Goal: Information Seeking & Learning: Learn about a topic

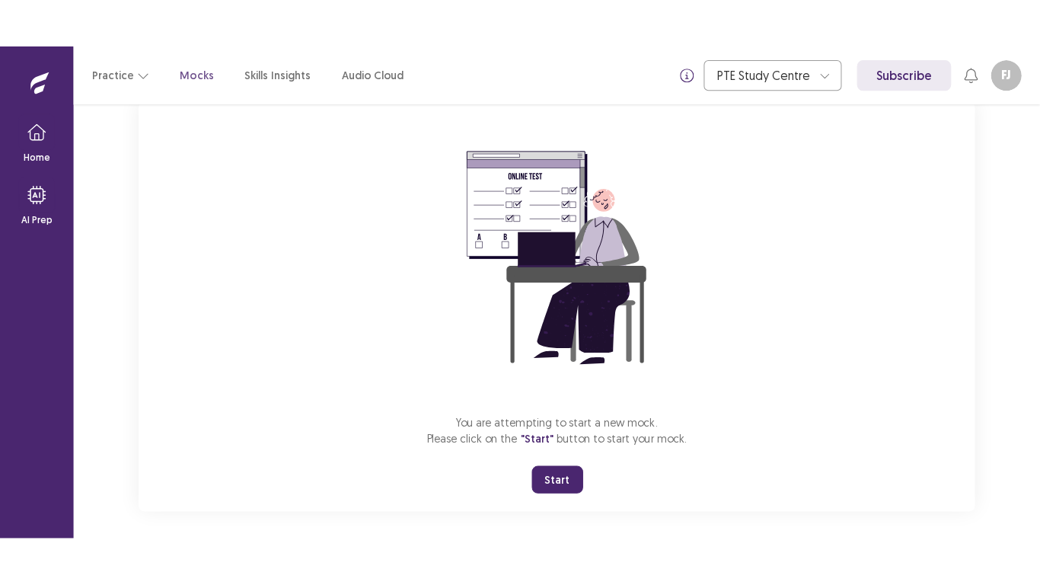
scroll to position [113, 0]
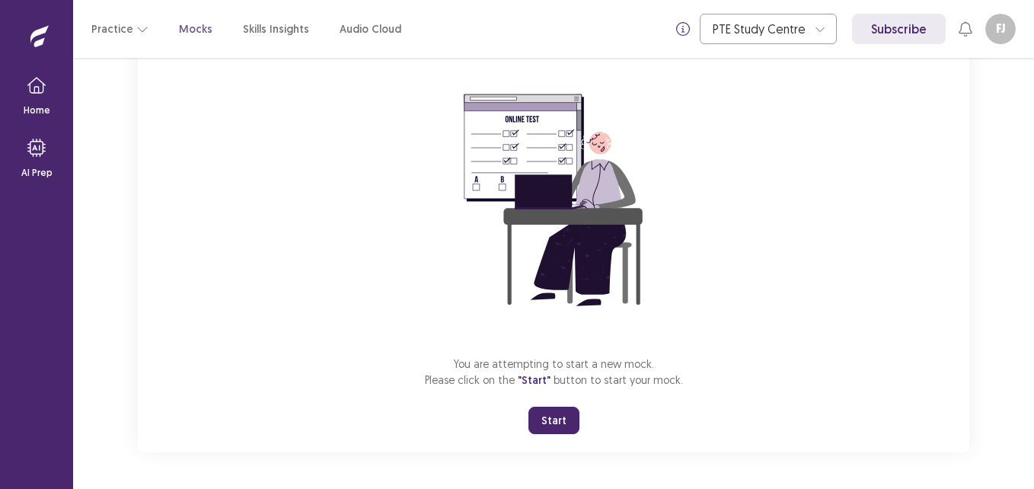
click at [550, 418] on button "Start" at bounding box center [553, 420] width 51 height 27
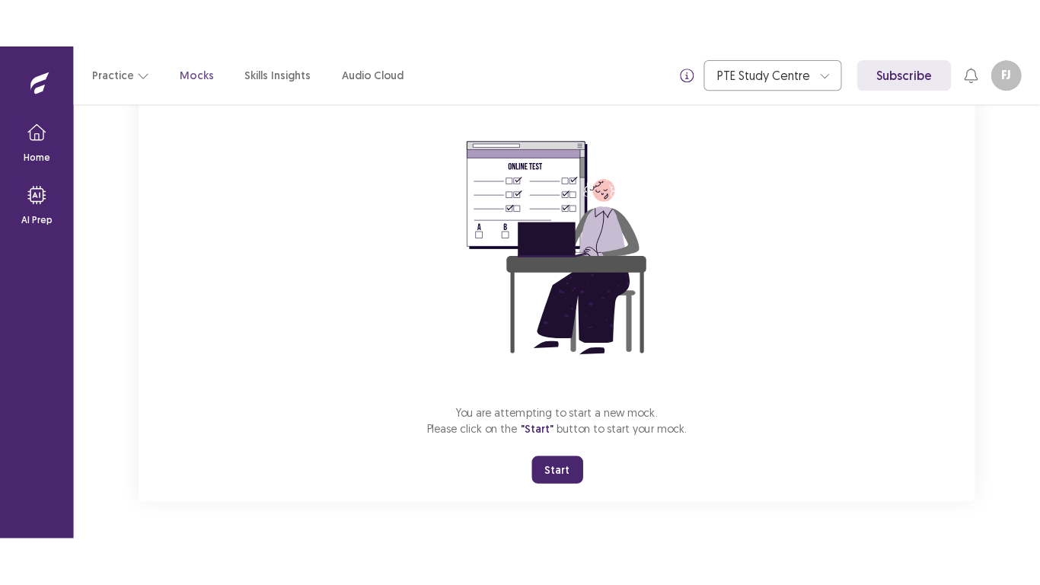
scroll to position [18, 0]
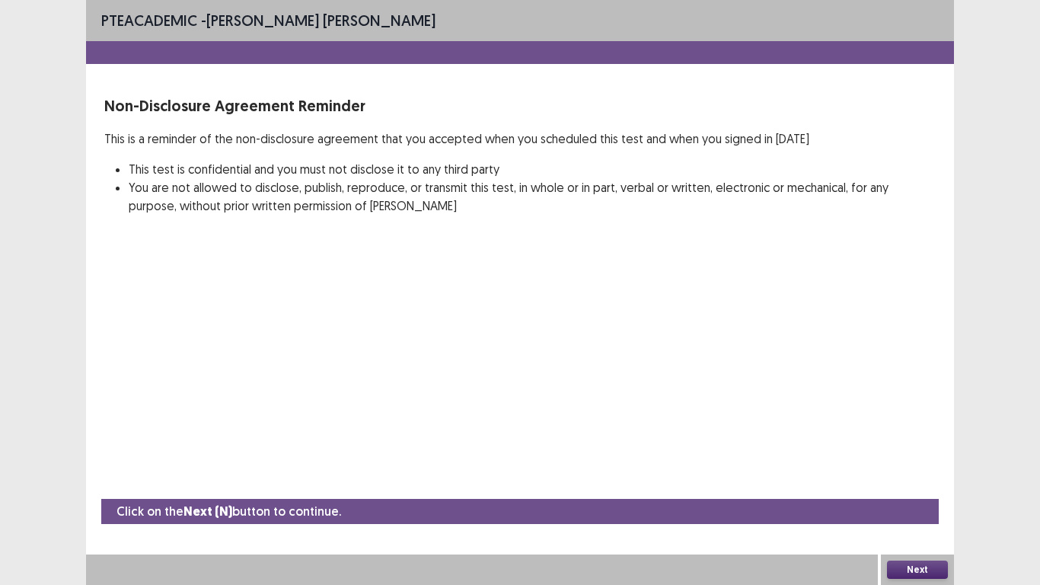
click at [905, 488] on button "Next" at bounding box center [917, 569] width 61 height 18
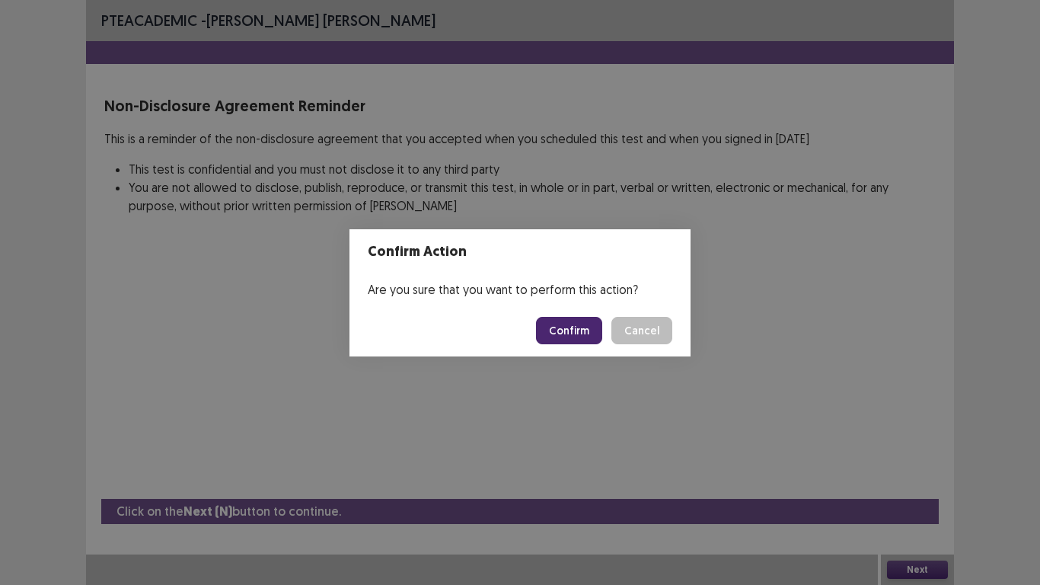
click at [571, 326] on button "Confirm" at bounding box center [569, 330] width 66 height 27
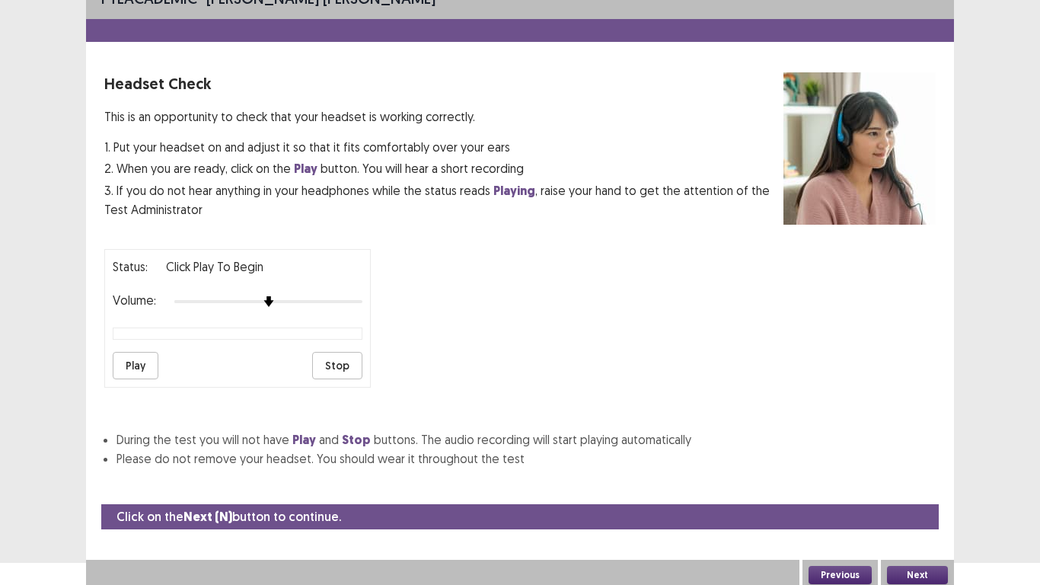
scroll to position [27, 0]
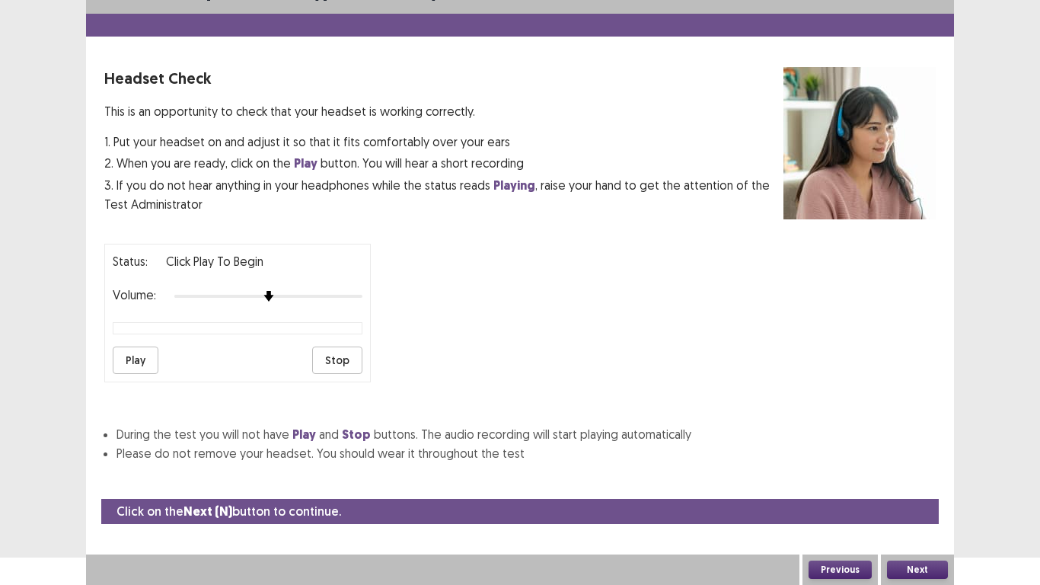
click at [135, 365] on button "Play" at bounding box center [136, 359] width 46 height 27
click at [903, 488] on button "Next" at bounding box center [917, 569] width 61 height 18
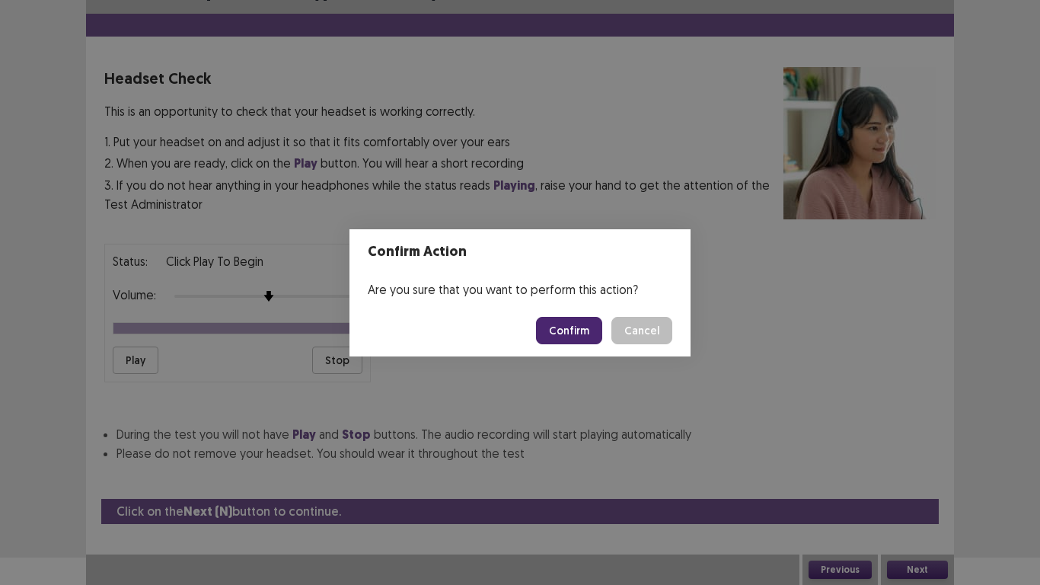
click at [563, 328] on button "Confirm" at bounding box center [569, 330] width 66 height 27
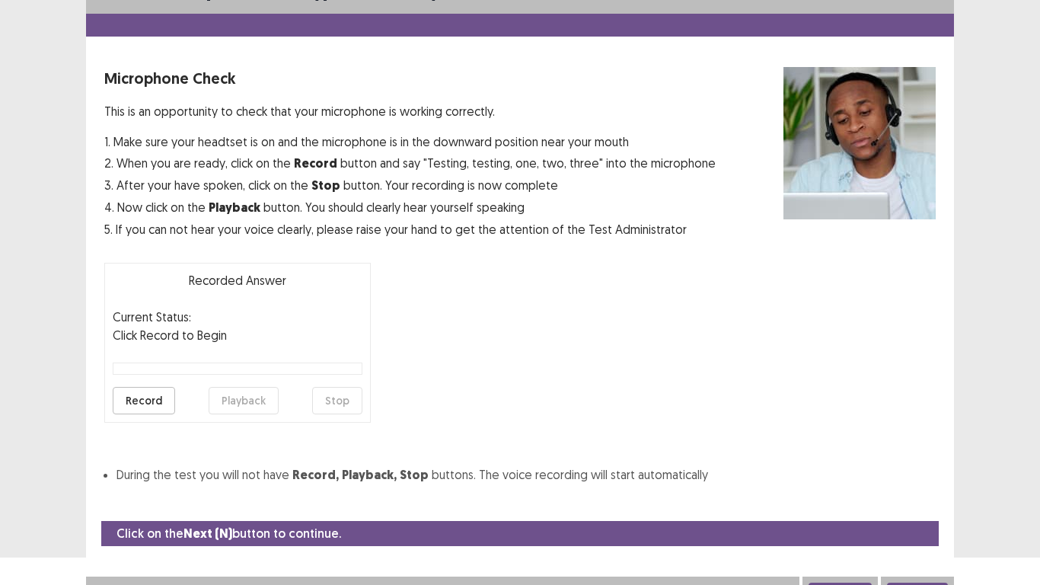
scroll to position [43, 0]
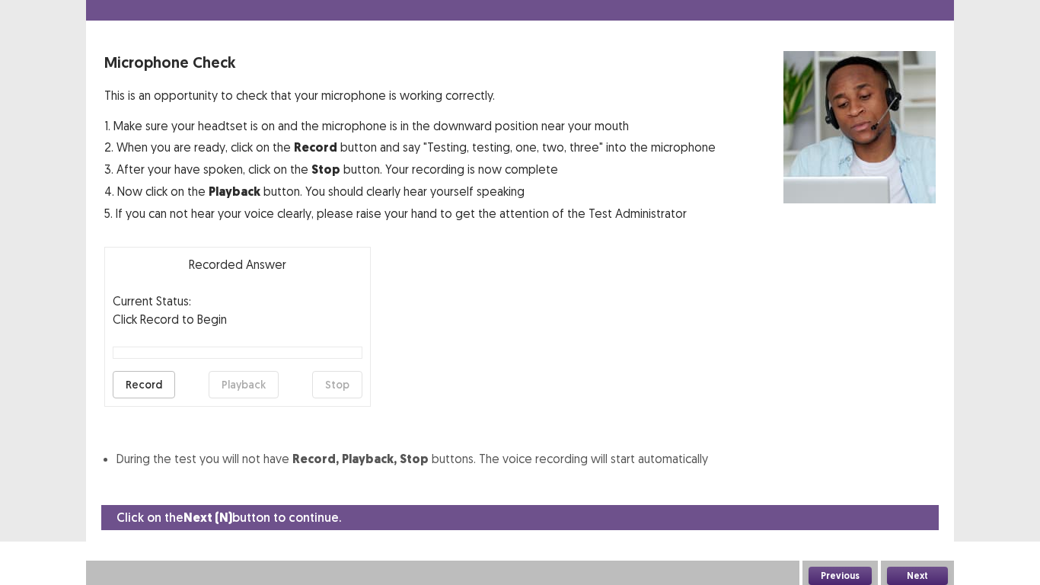
click at [143, 385] on button "Record" at bounding box center [144, 384] width 62 height 27
click at [326, 380] on button "Stop" at bounding box center [337, 384] width 50 height 27
click at [139, 386] on button "Record" at bounding box center [144, 384] width 62 height 27
click at [336, 391] on button "Stop" at bounding box center [337, 384] width 50 height 27
click at [159, 384] on button "Record" at bounding box center [144, 384] width 62 height 27
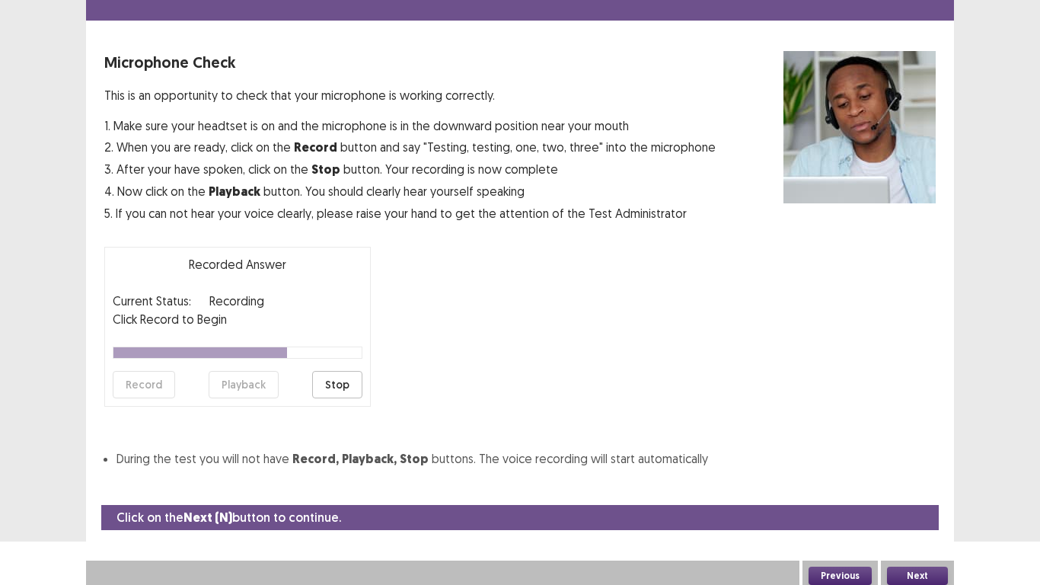
click at [339, 384] on button "Stop" at bounding box center [337, 384] width 50 height 27
click at [258, 385] on button "Playback" at bounding box center [244, 384] width 70 height 27
click at [917, 488] on button "Next" at bounding box center [917, 575] width 61 height 18
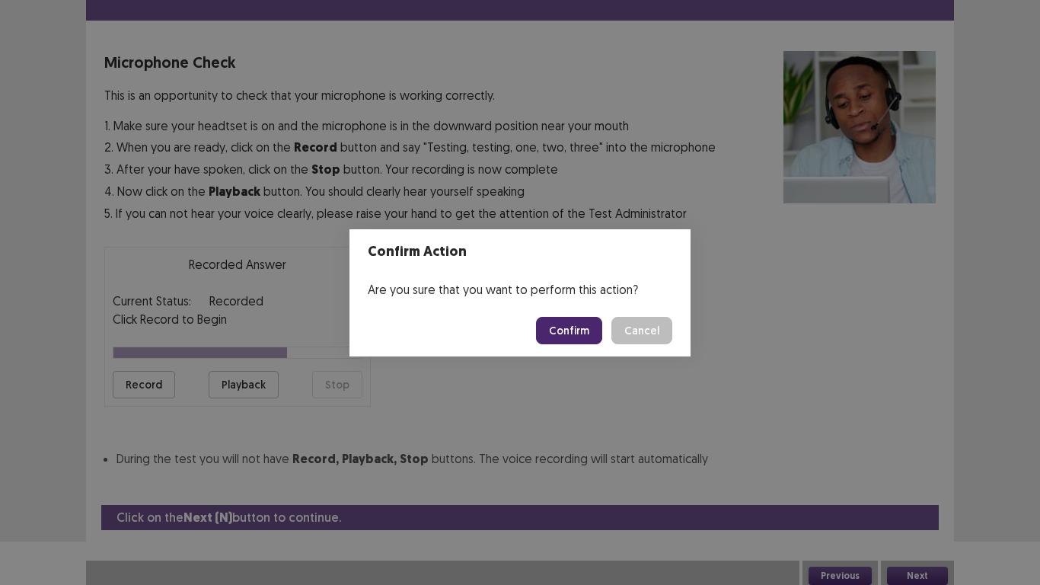
click at [582, 338] on button "Confirm" at bounding box center [569, 330] width 66 height 27
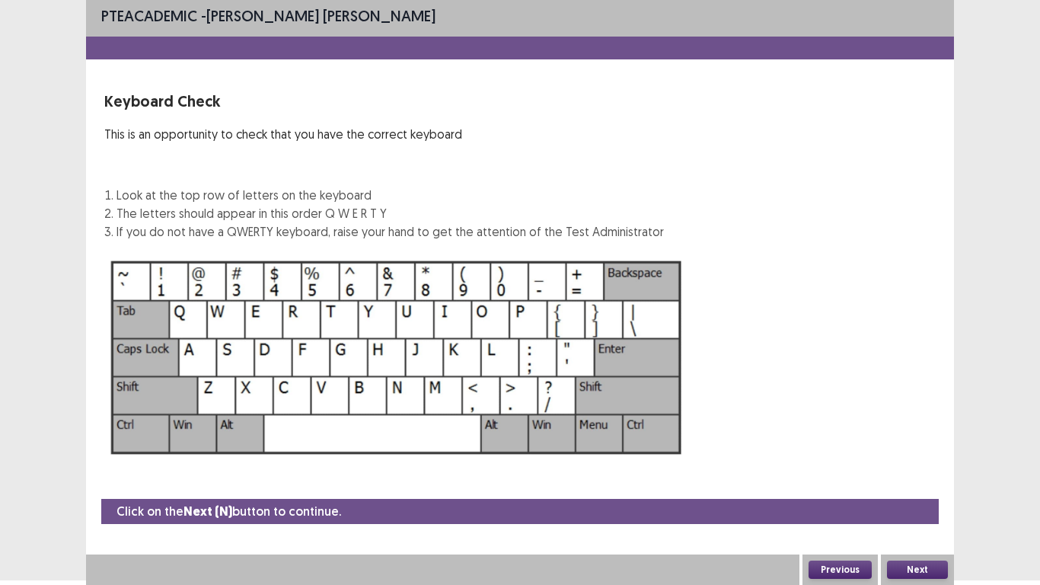
scroll to position [5, 0]
click at [909, 488] on button "Next" at bounding box center [917, 569] width 61 height 18
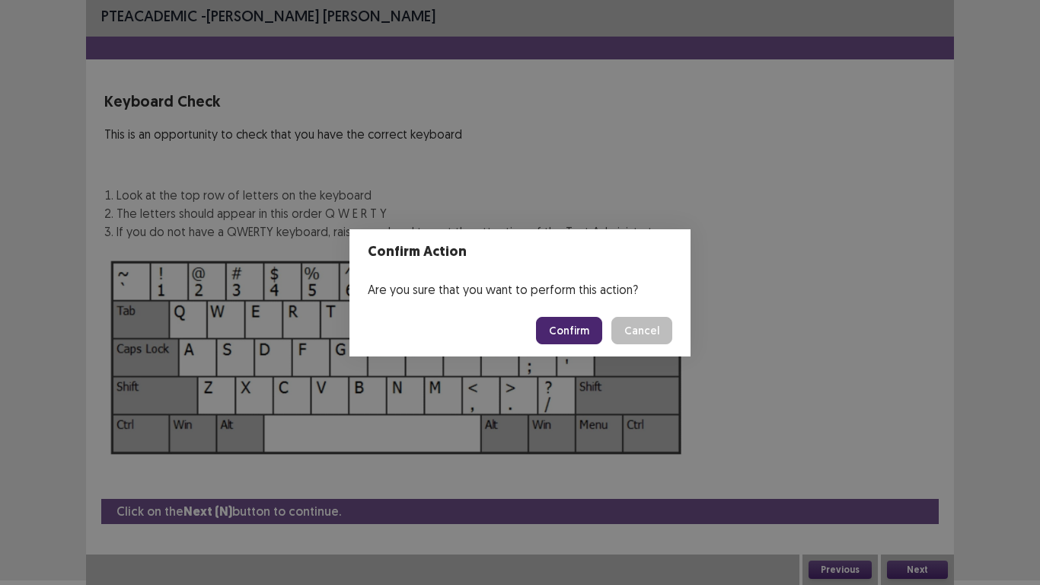
click at [576, 333] on button "Confirm" at bounding box center [569, 330] width 66 height 27
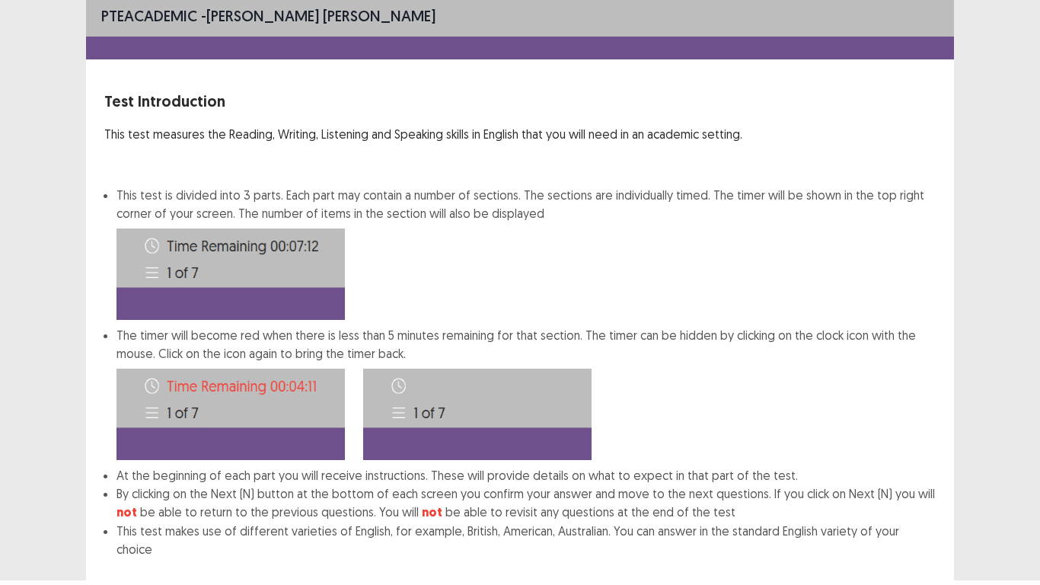
scroll to position [82, 0]
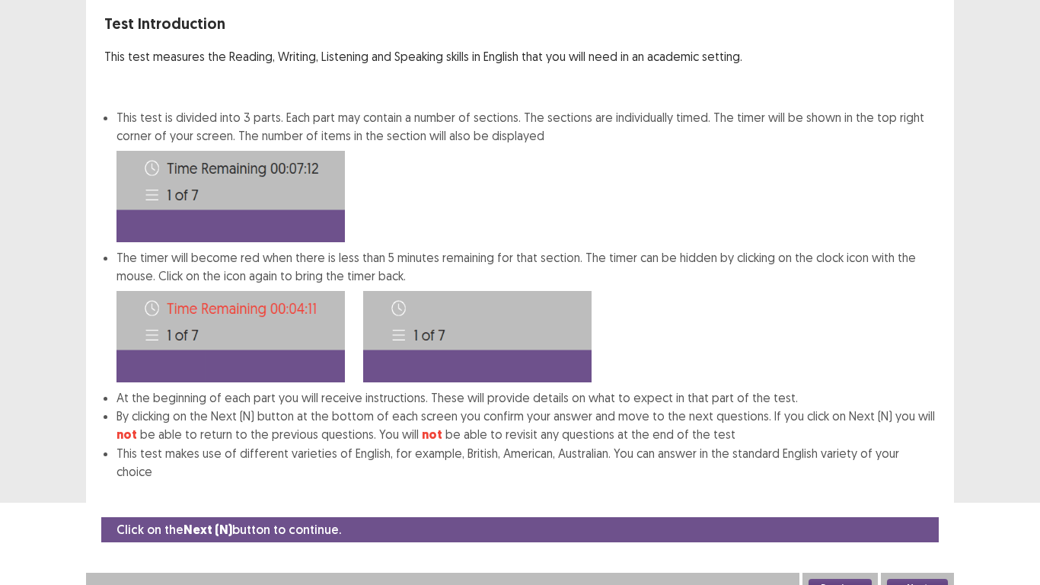
click at [904, 488] on button "Next" at bounding box center [917, 588] width 61 height 18
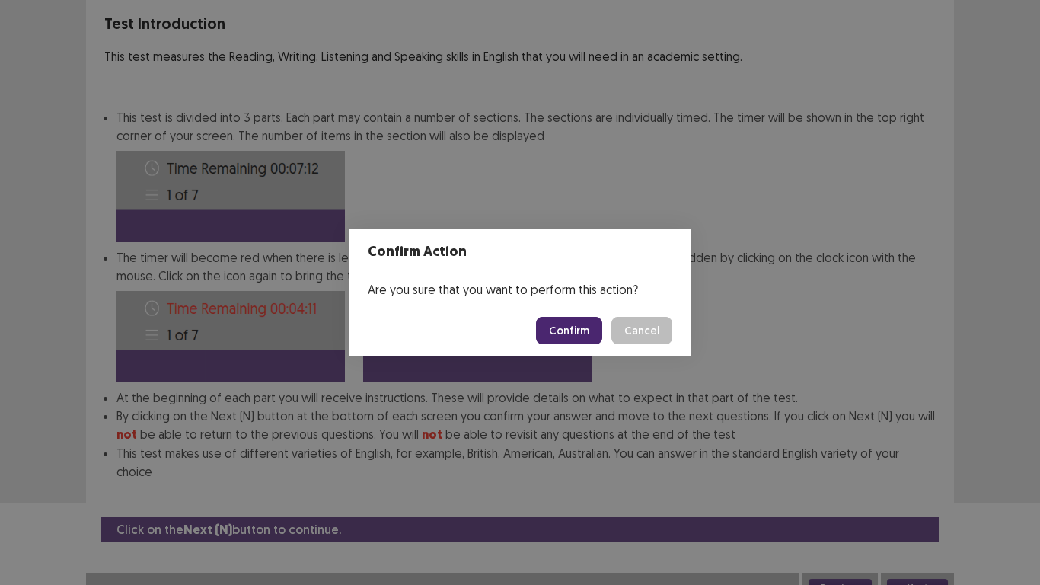
click at [580, 331] on button "Confirm" at bounding box center [569, 330] width 66 height 27
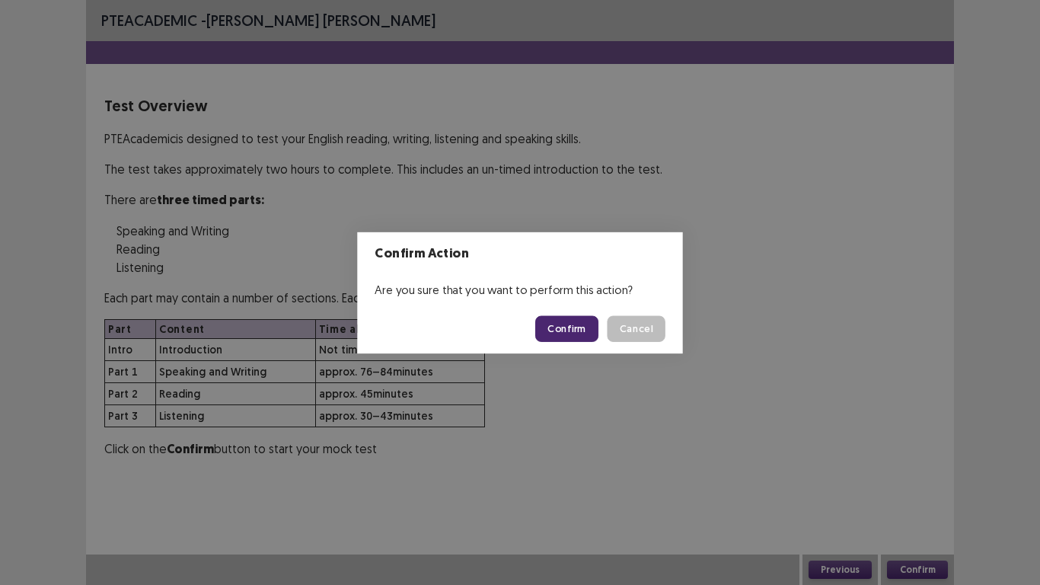
scroll to position [0, 0]
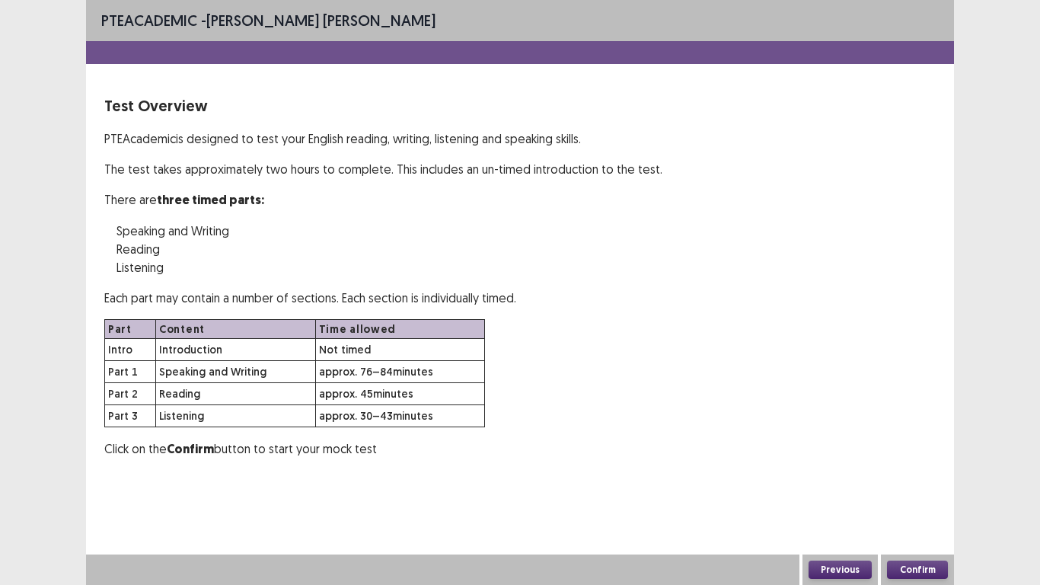
click at [924, 488] on button "Confirm" at bounding box center [917, 569] width 61 height 18
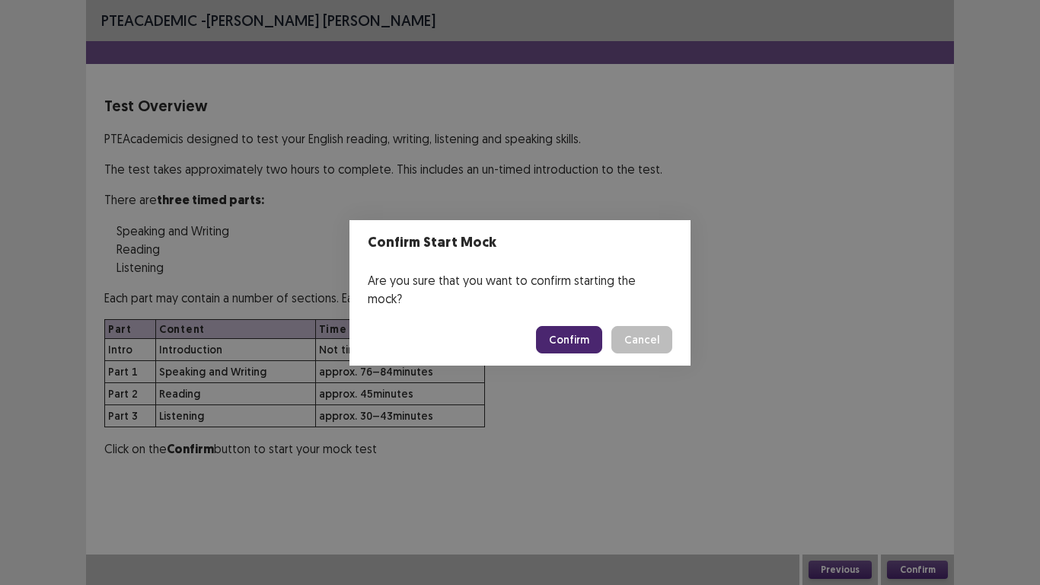
click at [563, 332] on button "Confirm" at bounding box center [569, 339] width 66 height 27
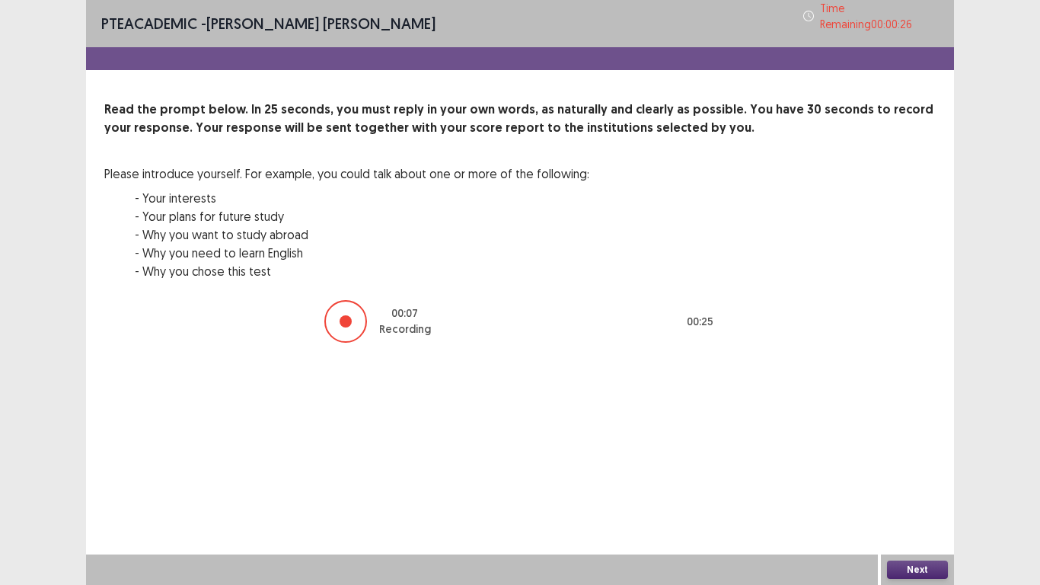
click at [940, 488] on button "Next" at bounding box center [917, 569] width 61 height 18
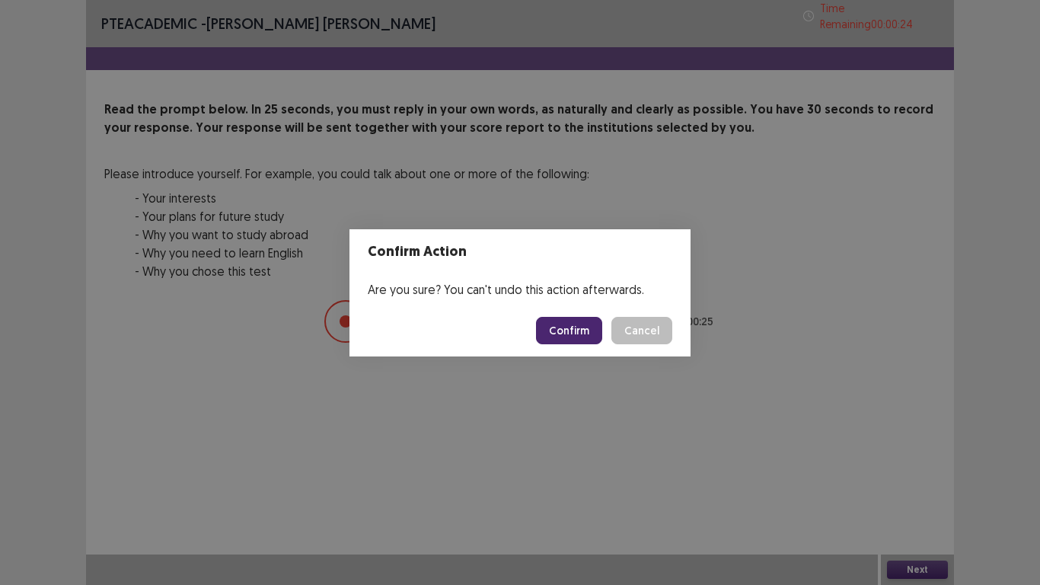
click at [565, 330] on button "Confirm" at bounding box center [569, 330] width 66 height 27
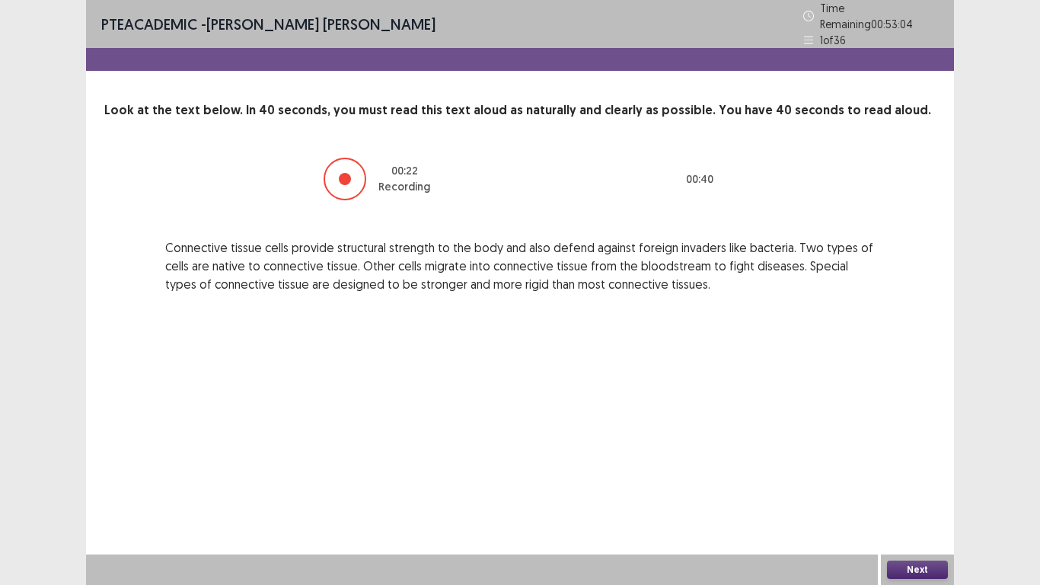
click at [907, 488] on button "Next" at bounding box center [917, 569] width 61 height 18
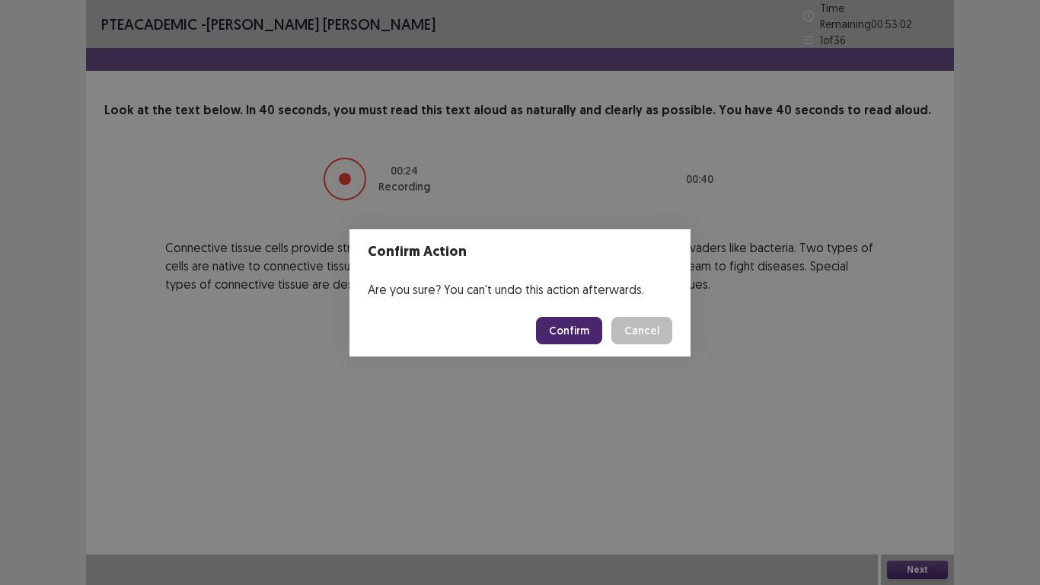
click at [564, 325] on button "Confirm" at bounding box center [569, 330] width 66 height 27
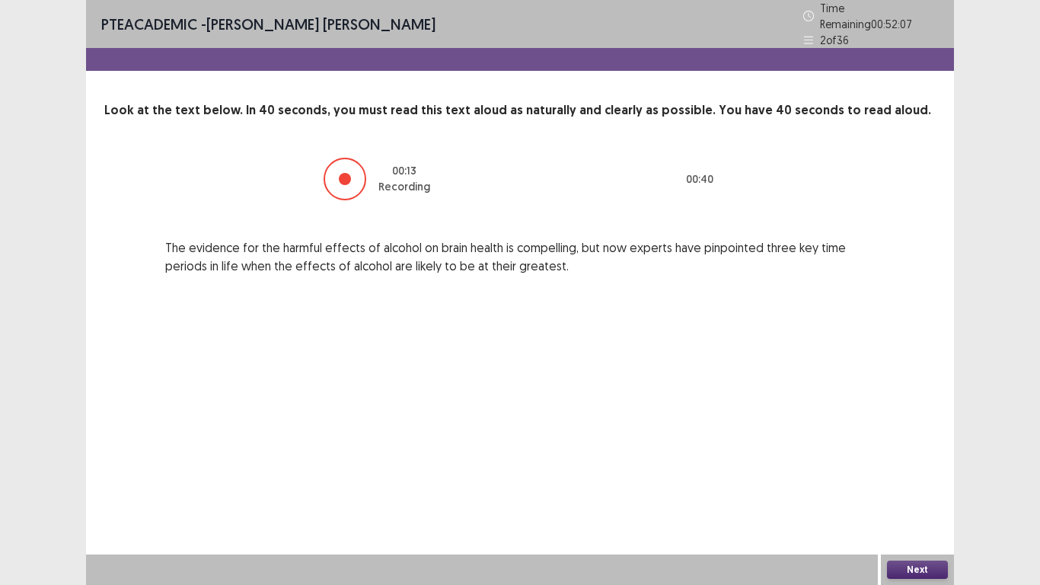
click at [908, 488] on button "Next" at bounding box center [917, 569] width 61 height 18
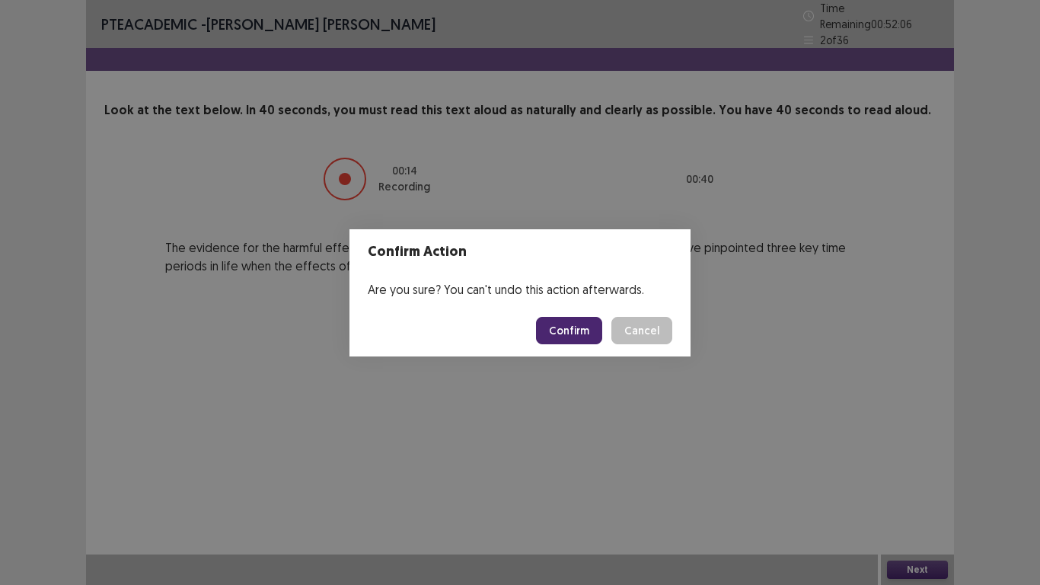
click at [580, 330] on button "Confirm" at bounding box center [569, 330] width 66 height 27
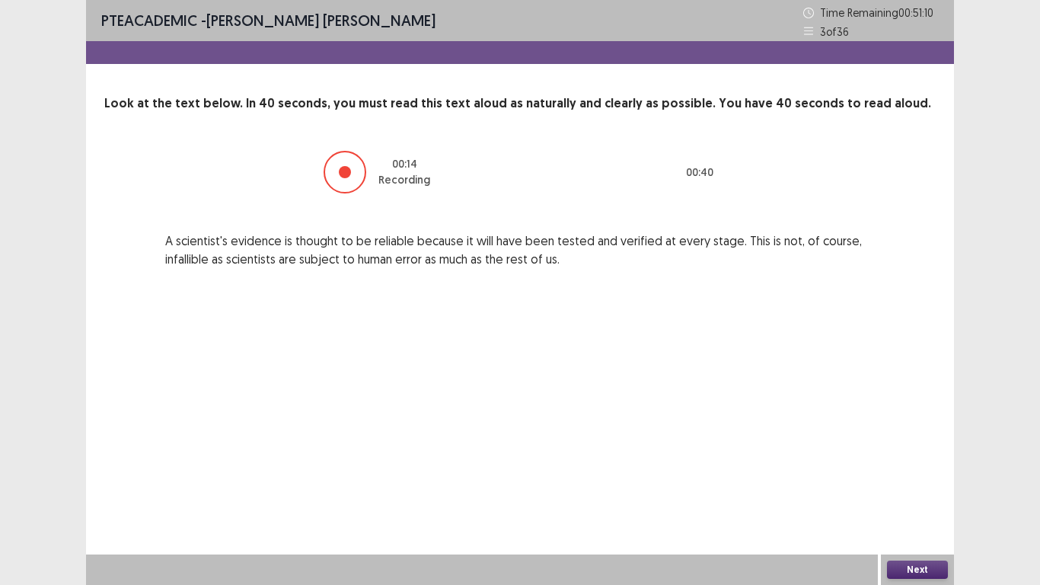
click at [905, 488] on button "Next" at bounding box center [917, 569] width 61 height 18
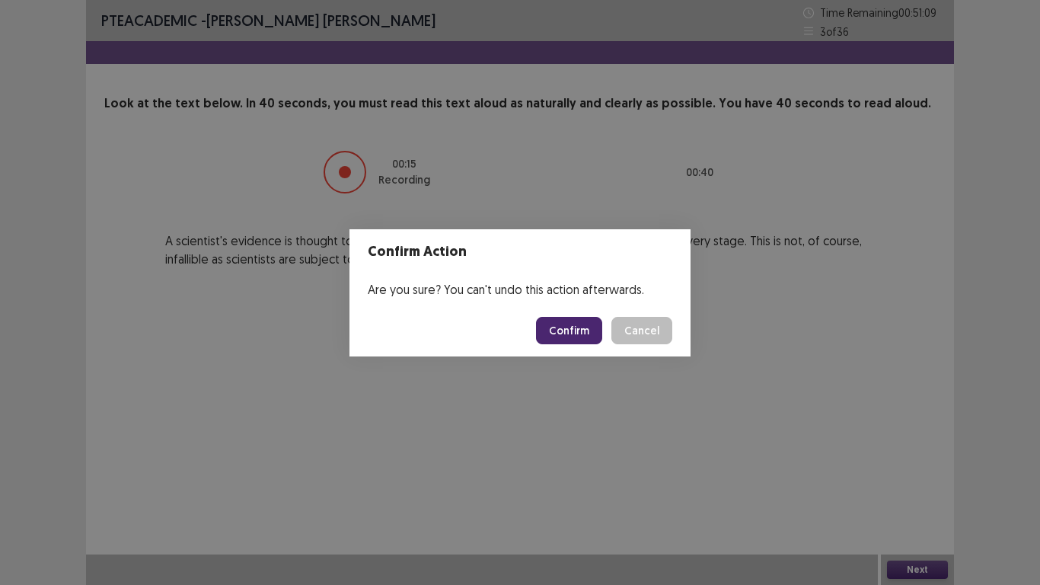
click at [589, 327] on button "Confirm" at bounding box center [569, 330] width 66 height 27
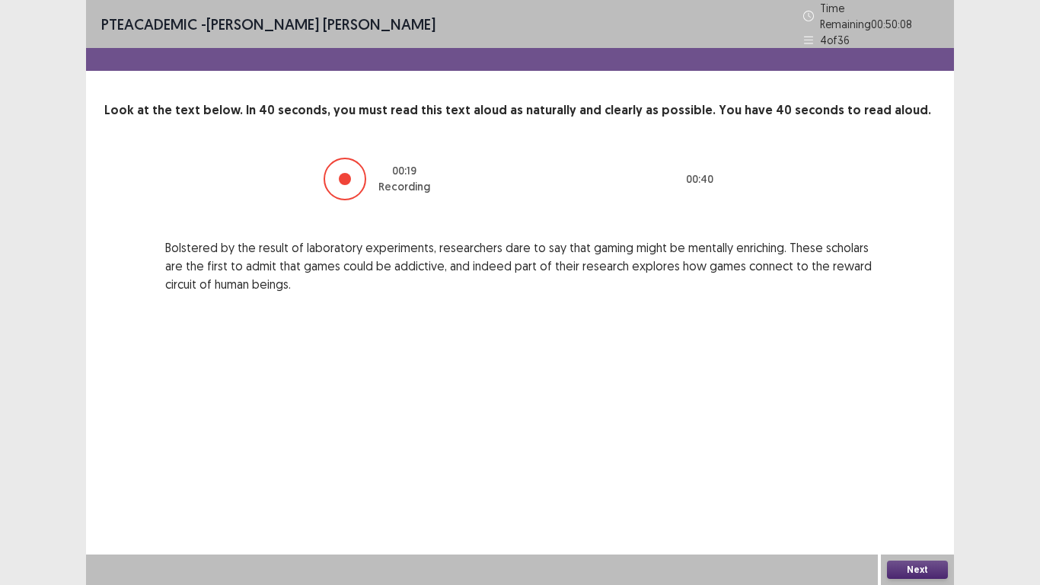
click at [910, 488] on button "Next" at bounding box center [917, 569] width 61 height 18
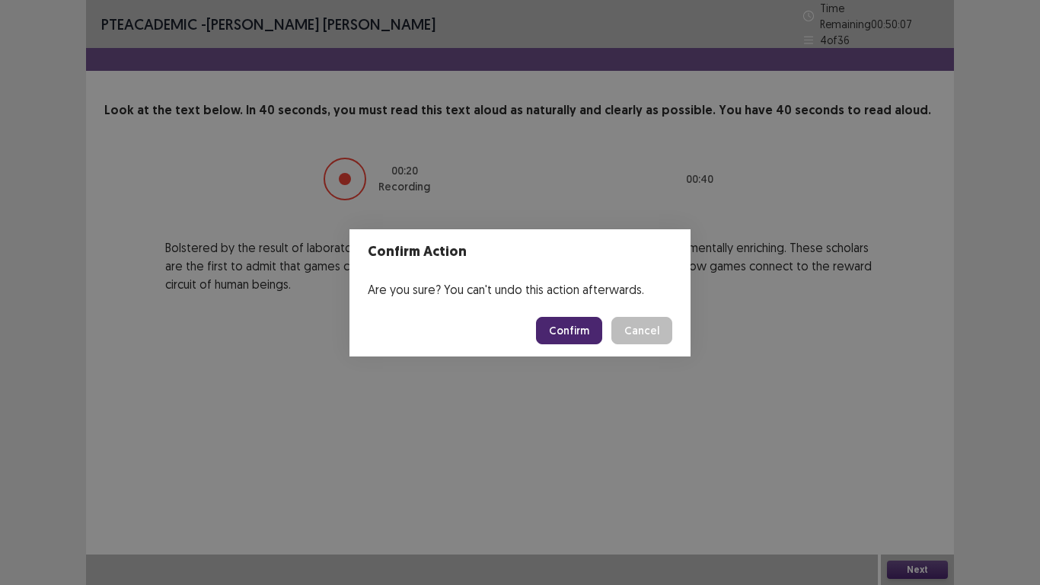
click at [551, 327] on button "Confirm" at bounding box center [569, 330] width 66 height 27
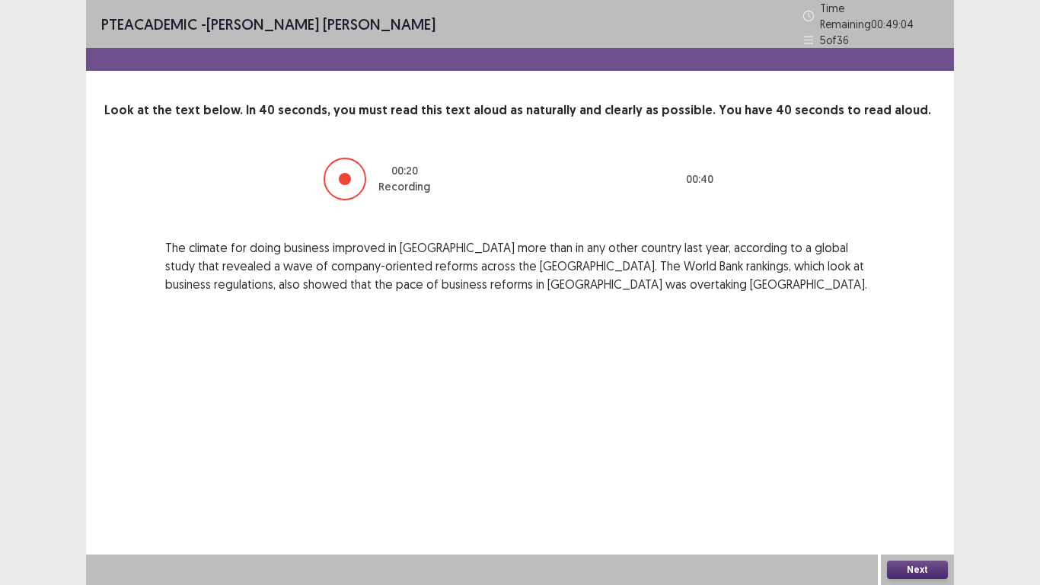
click at [901, 488] on button "Next" at bounding box center [917, 569] width 61 height 18
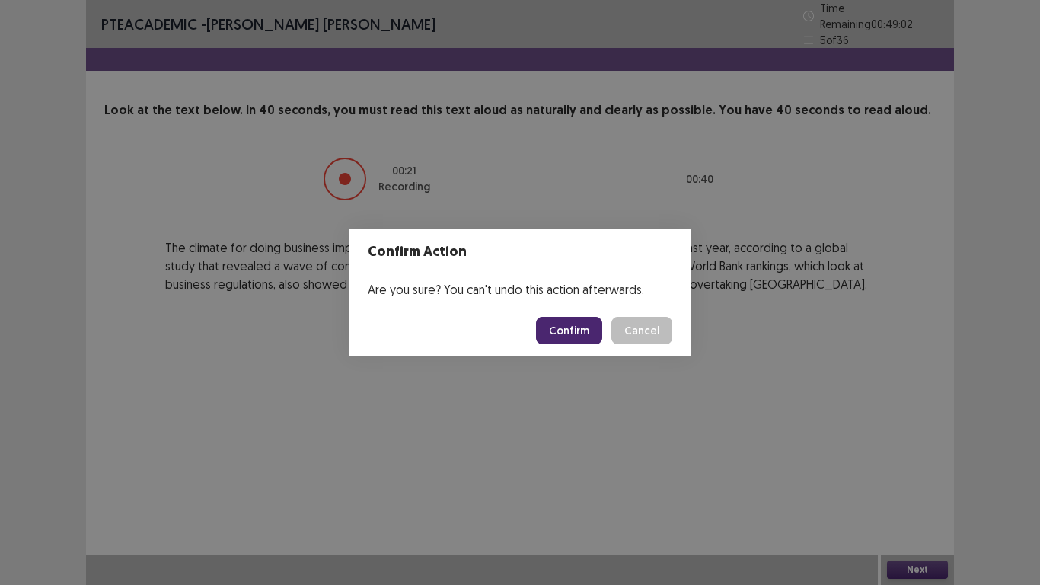
click at [579, 333] on button "Confirm" at bounding box center [569, 330] width 66 height 27
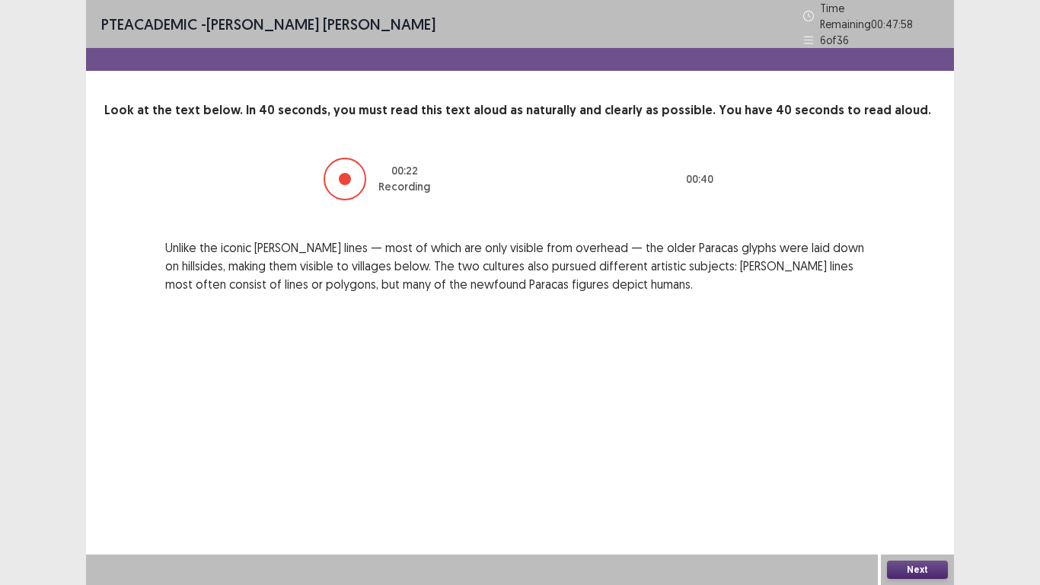
click at [914, 488] on button "Next" at bounding box center [917, 569] width 61 height 18
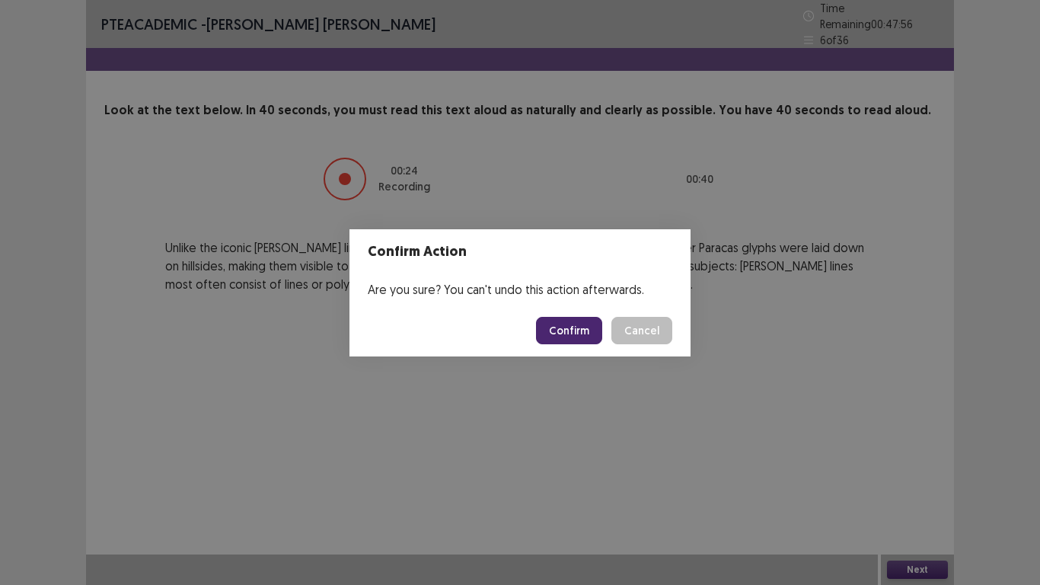
click at [554, 327] on button "Confirm" at bounding box center [569, 330] width 66 height 27
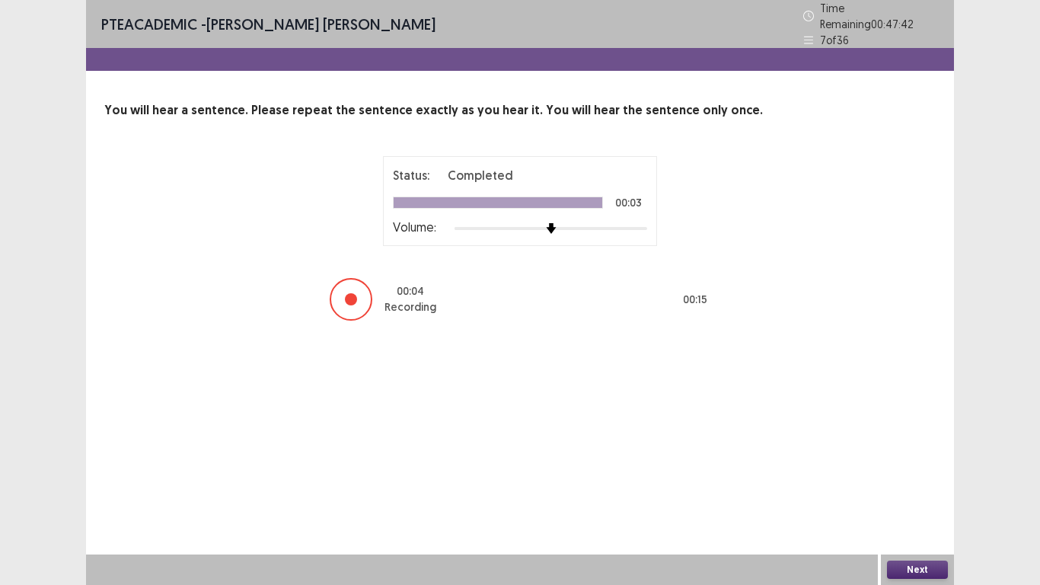
click at [914, 488] on button "Next" at bounding box center [917, 569] width 61 height 18
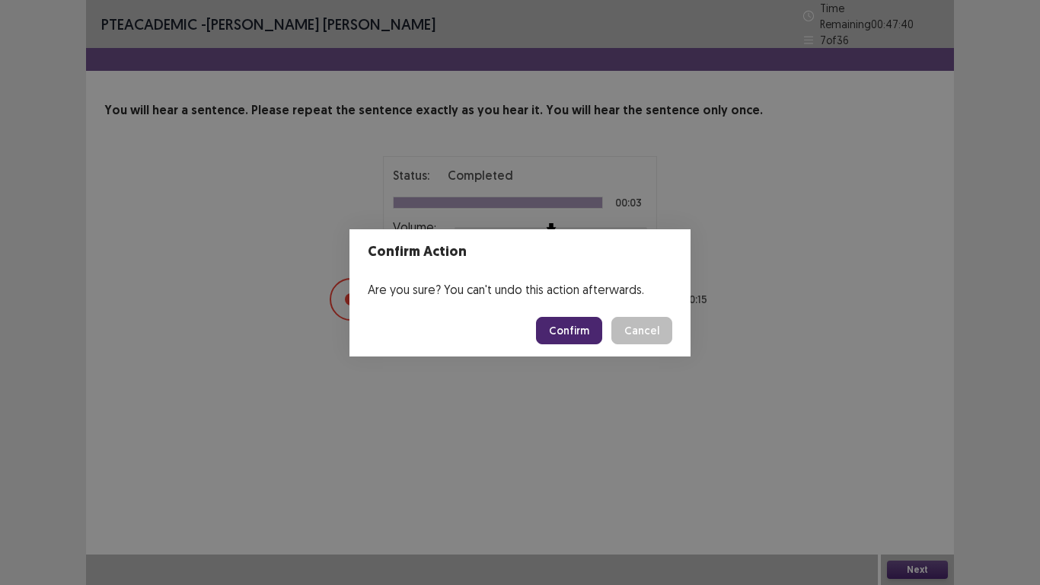
click at [554, 331] on button "Confirm" at bounding box center [569, 330] width 66 height 27
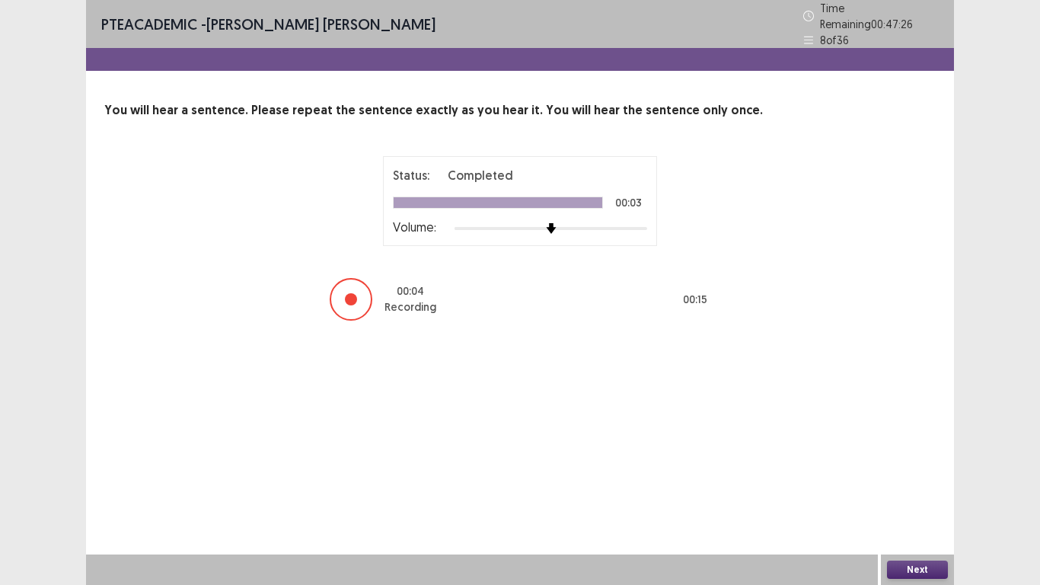
click at [912, 488] on button "Next" at bounding box center [917, 569] width 61 height 18
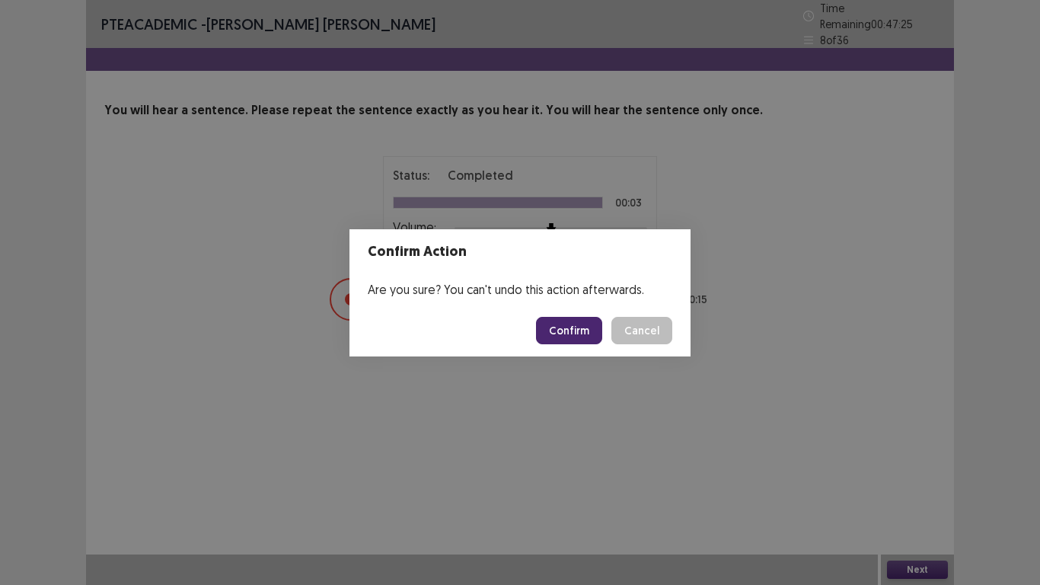
click at [560, 321] on button "Confirm" at bounding box center [569, 330] width 66 height 27
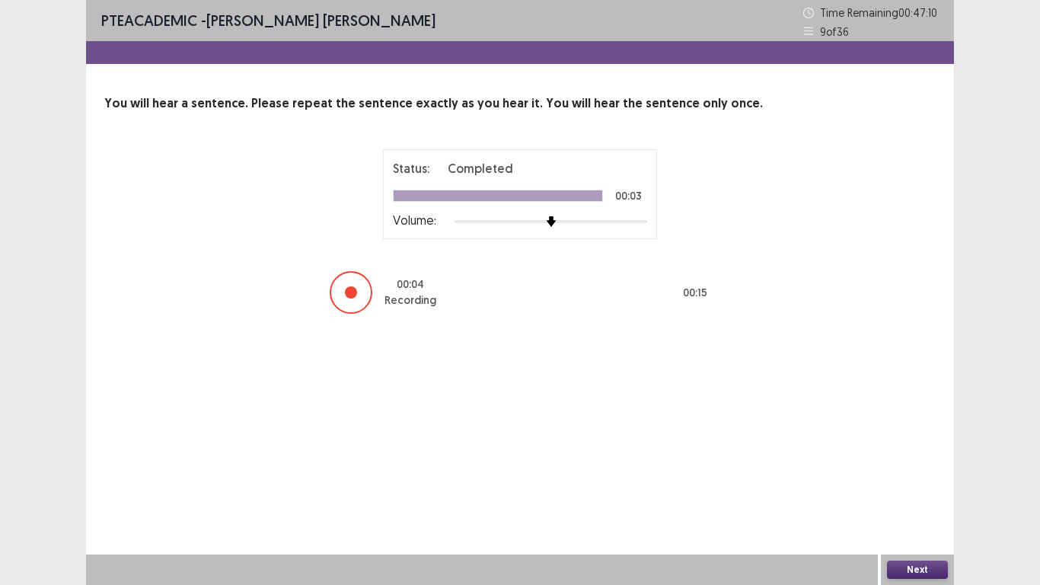
click at [930, 488] on button "Next" at bounding box center [917, 569] width 61 height 18
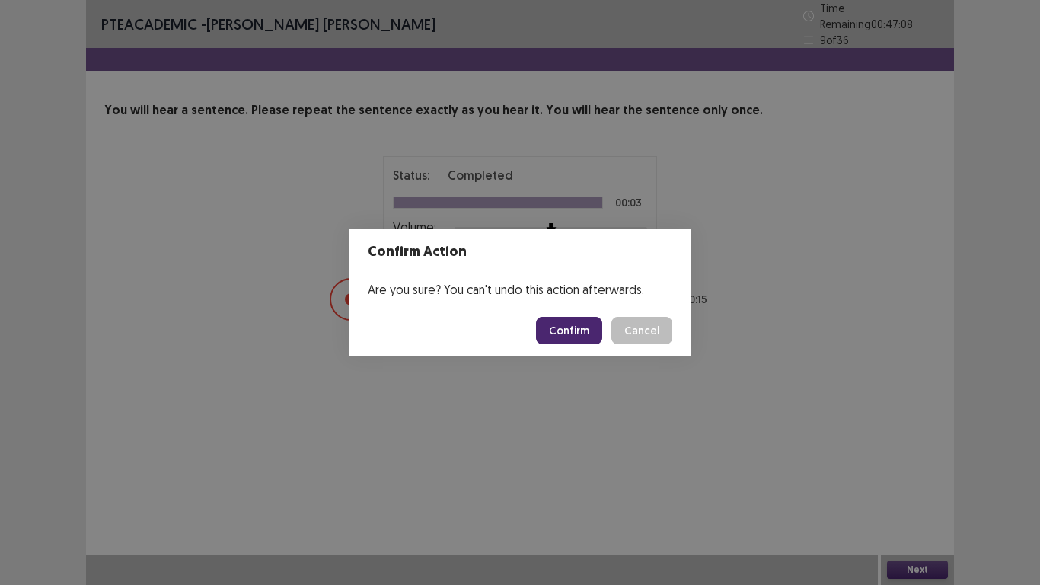
click at [567, 328] on button "Confirm" at bounding box center [569, 330] width 66 height 27
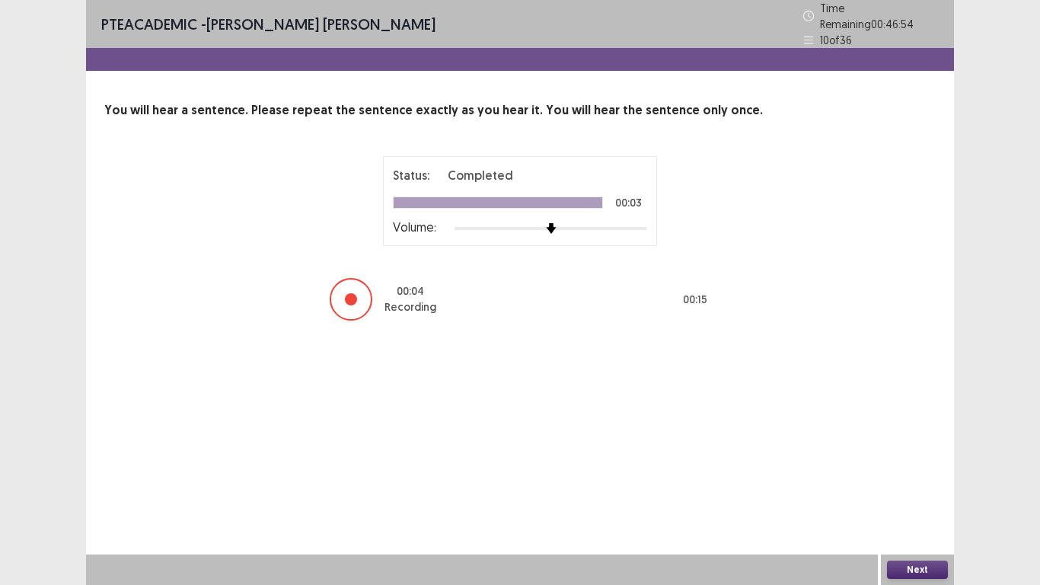
click at [921, 488] on button "Next" at bounding box center [917, 569] width 61 height 18
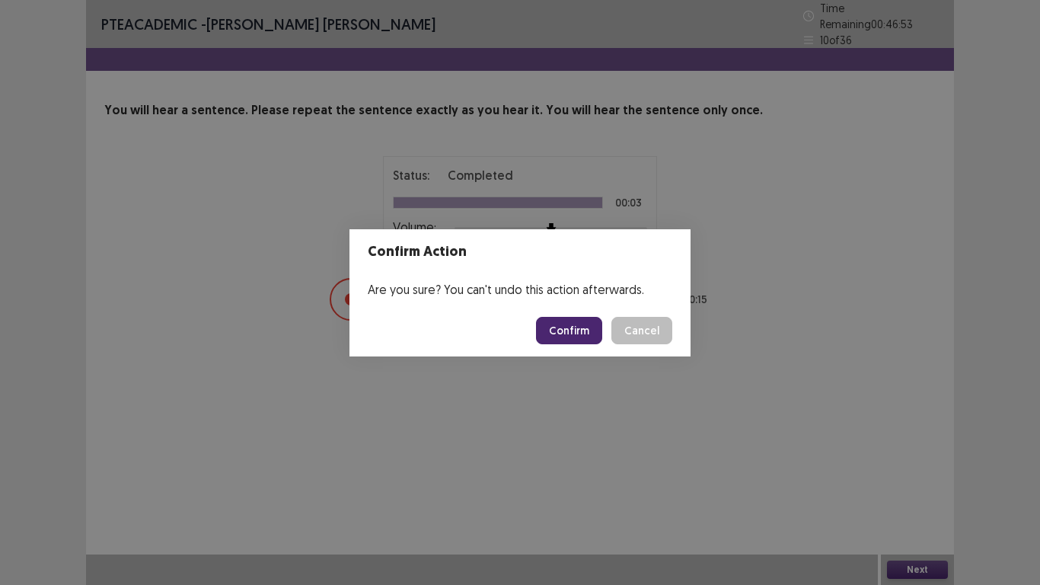
click at [560, 333] on button "Confirm" at bounding box center [569, 330] width 66 height 27
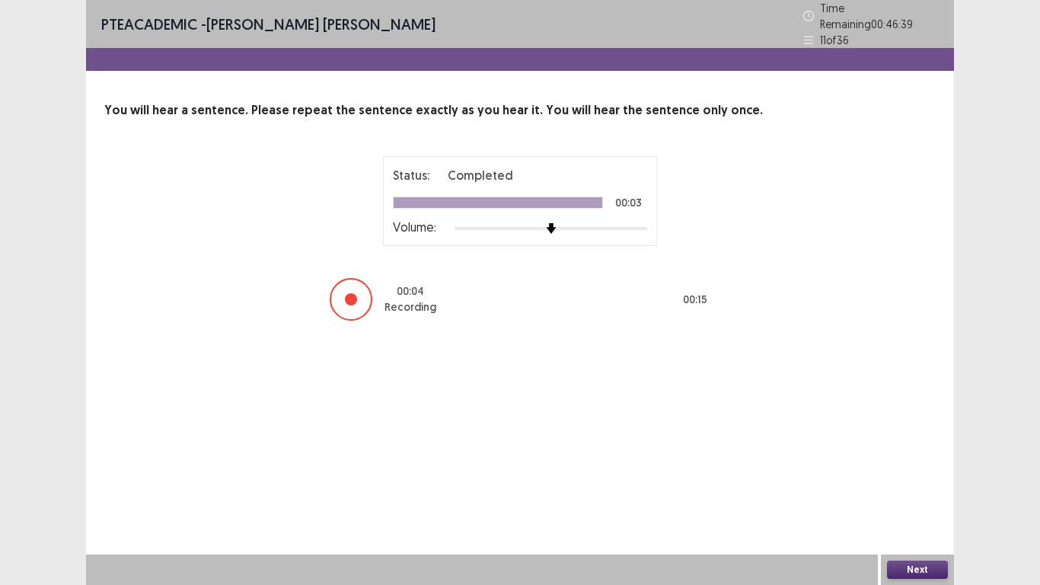
click at [925, 488] on button "Next" at bounding box center [917, 569] width 61 height 18
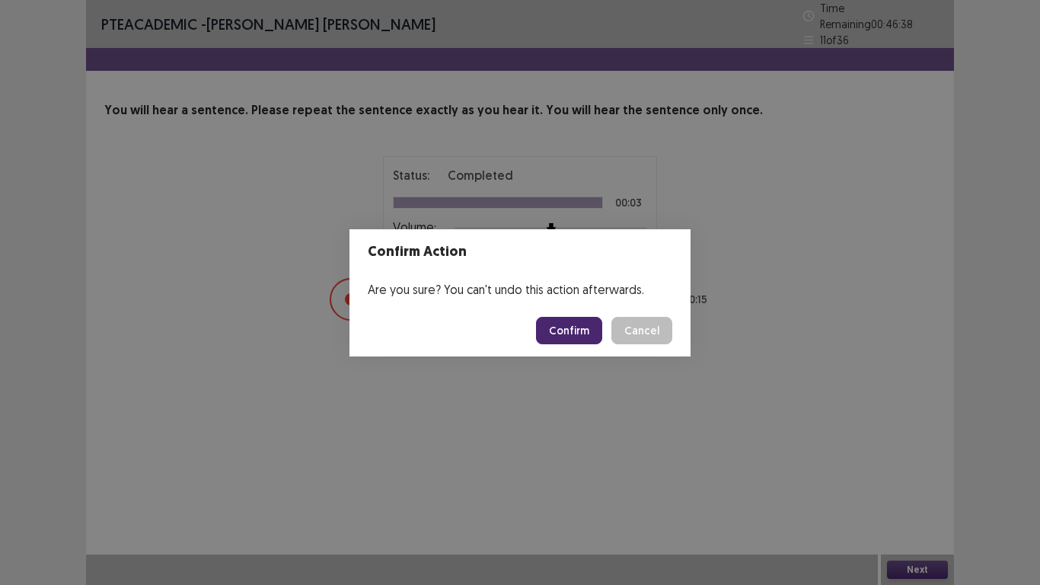
click at [562, 326] on button "Confirm" at bounding box center [569, 330] width 66 height 27
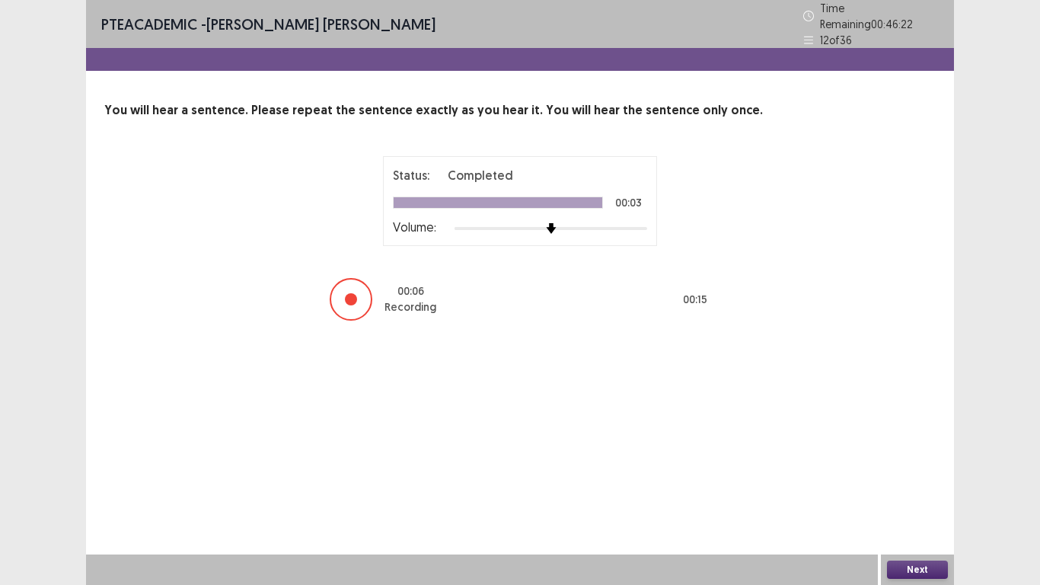
click at [905, 488] on button "Next" at bounding box center [917, 569] width 61 height 18
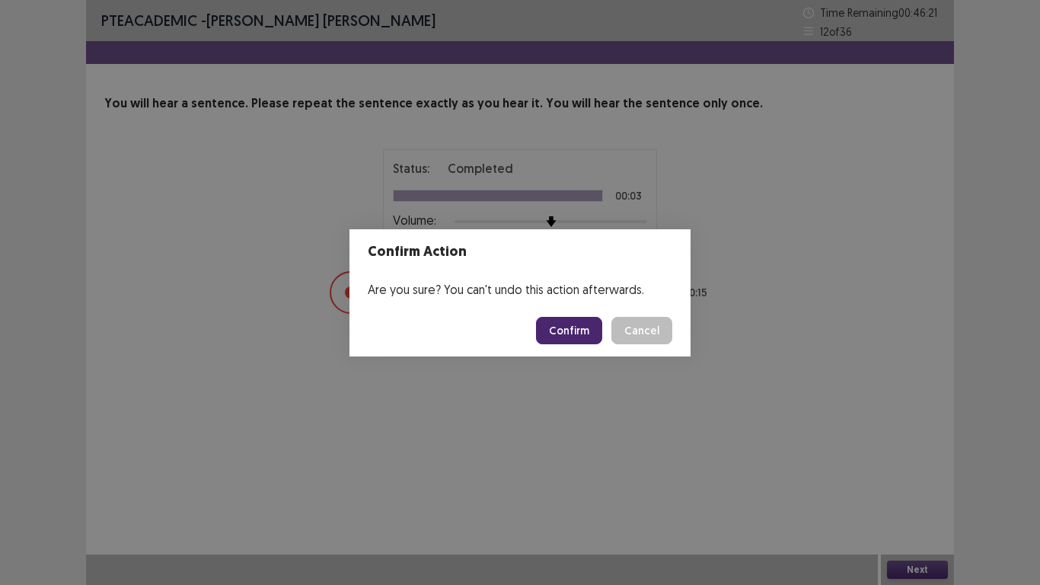
click at [585, 334] on button "Confirm" at bounding box center [569, 330] width 66 height 27
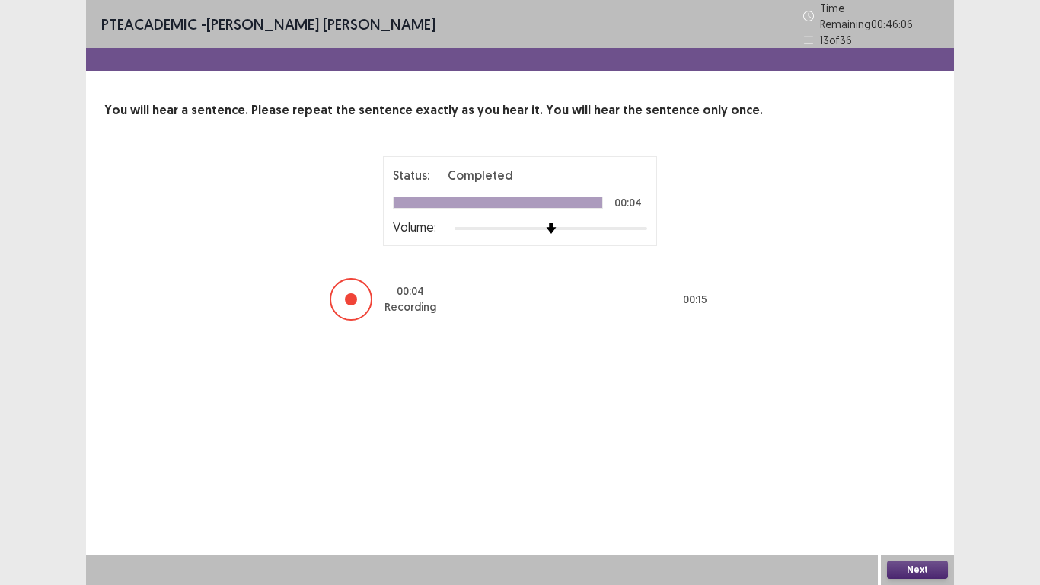
click at [914, 488] on button "Next" at bounding box center [917, 569] width 61 height 18
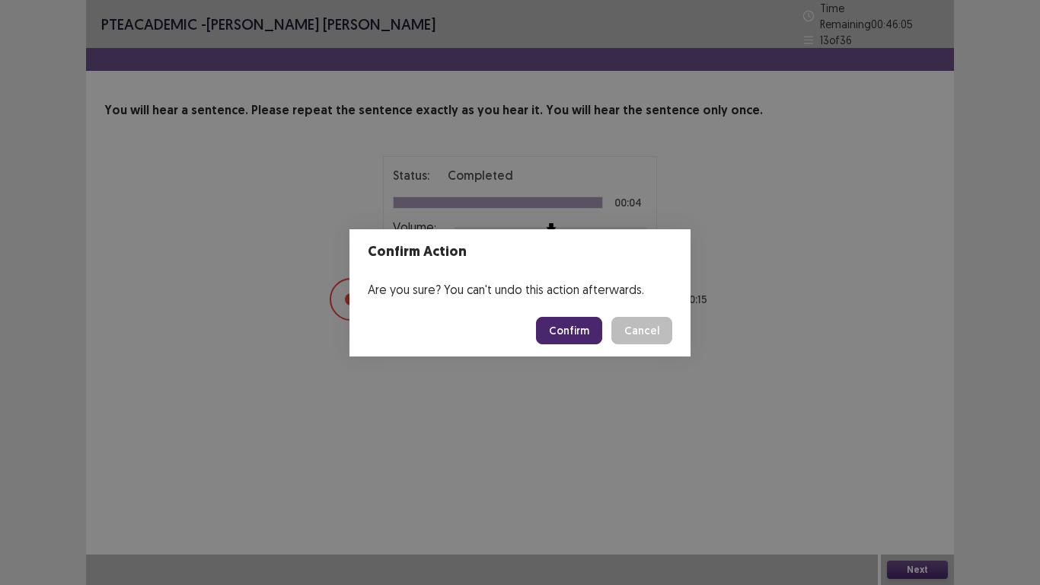
click at [579, 323] on button "Confirm" at bounding box center [569, 330] width 66 height 27
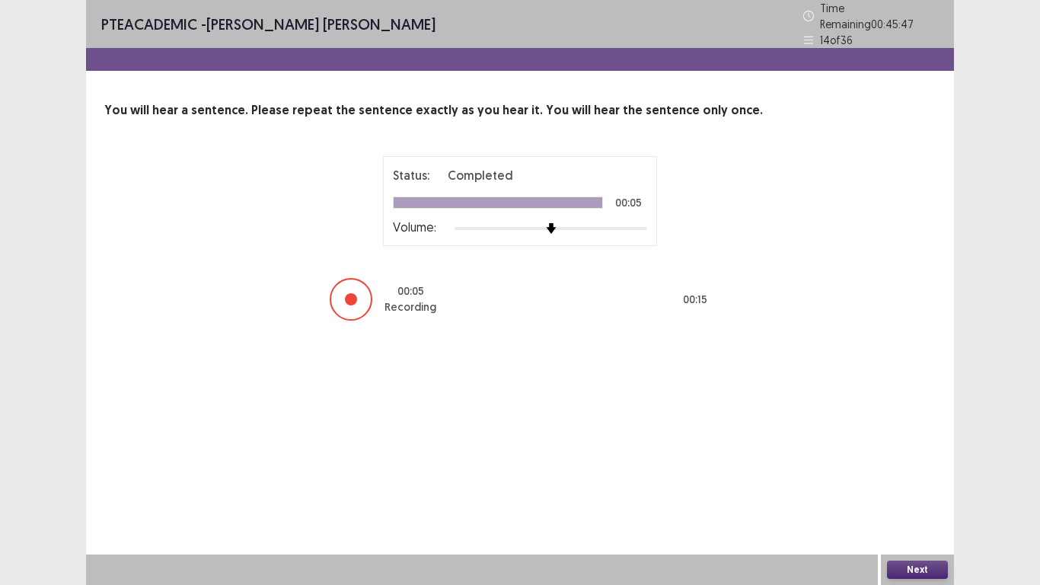
click at [921, 488] on button "Next" at bounding box center [917, 569] width 61 height 18
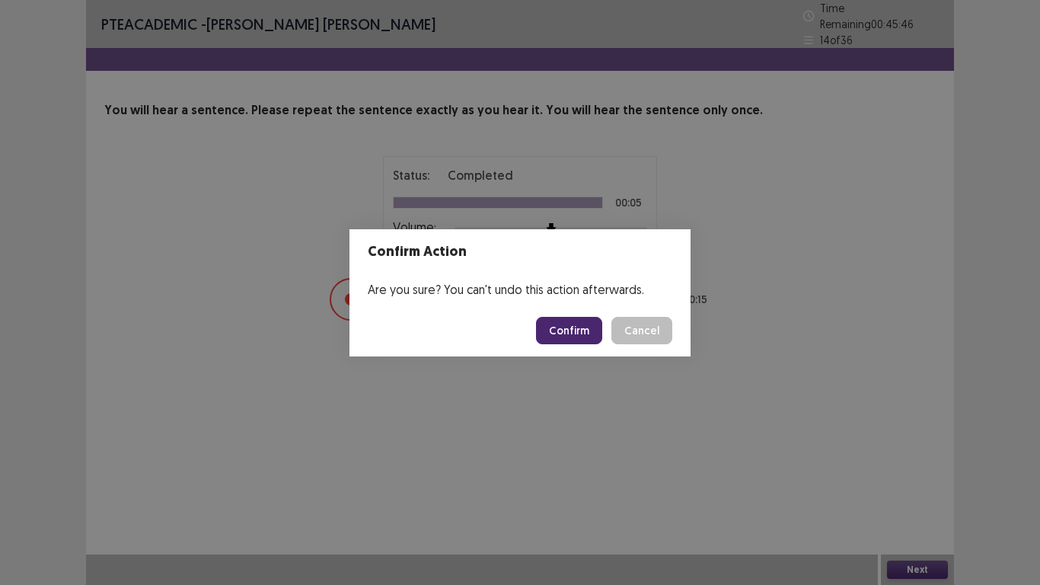
click at [563, 334] on button "Confirm" at bounding box center [569, 330] width 66 height 27
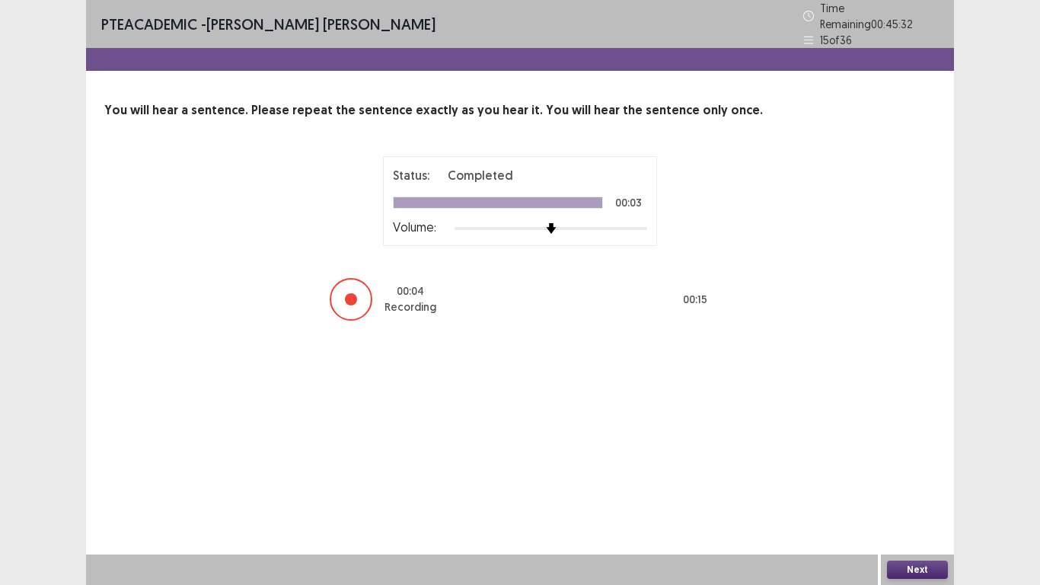
click at [908, 488] on button "Next" at bounding box center [917, 569] width 61 height 18
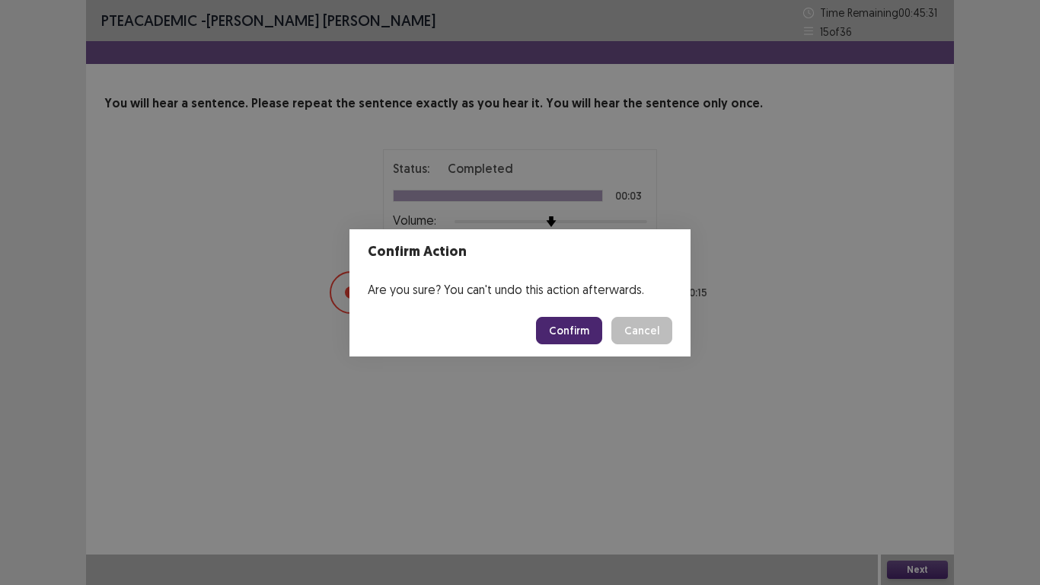
click at [563, 327] on button "Confirm" at bounding box center [569, 330] width 66 height 27
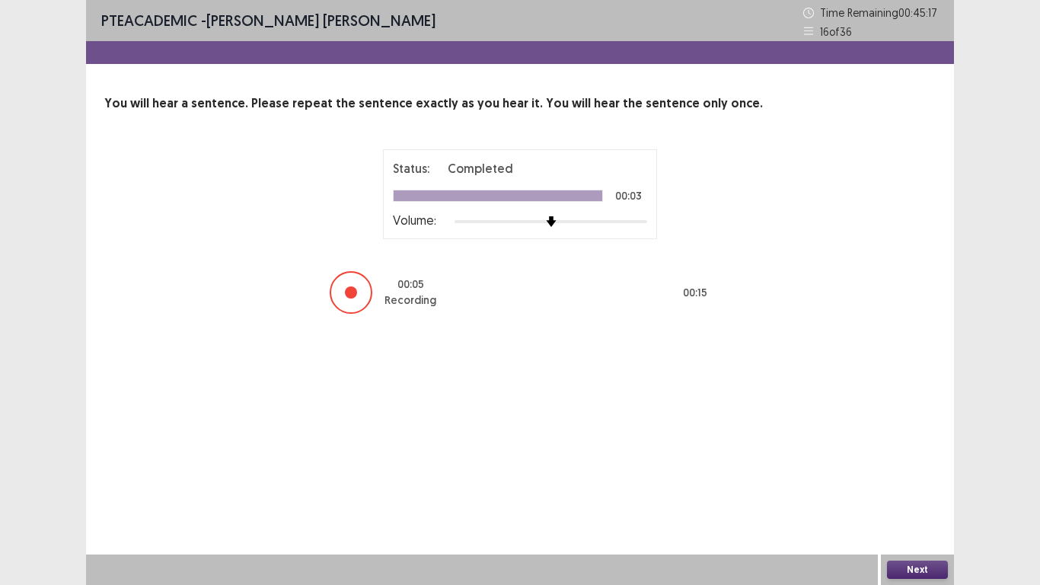
click at [920, 488] on button "Next" at bounding box center [917, 569] width 61 height 18
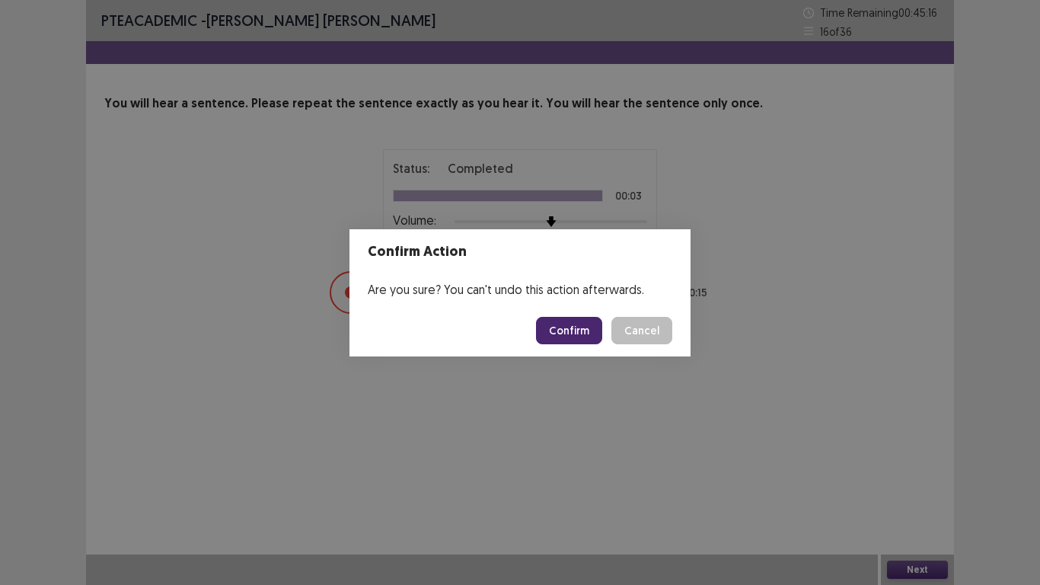
click at [570, 324] on button "Confirm" at bounding box center [569, 330] width 66 height 27
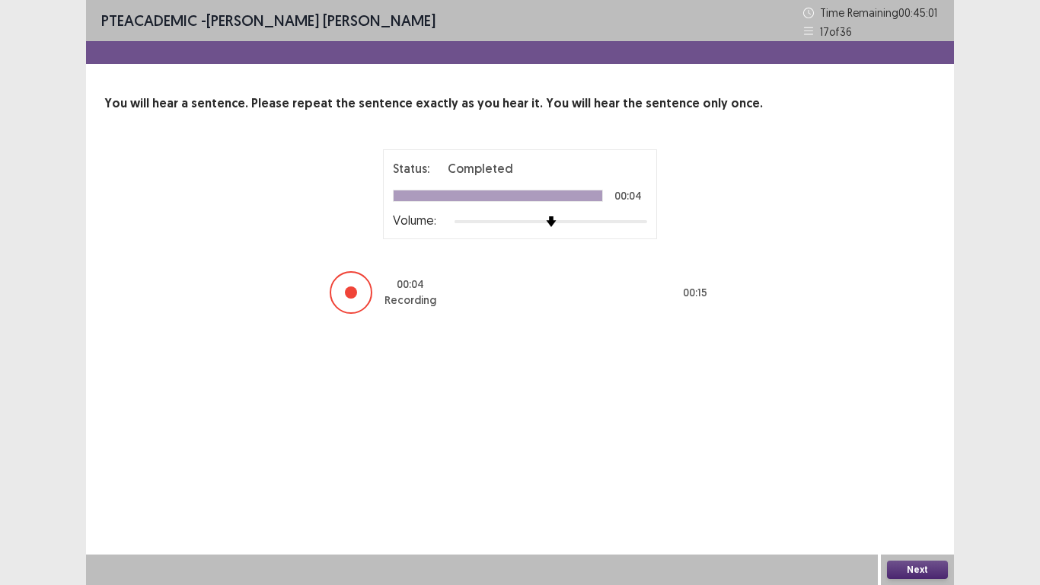
click at [917, 488] on button "Next" at bounding box center [917, 569] width 61 height 18
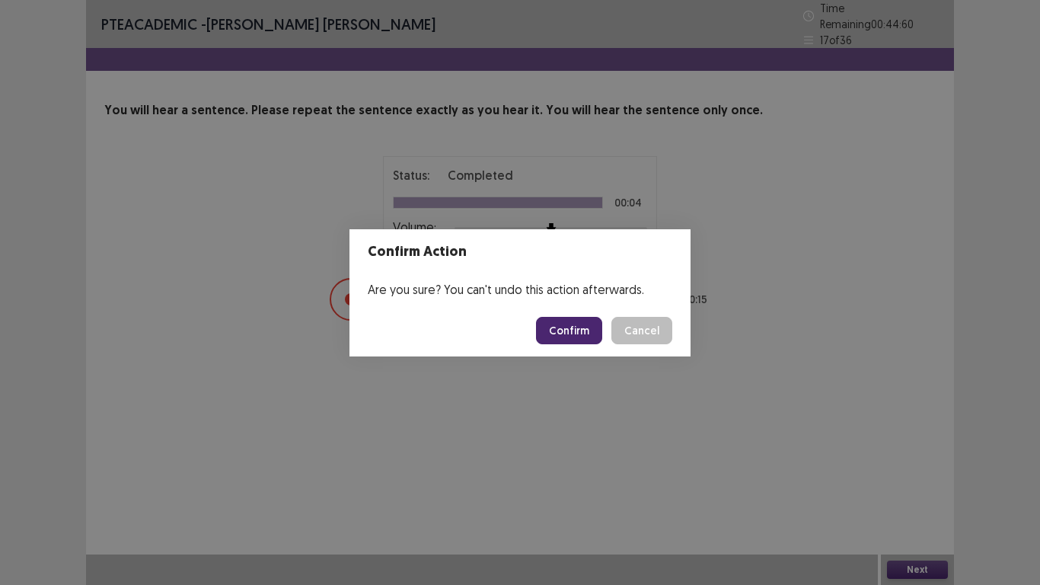
click at [576, 325] on button "Confirm" at bounding box center [569, 330] width 66 height 27
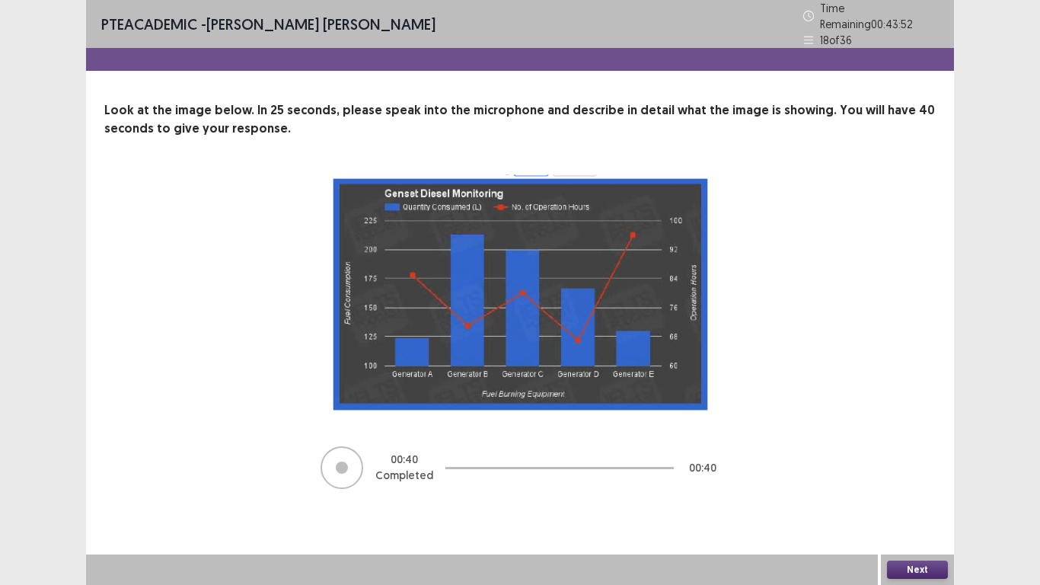
click at [903, 488] on button "Next" at bounding box center [917, 569] width 61 height 18
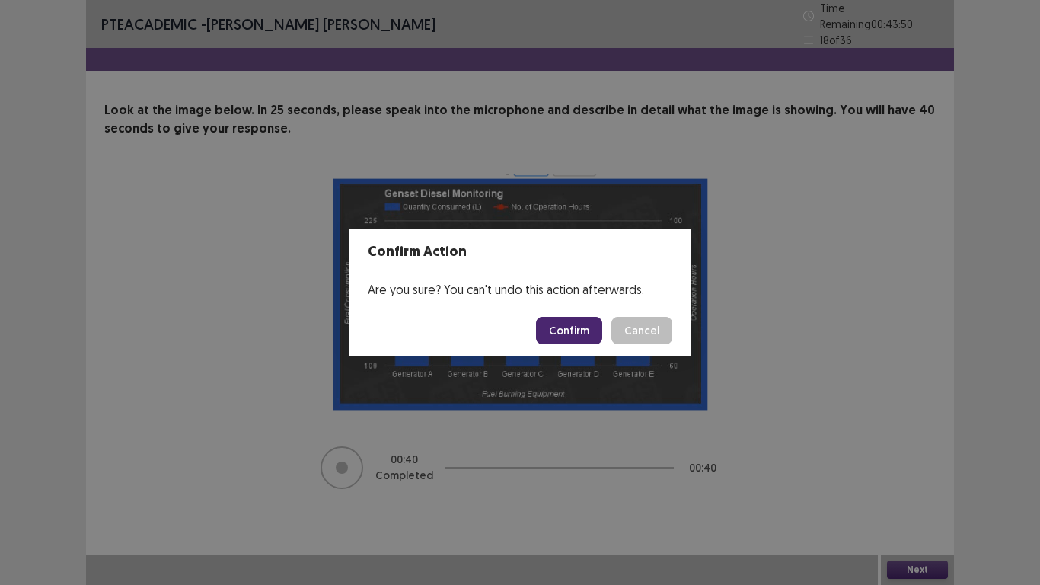
click at [566, 334] on button "Confirm" at bounding box center [569, 330] width 66 height 27
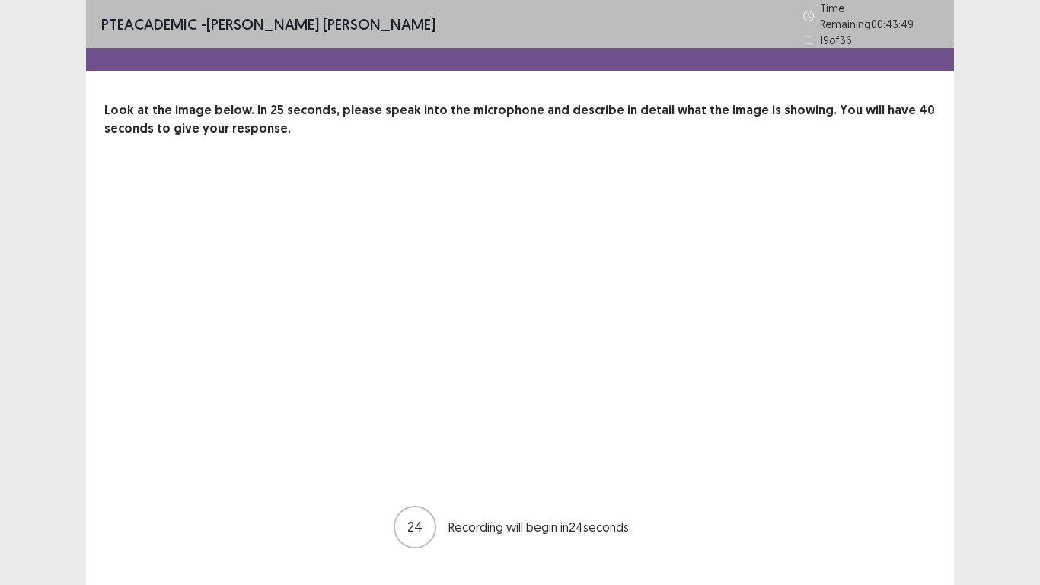
scroll to position [25, 0]
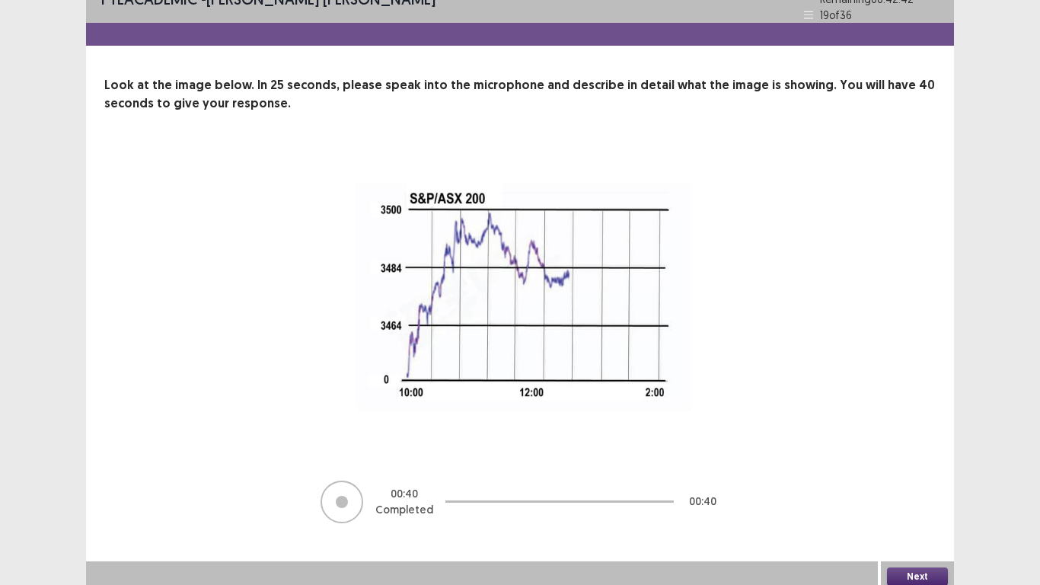
click at [917, 488] on div "Next" at bounding box center [917, 576] width 73 height 30
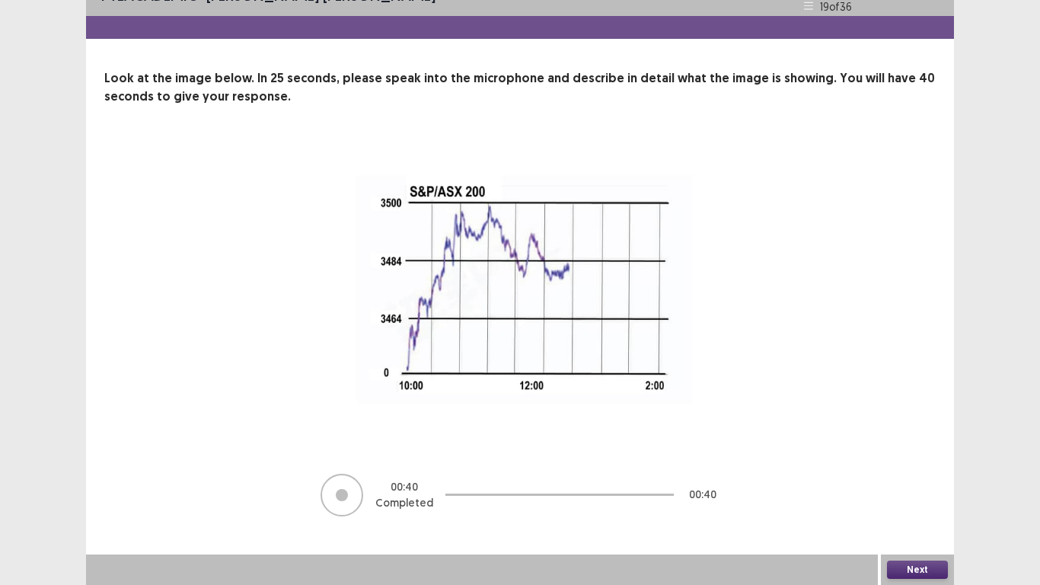
click at [917, 488] on button "Next" at bounding box center [917, 569] width 61 height 18
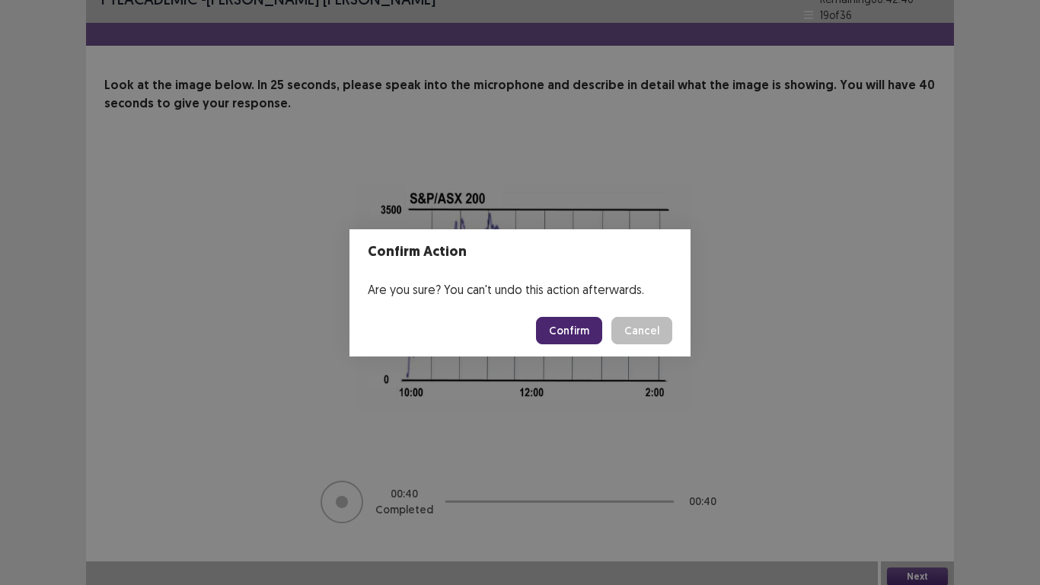
click at [562, 318] on button "Confirm" at bounding box center [569, 330] width 66 height 27
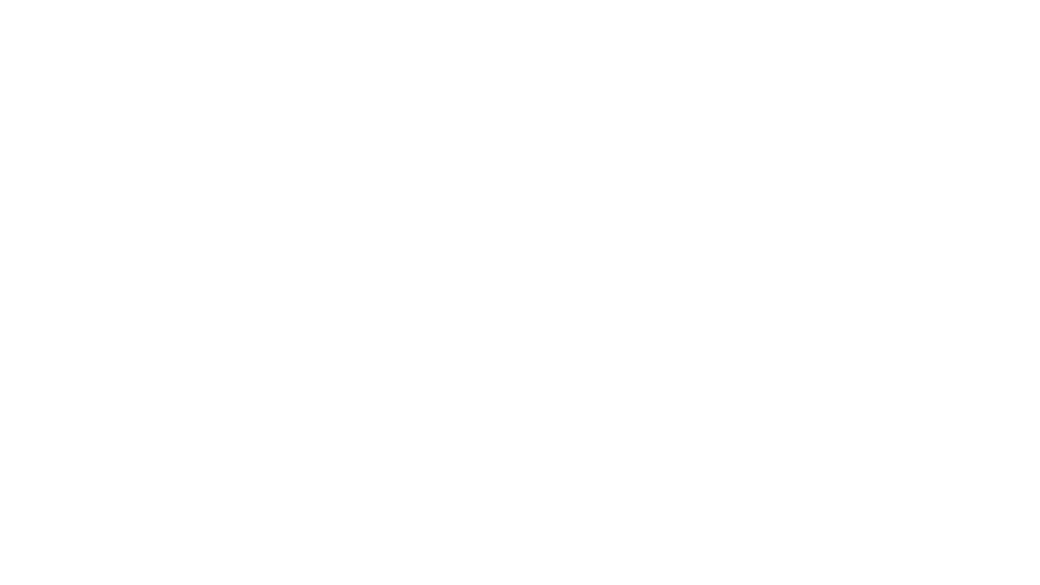
scroll to position [0, 0]
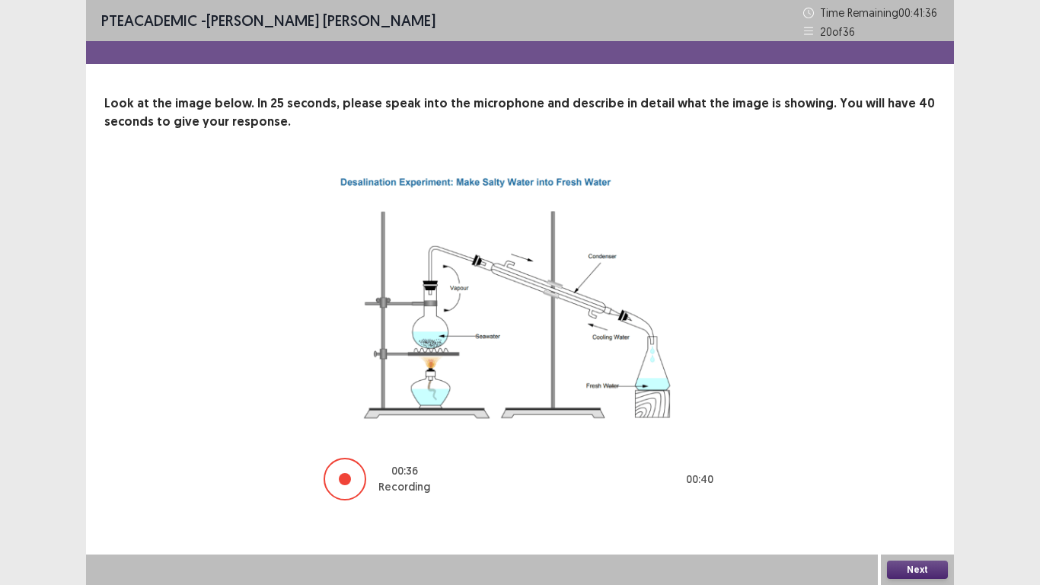
click at [918, 488] on button "Next" at bounding box center [917, 569] width 61 height 18
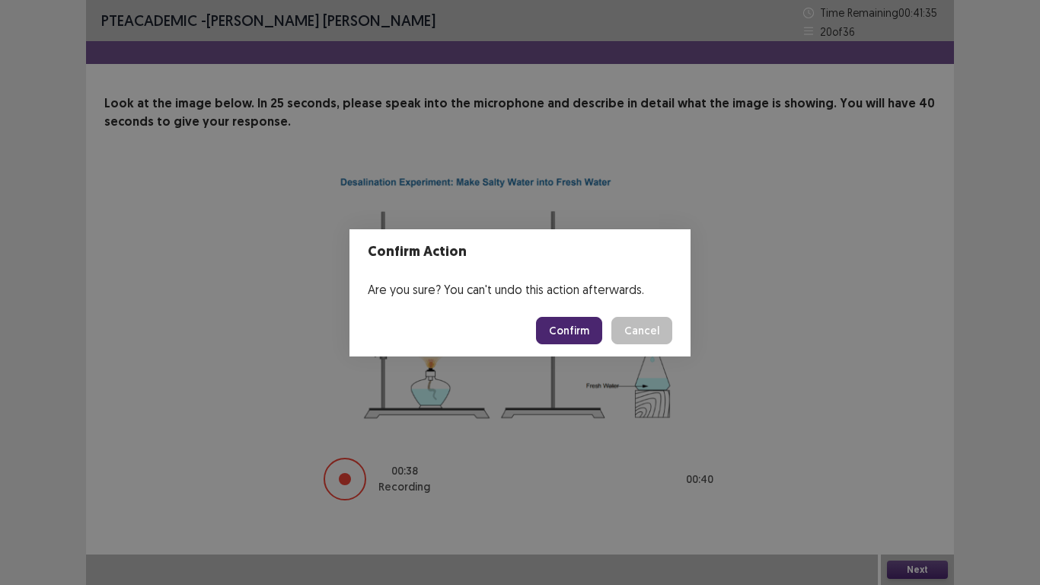
click at [565, 341] on button "Confirm" at bounding box center [569, 330] width 66 height 27
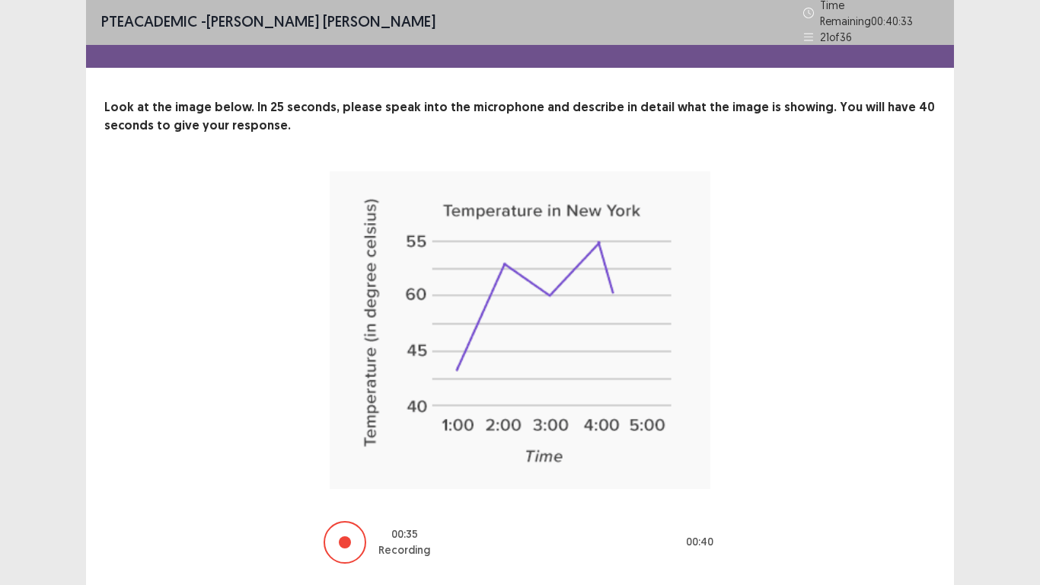
scroll to position [43, 0]
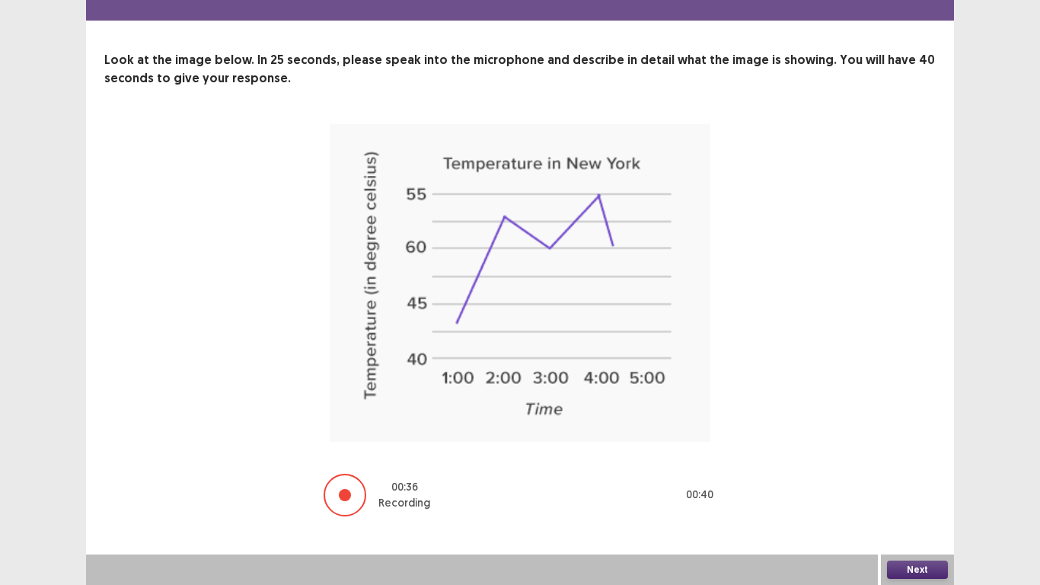
click at [927, 488] on button "Next" at bounding box center [917, 569] width 61 height 18
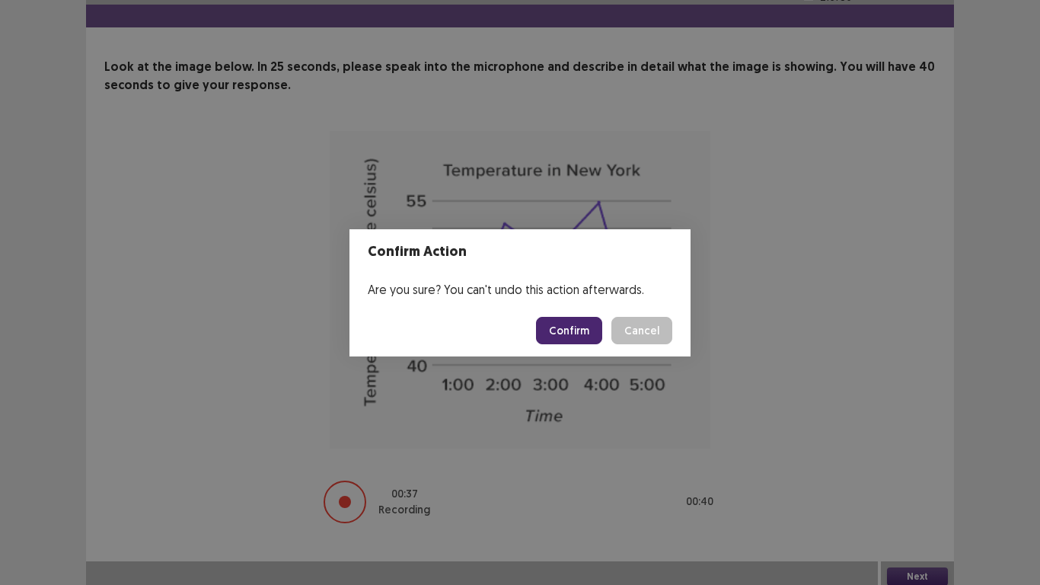
click at [574, 329] on button "Confirm" at bounding box center [569, 330] width 66 height 27
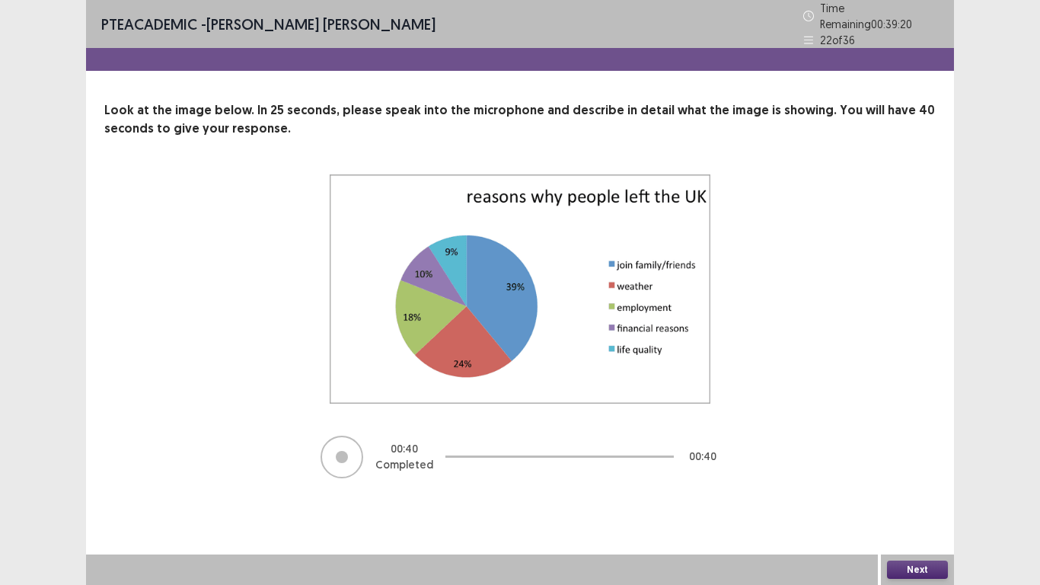
click at [915, 488] on button "Next" at bounding box center [917, 569] width 61 height 18
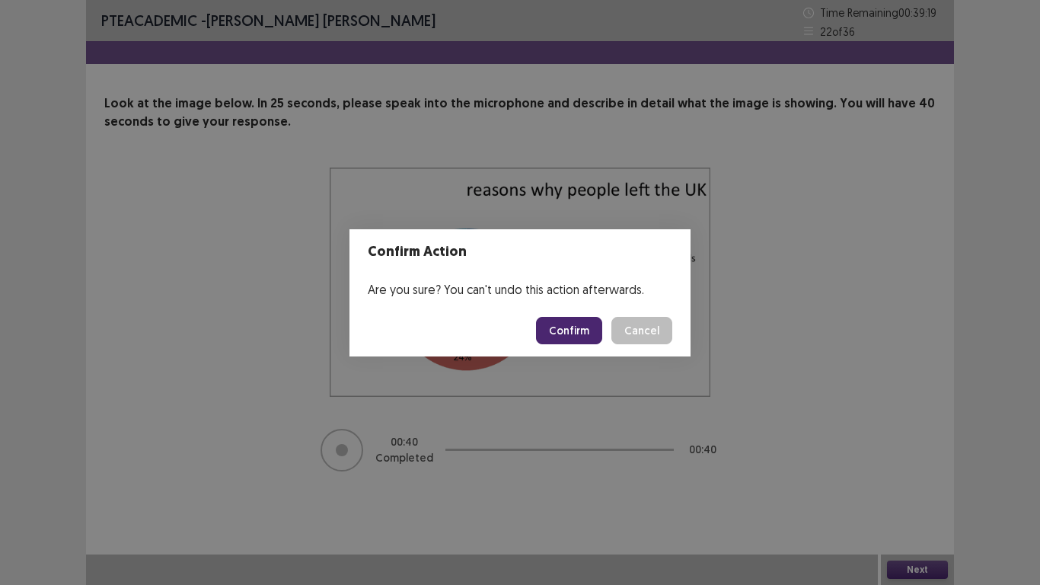
click at [565, 331] on button "Confirm" at bounding box center [569, 330] width 66 height 27
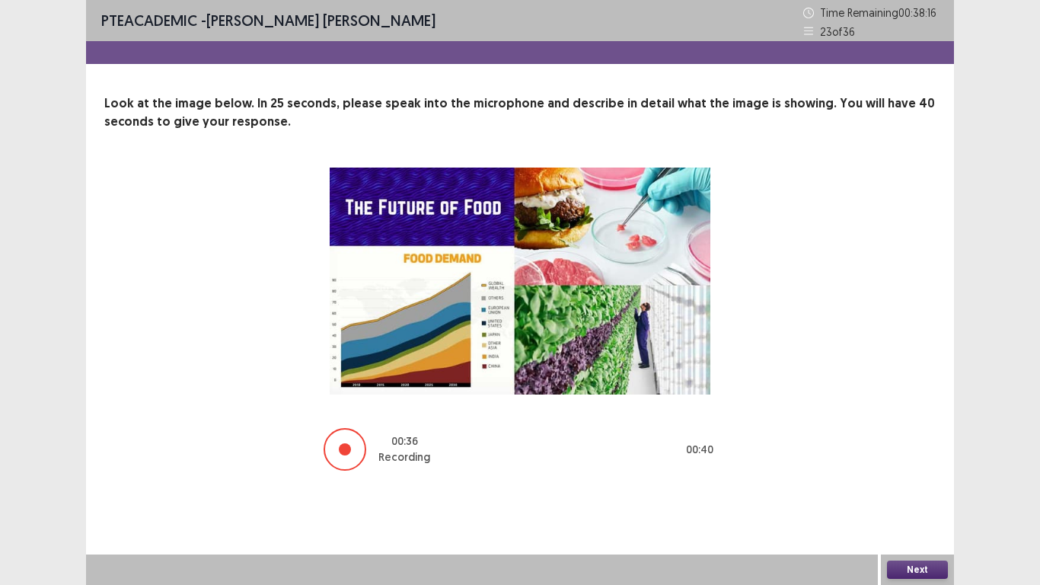
click at [898, 488] on button "Next" at bounding box center [917, 569] width 61 height 18
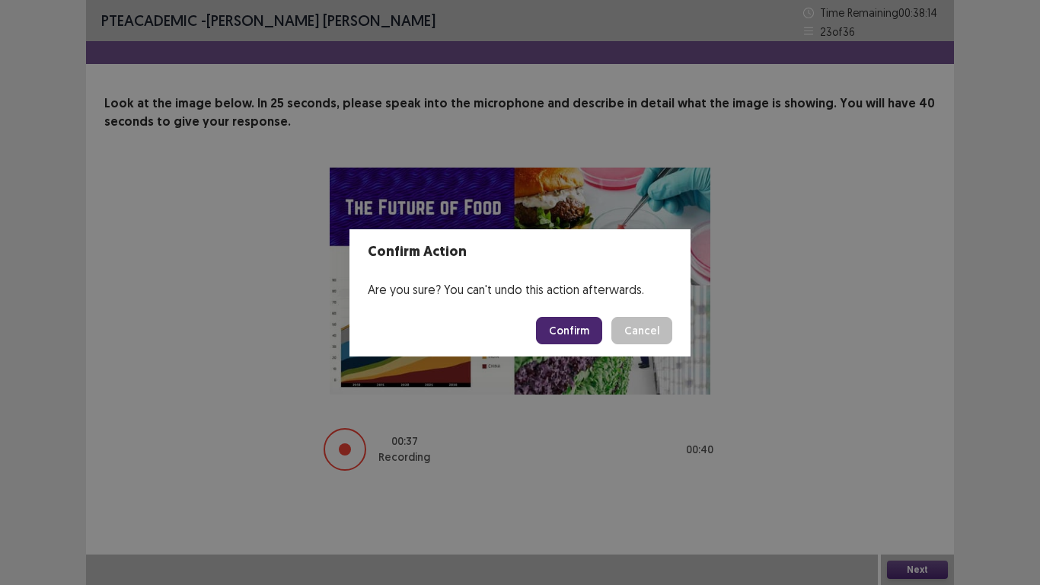
click at [561, 333] on button "Confirm" at bounding box center [569, 330] width 66 height 27
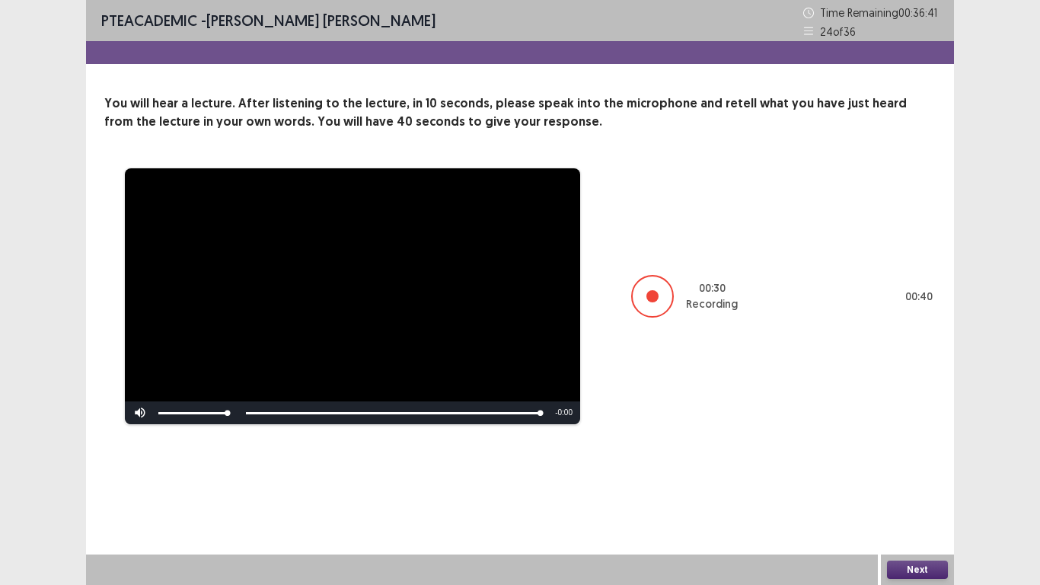
click at [904, 488] on div "Next" at bounding box center [917, 569] width 73 height 30
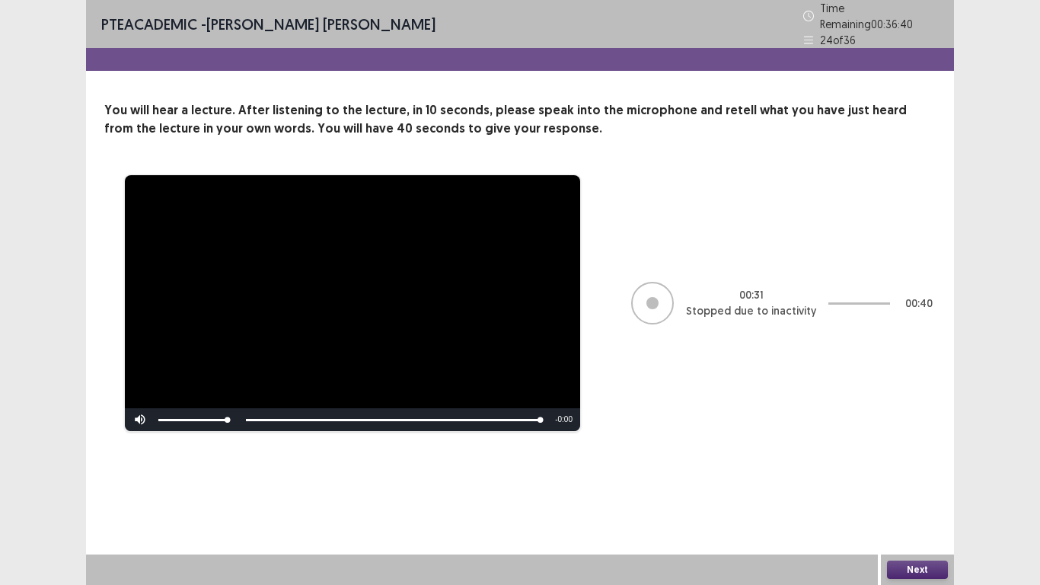
click at [911, 488] on button "Next" at bounding box center [917, 569] width 61 height 18
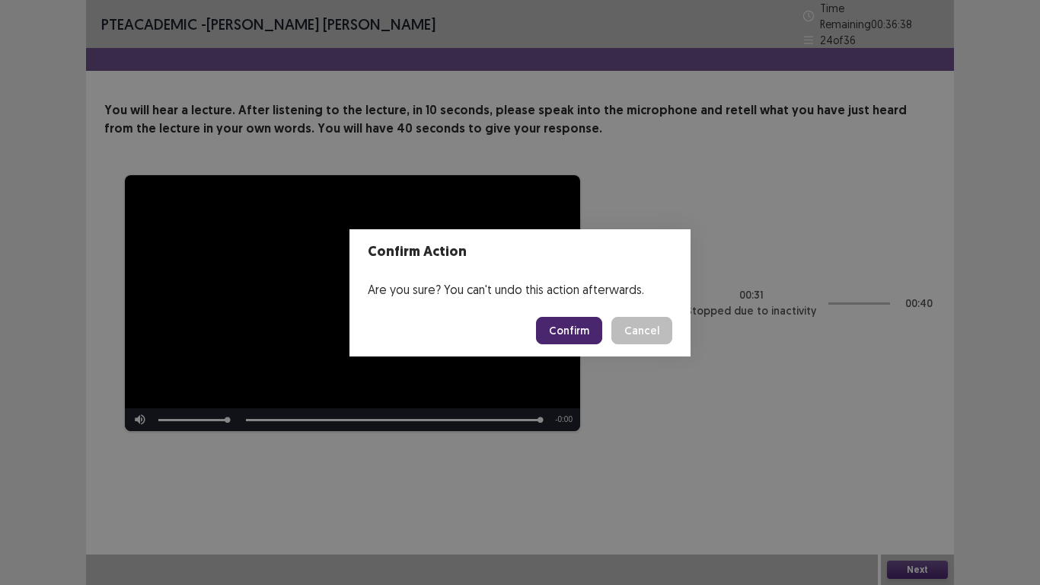
click at [570, 322] on button "Confirm" at bounding box center [569, 330] width 66 height 27
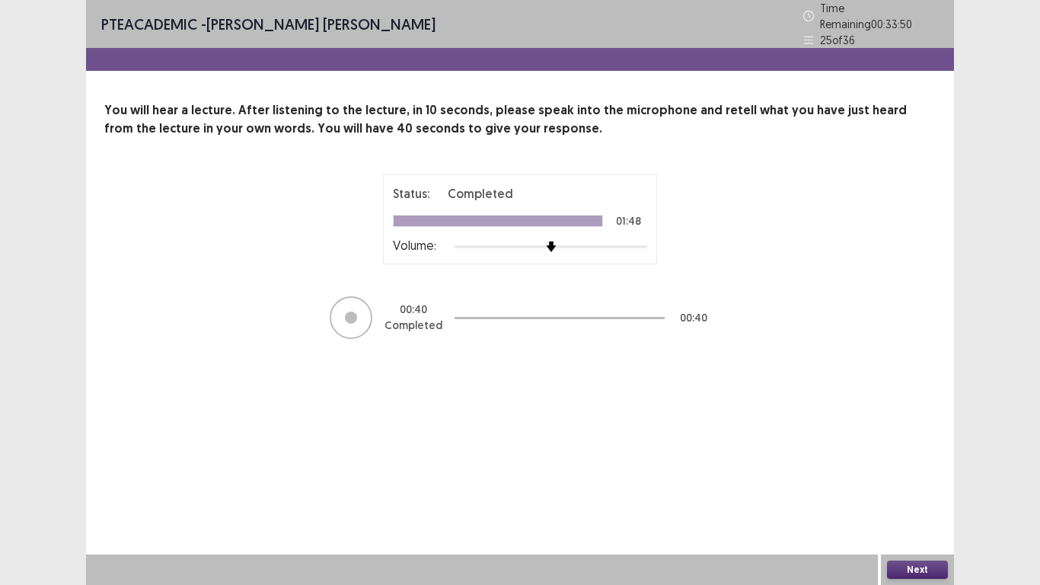
click at [919, 488] on button "Next" at bounding box center [917, 569] width 61 height 18
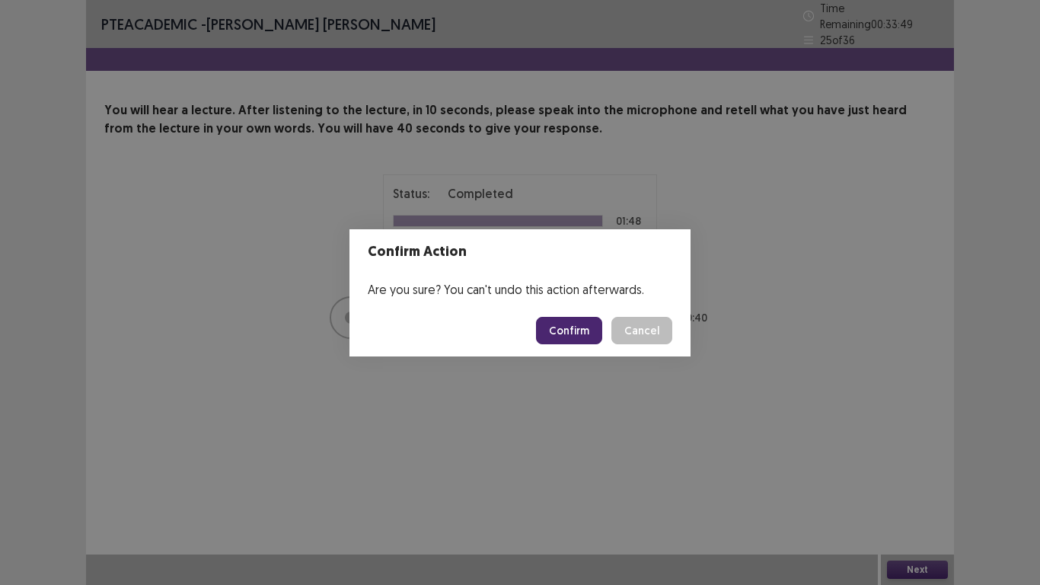
click at [586, 327] on button "Confirm" at bounding box center [569, 330] width 66 height 27
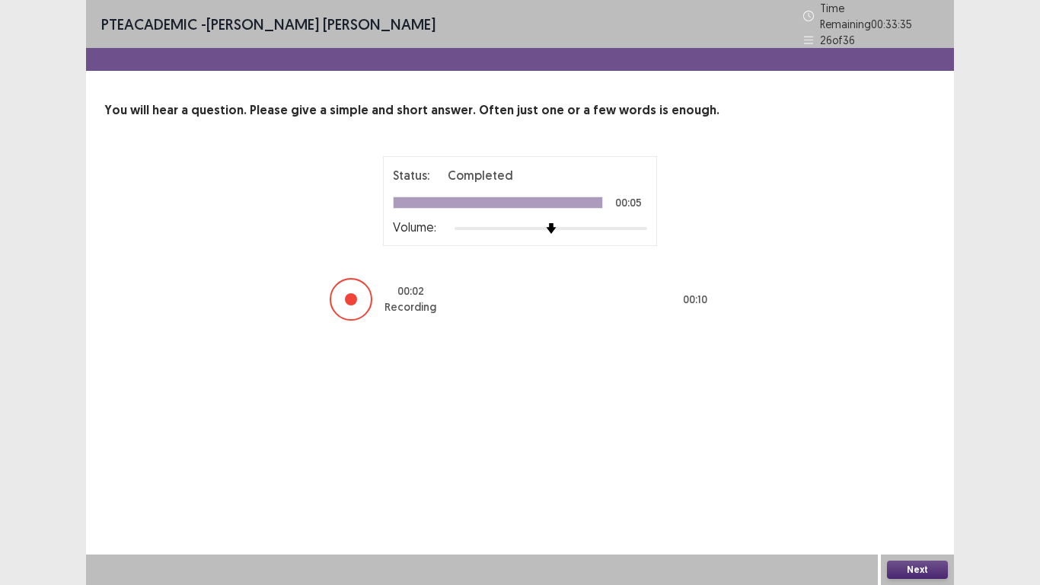
click at [917, 488] on button "Next" at bounding box center [917, 569] width 61 height 18
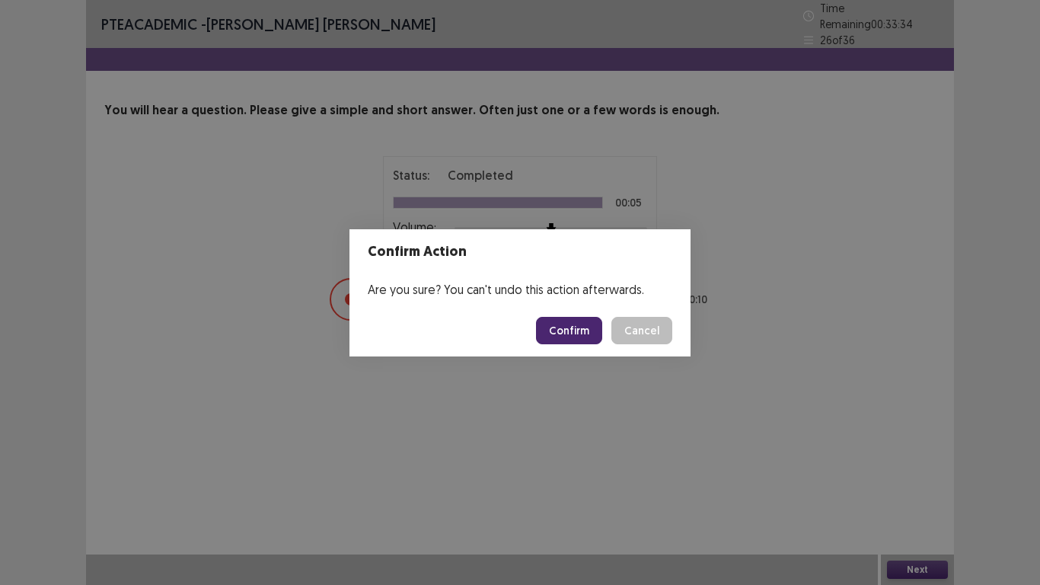
click at [574, 315] on footer "Confirm Cancel" at bounding box center [519, 331] width 341 height 52
click at [574, 327] on button "Confirm" at bounding box center [569, 330] width 66 height 27
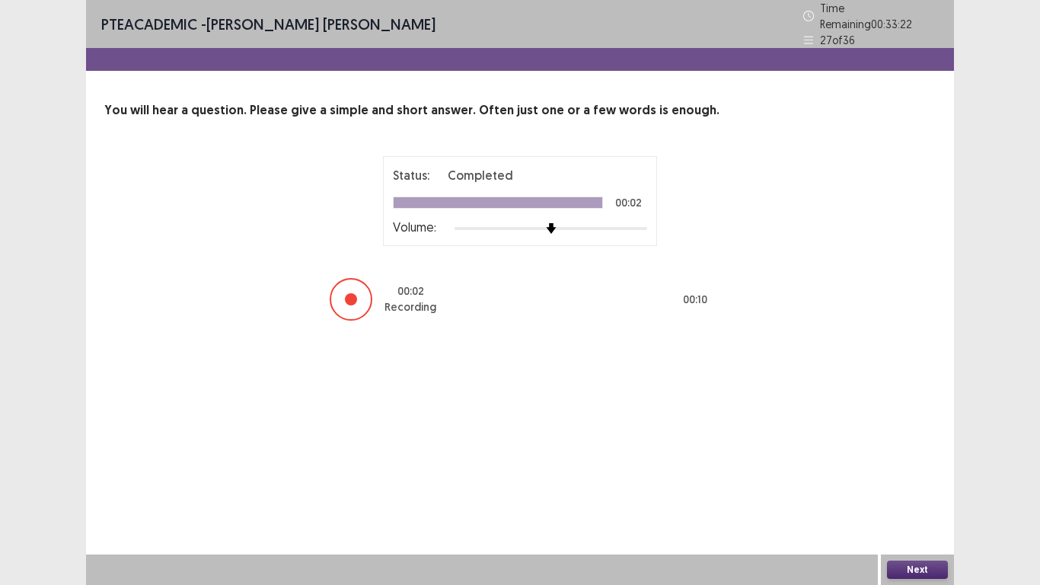
click at [918, 488] on button "Next" at bounding box center [917, 569] width 61 height 18
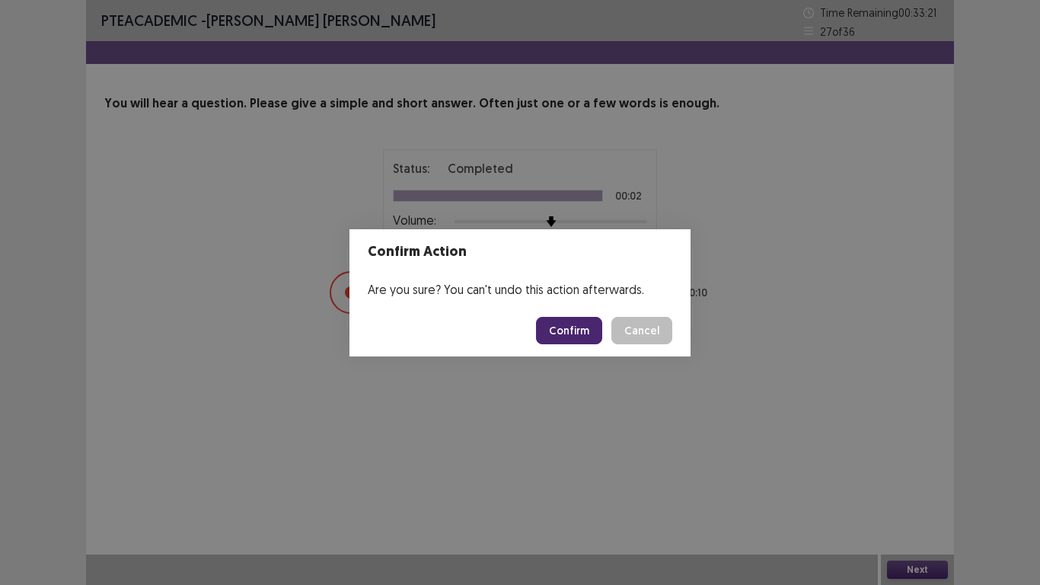
click at [595, 328] on button "Confirm" at bounding box center [569, 330] width 66 height 27
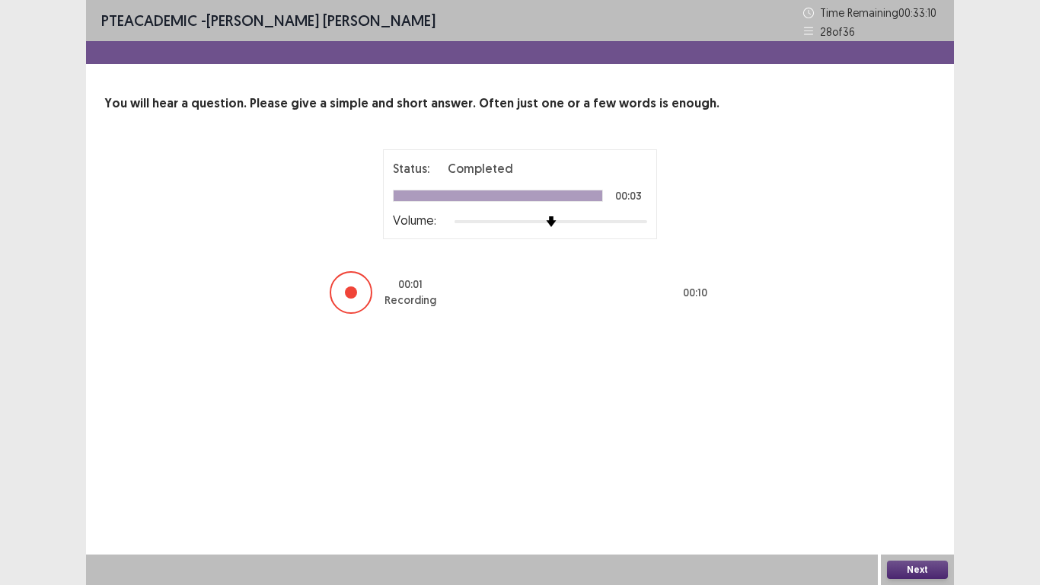
click at [919, 488] on button "Next" at bounding box center [917, 569] width 61 height 18
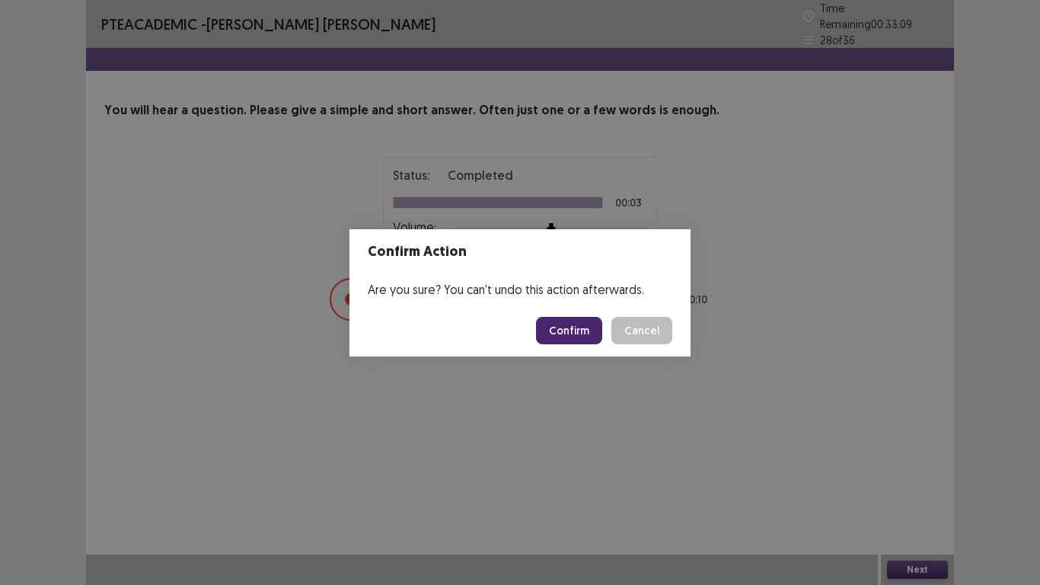
click at [592, 333] on button "Confirm" at bounding box center [569, 330] width 66 height 27
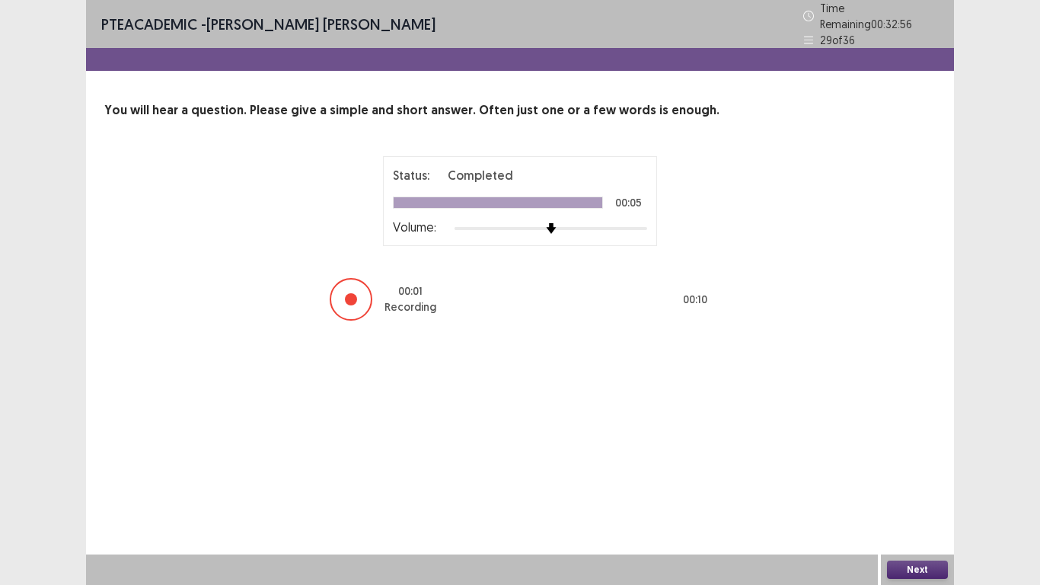
click at [927, 488] on button "Next" at bounding box center [917, 569] width 61 height 18
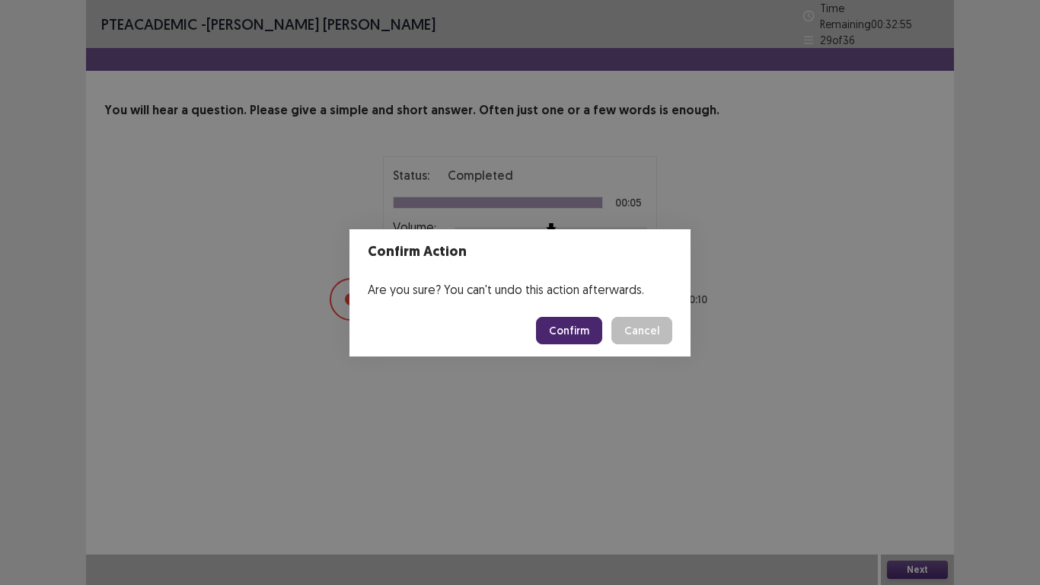
click at [585, 334] on button "Confirm" at bounding box center [569, 330] width 66 height 27
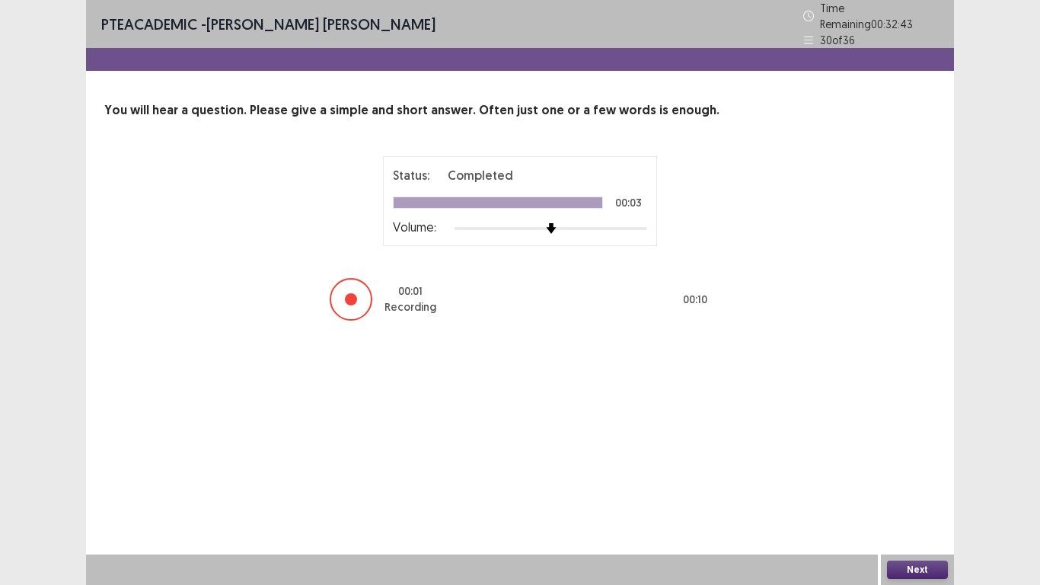
click at [911, 488] on button "Next" at bounding box center [917, 569] width 61 height 18
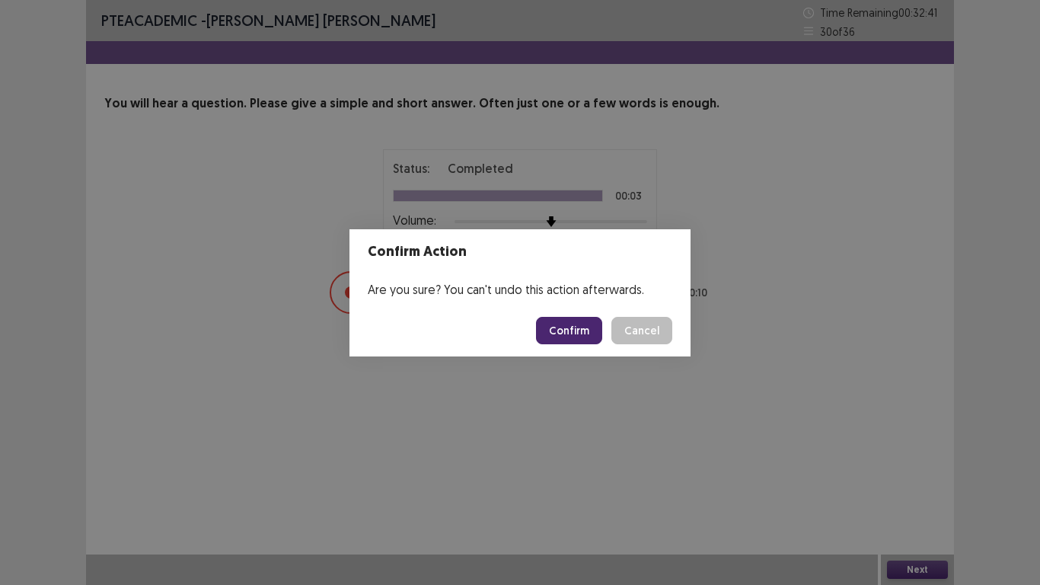
click at [572, 329] on button "Confirm" at bounding box center [569, 330] width 66 height 27
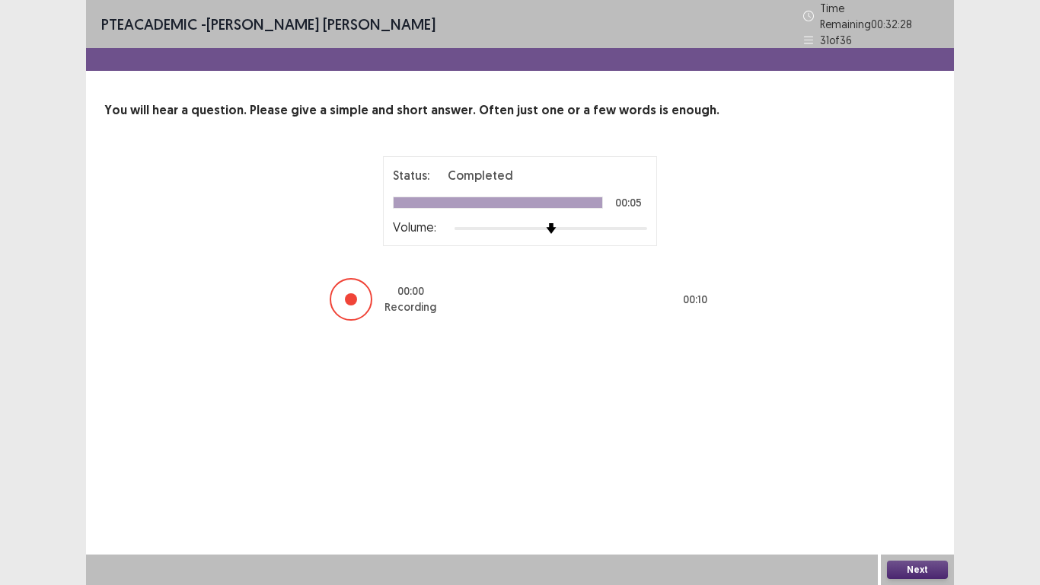
click at [924, 488] on button "Next" at bounding box center [917, 569] width 61 height 18
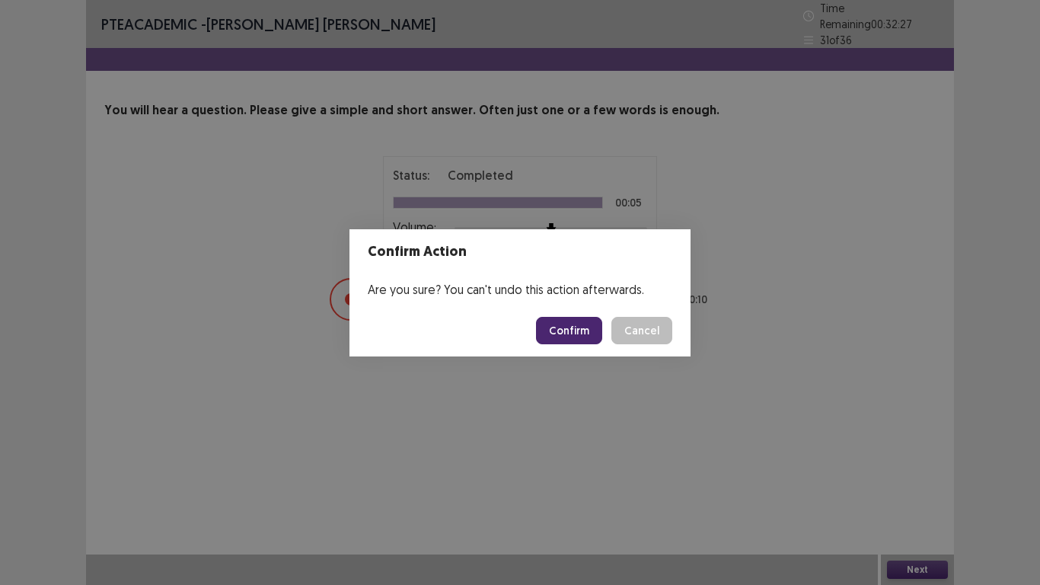
click at [584, 336] on button "Confirm" at bounding box center [569, 330] width 66 height 27
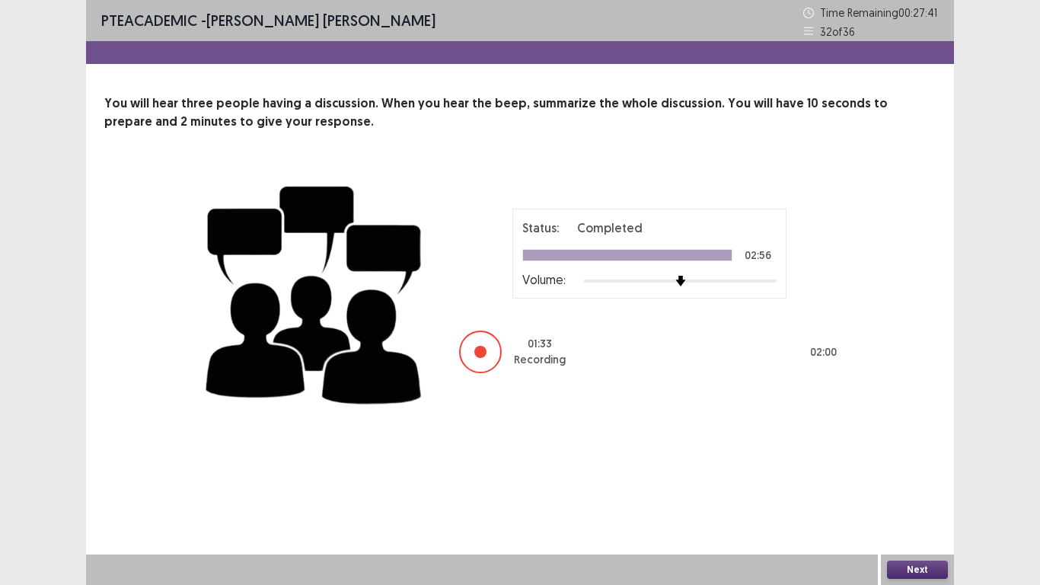
click at [908, 488] on button "Next" at bounding box center [917, 569] width 61 height 18
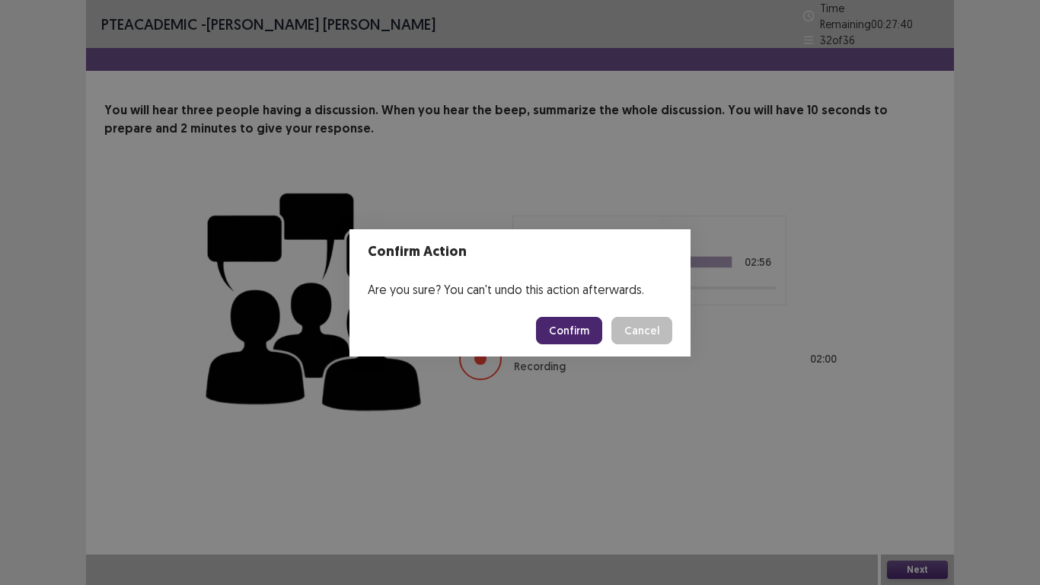
click at [579, 328] on button "Confirm" at bounding box center [569, 330] width 66 height 27
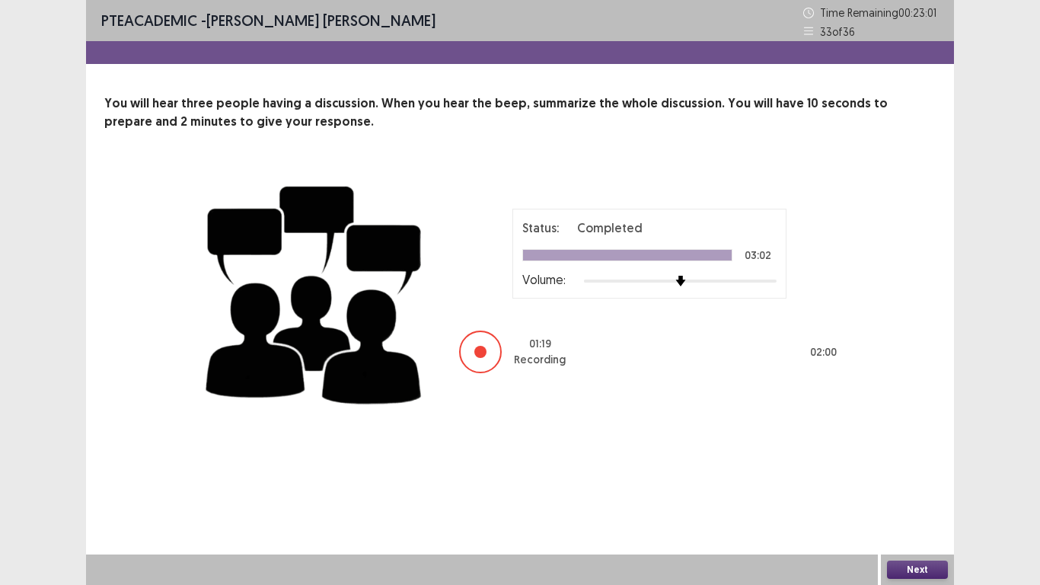
click at [926, 488] on button "Next" at bounding box center [917, 569] width 61 height 18
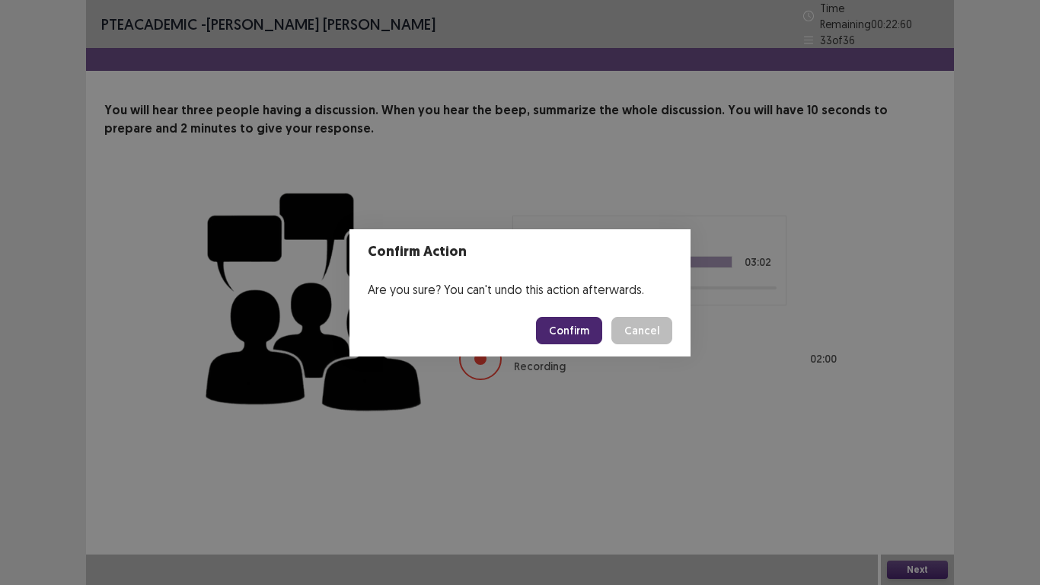
click at [599, 334] on button "Confirm" at bounding box center [569, 330] width 66 height 27
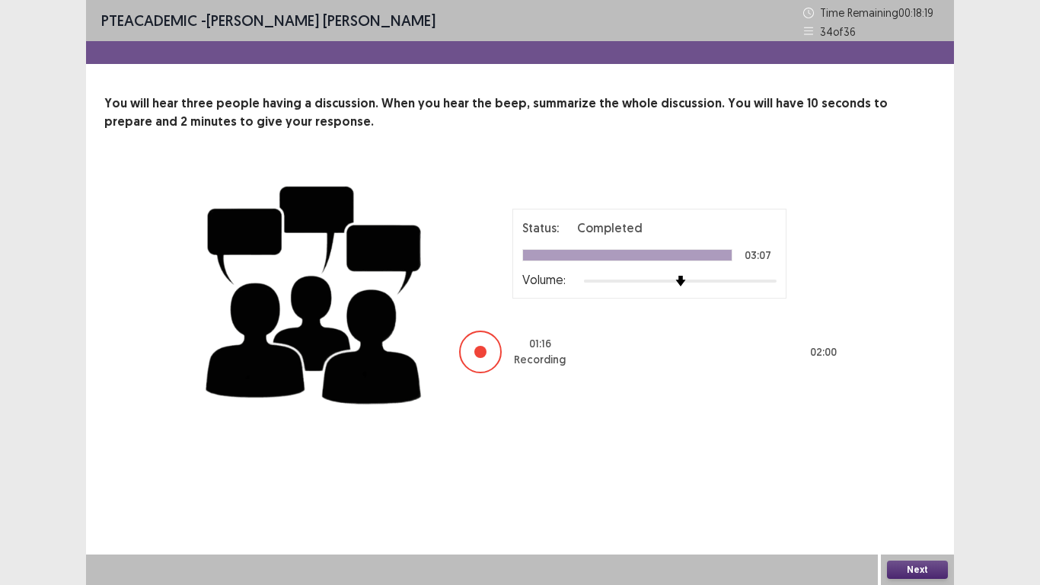
click at [915, 488] on button "Next" at bounding box center [917, 569] width 61 height 18
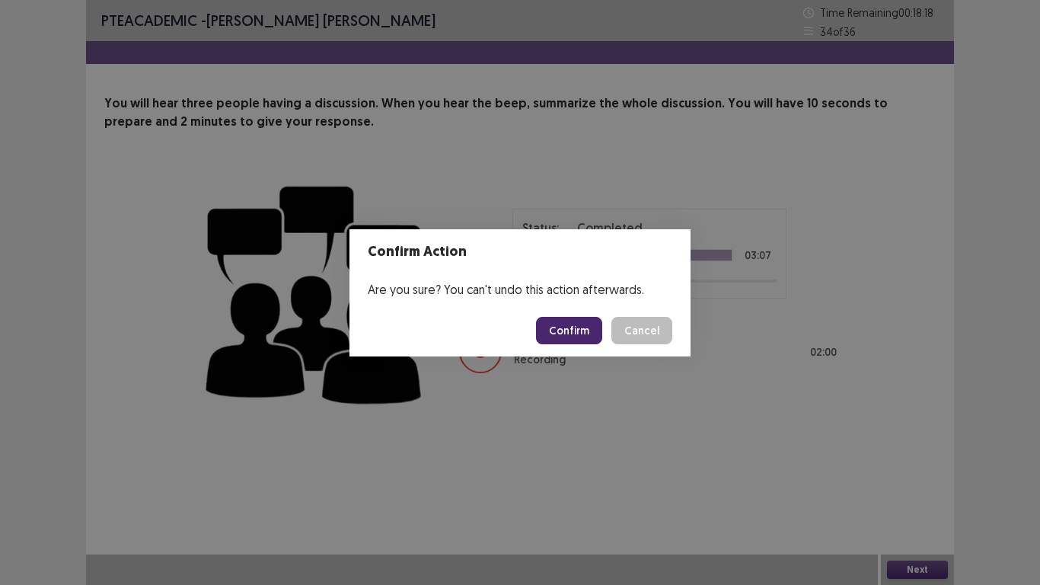
click at [578, 326] on button "Confirm" at bounding box center [569, 330] width 66 height 27
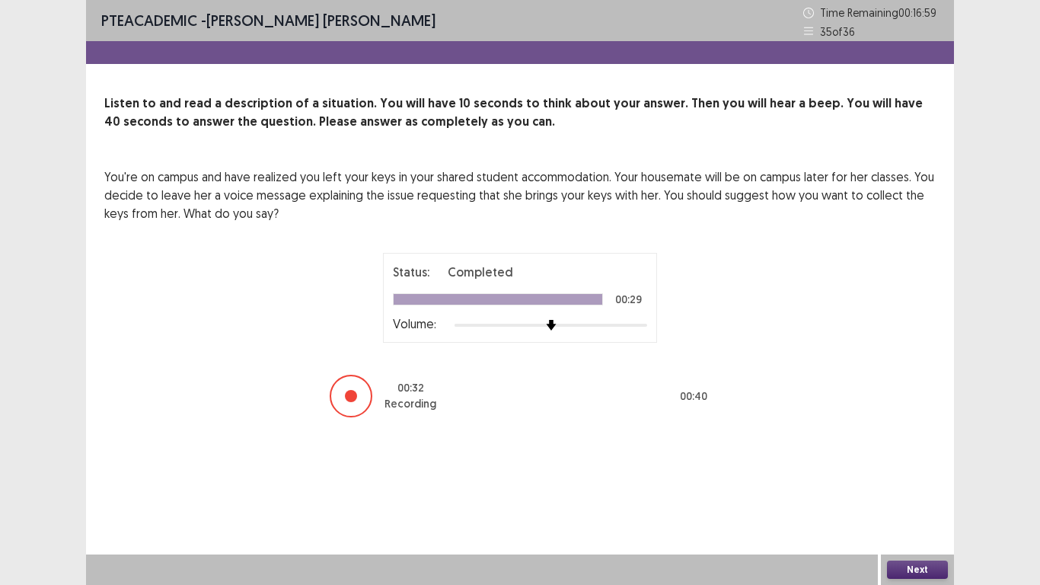
click at [911, 488] on button "Next" at bounding box center [917, 569] width 61 height 18
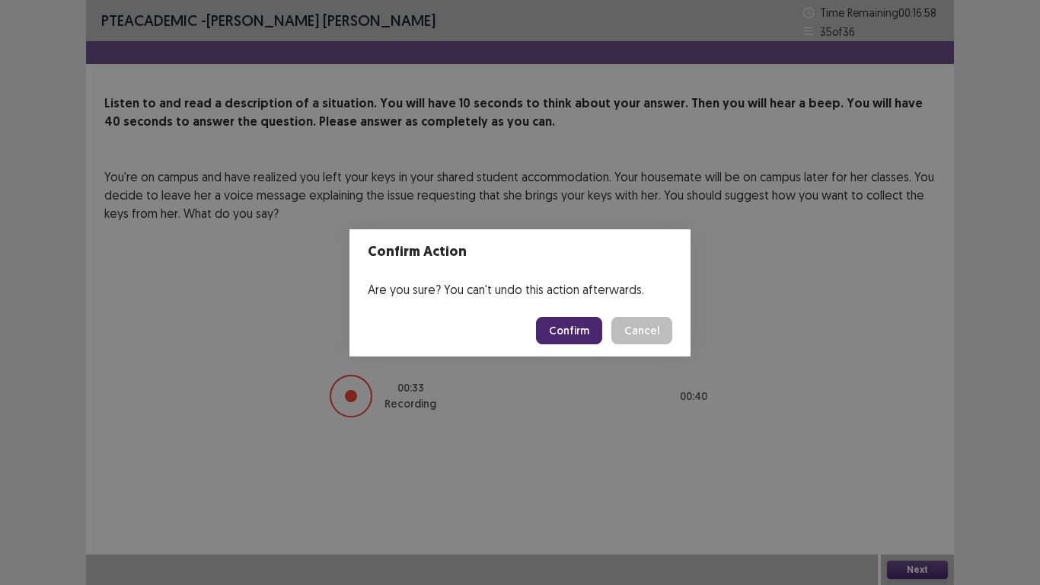
click at [583, 332] on button "Confirm" at bounding box center [569, 330] width 66 height 27
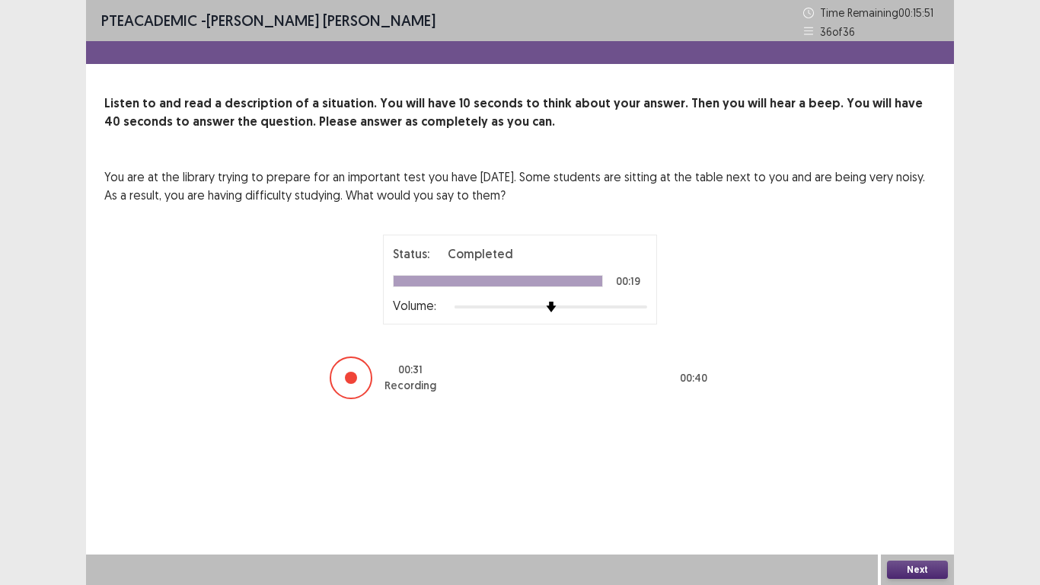
click at [911, 488] on button "Next" at bounding box center [917, 569] width 61 height 18
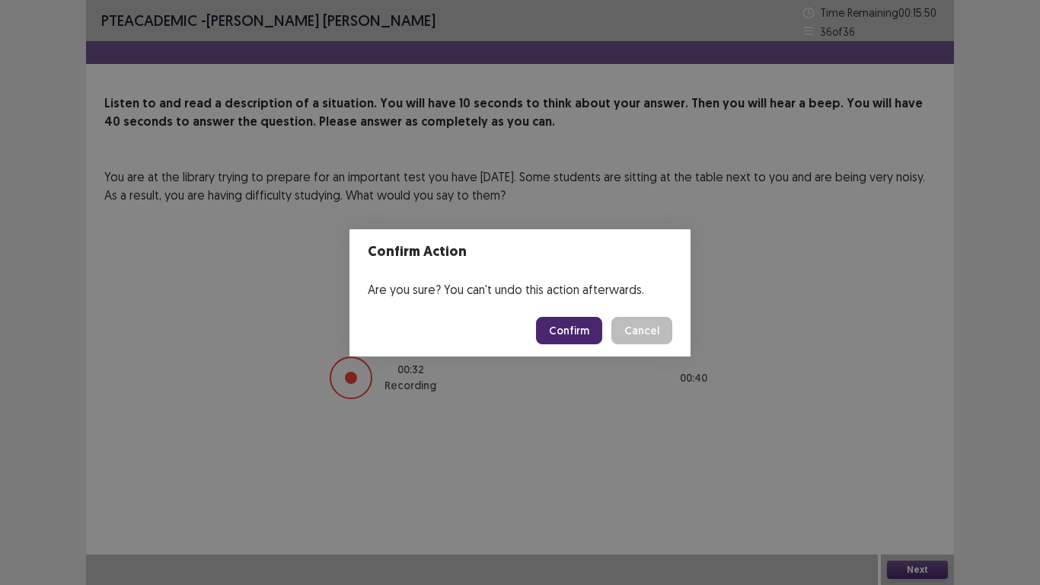
click at [565, 331] on button "Confirm" at bounding box center [569, 330] width 66 height 27
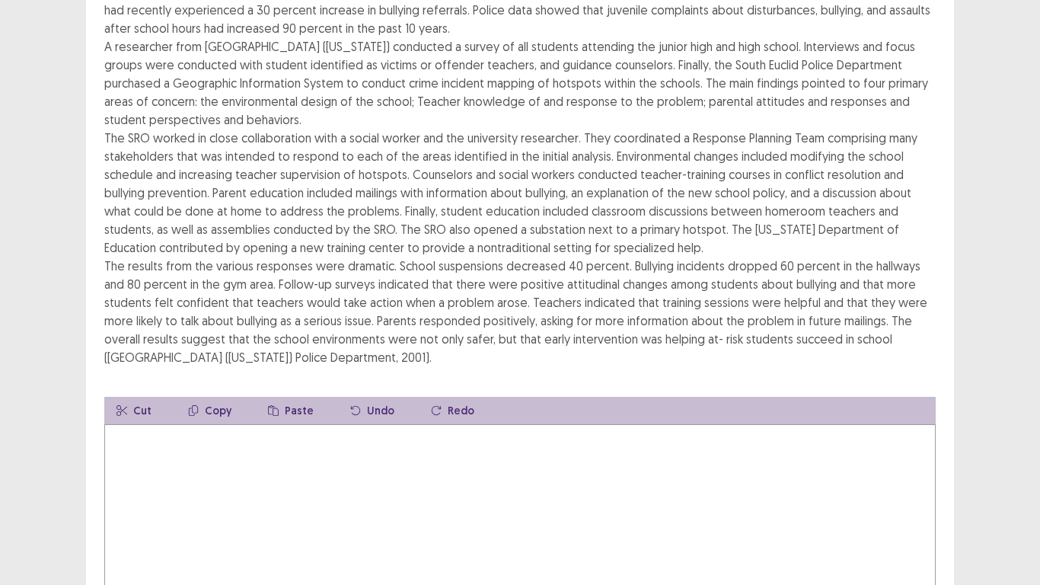
scroll to position [140, 0]
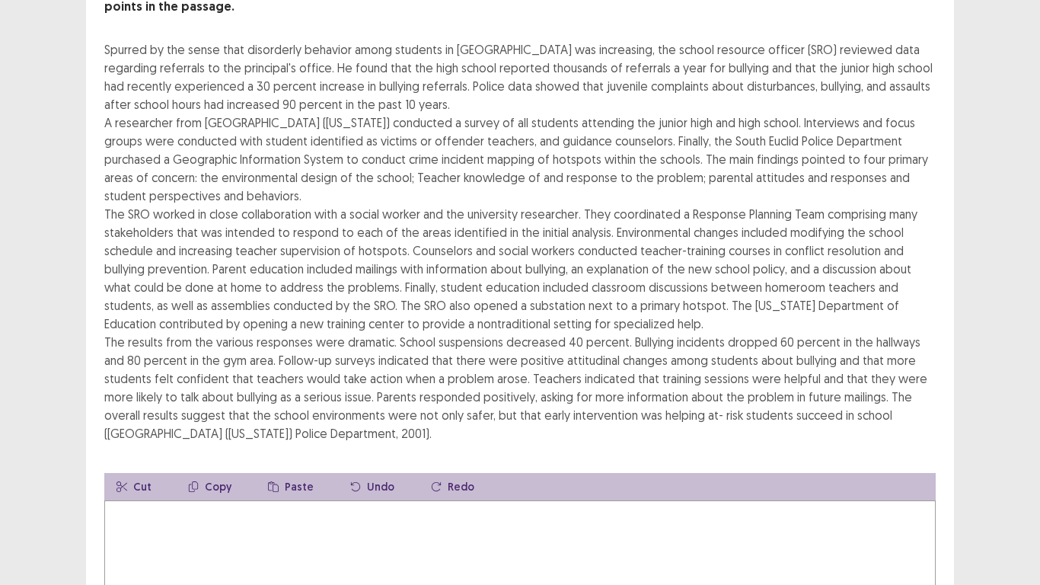
click at [175, 488] on textarea at bounding box center [519, 584] width 831 height 168
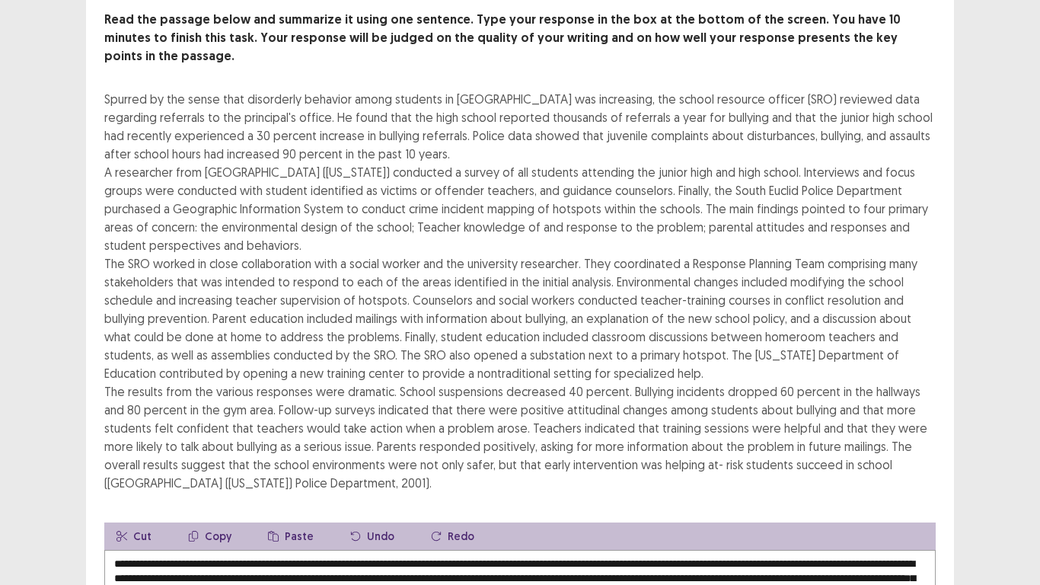
scroll to position [228, 0]
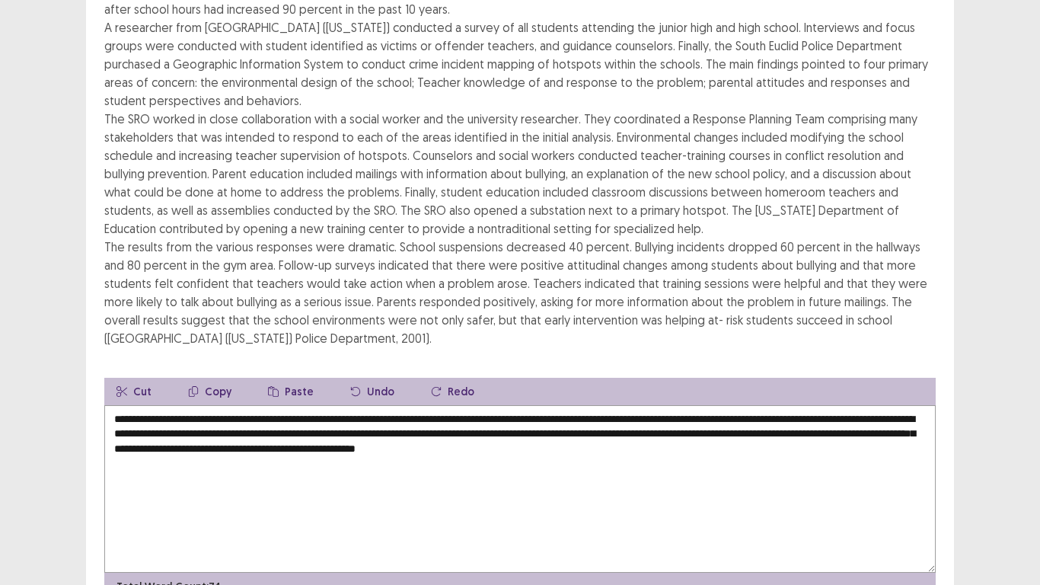
click at [290, 416] on textarea "**********" at bounding box center [519, 489] width 831 height 168
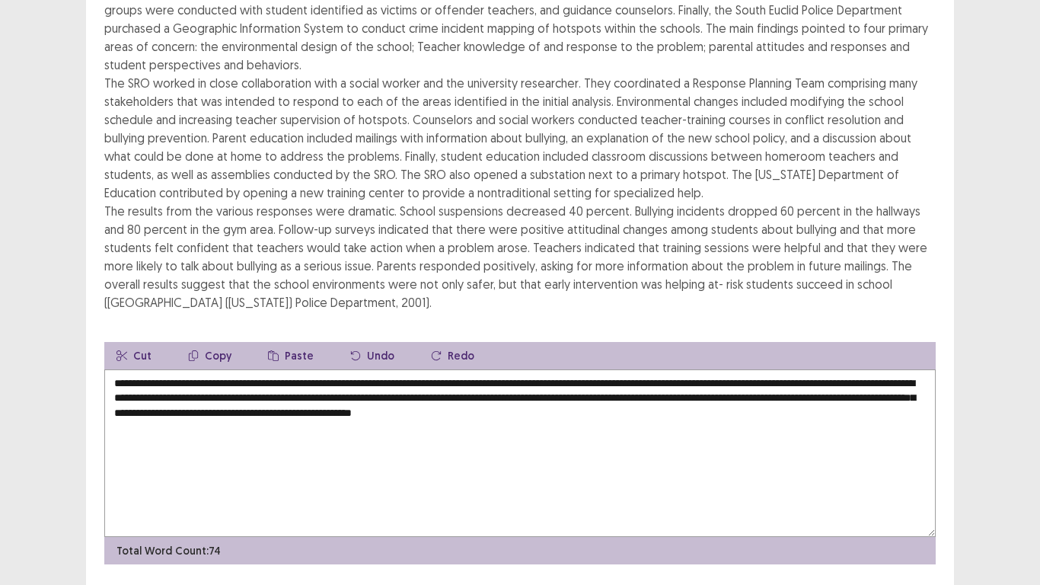
scroll to position [292, 0]
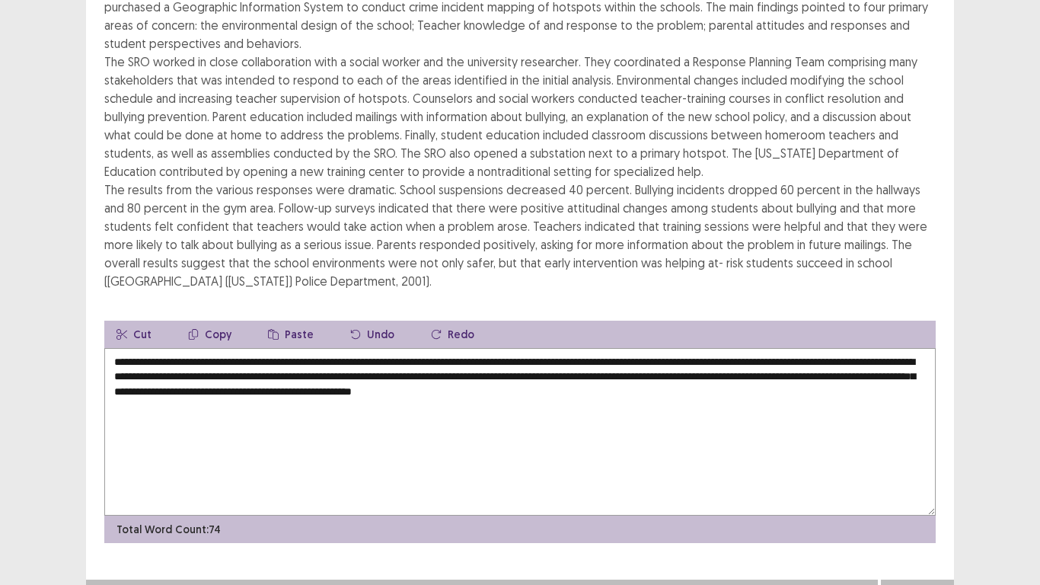
type textarea "**********"
click at [923, 488] on button "Next" at bounding box center [917, 595] width 61 height 18
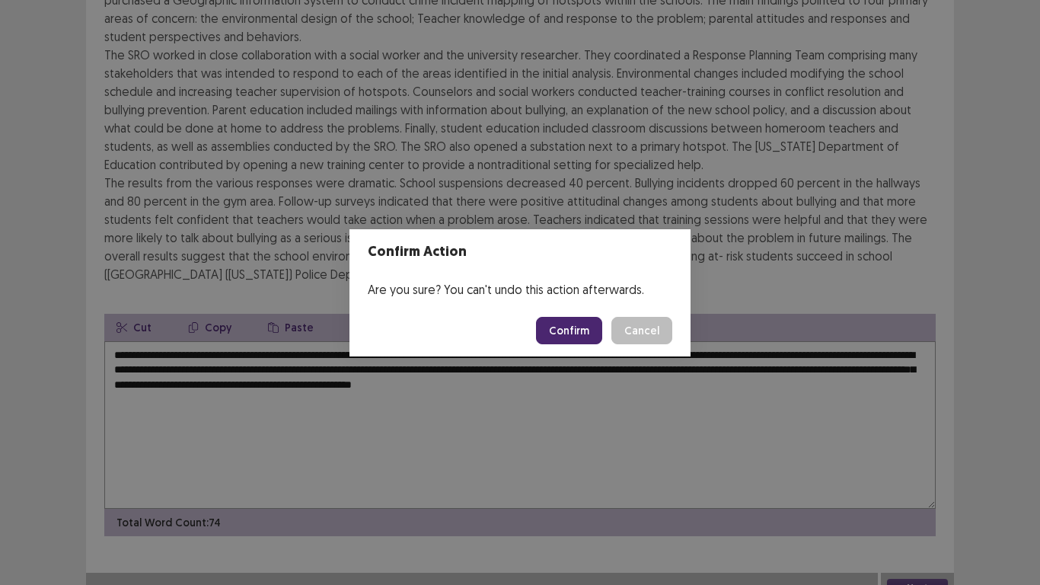
click at [565, 340] on button "Confirm" at bounding box center [569, 330] width 66 height 27
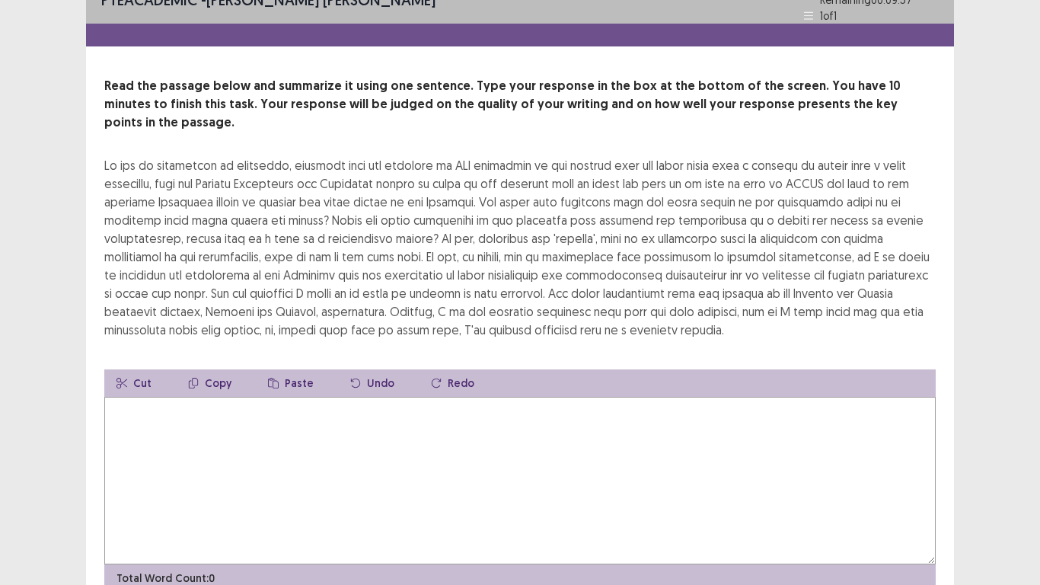
scroll to position [0, 0]
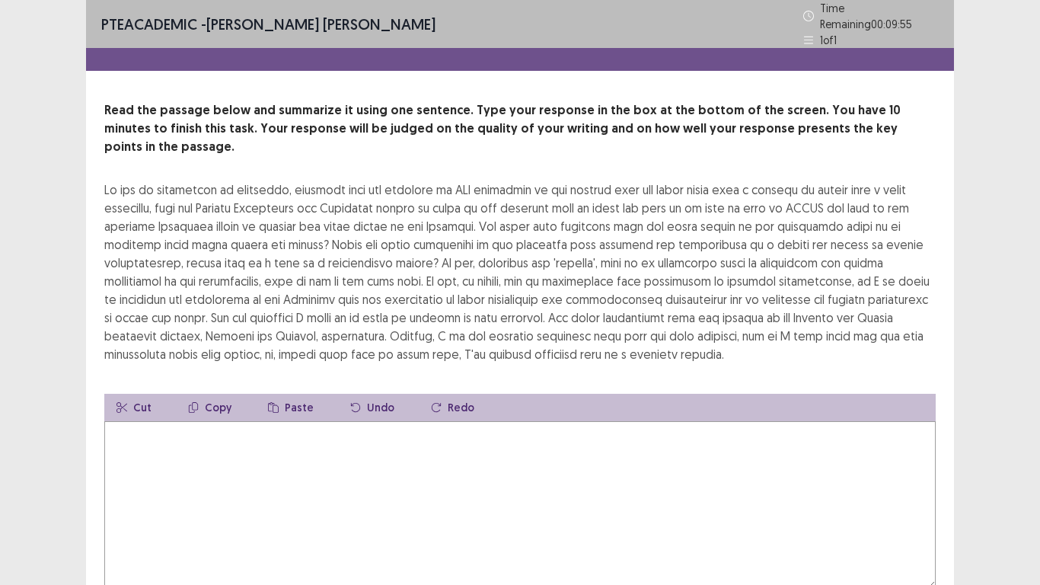
click at [233, 448] on textarea at bounding box center [519, 505] width 831 height 168
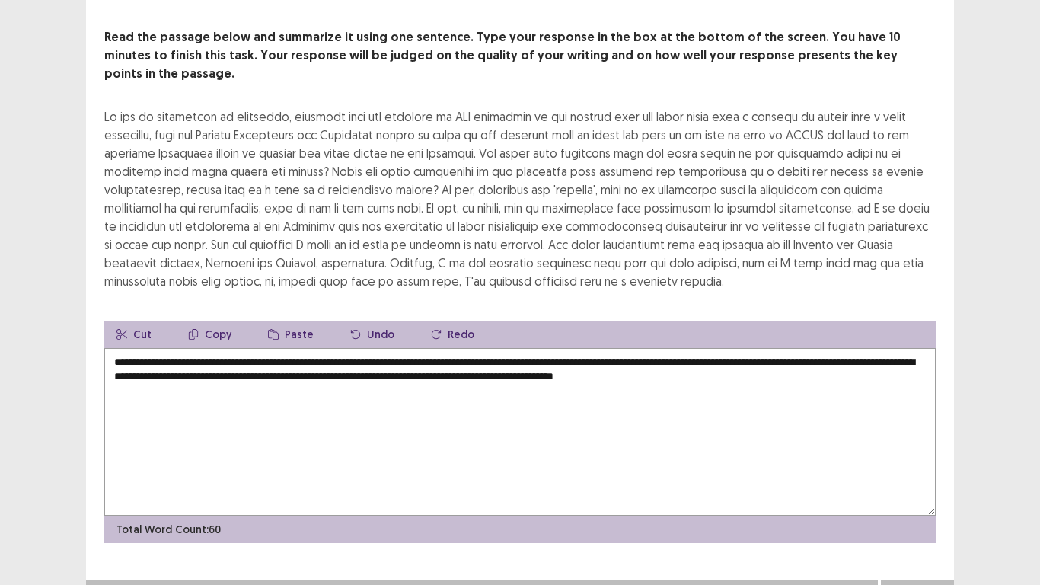
scroll to position [73, 0]
type textarea "**********"
click at [902, 488] on button "Next" at bounding box center [917, 595] width 61 height 18
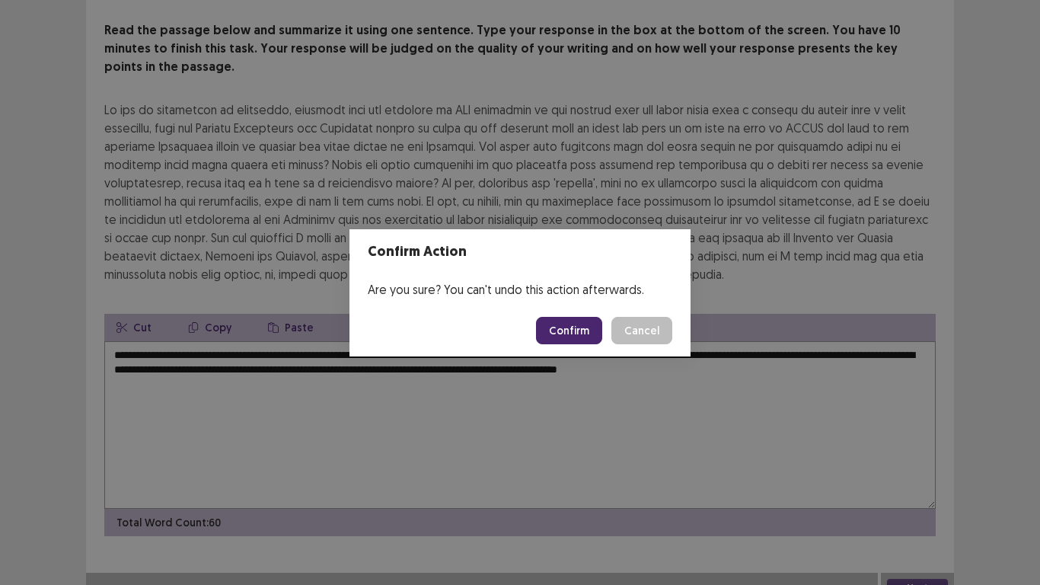
click at [577, 326] on button "Confirm" at bounding box center [569, 330] width 66 height 27
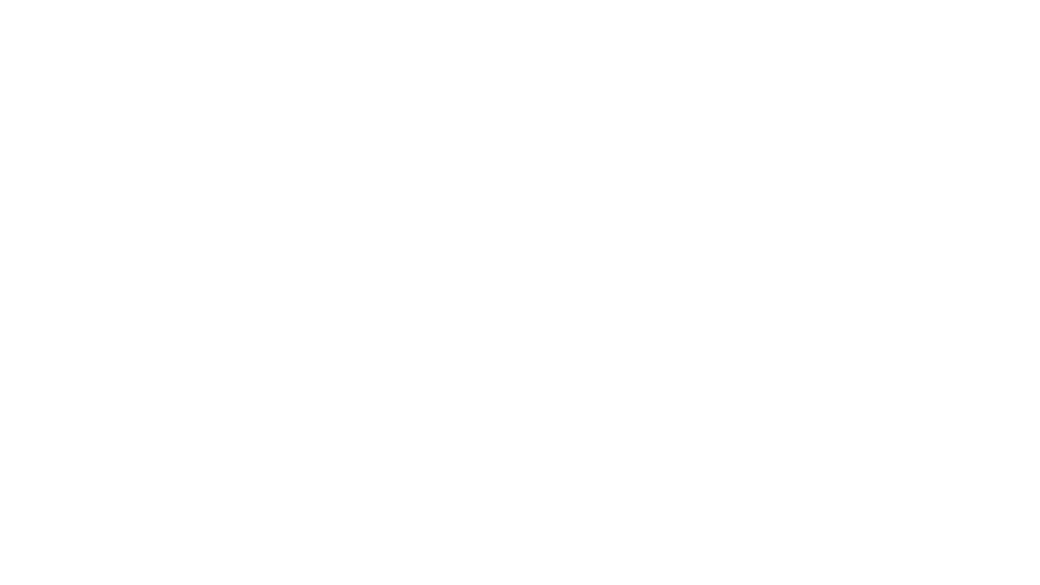
scroll to position [0, 0]
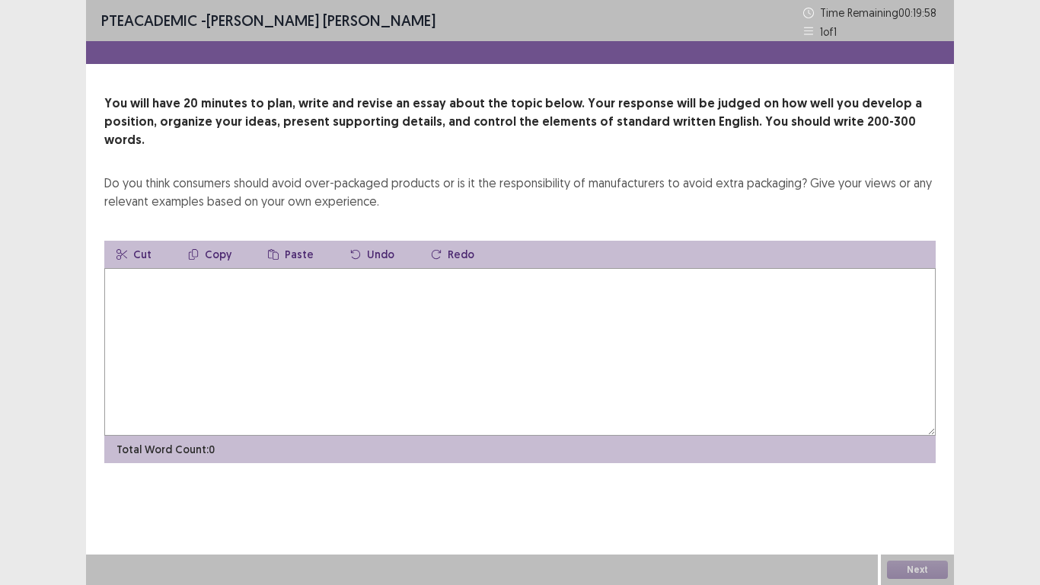
click at [160, 285] on textarea at bounding box center [519, 352] width 831 height 168
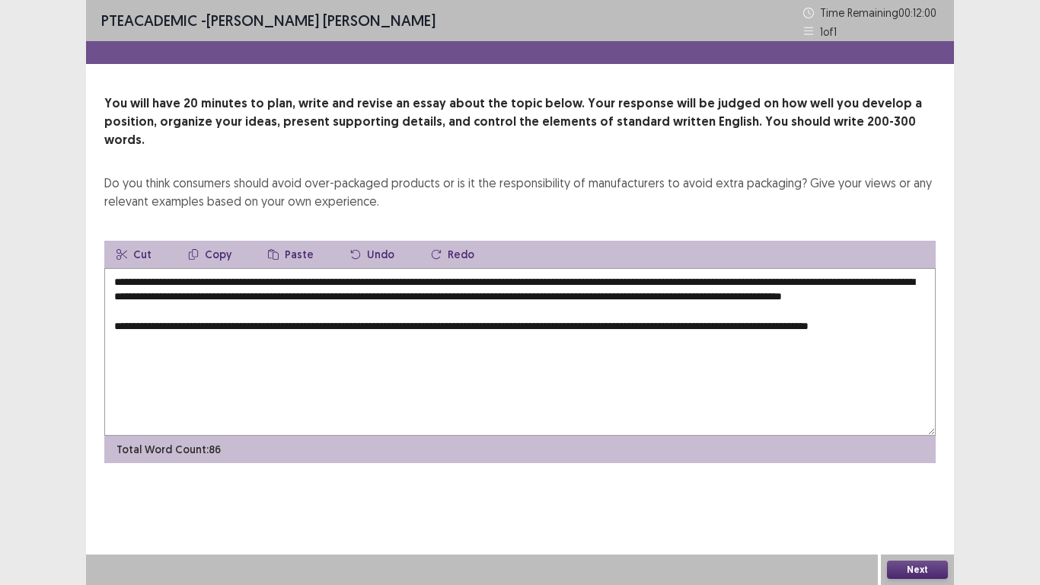
click at [374, 295] on textarea "**********" at bounding box center [519, 352] width 831 height 168
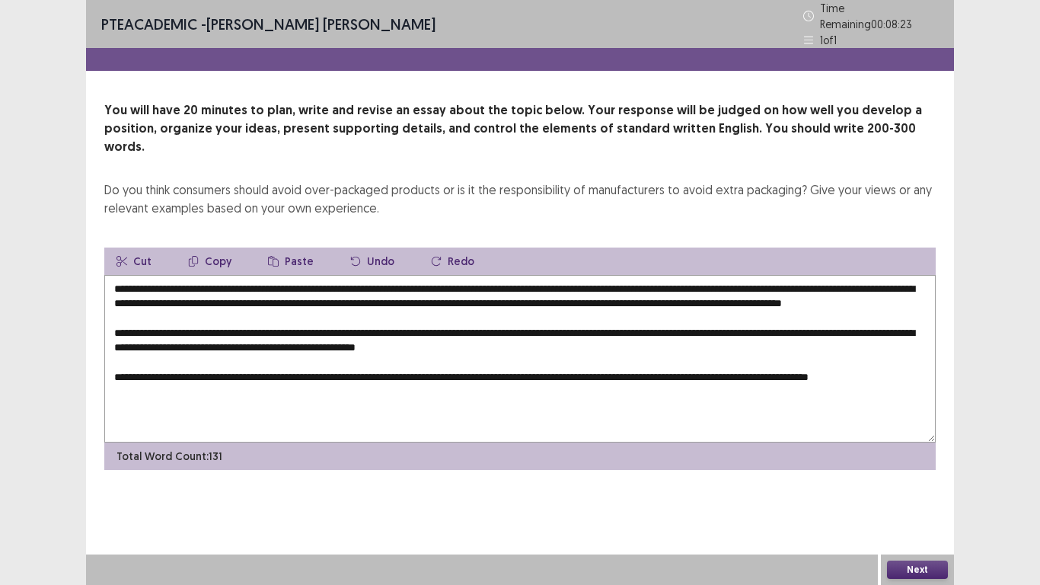
click at [538, 340] on textarea "**********" at bounding box center [519, 359] width 831 height 168
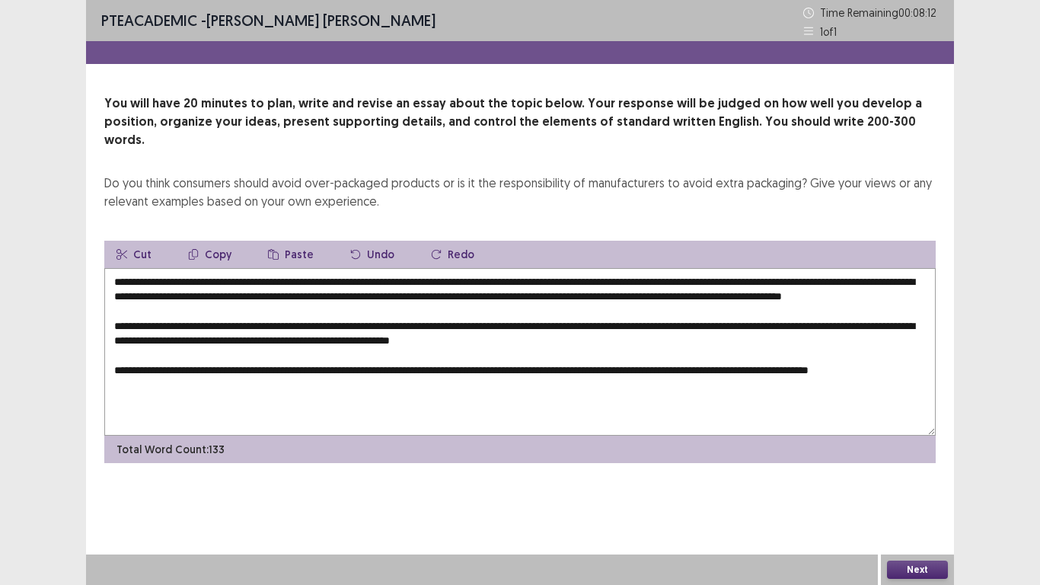
click at [673, 337] on textarea "**********" at bounding box center [519, 352] width 831 height 168
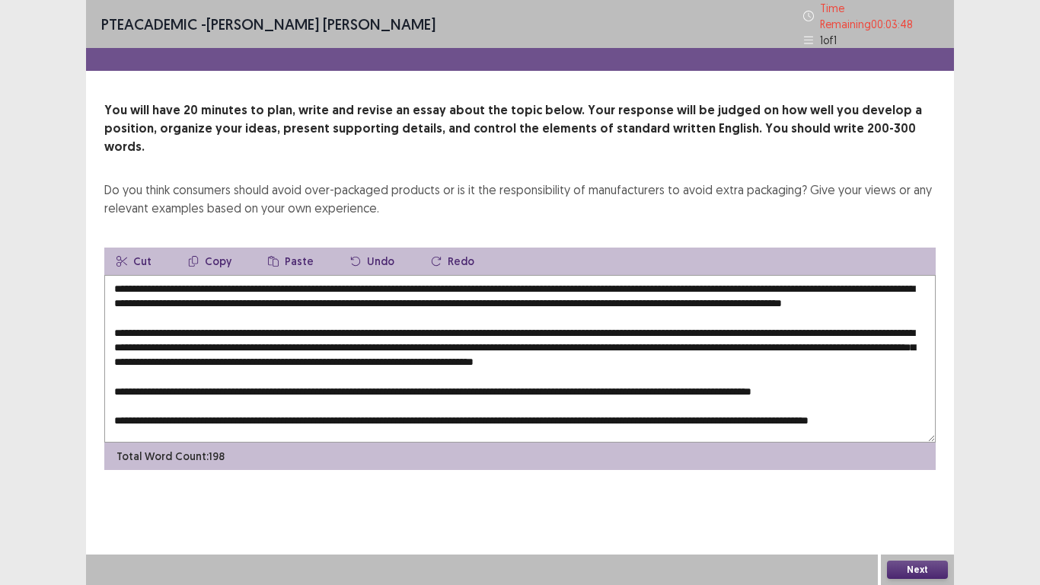
scroll to position [1, 0]
click at [828, 281] on textarea at bounding box center [519, 359] width 831 height 168
click at [222, 415] on textarea at bounding box center [519, 359] width 831 height 168
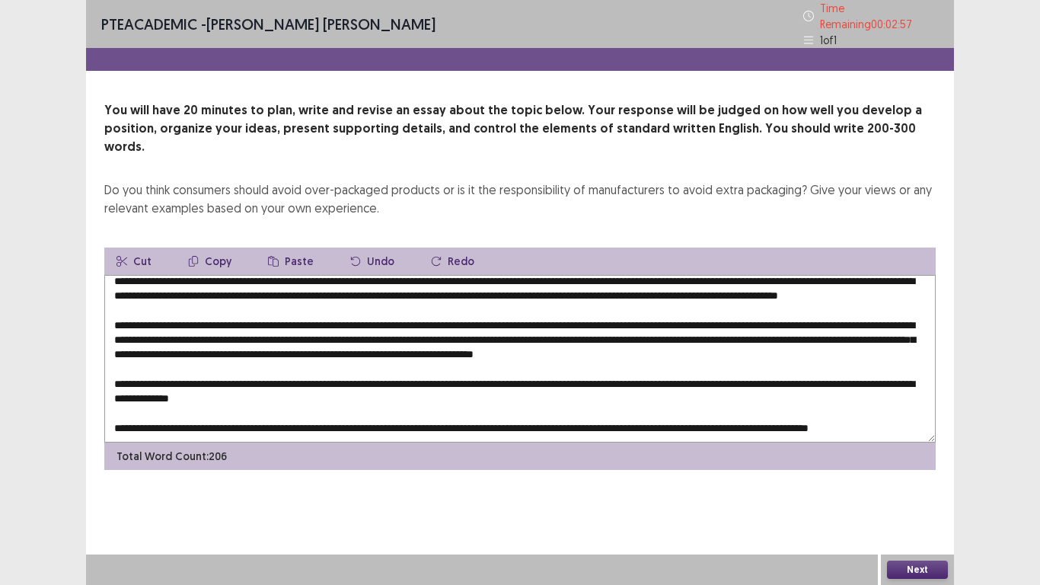
scroll to position [52, 0]
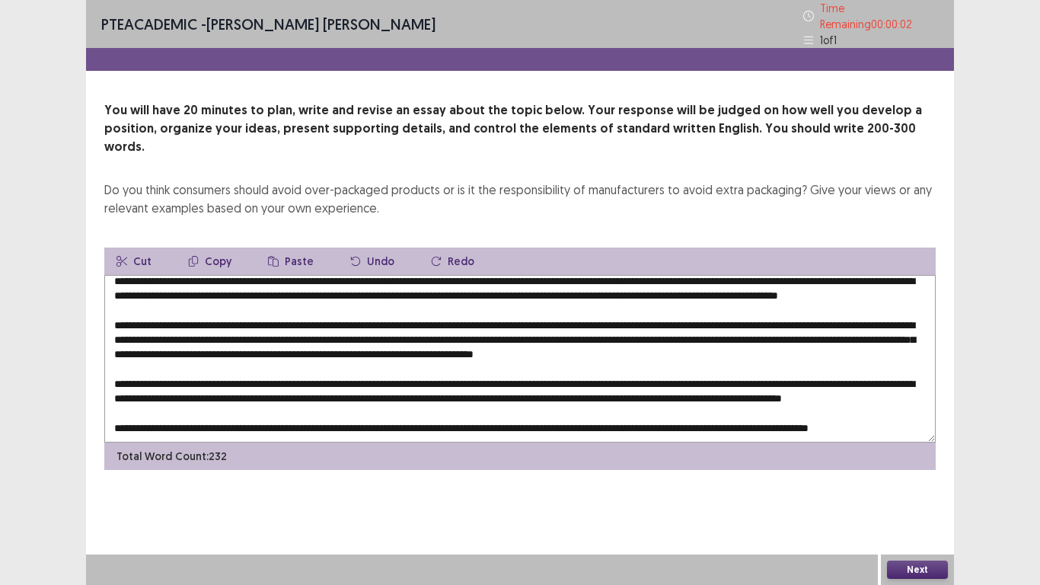
type textarea "**********"
click at [930, 488] on button "Next" at bounding box center [917, 569] width 61 height 18
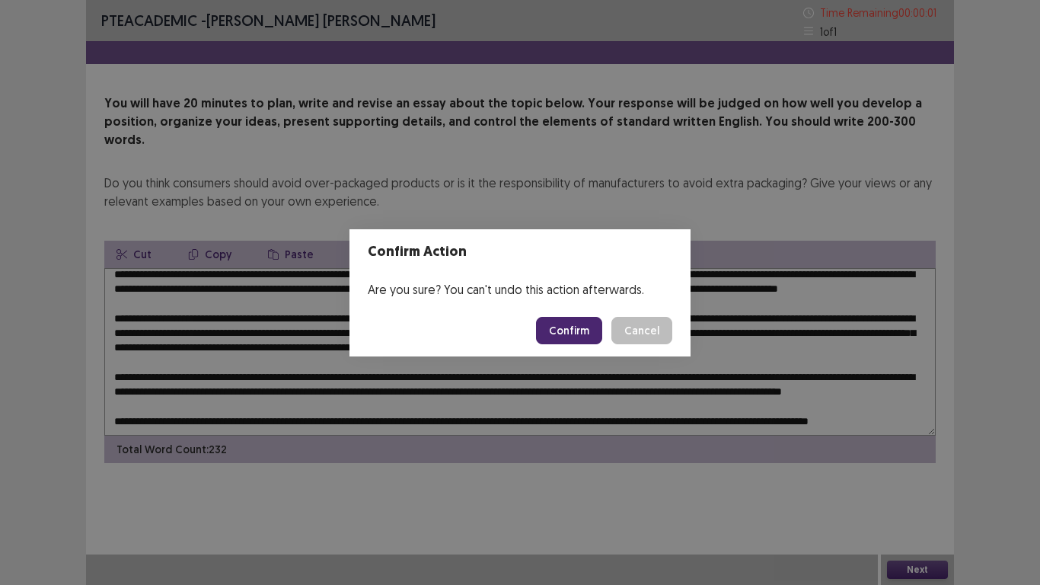
click at [590, 324] on button "Confirm" at bounding box center [569, 330] width 66 height 27
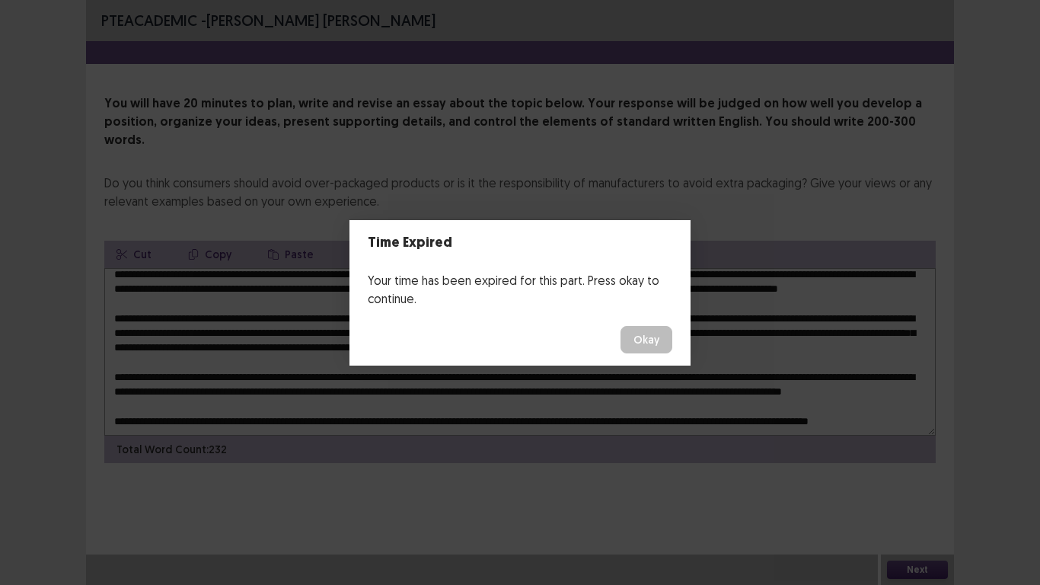
click at [662, 339] on button "Okay" at bounding box center [647, 339] width 52 height 27
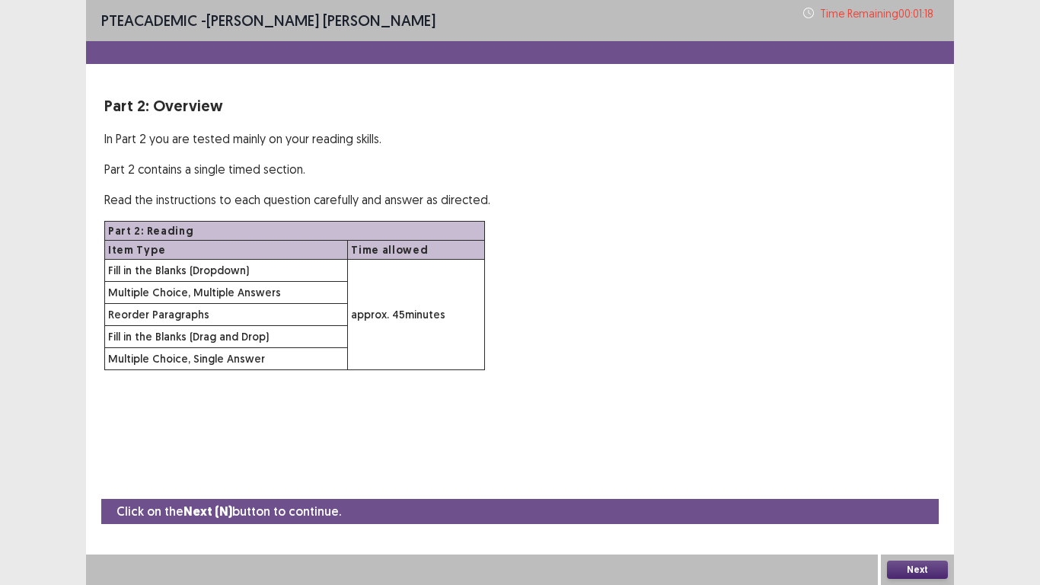
click at [930, 488] on button "Next" at bounding box center [917, 569] width 61 height 18
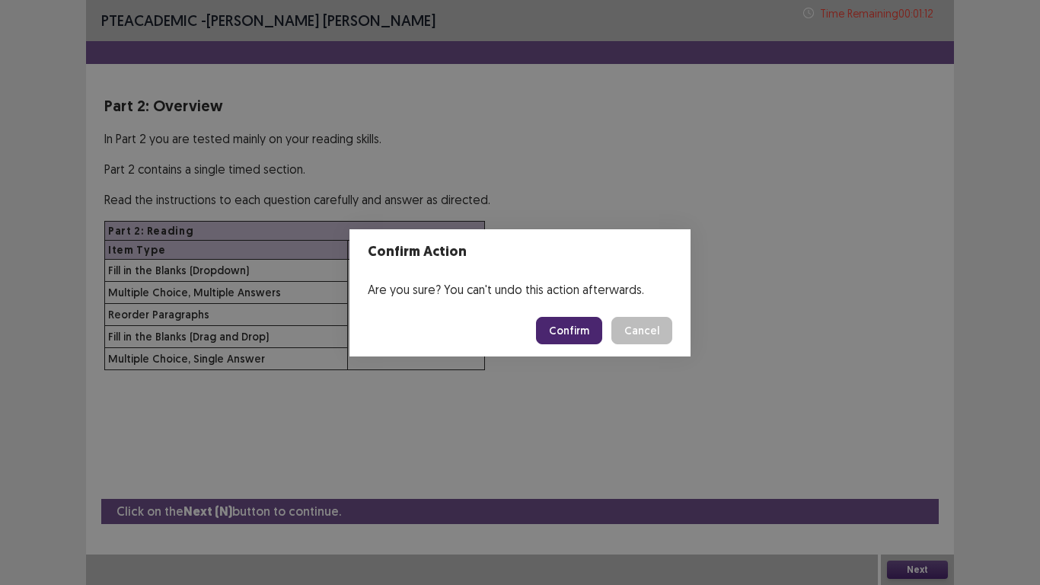
click at [574, 333] on button "Confirm" at bounding box center [569, 330] width 66 height 27
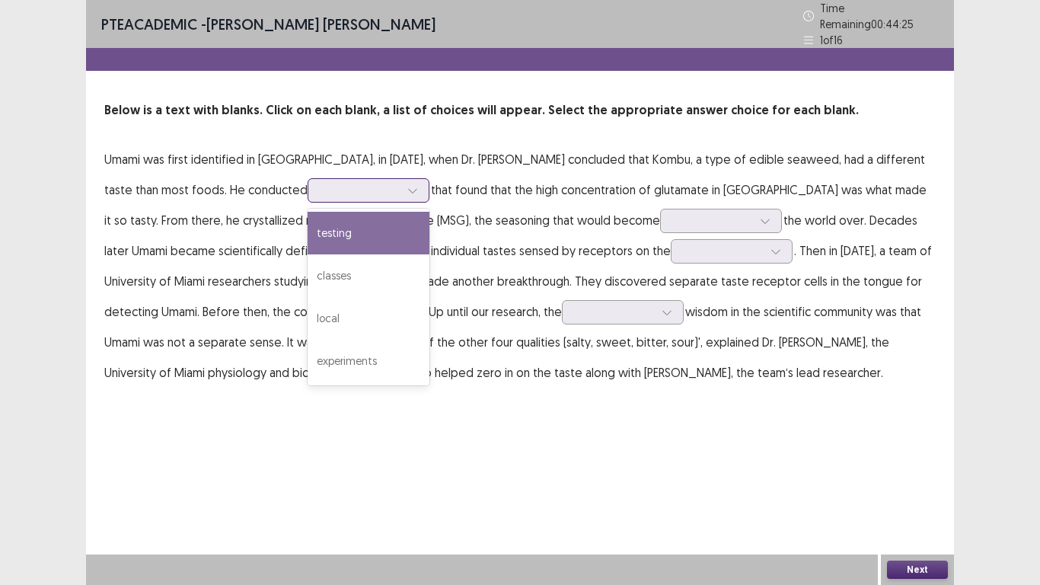
click at [401, 183] on div at bounding box center [412, 190] width 23 height 23
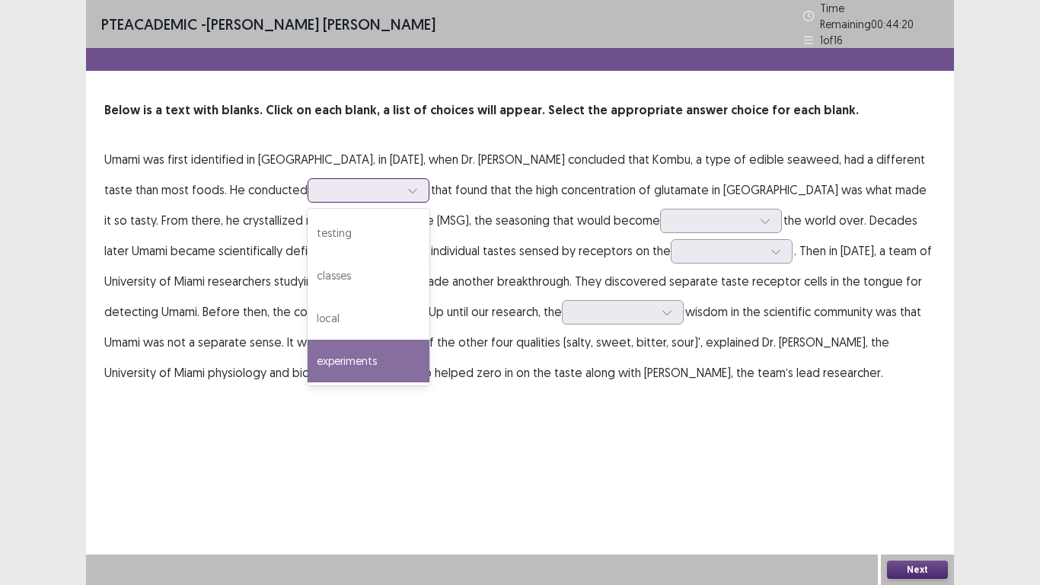
click at [308, 355] on div "experiments" at bounding box center [369, 361] width 122 height 43
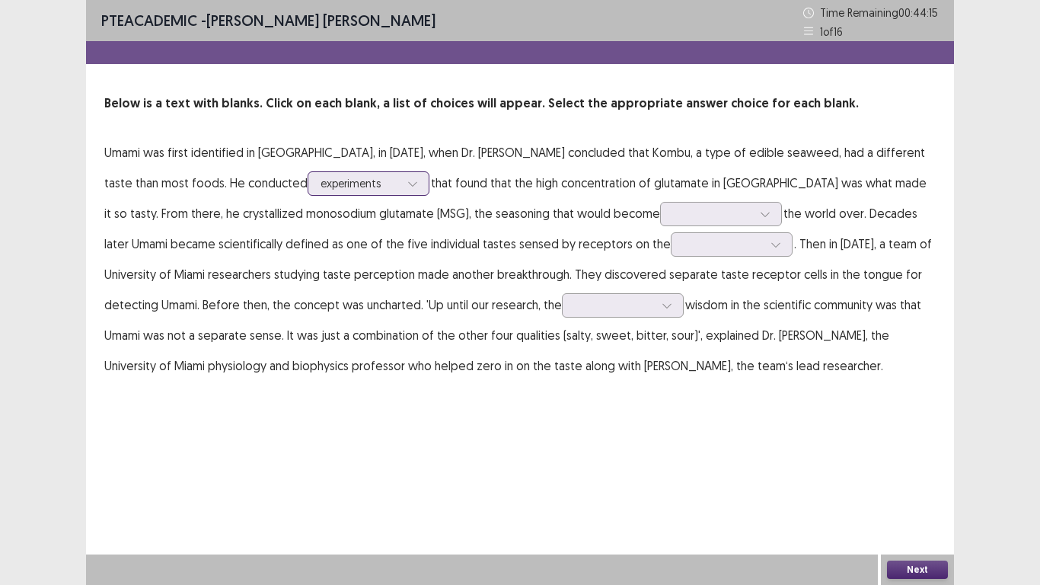
click at [401, 189] on div at bounding box center [412, 183] width 23 height 23
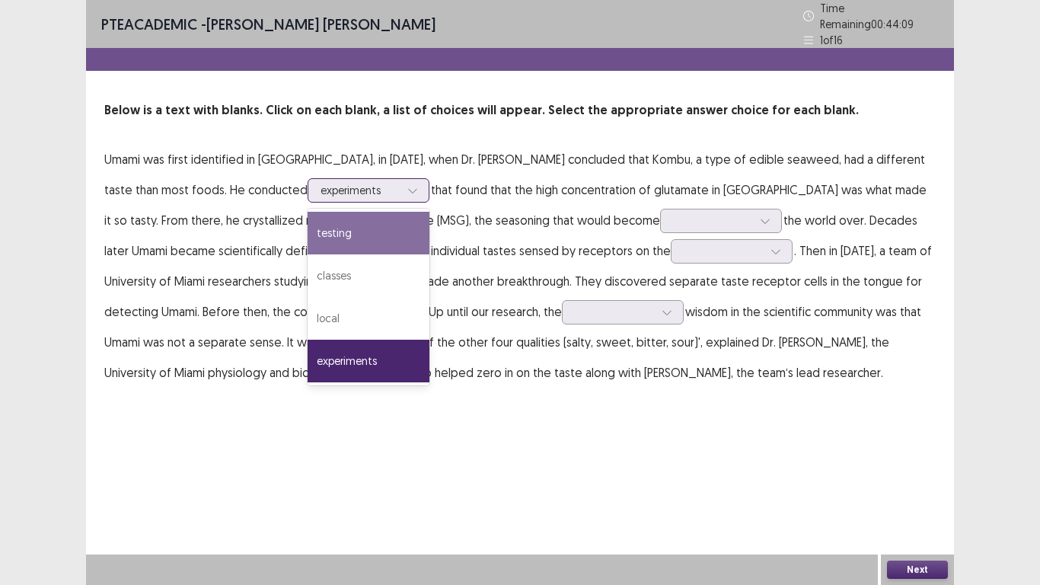
click at [308, 232] on div "testing" at bounding box center [369, 233] width 122 height 43
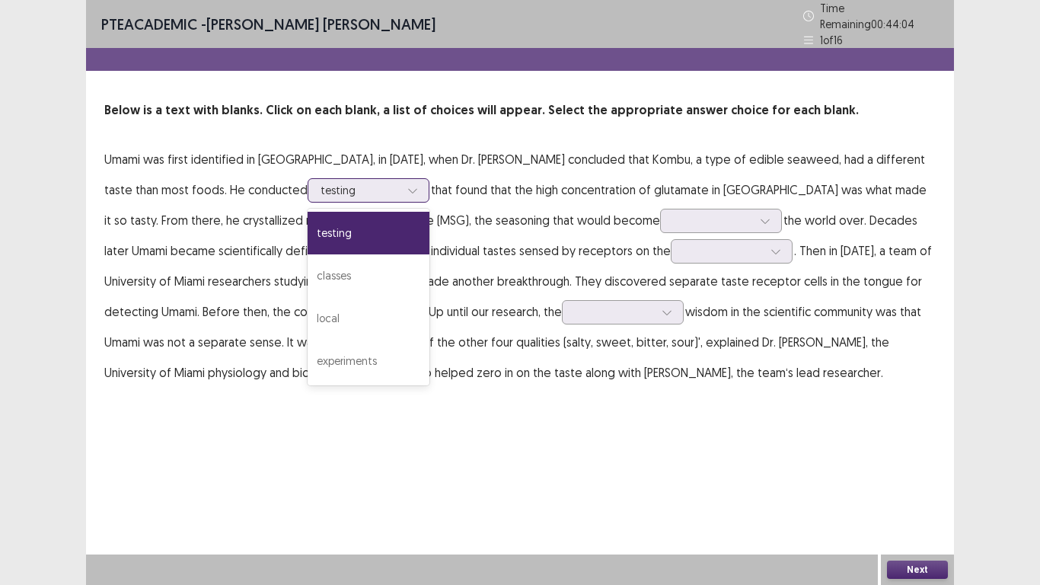
click at [407, 185] on icon at bounding box center [412, 190] width 11 height 11
click at [308, 348] on div "experiments" at bounding box center [369, 361] width 122 height 43
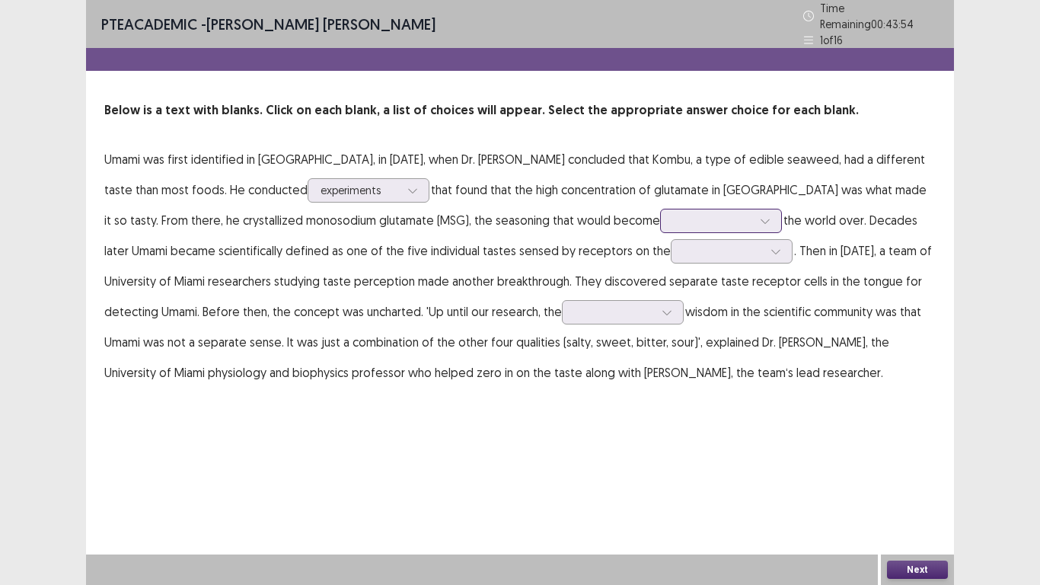
click at [660, 215] on div at bounding box center [721, 221] width 122 height 24
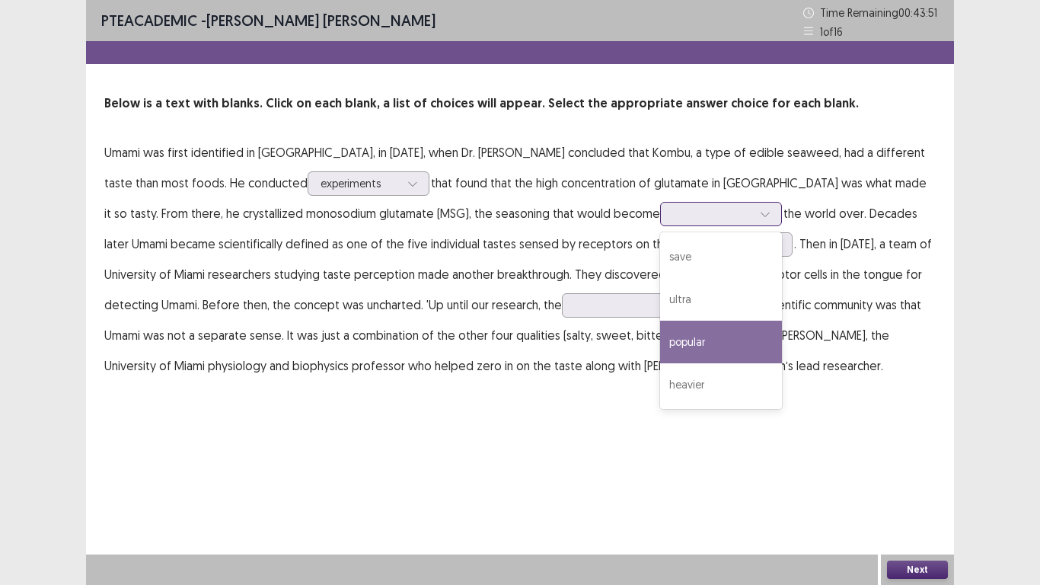
click at [660, 348] on div "popular" at bounding box center [721, 342] width 122 height 43
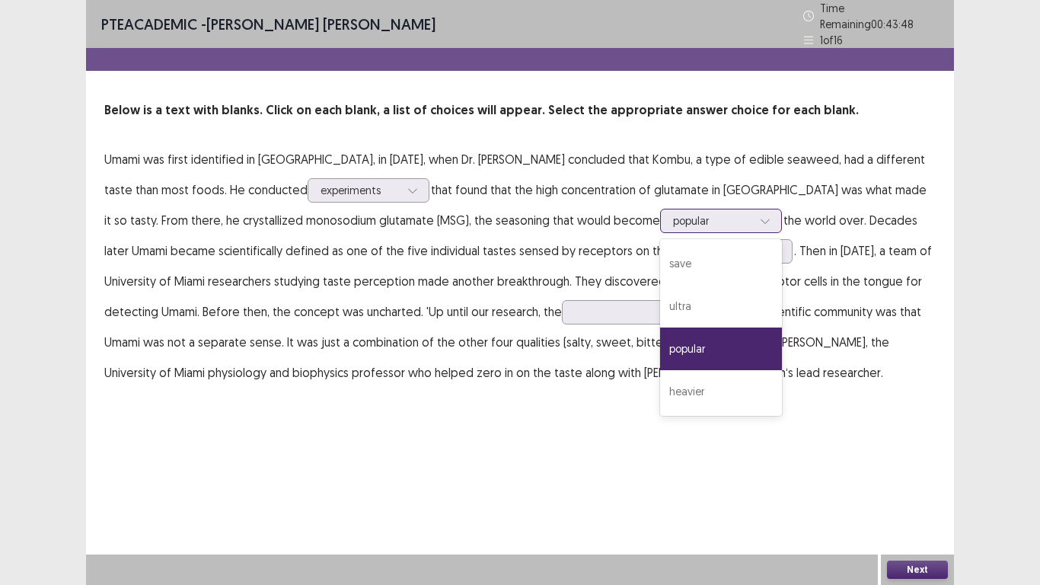
click at [760, 217] on icon at bounding box center [765, 220] width 11 height 11
click at [690, 386] on div "PTE academic - FERNANDO JR. TORMON FELICIO Time Remaining 00 : 43 : 43 1 of 16 …" at bounding box center [520, 209] width 868 height 418
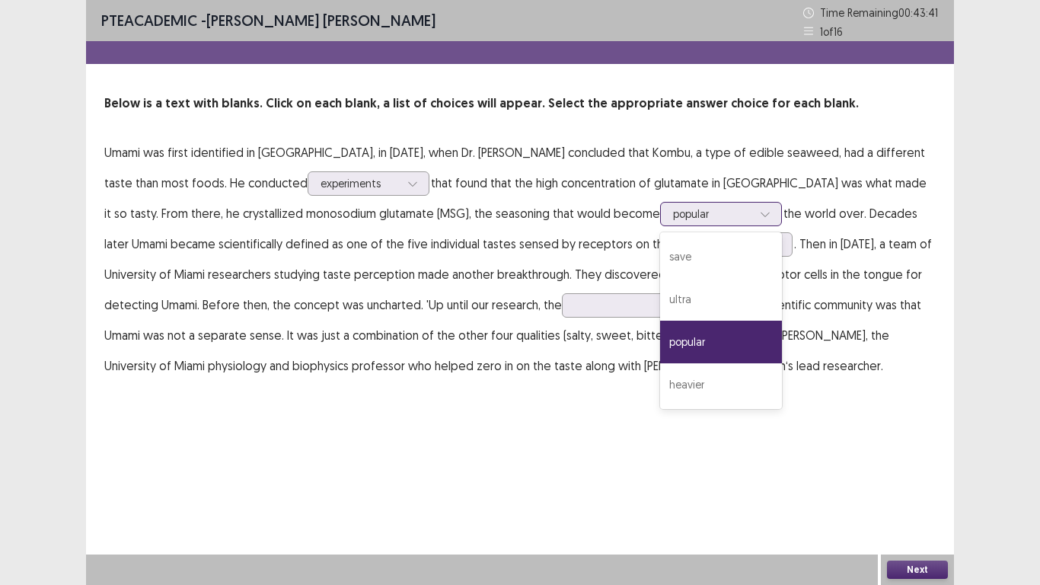
click at [760, 219] on icon at bounding box center [765, 214] width 11 height 11
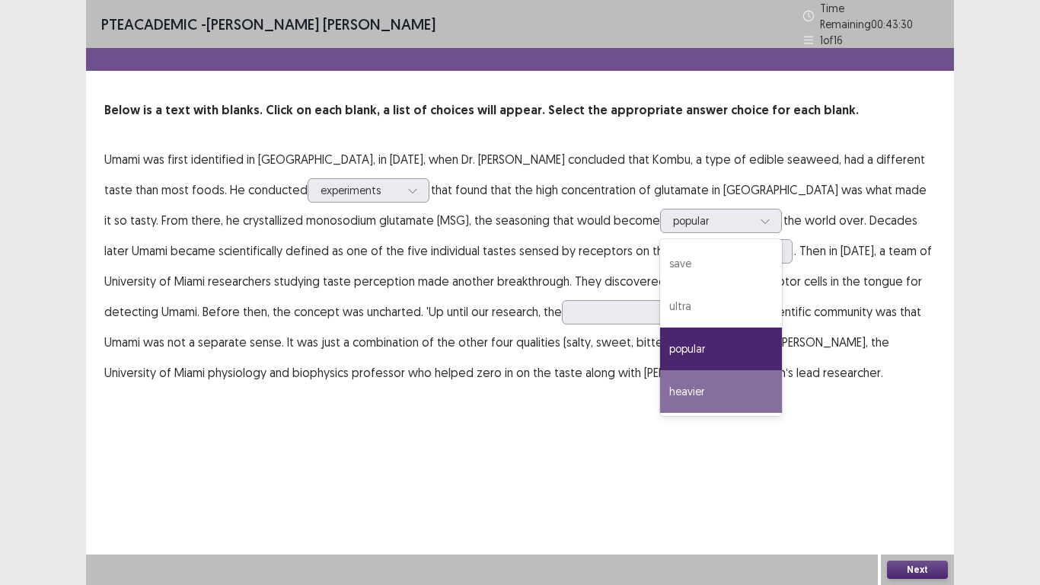
click at [655, 414] on div "PTE academic - FERNANDO JR. TORMON FELICIO Time Remaining 00 : 43 : 30 1 of 16 …" at bounding box center [520, 292] width 868 height 585
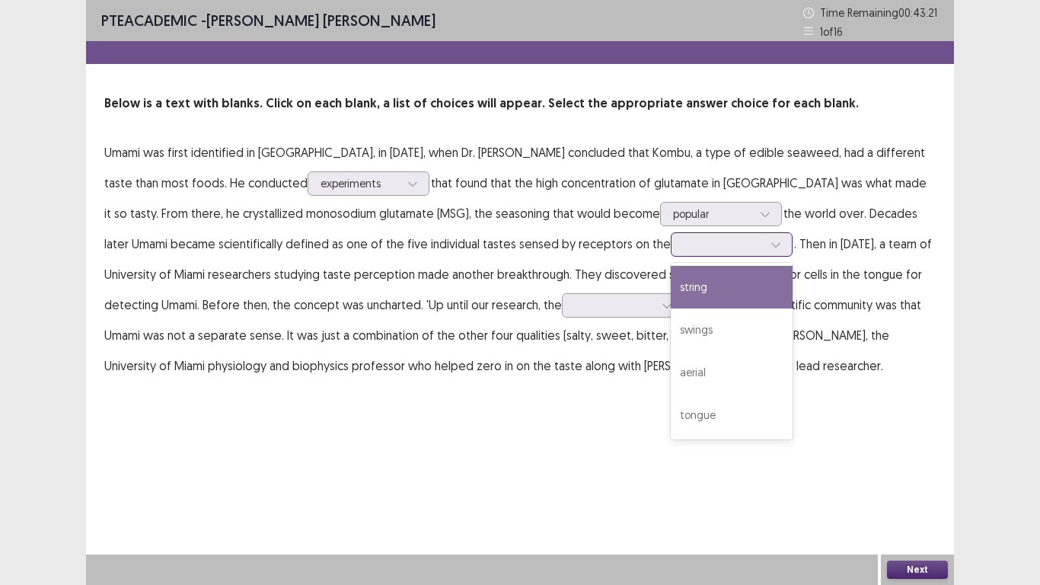
click at [771, 249] on icon at bounding box center [776, 244] width 11 height 11
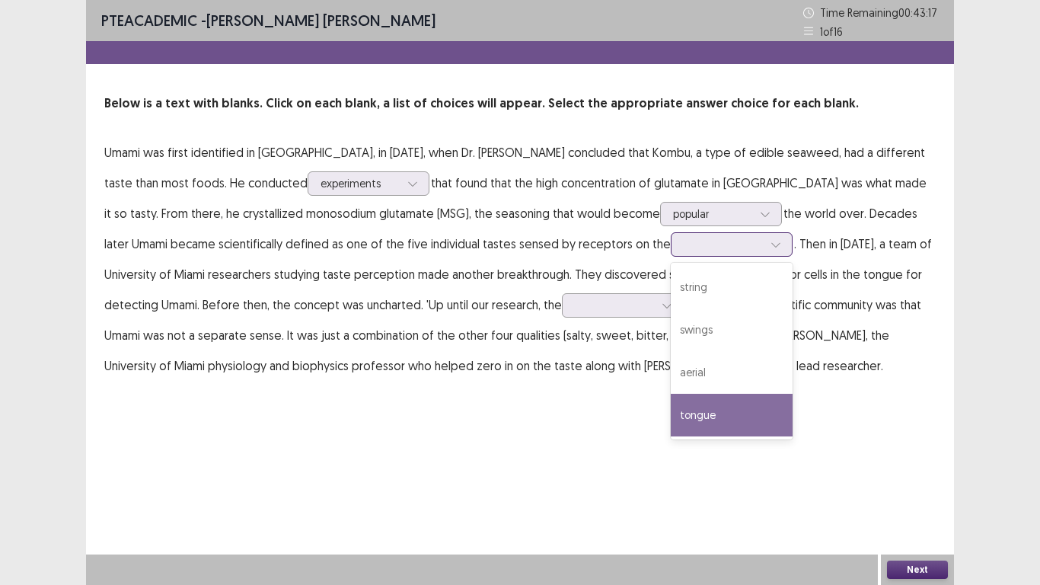
click at [671, 416] on div "tongue" at bounding box center [732, 415] width 122 height 43
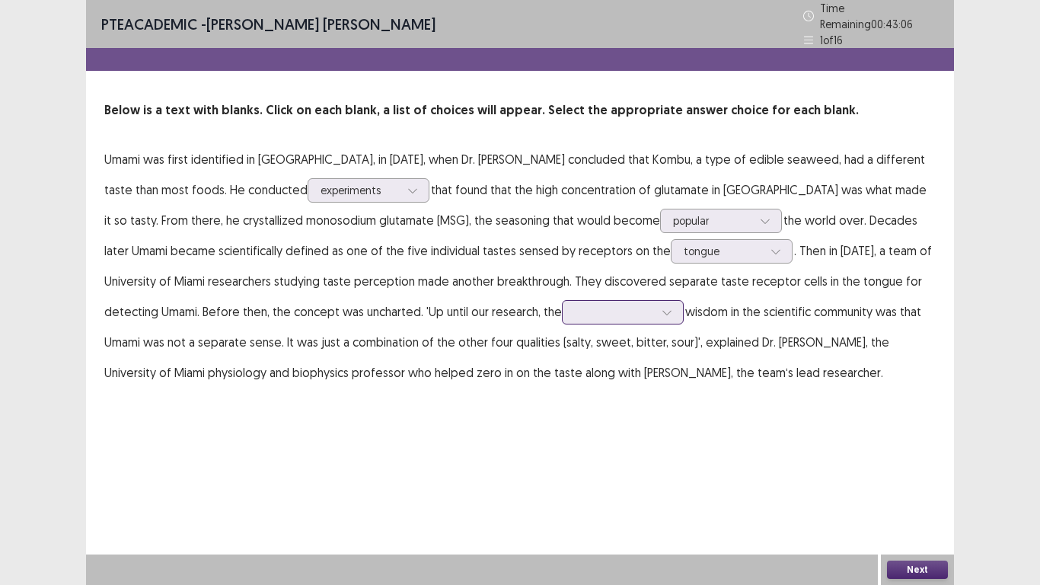
click at [562, 309] on div at bounding box center [623, 312] width 122 height 24
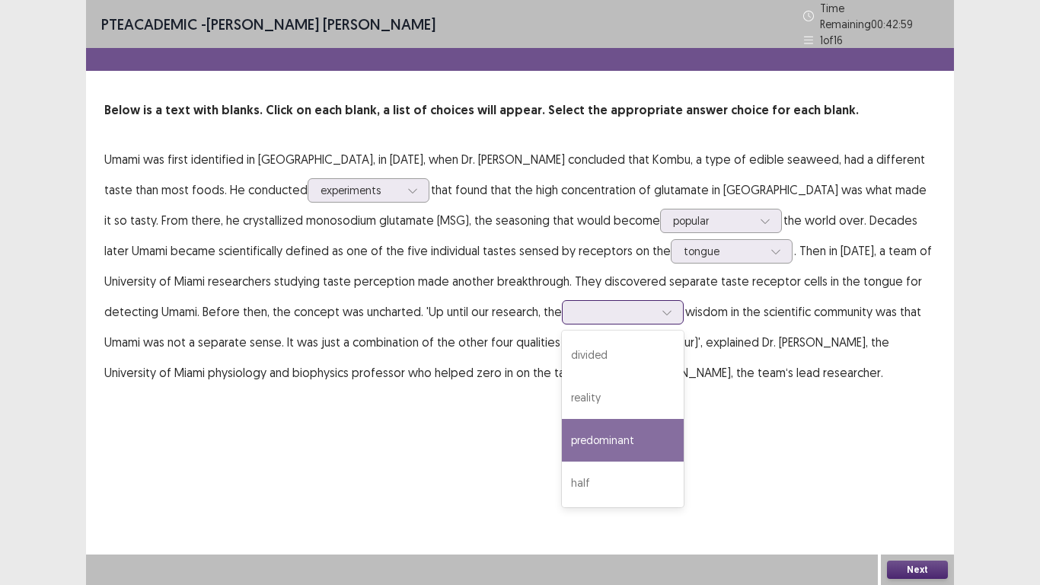
click at [562, 426] on div "predominant" at bounding box center [623, 440] width 122 height 43
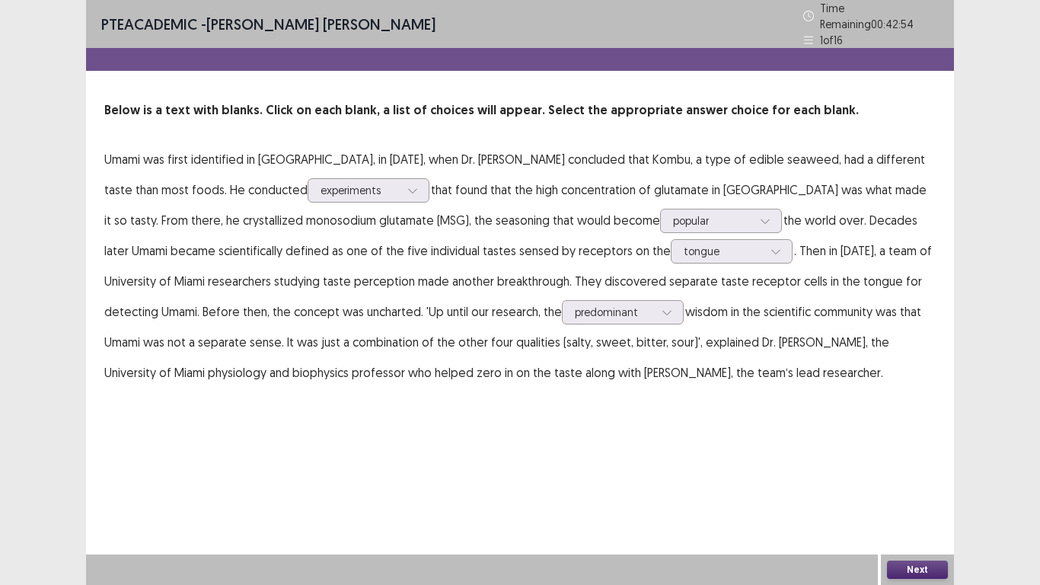
click at [930, 488] on button "Next" at bounding box center [917, 569] width 61 height 18
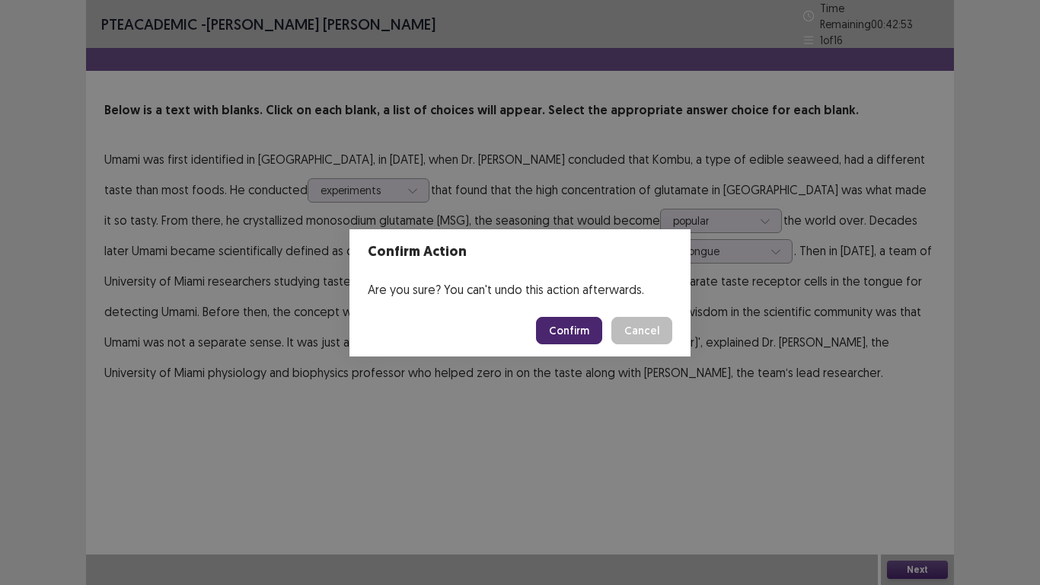
click at [592, 337] on button "Confirm" at bounding box center [569, 330] width 66 height 27
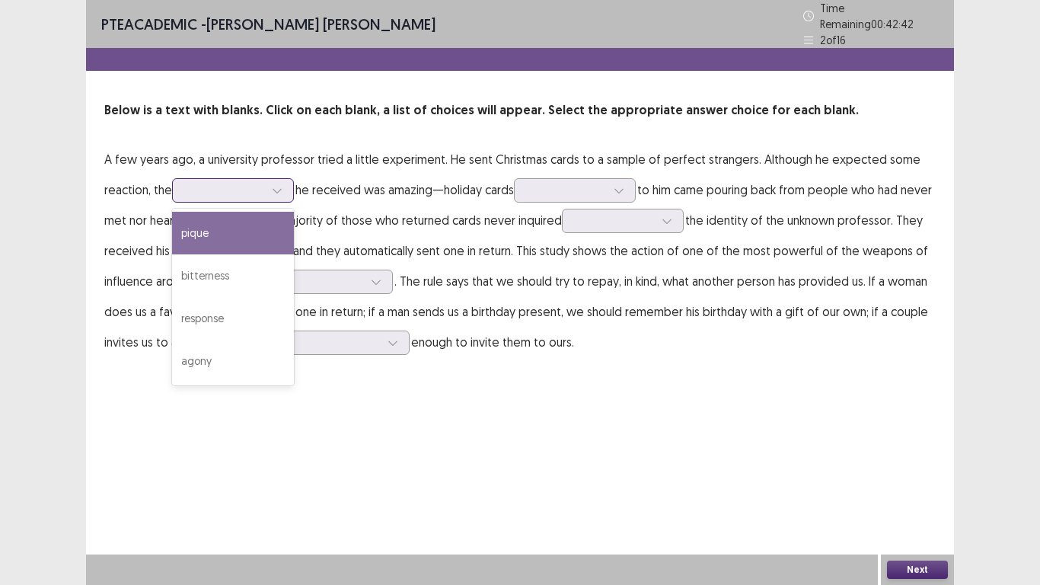
click at [286, 182] on div at bounding box center [277, 190] width 23 height 23
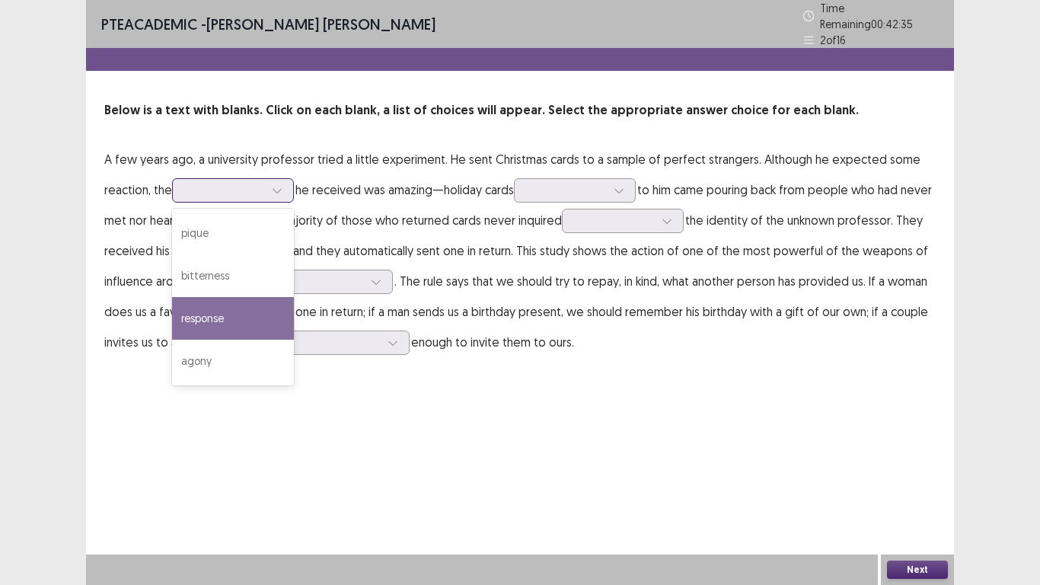
click at [270, 315] on div "response" at bounding box center [233, 318] width 122 height 43
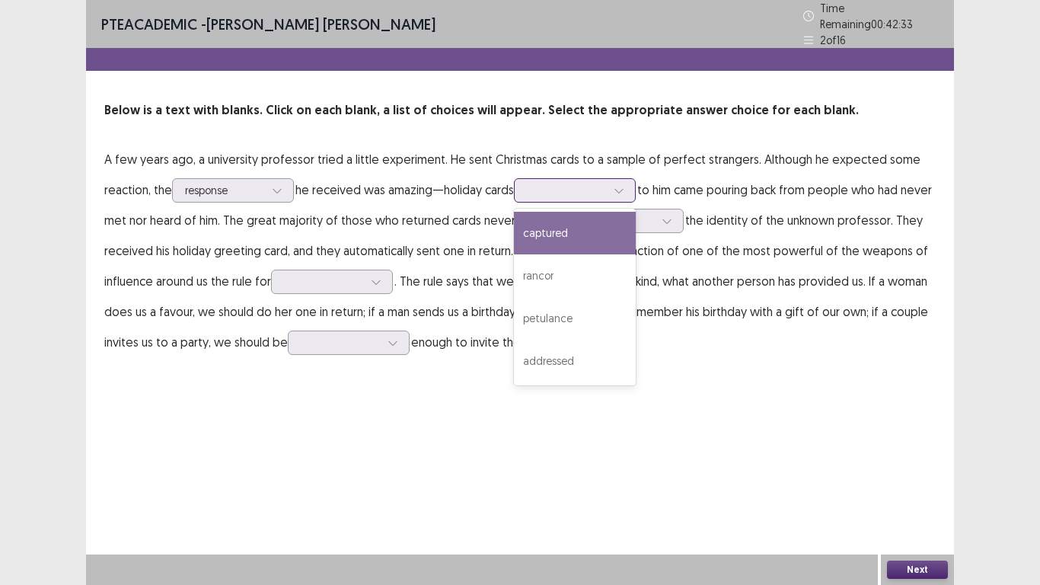
click at [616, 187] on div at bounding box center [619, 190] width 23 height 23
click at [598, 229] on div "captured" at bounding box center [575, 233] width 122 height 43
click at [617, 189] on div at bounding box center [619, 190] width 23 height 23
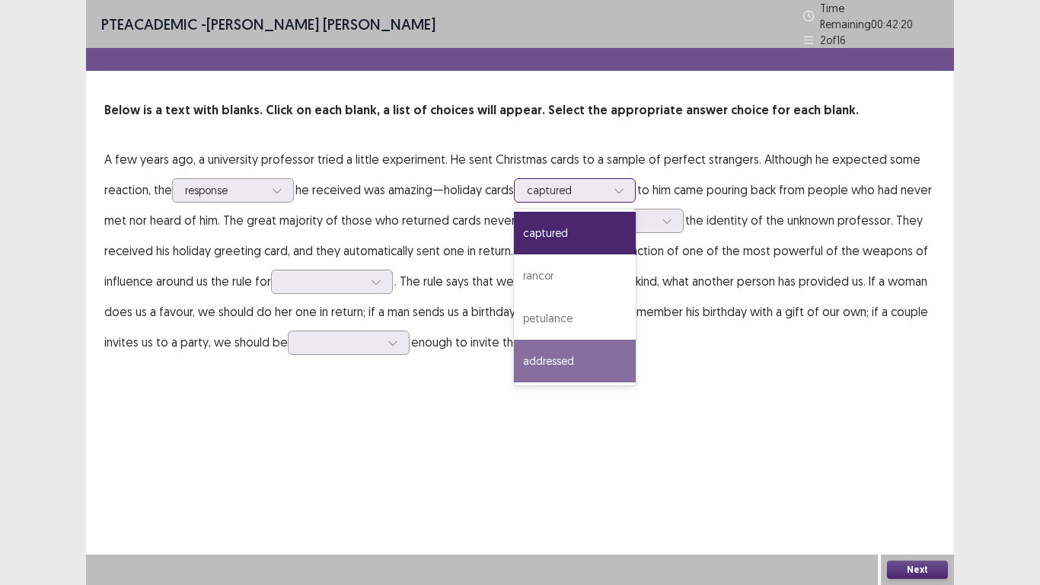
click at [579, 348] on div "addressed" at bounding box center [575, 361] width 122 height 43
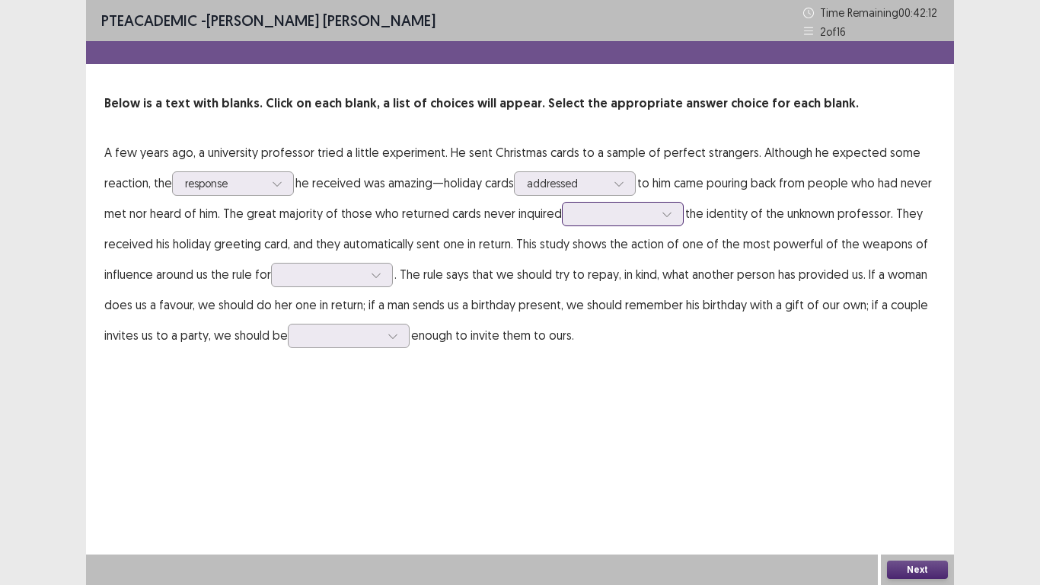
click at [678, 220] on div at bounding box center [667, 214] width 23 height 23
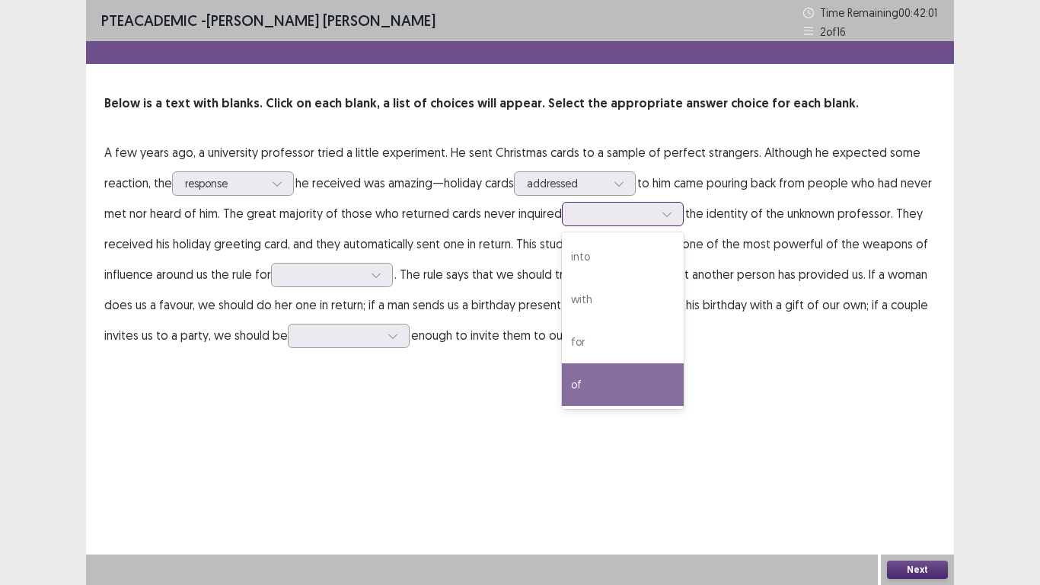
click at [625, 384] on div "of" at bounding box center [623, 384] width 122 height 43
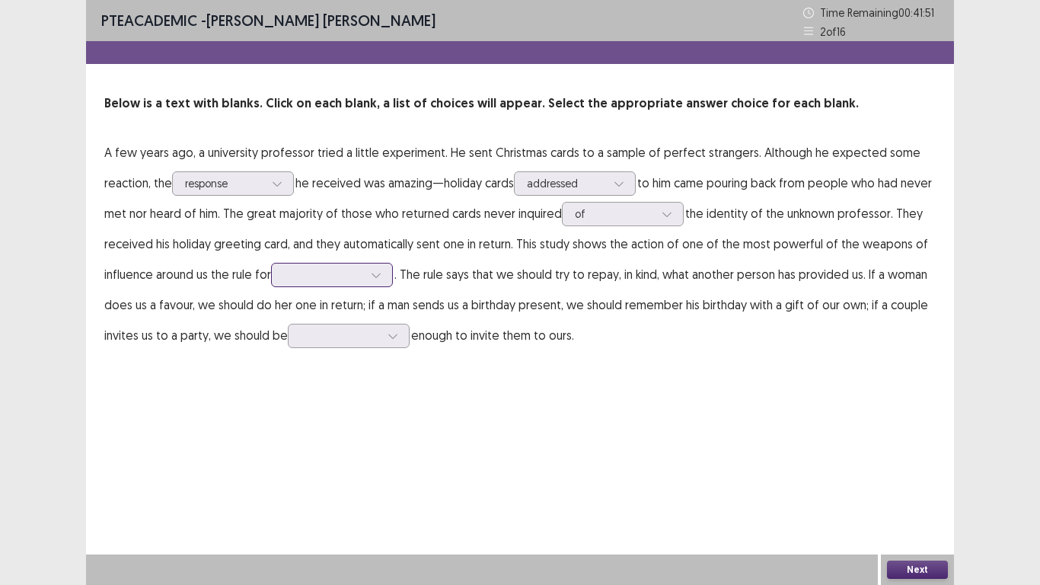
click at [381, 278] on icon at bounding box center [376, 275] width 11 height 11
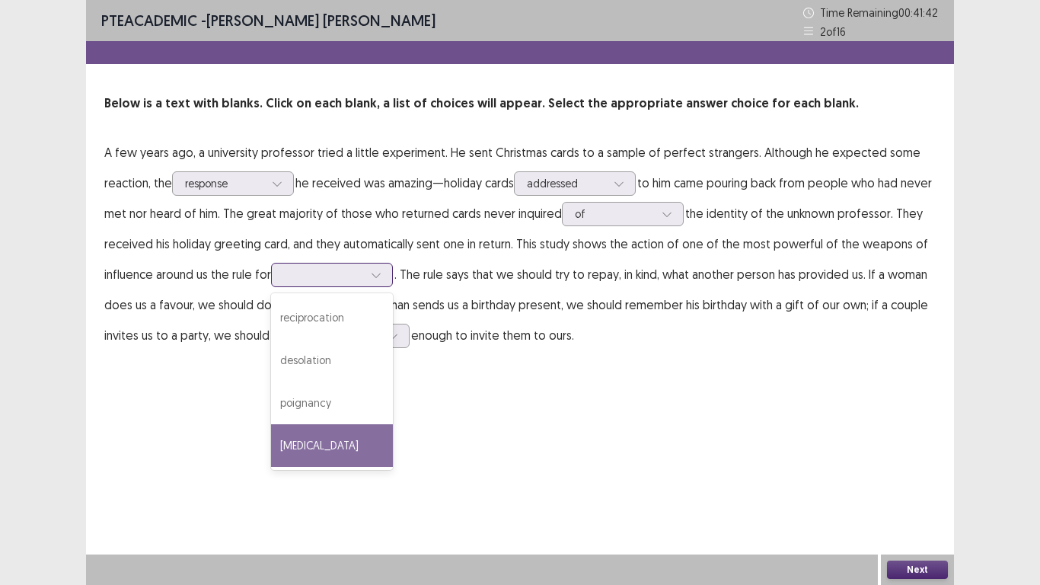
click at [323, 445] on div "hostility" at bounding box center [332, 445] width 122 height 43
click at [388, 279] on div at bounding box center [376, 274] width 23 height 23
click at [585, 464] on div "PTE academic - FERNANDO JR. TORMON FELICIO Time Remaining 00 : 41 : 34 2 of 16 …" at bounding box center [520, 292] width 868 height 585
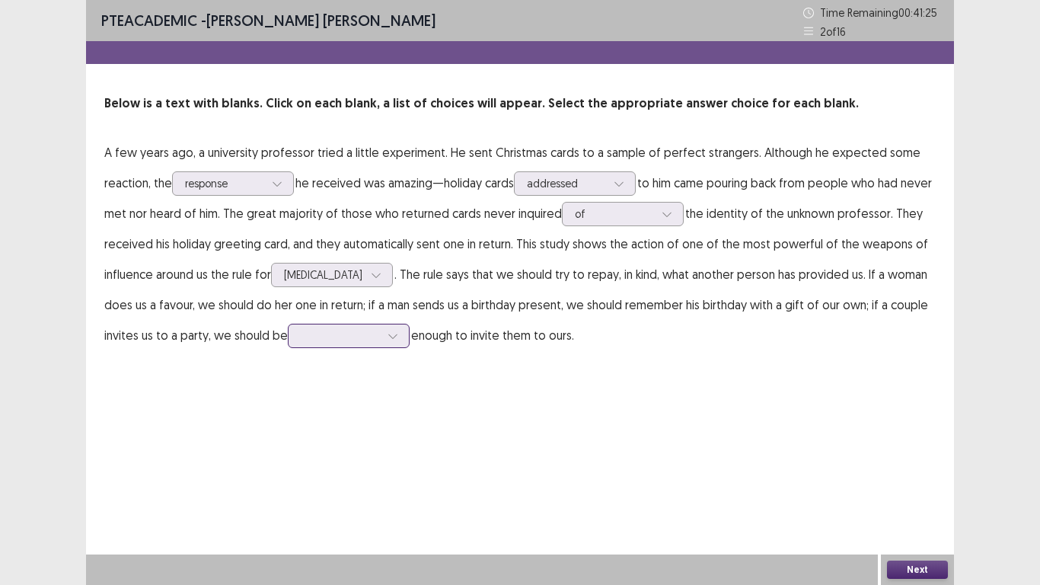
click at [404, 338] on div at bounding box center [392, 335] width 23 height 23
click at [393, 431] on div "sure" at bounding box center [349, 421] width 122 height 43
click at [925, 488] on button "Next" at bounding box center [917, 569] width 61 height 18
click at [919, 488] on div "Confirm Action Are you sure? You can't undo this action afterwards. Confirm Can…" at bounding box center [520, 292] width 1040 height 585
click at [917, 488] on button "Next" at bounding box center [917, 569] width 61 height 18
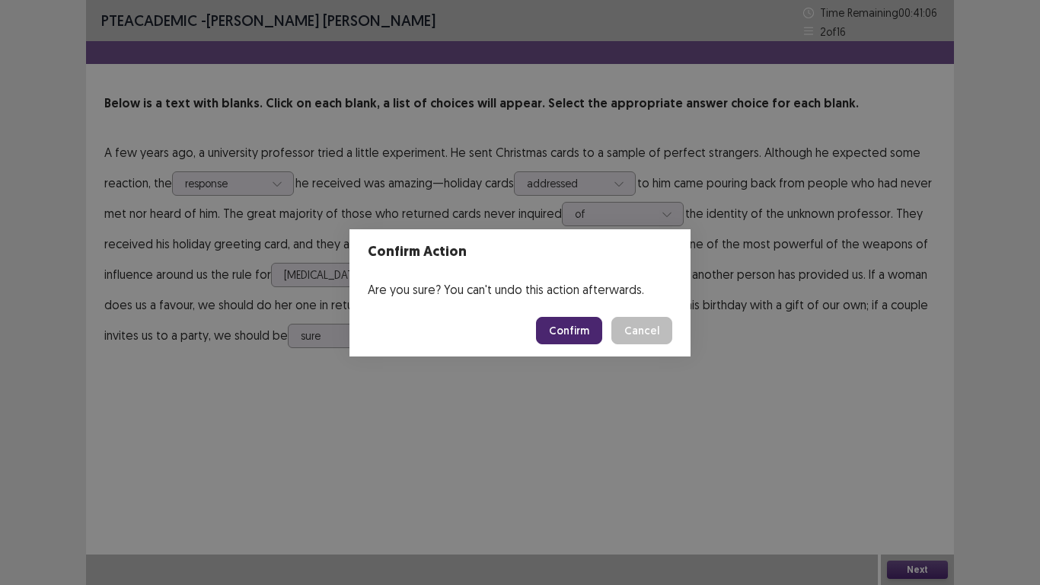
click at [551, 328] on button "Confirm" at bounding box center [569, 330] width 66 height 27
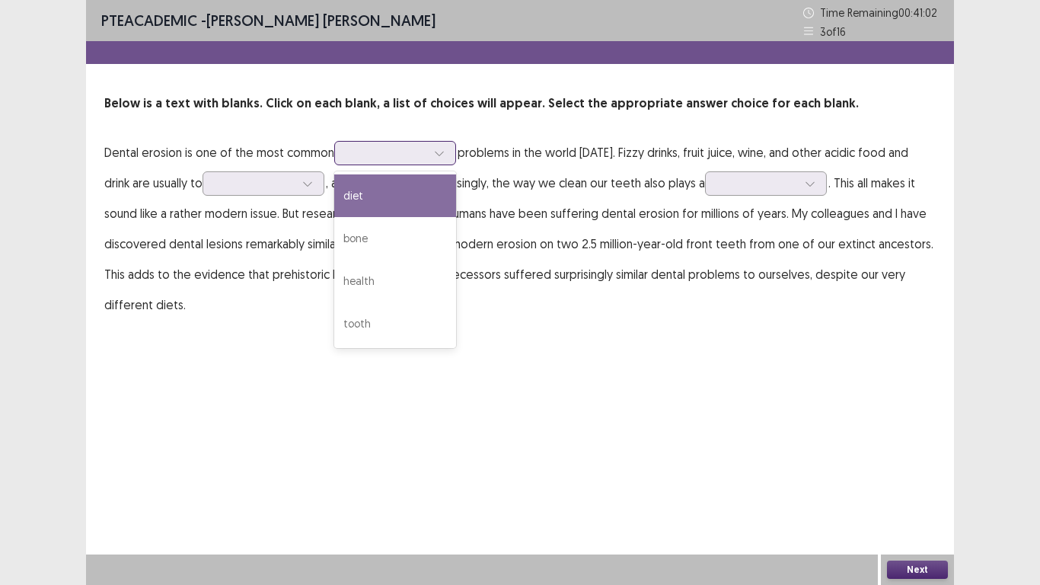
click at [444, 155] on icon at bounding box center [439, 153] width 11 height 11
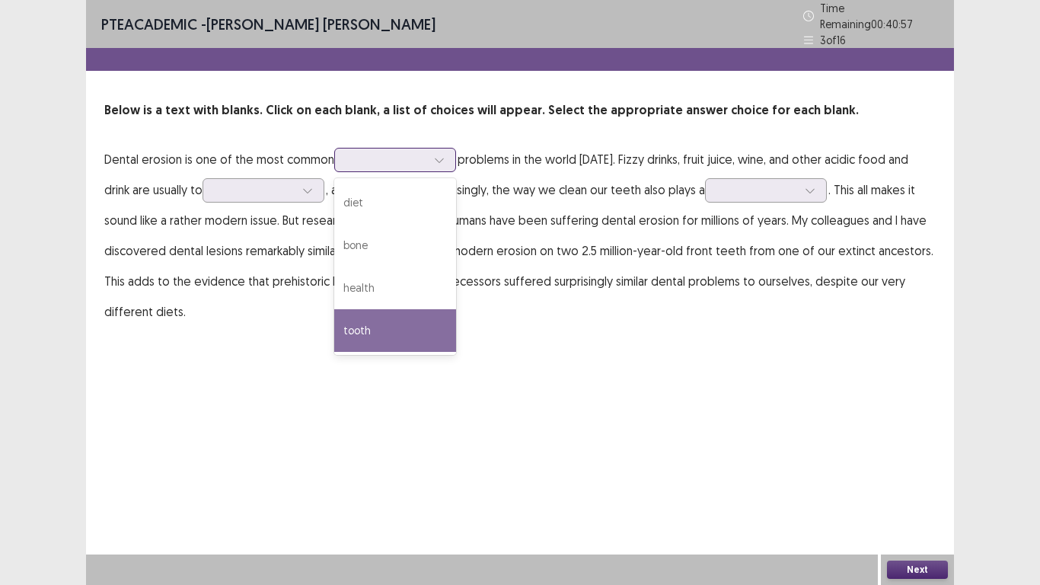
click at [362, 321] on div "tooth" at bounding box center [395, 330] width 122 height 43
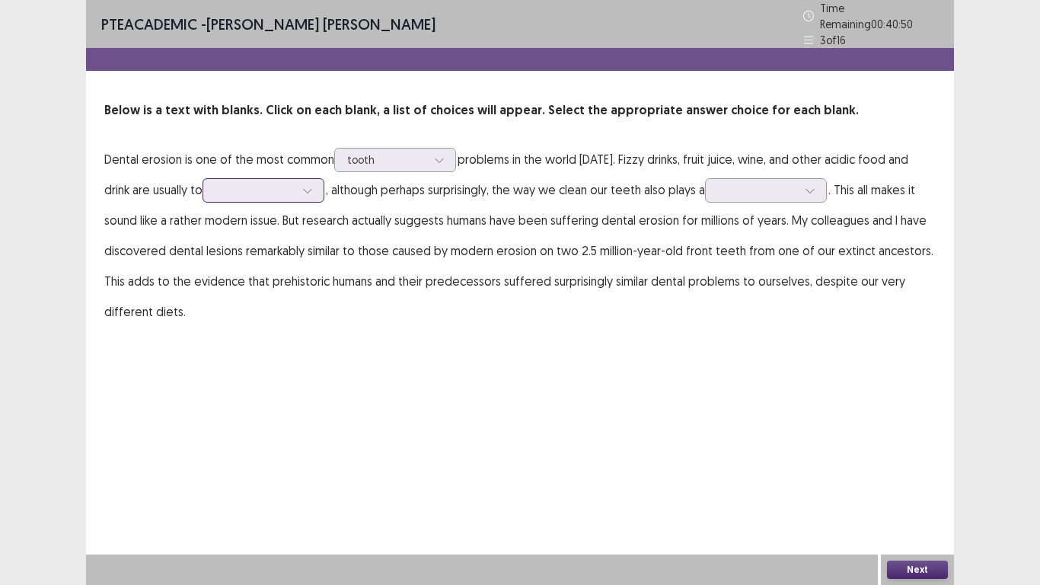
click at [311, 185] on icon at bounding box center [307, 190] width 11 height 11
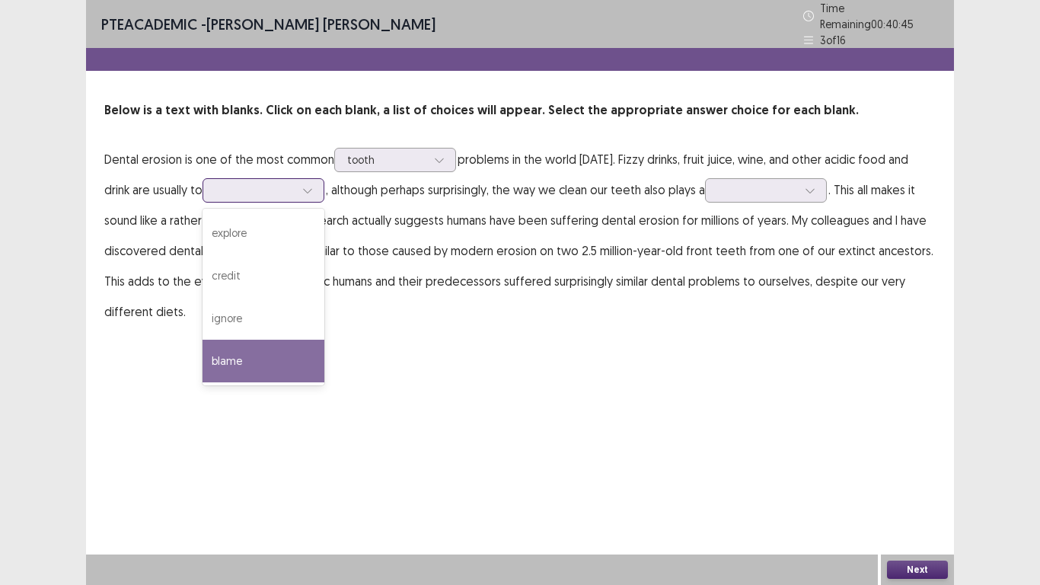
click at [260, 340] on div "blame" at bounding box center [264, 361] width 122 height 43
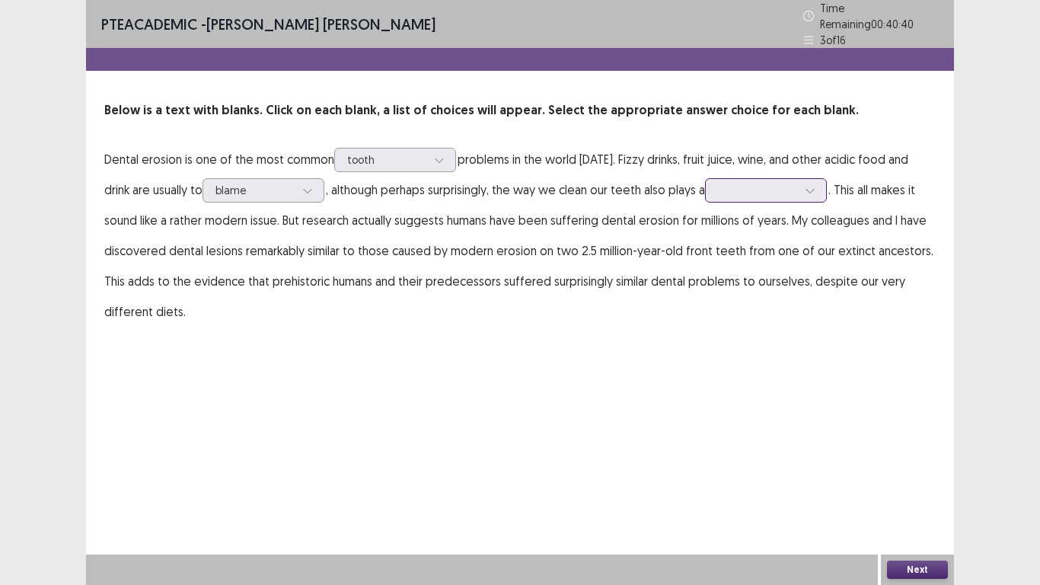
click at [811, 191] on div at bounding box center [810, 190] width 23 height 23
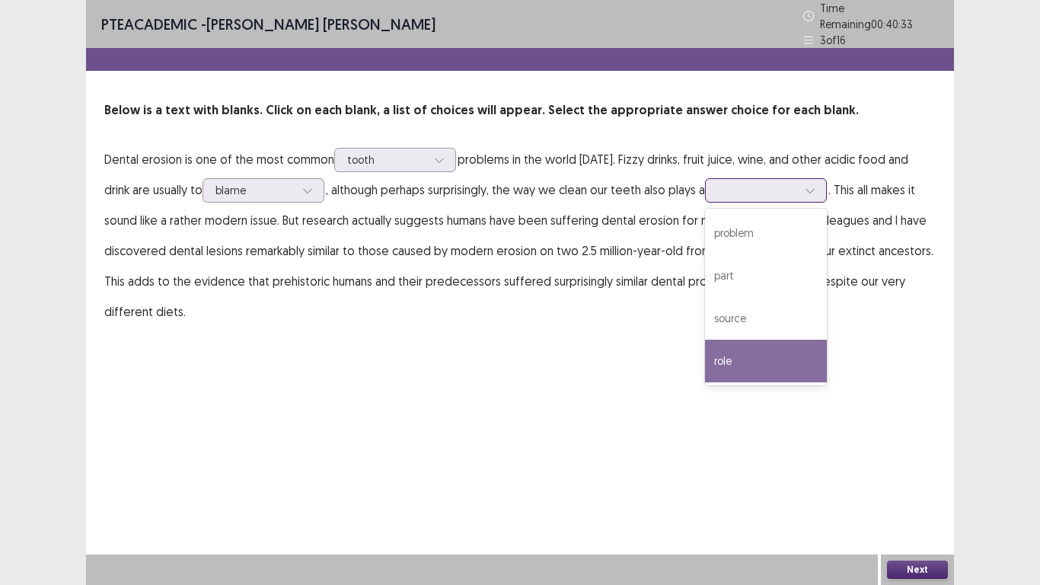
click at [751, 363] on div "role" at bounding box center [766, 361] width 122 height 43
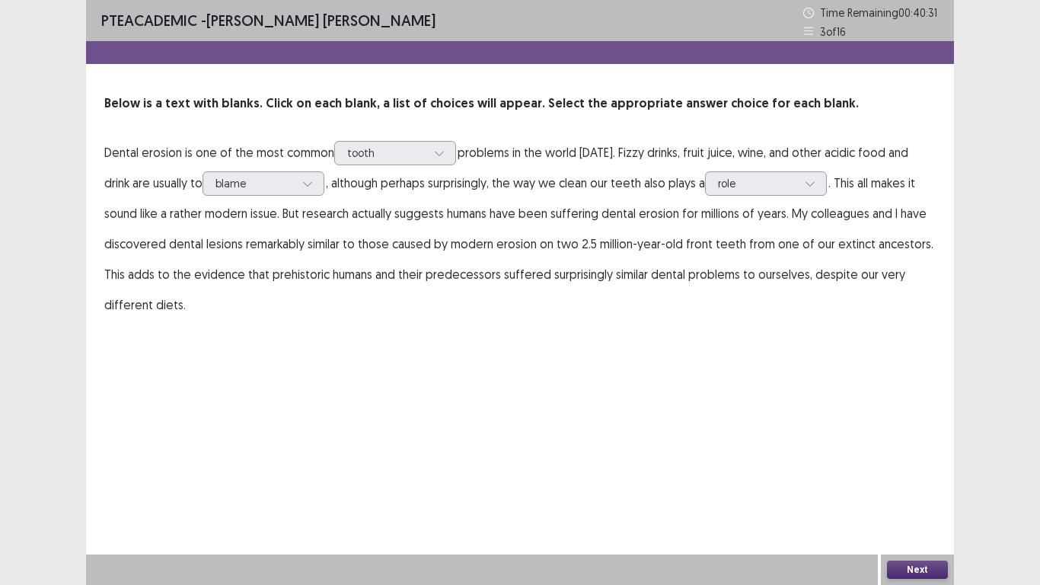
click at [910, 488] on button "Next" at bounding box center [917, 569] width 61 height 18
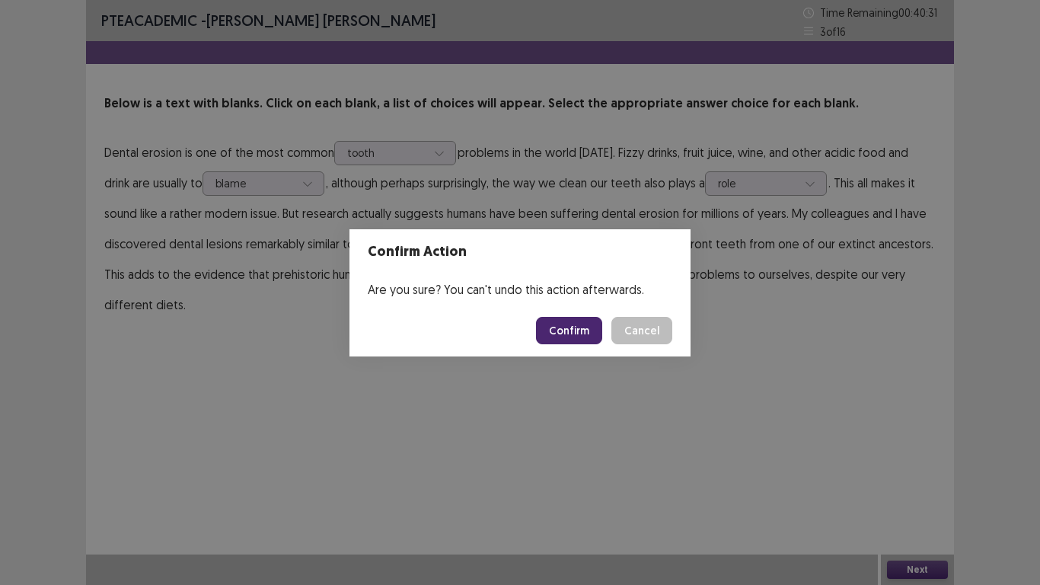
click at [562, 327] on button "Confirm" at bounding box center [569, 330] width 66 height 27
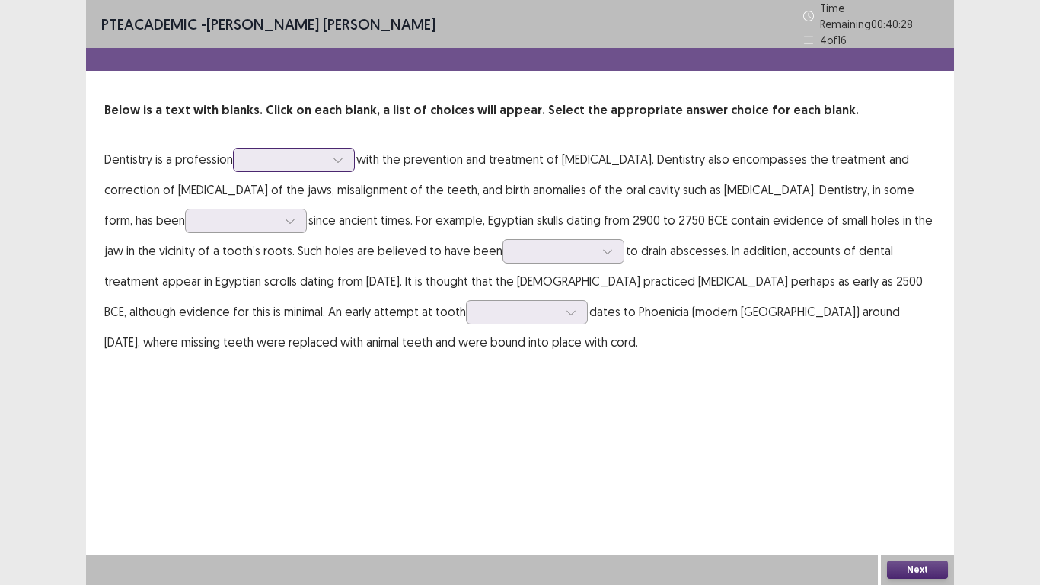
click at [349, 158] on div at bounding box center [338, 159] width 23 height 23
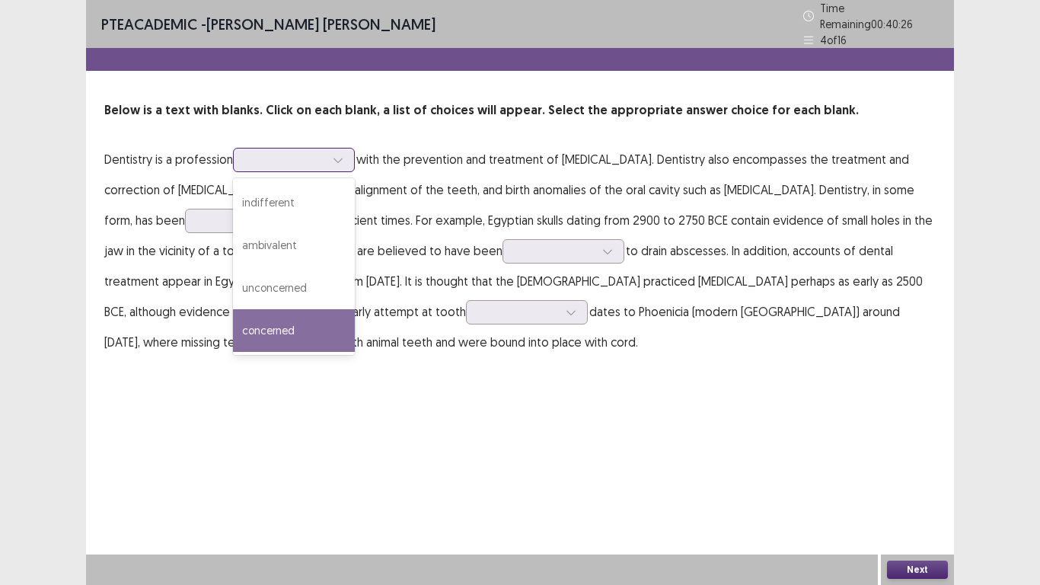
click at [297, 332] on div "concerned" at bounding box center [294, 330] width 122 height 43
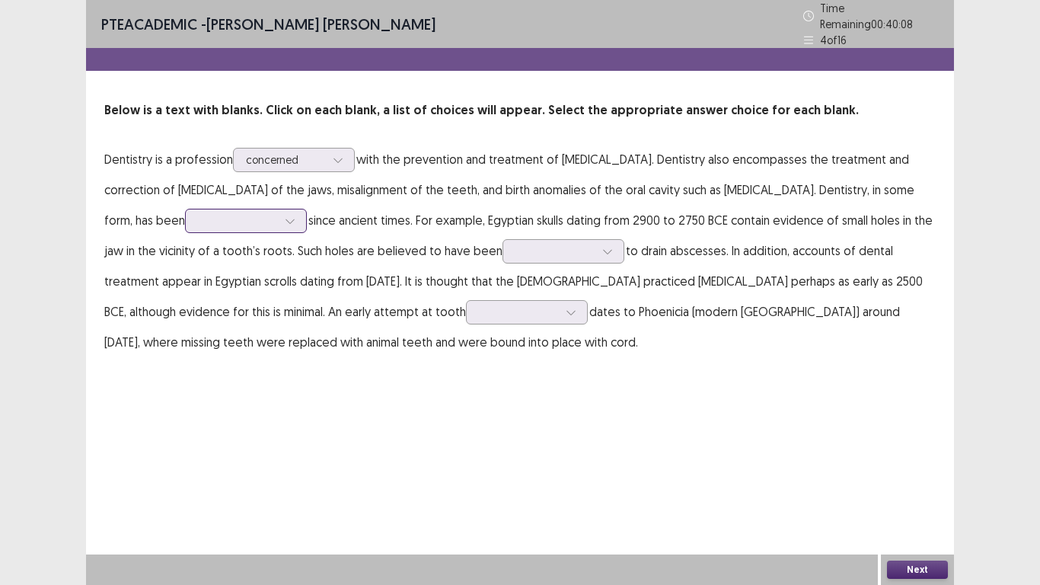
click at [279, 212] on div at bounding box center [290, 220] width 23 height 23
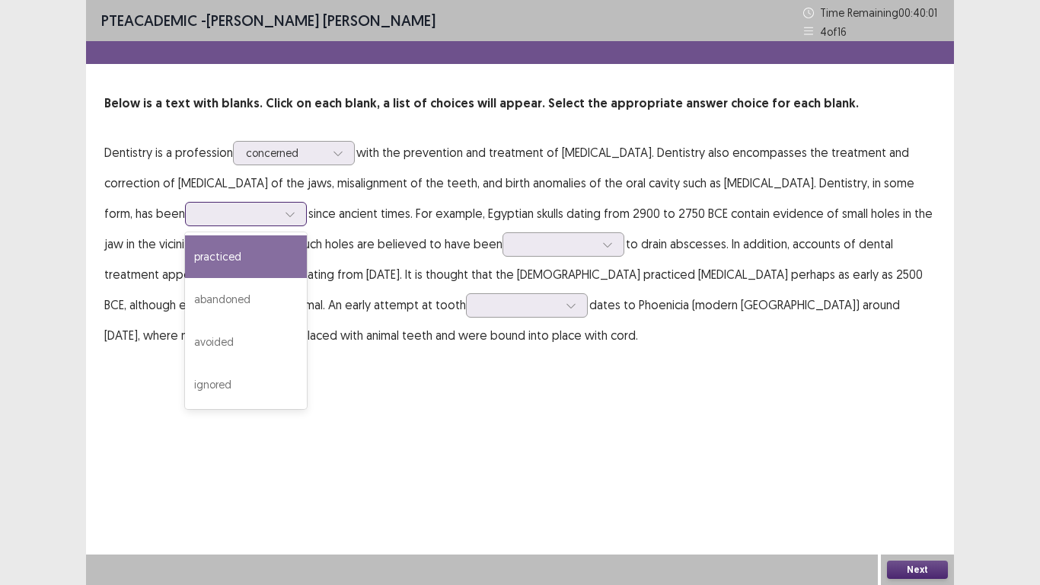
click at [192, 257] on div "practiced" at bounding box center [246, 256] width 122 height 43
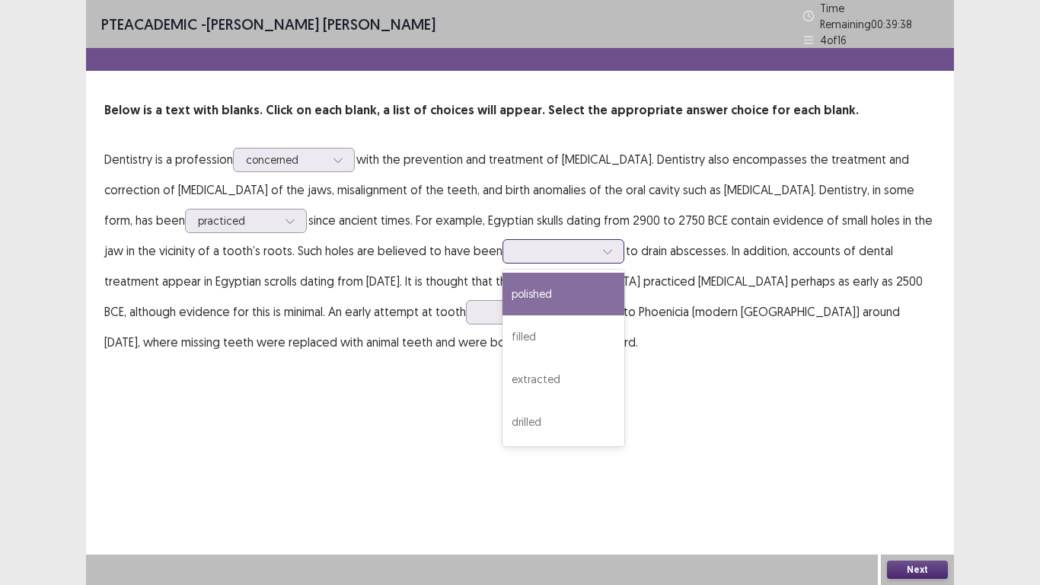
click at [596, 248] on div at bounding box center [607, 251] width 23 height 23
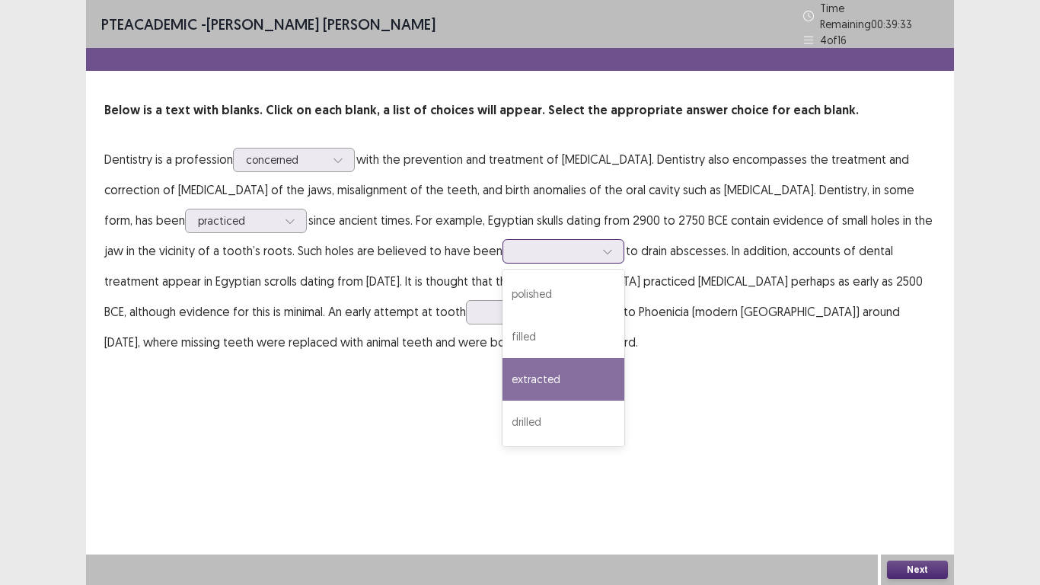
click at [514, 363] on div "extracted" at bounding box center [564, 379] width 122 height 43
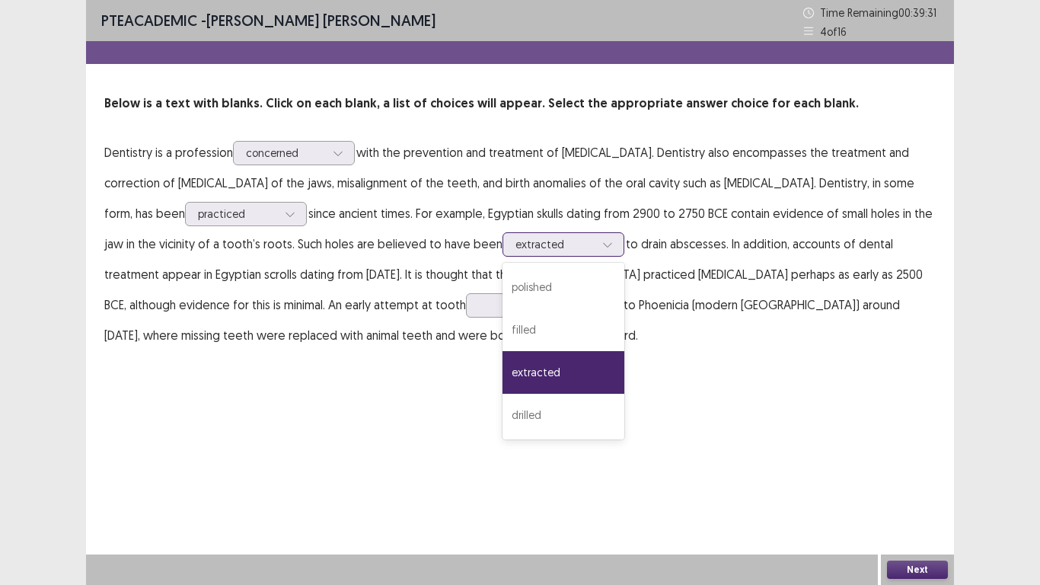
click at [602, 244] on icon at bounding box center [607, 244] width 11 height 11
click at [806, 477] on div "PTE academic - FERNANDO JR. TORMON FELICIO Time Remaining 00 : 39 : 31 4 of 16 …" at bounding box center [520, 292] width 868 height 585
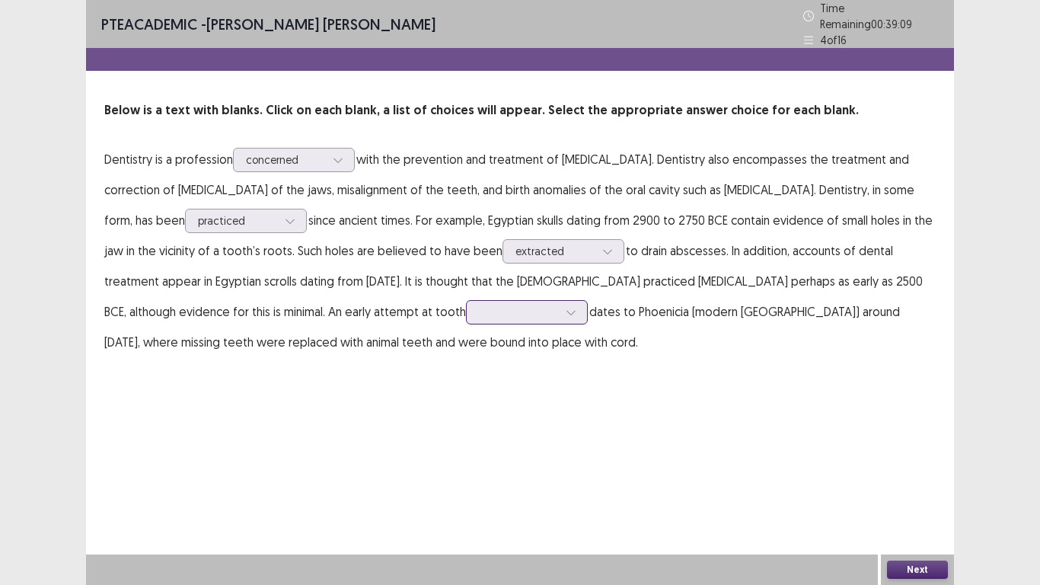
click at [560, 313] on div at bounding box center [571, 312] width 23 height 23
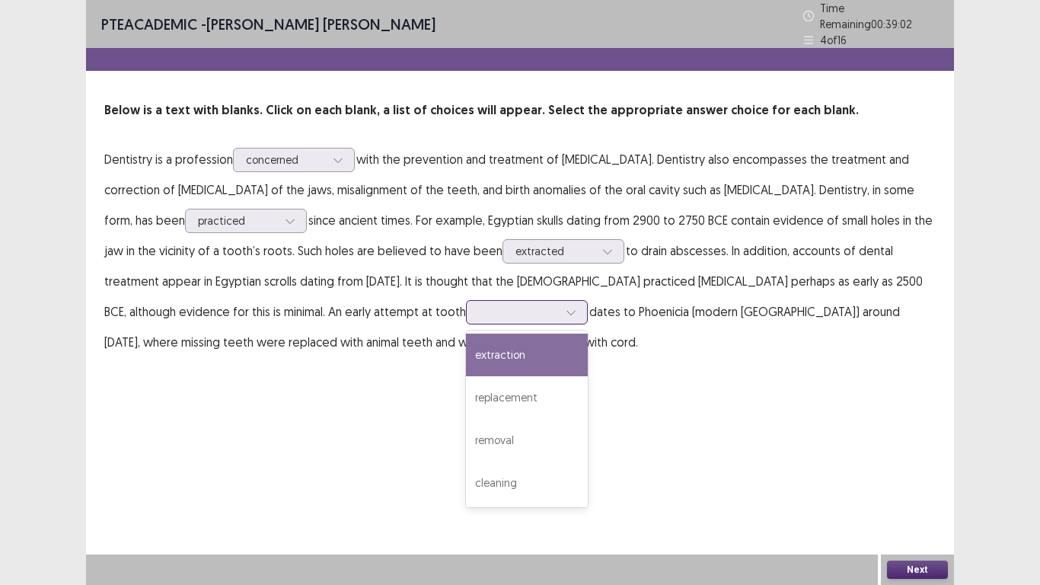
click at [466, 348] on div "extraction" at bounding box center [527, 354] width 122 height 43
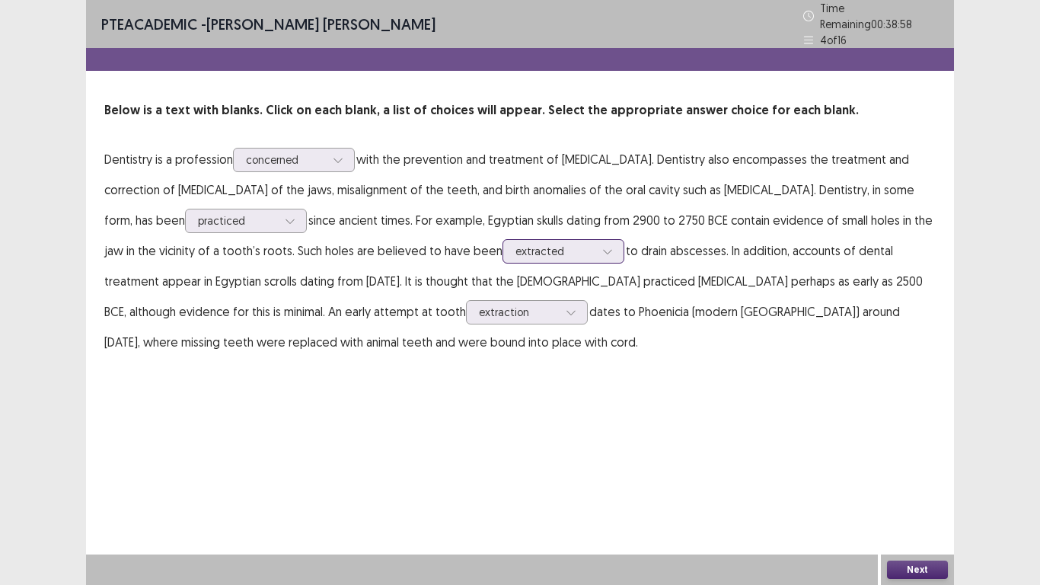
click at [596, 252] on div at bounding box center [607, 251] width 23 height 23
click at [637, 442] on div "PTE academic - FERNANDO JR. TORMON FELICIO Time Remaining 00 : 38 : 56 4 of 16 …" at bounding box center [520, 292] width 868 height 585
click at [560, 304] on div at bounding box center [571, 312] width 23 height 23
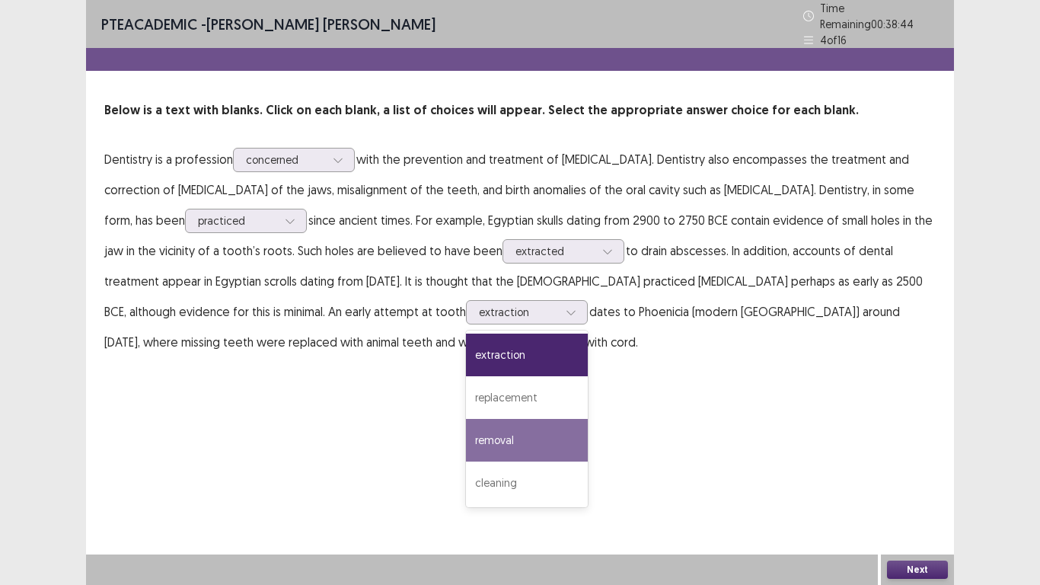
click at [690, 452] on div "PTE academic - FERNANDO JR. TORMON FELICIO Time Remaining 00 : 38 : 44 4 of 16 …" at bounding box center [520, 292] width 868 height 585
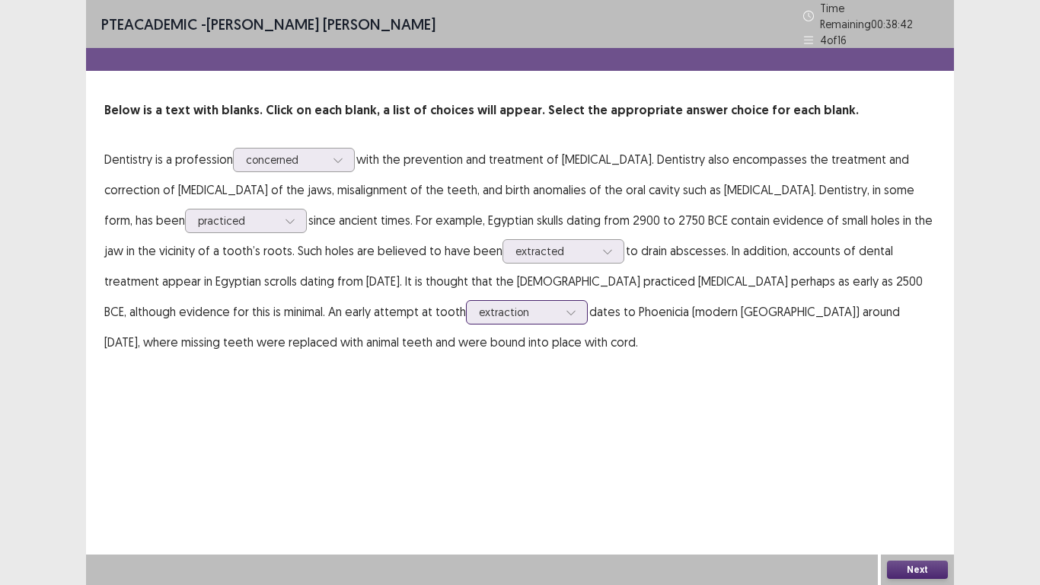
click at [560, 309] on div at bounding box center [571, 312] width 23 height 23
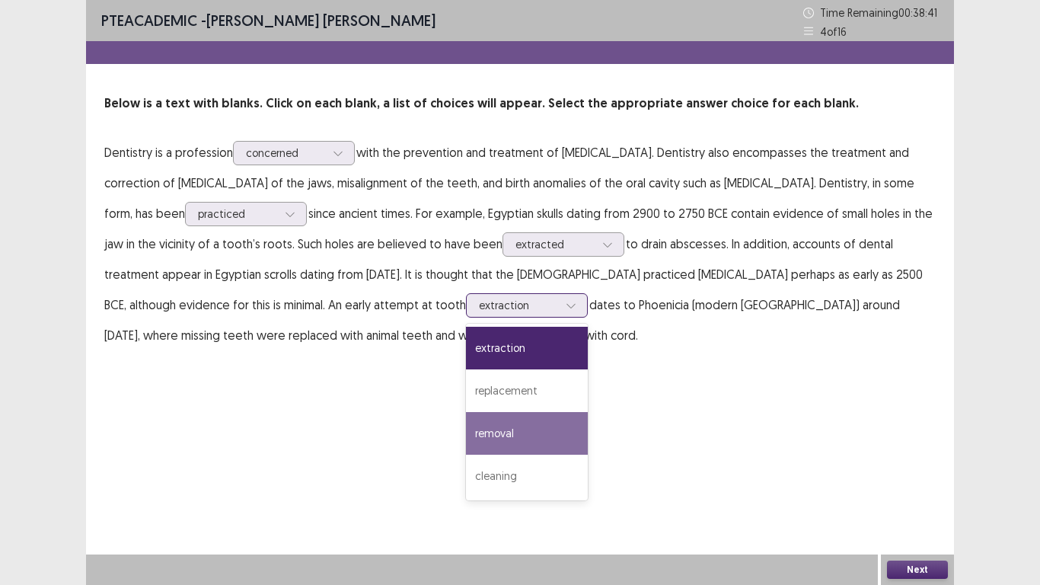
click at [466, 429] on div "removal" at bounding box center [527, 433] width 122 height 43
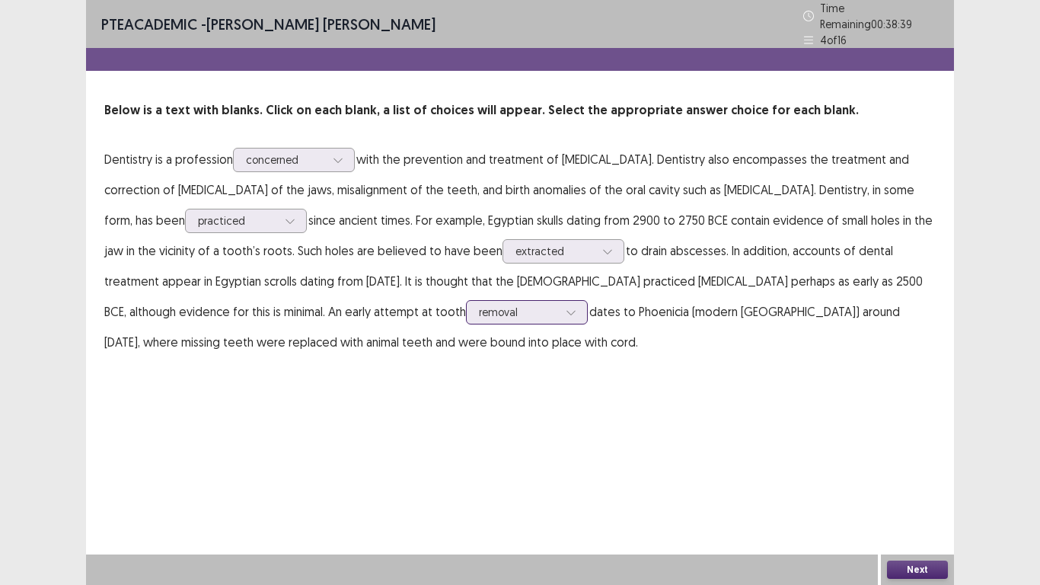
click at [560, 310] on div at bounding box center [571, 312] width 23 height 23
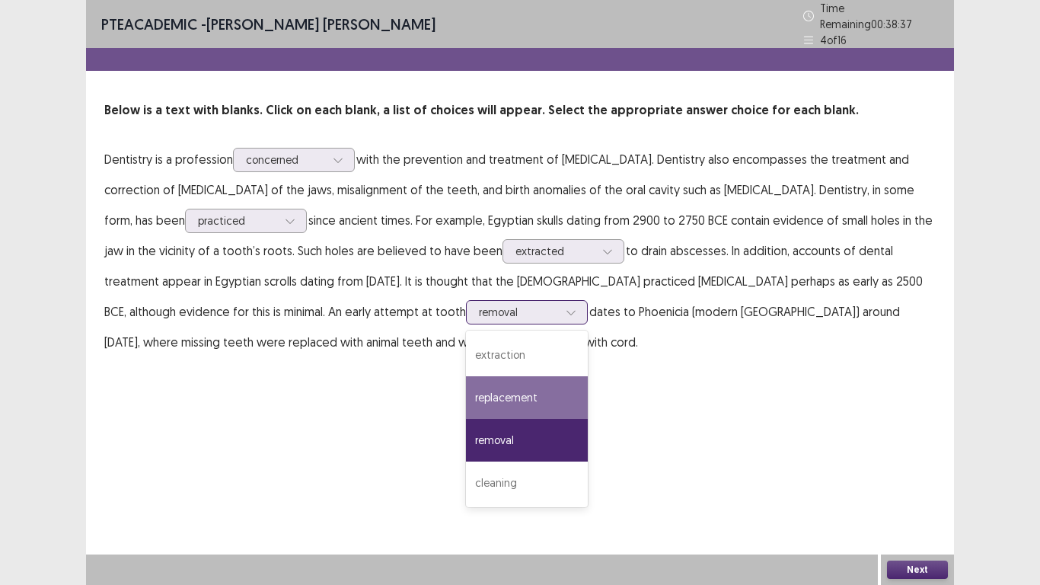
click at [466, 384] on div "replacement" at bounding box center [527, 397] width 122 height 43
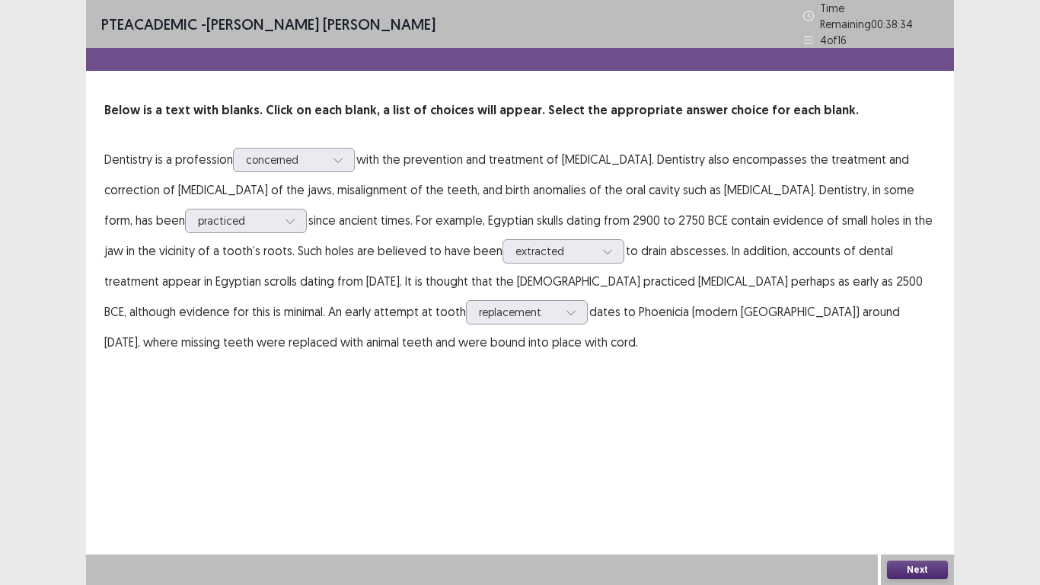
click at [904, 488] on button "Next" at bounding box center [917, 569] width 61 height 18
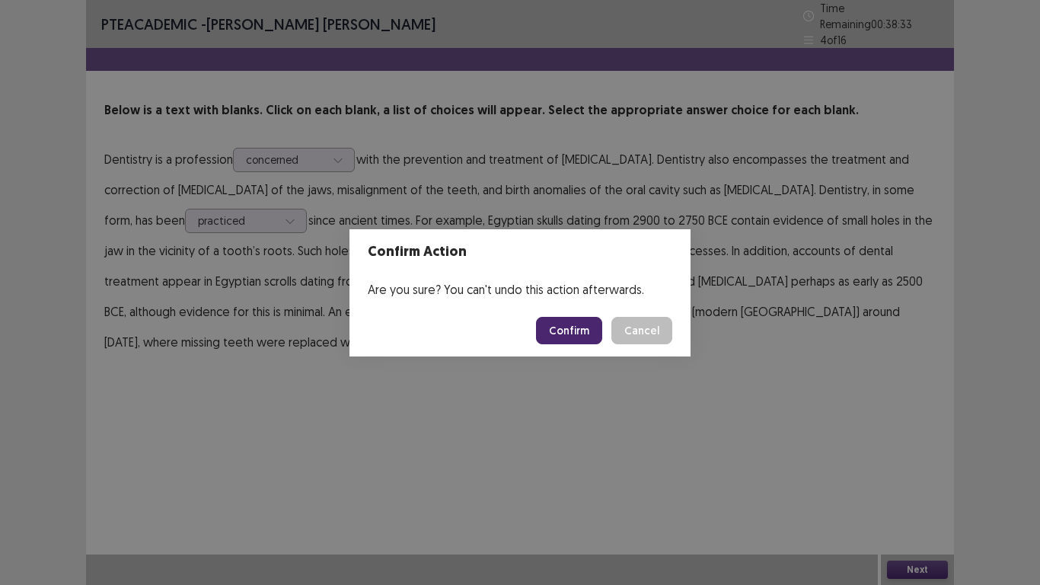
click at [551, 329] on button "Confirm" at bounding box center [569, 330] width 66 height 27
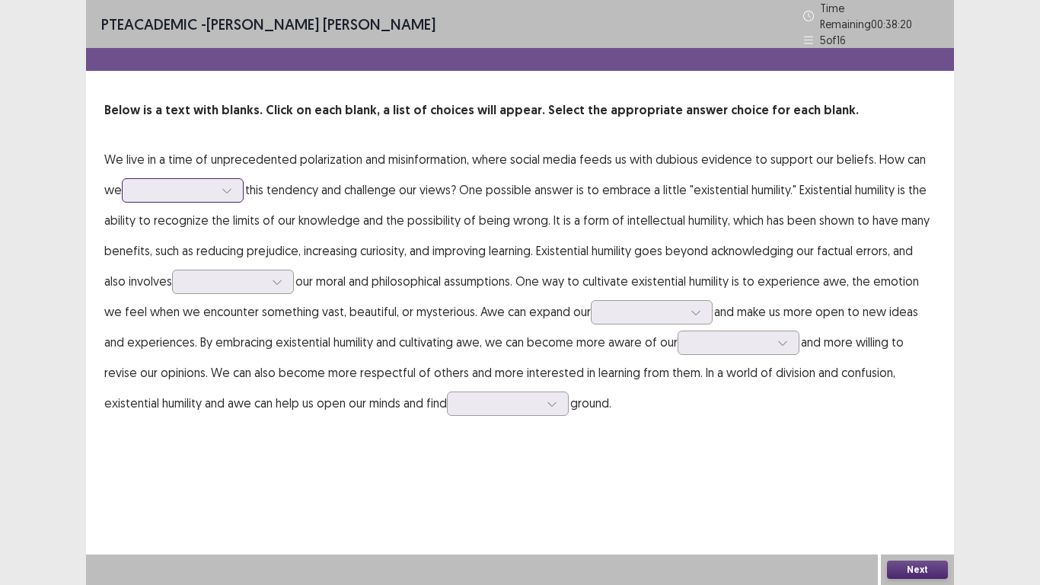
click at [214, 184] on div at bounding box center [174, 190] width 79 height 14
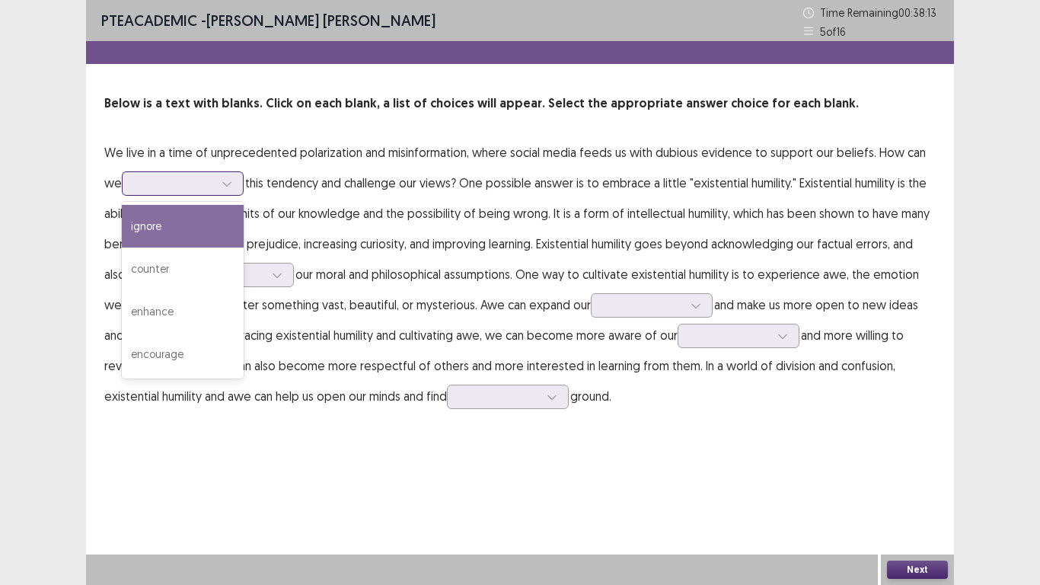
click at [204, 225] on div "ignore" at bounding box center [183, 226] width 122 height 43
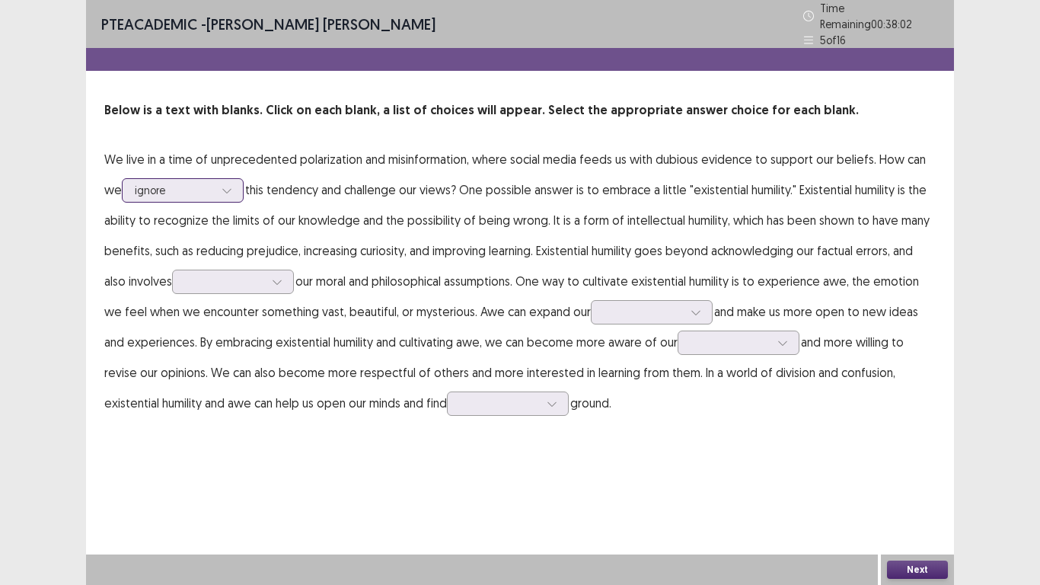
click at [223, 188] on div at bounding box center [226, 190] width 23 height 23
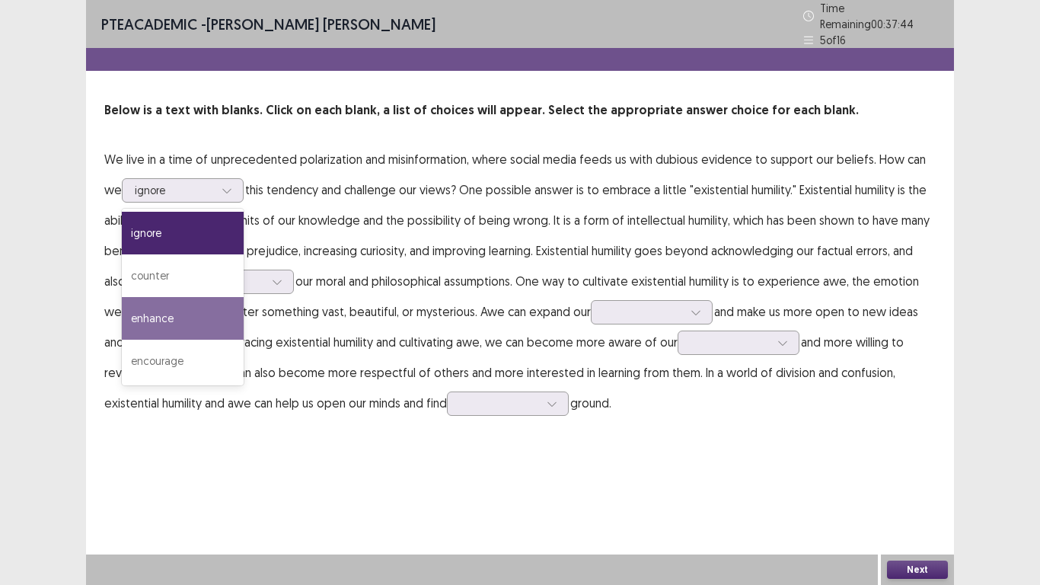
click at [673, 215] on p "We live in a time of unprecedented polarization and misinformation, where socia…" at bounding box center [519, 281] width 831 height 274
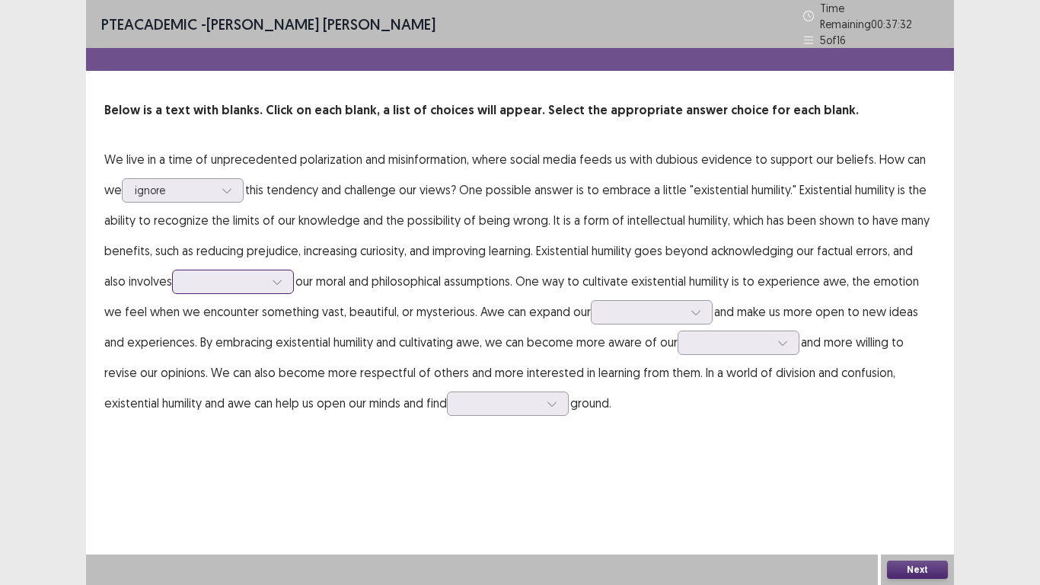
click at [280, 276] on icon at bounding box center [277, 281] width 11 height 11
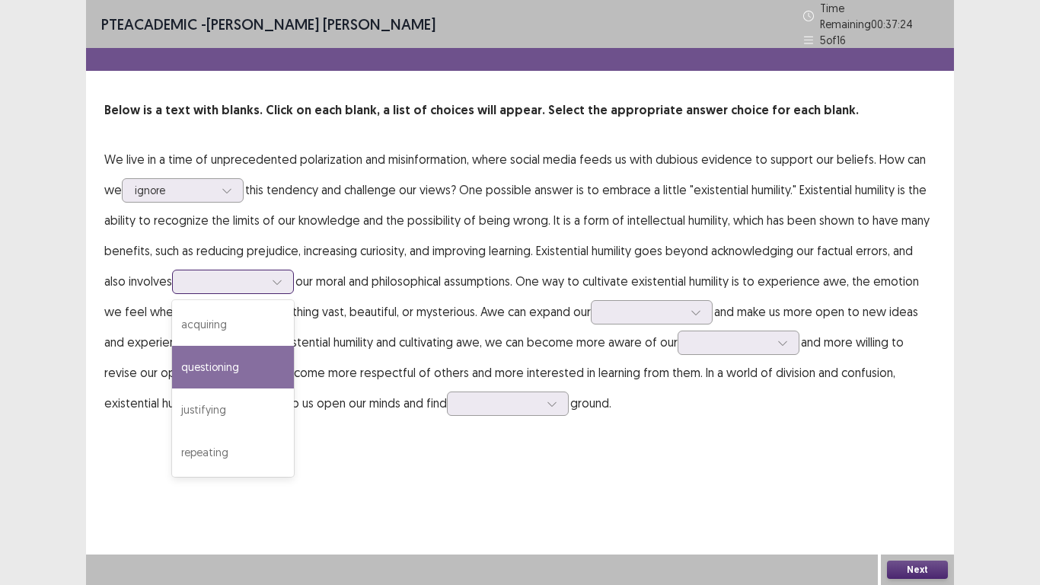
click at [271, 357] on div "questioning" at bounding box center [233, 367] width 122 height 43
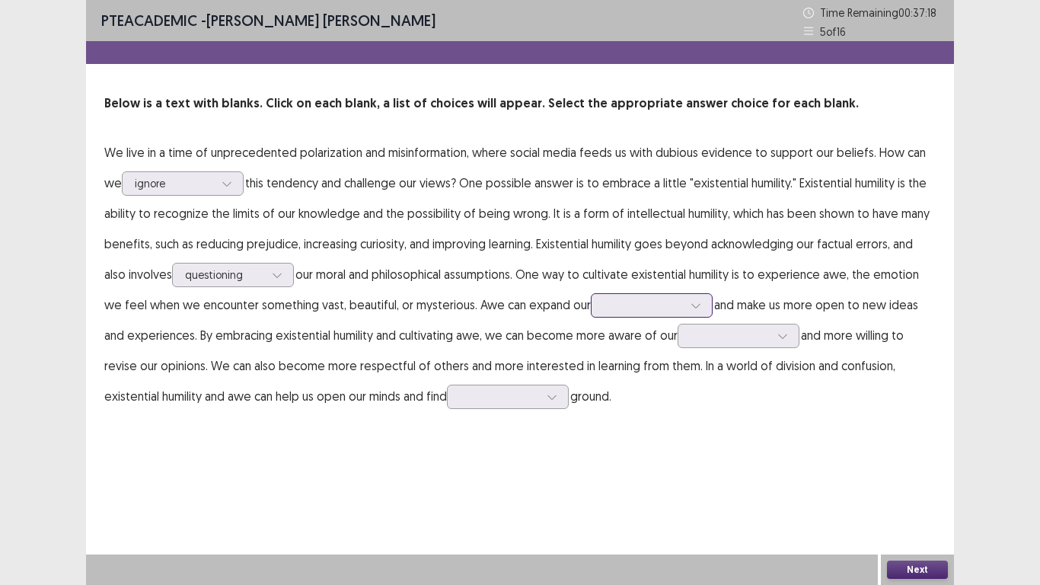
click at [698, 303] on icon at bounding box center [696, 305] width 11 height 11
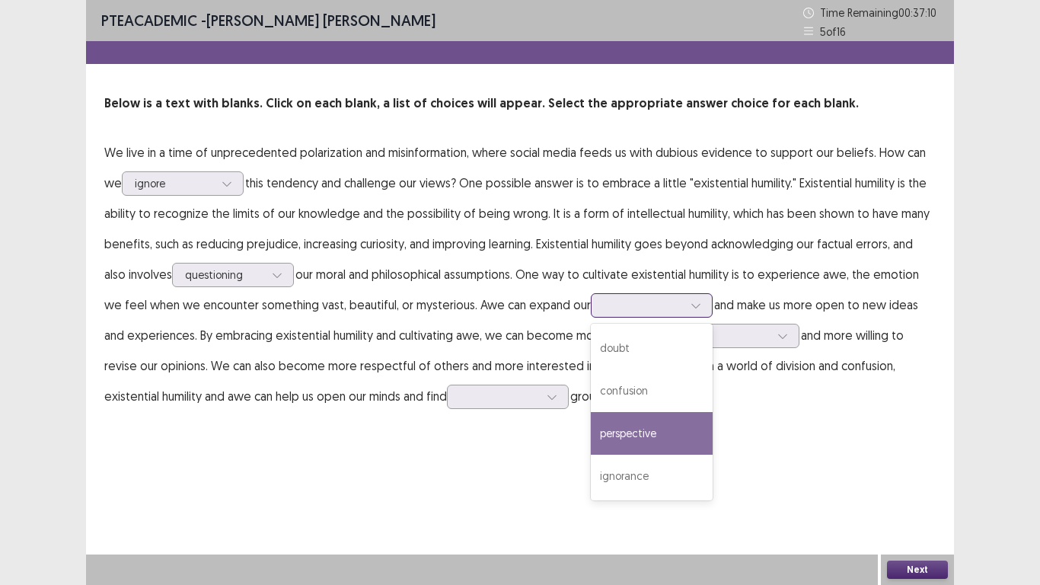
click at [622, 434] on div "perspective" at bounding box center [652, 433] width 122 height 43
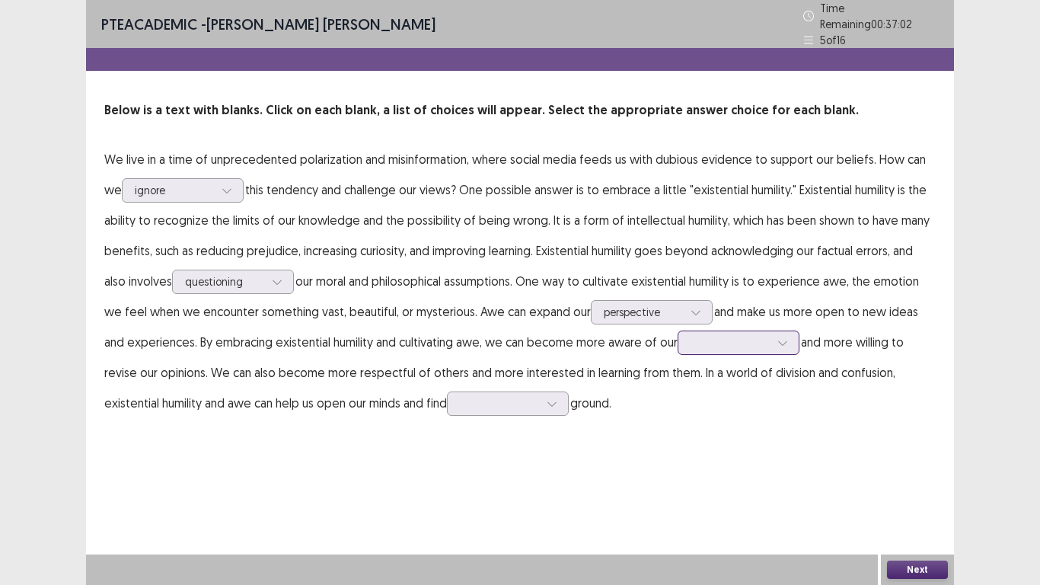
click at [783, 340] on icon at bounding box center [782, 342] width 11 height 11
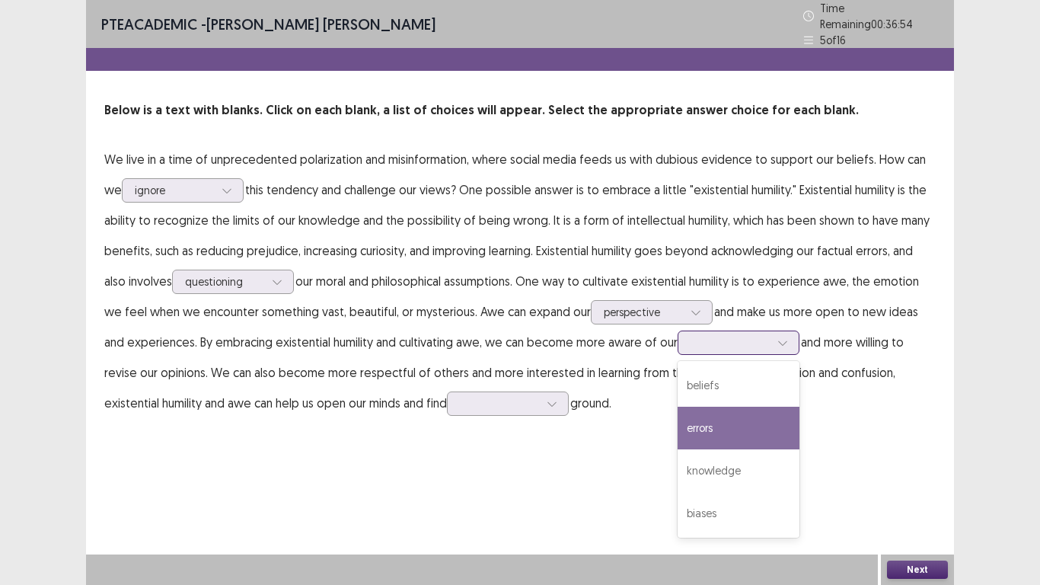
click at [717, 421] on div "errors" at bounding box center [739, 428] width 122 height 43
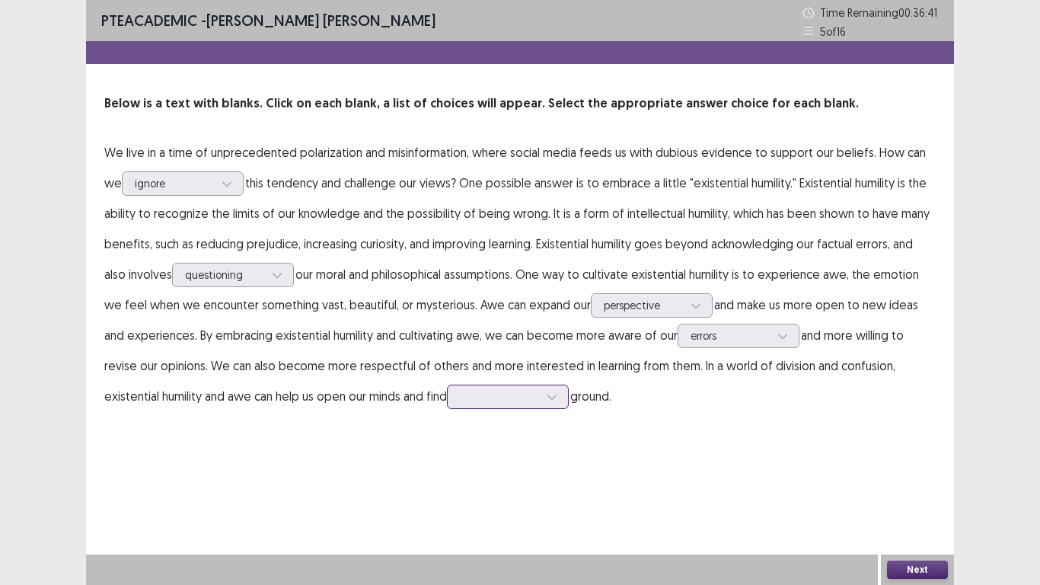
click at [555, 400] on icon at bounding box center [552, 396] width 11 height 11
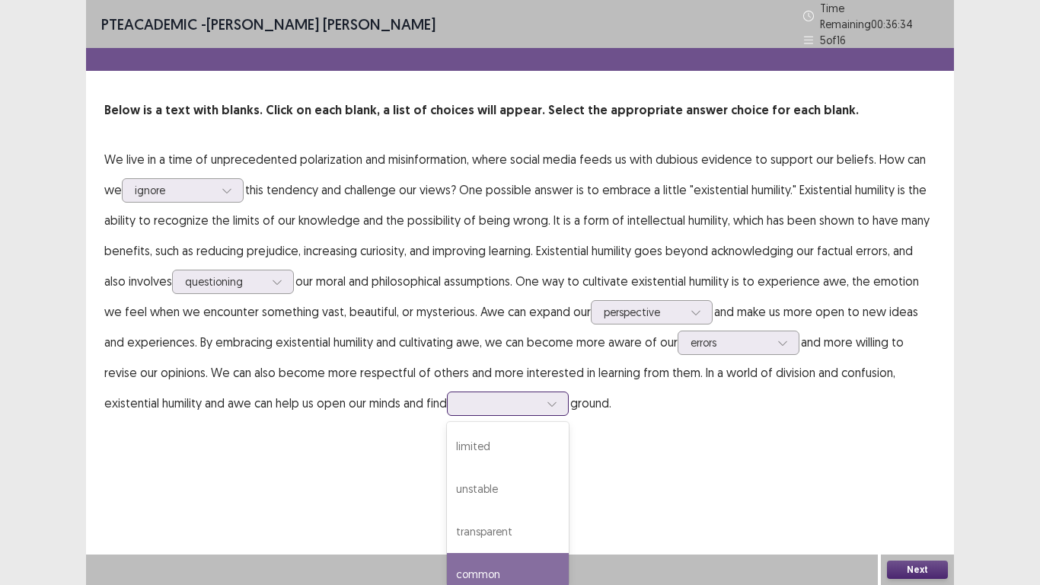
click at [510, 561] on div "common" at bounding box center [508, 574] width 122 height 43
click at [905, 576] on button "Next" at bounding box center [917, 569] width 61 height 18
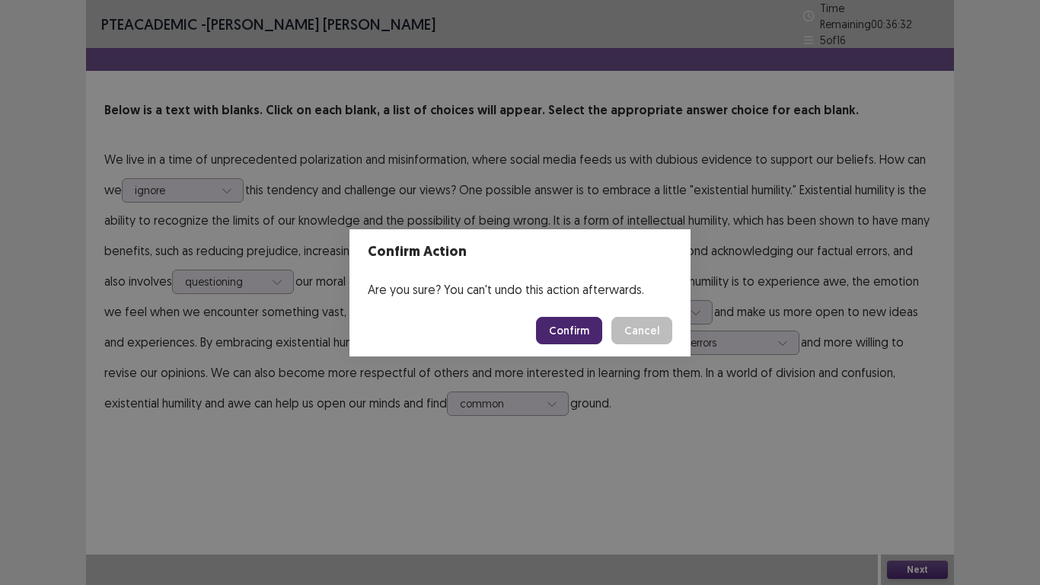
click at [575, 336] on button "Confirm" at bounding box center [569, 330] width 66 height 27
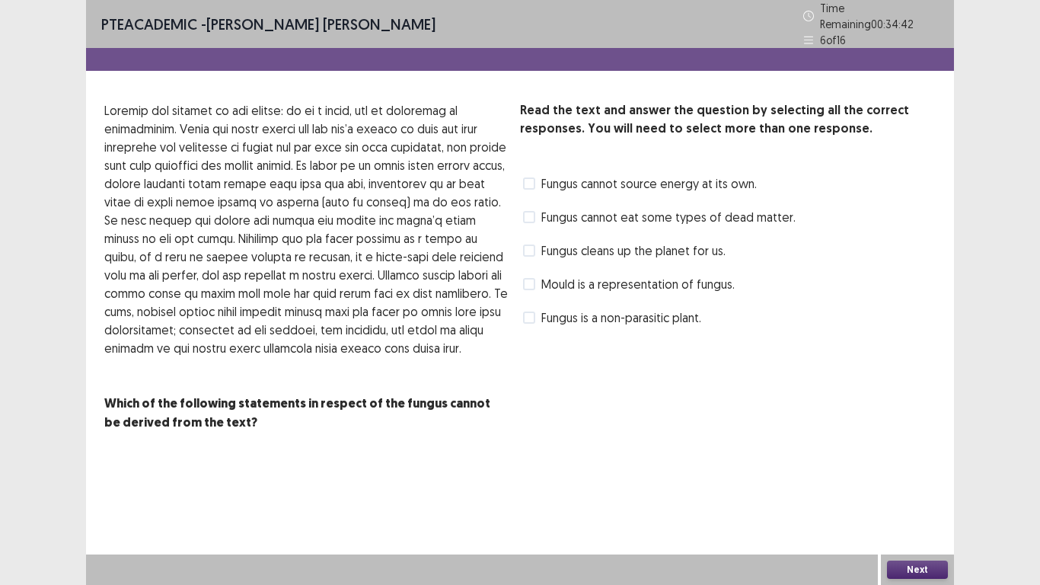
click at [536, 211] on label "Fungus cannot eat some types of dead matter." at bounding box center [659, 217] width 273 height 18
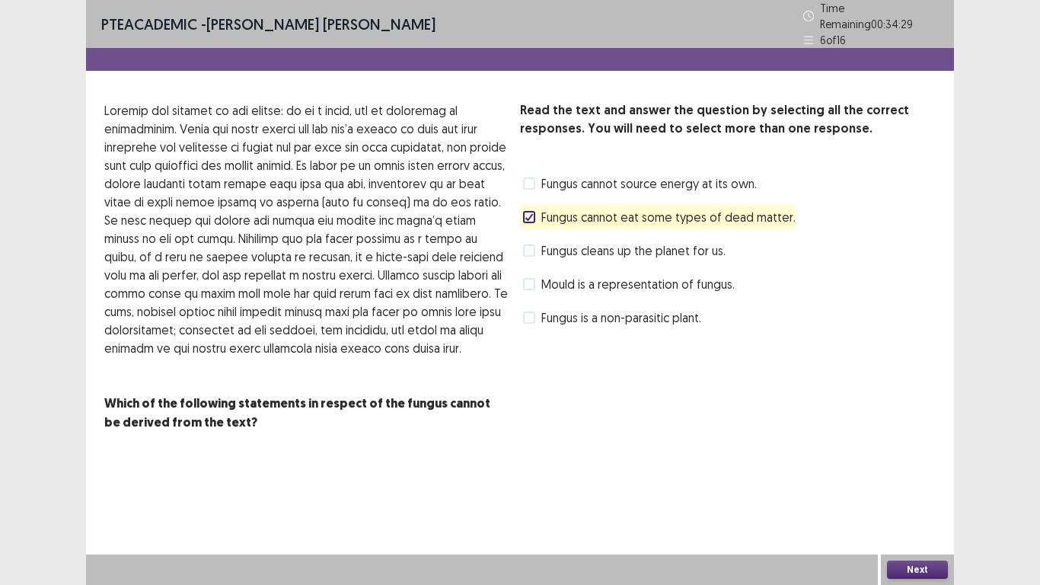
click at [536, 312] on label "Fungus is a non-parasitic plant." at bounding box center [612, 317] width 178 height 18
click at [918, 570] on button "Next" at bounding box center [917, 569] width 61 height 18
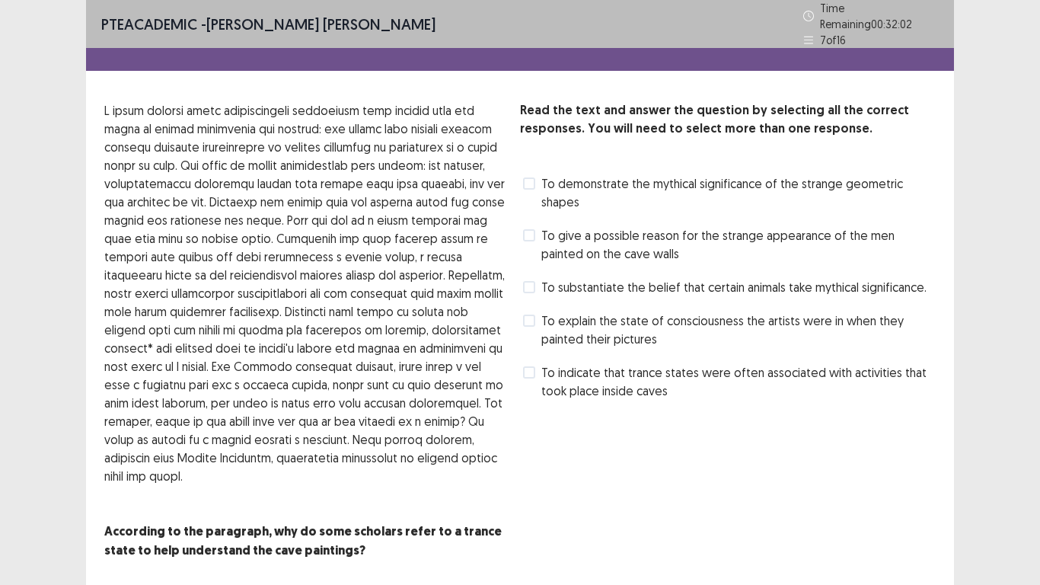
click at [532, 229] on span at bounding box center [529, 235] width 12 height 12
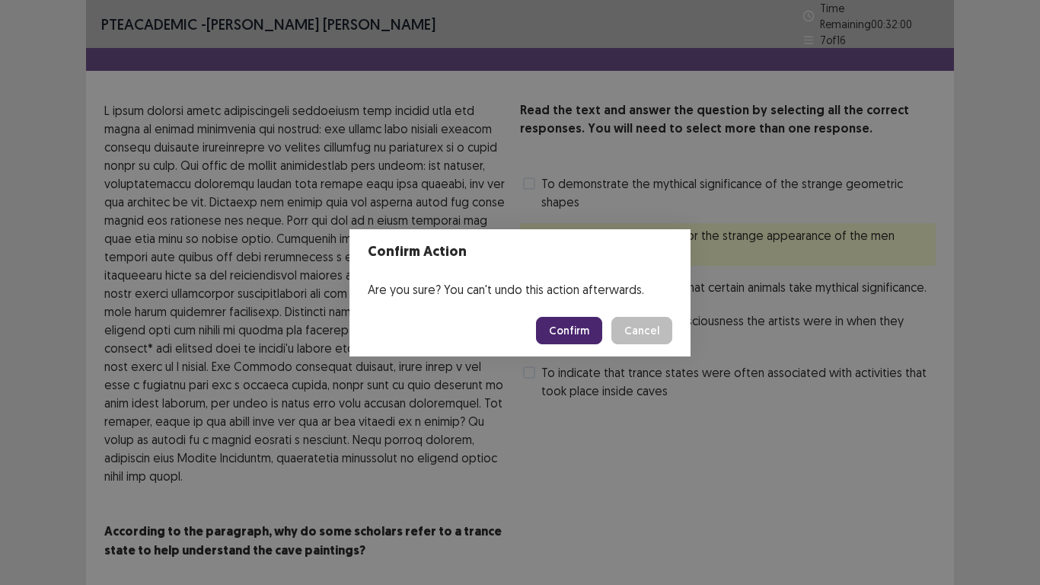
click at [570, 335] on button "Confirm" at bounding box center [569, 330] width 66 height 27
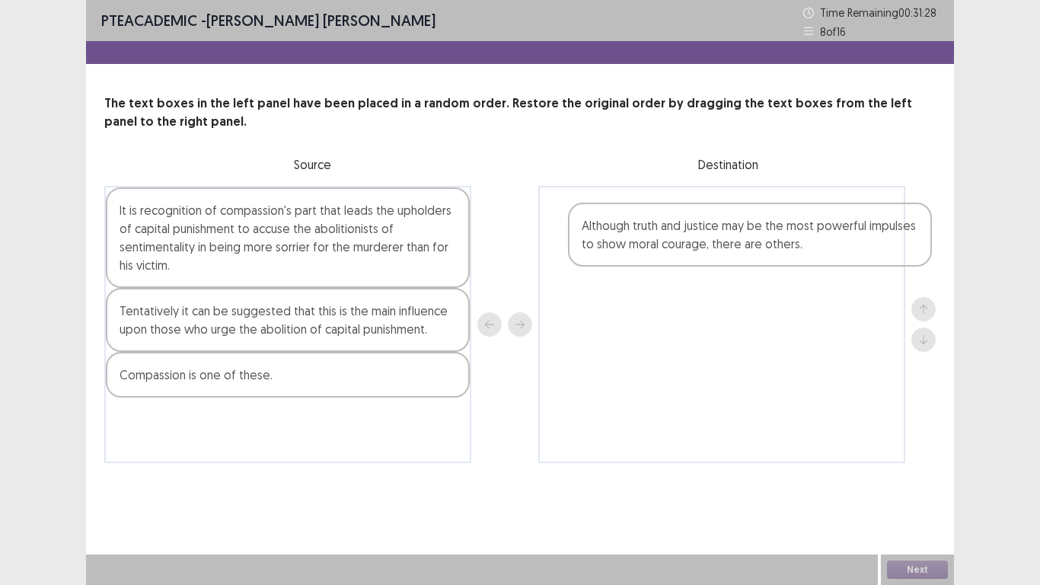
drag, startPoint x: 225, startPoint y: 231, endPoint x: 640, endPoint y: 270, distance: 417.6
click at [694, 238] on div "Although truth and justice may be the most powerful impulses to show moral cour…" at bounding box center [519, 324] width 831 height 277
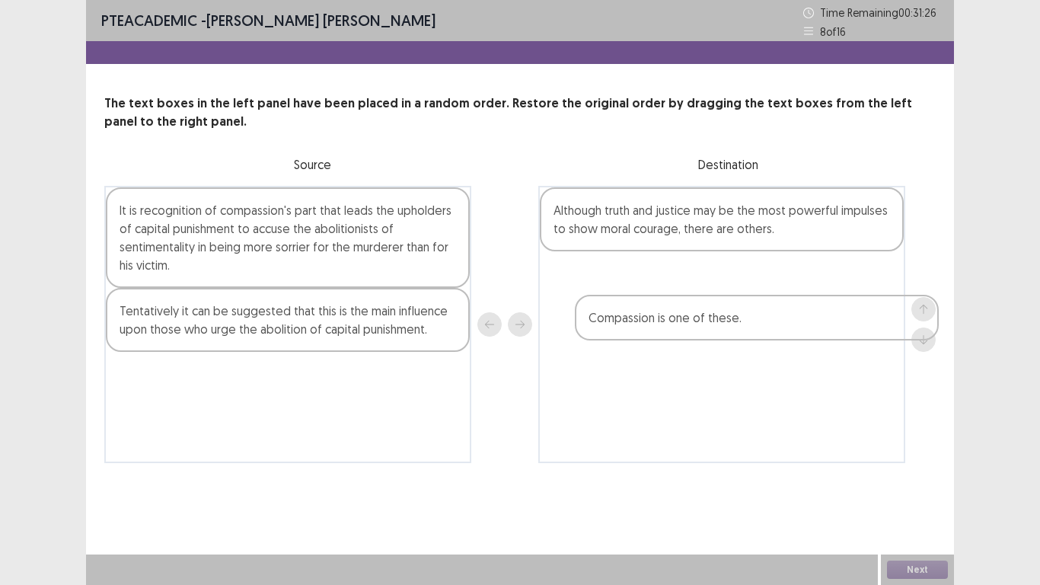
drag, startPoint x: 260, startPoint y: 378, endPoint x: 708, endPoint y: 286, distance: 457.2
click at [708, 286] on div "It is recognition of compassion's part that leads the upholders of capital puni…" at bounding box center [519, 324] width 831 height 277
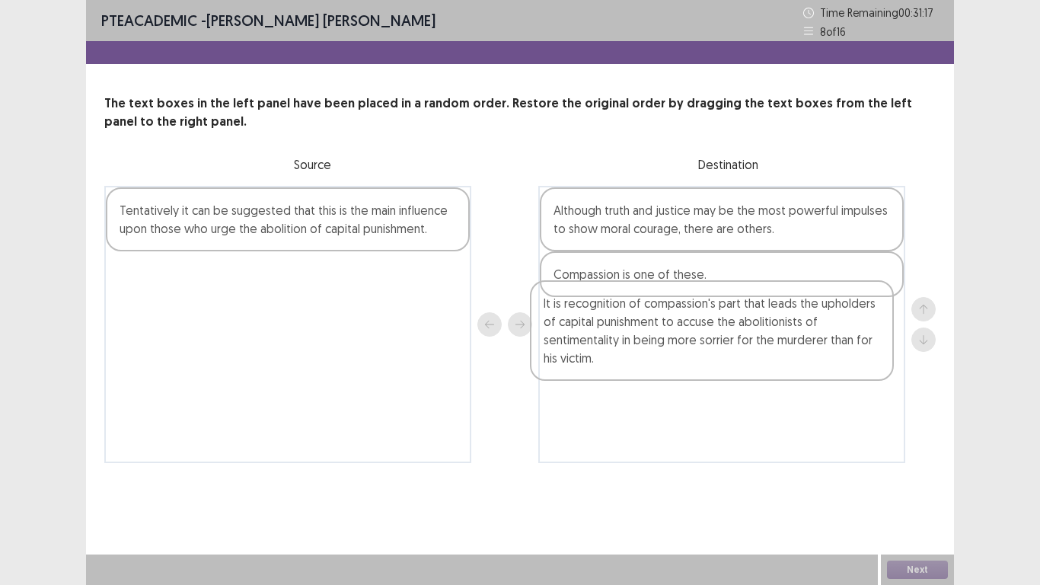
drag, startPoint x: 261, startPoint y: 235, endPoint x: 710, endPoint y: 337, distance: 459.8
click at [710, 337] on div "It is recognition of compassion's part that leads the upholders of capital puni…" at bounding box center [519, 324] width 831 height 277
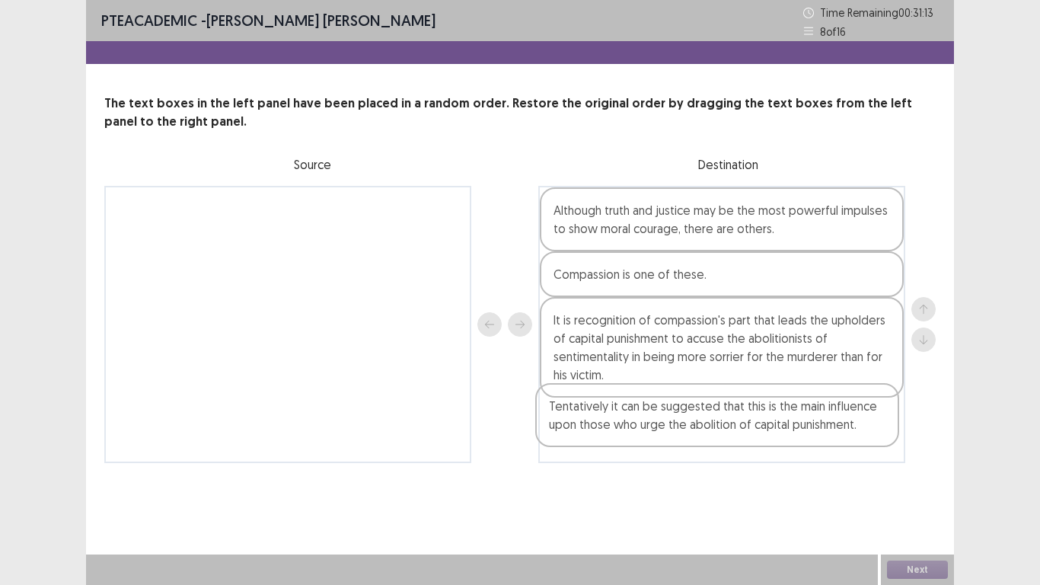
drag, startPoint x: 351, startPoint y: 222, endPoint x: 782, endPoint y: 417, distance: 473.3
click at [782, 417] on div "Tentatively it can be suggested that this is the main influence upon those who …" at bounding box center [519, 324] width 831 height 277
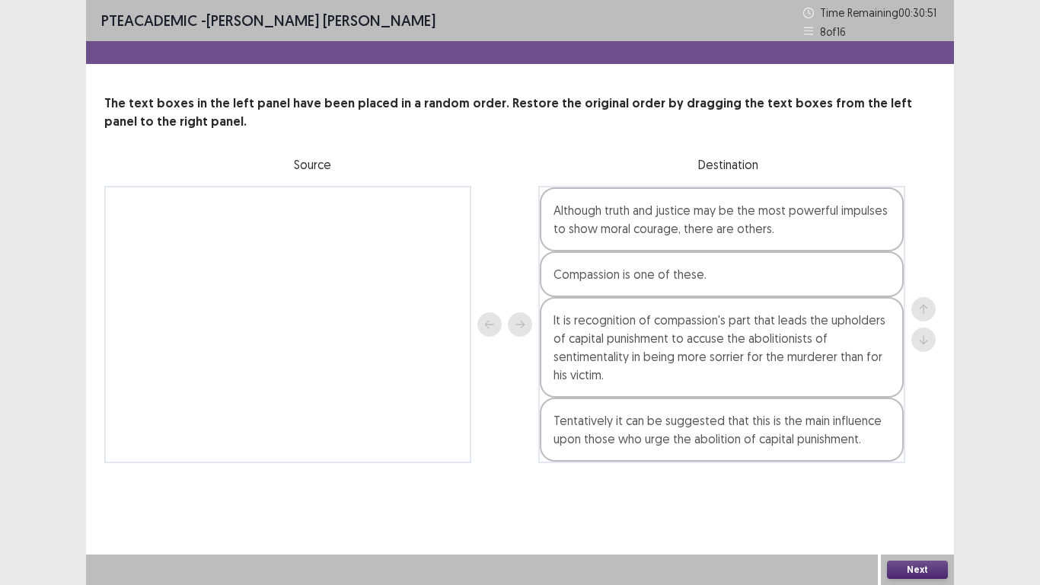
click at [926, 566] on button "Next" at bounding box center [917, 569] width 61 height 18
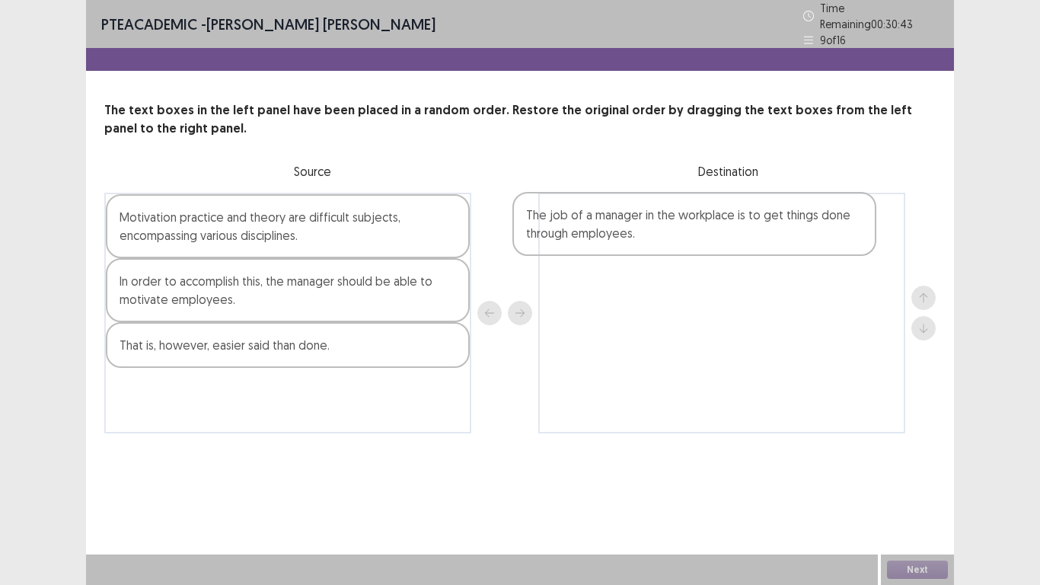
drag, startPoint x: 205, startPoint y: 353, endPoint x: 619, endPoint y: 228, distance: 432.6
click at [619, 228] on div "Motivation practice and theory are difficult subjects, encompassing various dis…" at bounding box center [519, 313] width 831 height 241
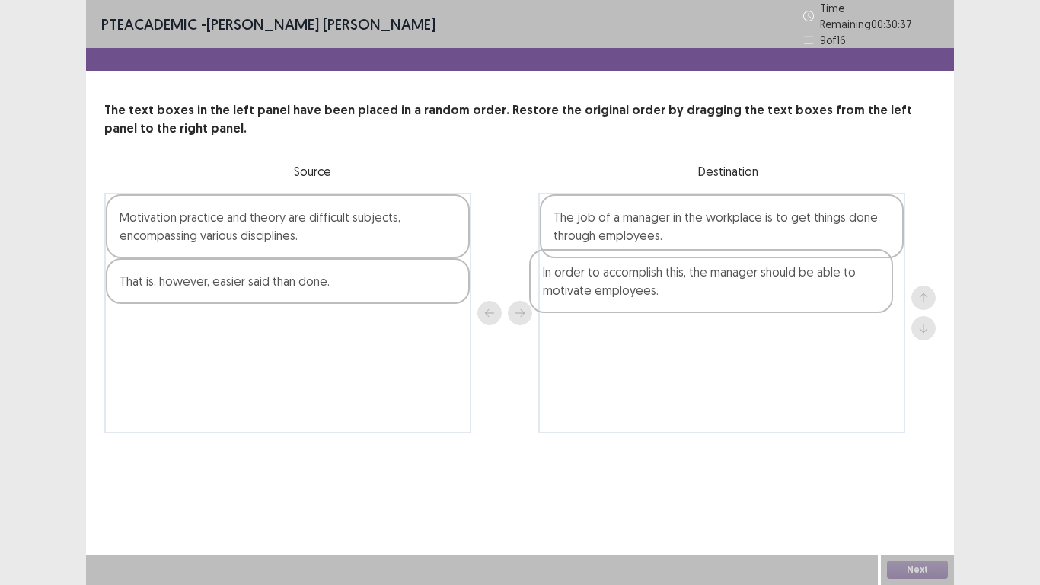
drag, startPoint x: 279, startPoint y: 288, endPoint x: 707, endPoint y: 282, distance: 428.7
click at [707, 282] on div "Motivation practice and theory are difficult subjects, encompassing various dis…" at bounding box center [519, 313] width 831 height 241
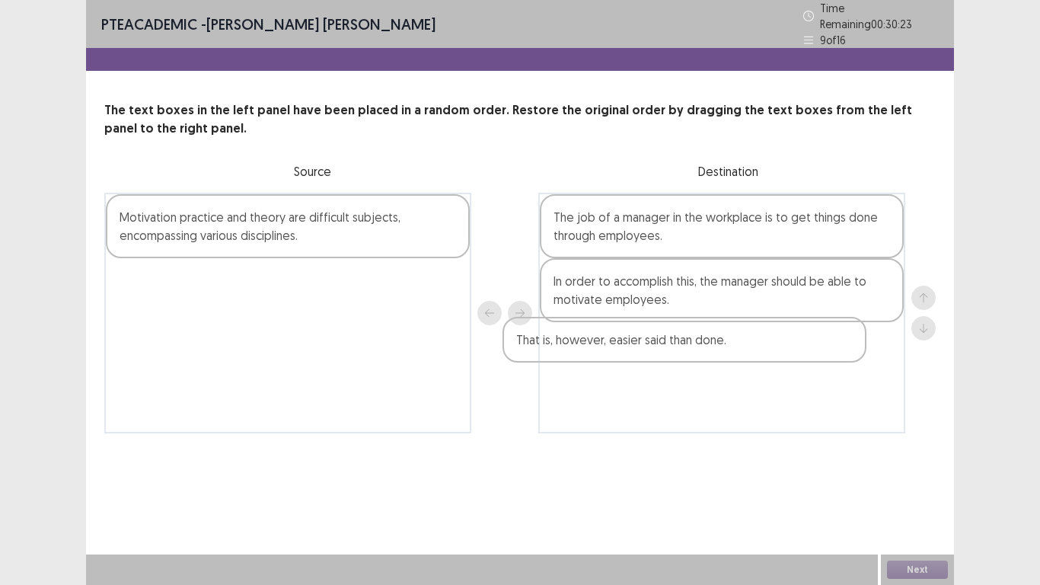
drag, startPoint x: 291, startPoint y: 281, endPoint x: 695, endPoint y: 340, distance: 408.6
click at [707, 344] on div "Motivation practice and theory are difficult subjects, encompassing various dis…" at bounding box center [519, 313] width 831 height 241
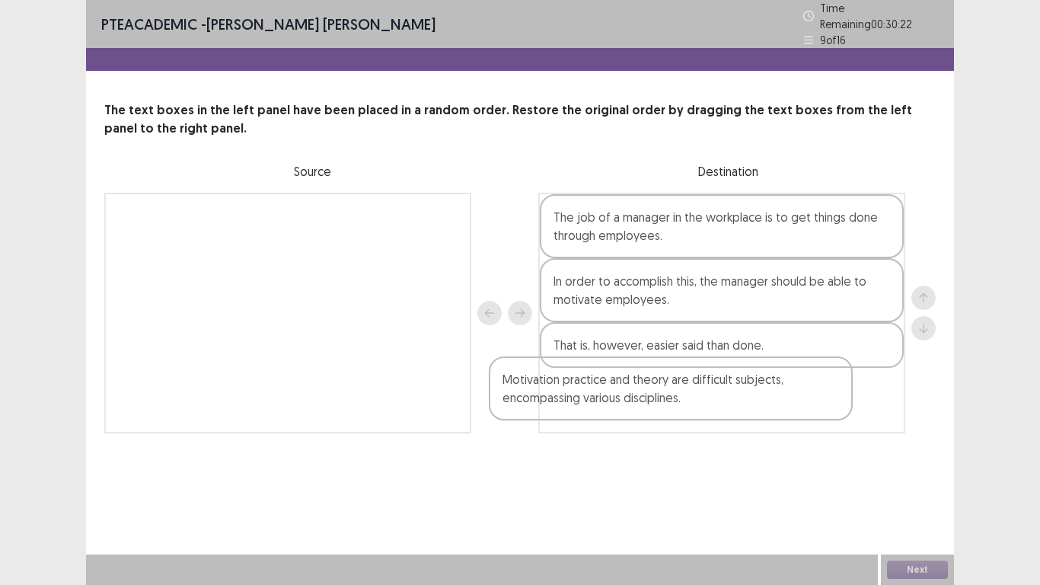
drag, startPoint x: 300, startPoint y: 222, endPoint x: 704, endPoint y: 397, distance: 440.6
click at [704, 397] on div "Motivation practice and theory are difficult subjects, encompassing various dis…" at bounding box center [519, 313] width 831 height 241
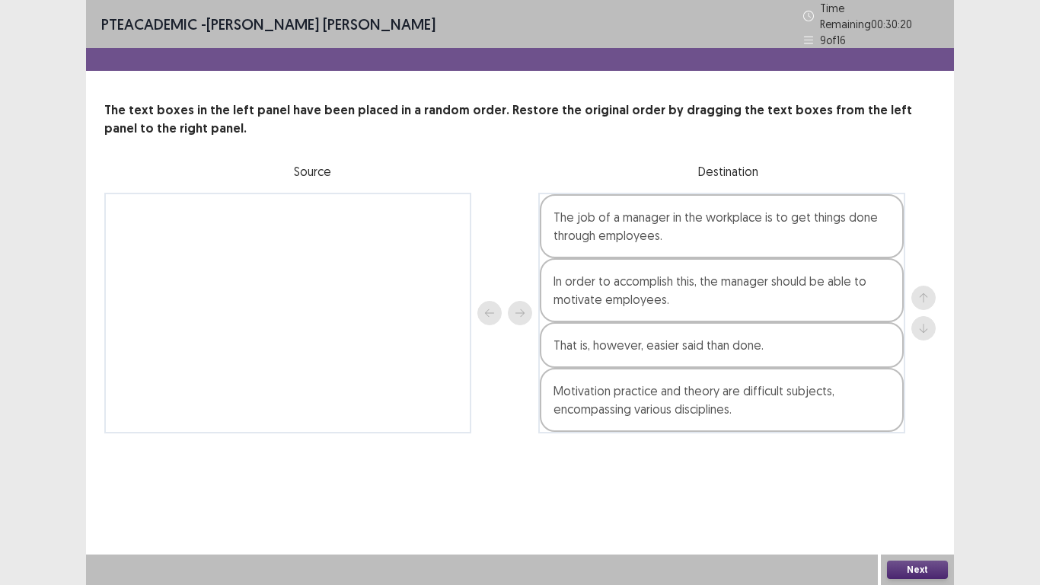
click at [901, 568] on button "Next" at bounding box center [917, 569] width 61 height 18
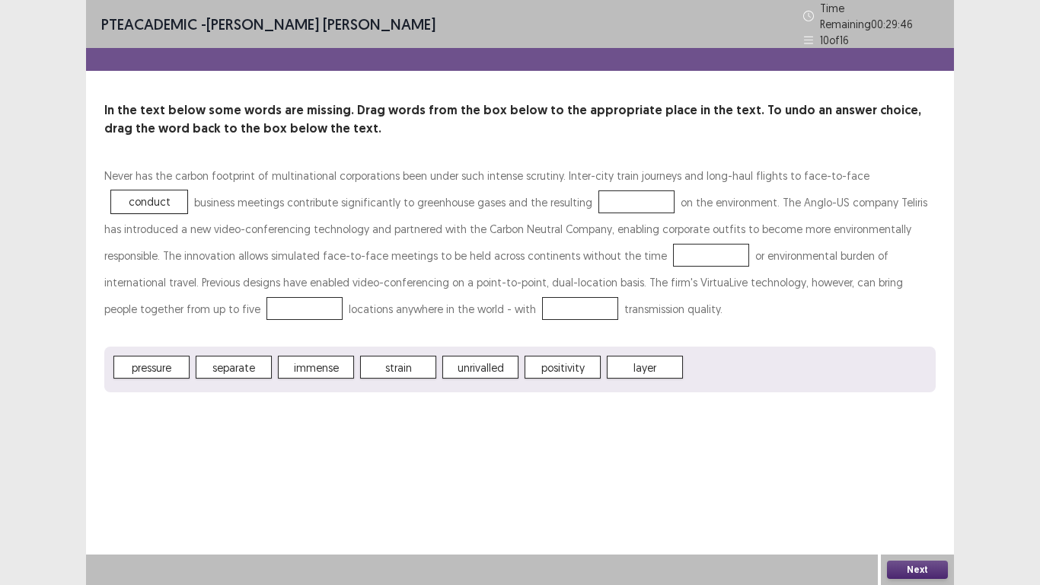
drag, startPoint x: 391, startPoint y: 352, endPoint x: 433, endPoint y: 340, distance: 43.6
drag, startPoint x: 434, startPoint y: 336, endPoint x: 413, endPoint y: 354, distance: 27.5
drag, startPoint x: 403, startPoint y: 356, endPoint x: 539, endPoint y: 205, distance: 203.2
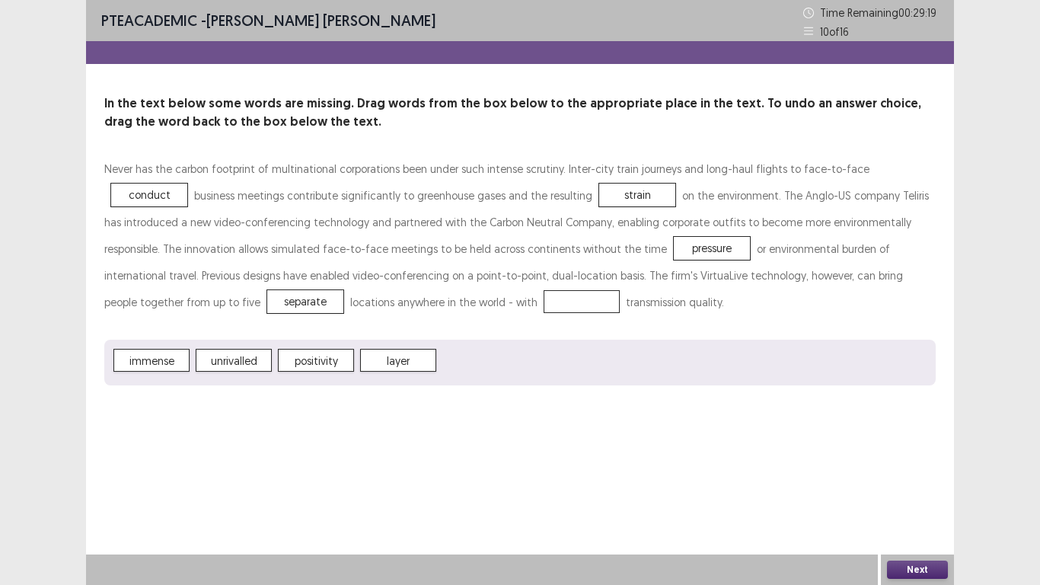
drag, startPoint x: 171, startPoint y: 359, endPoint x: 809, endPoint y: 300, distance: 640.8
drag, startPoint x: 755, startPoint y: 375, endPoint x: 651, endPoint y: 379, distance: 104.4
click at [755, 375] on div "immense unrivalled positivity layer" at bounding box center [519, 363] width 831 height 46
click at [163, 362] on span "immense" at bounding box center [151, 360] width 76 height 23
drag, startPoint x: 163, startPoint y: 362, endPoint x: 295, endPoint y: 295, distance: 147.8
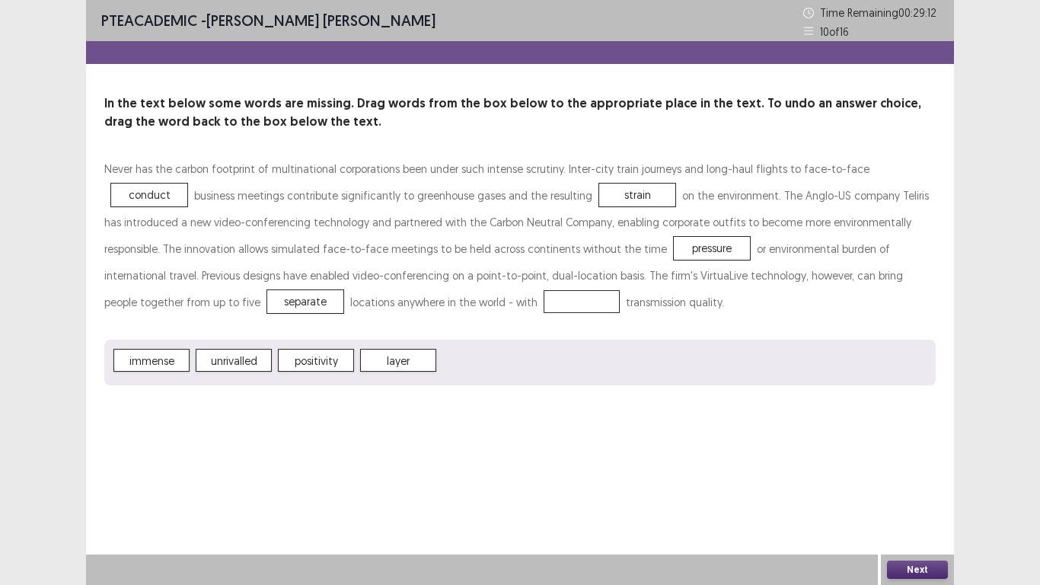
click at [295, 295] on div "Never has the carbon footprint of multinational corporations been under such in…" at bounding box center [519, 270] width 831 height 230
click at [172, 404] on div "PTE academic - [PERSON_NAME] [PERSON_NAME] Time Remaining 00 : 29 : 12 10 of 16…" at bounding box center [520, 208] width 868 height 416
click at [157, 364] on span "immense" at bounding box center [151, 360] width 76 height 23
drag, startPoint x: 157, startPoint y: 364, endPoint x: 289, endPoint y: 309, distance: 143.4
click at [293, 308] on div "Never has the carbon footprint of multinational corporations been under such in…" at bounding box center [519, 270] width 831 height 230
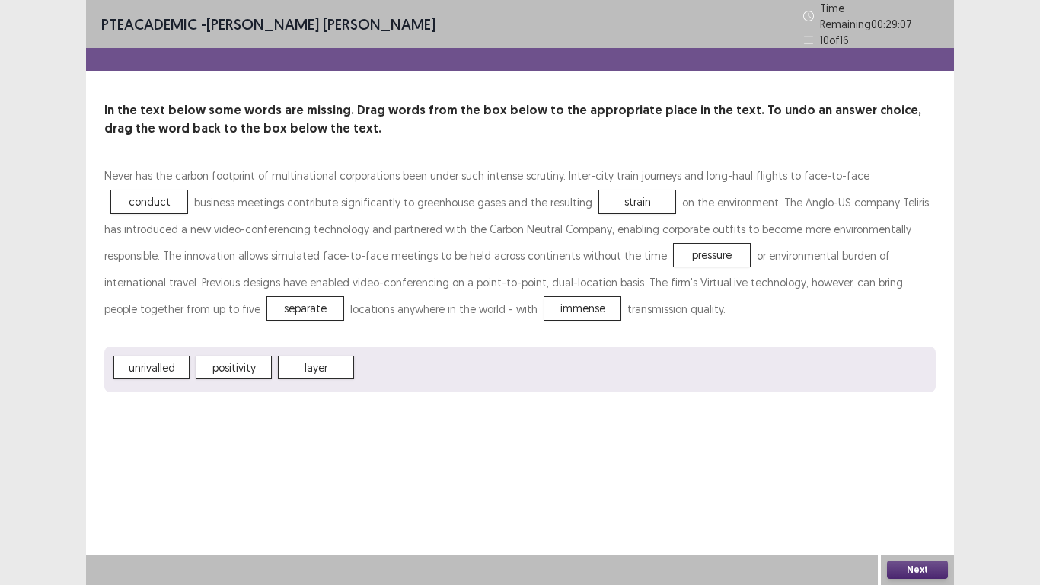
click at [475, 442] on div "PTE academic - [PERSON_NAME] [PERSON_NAME] Time Remaining 00 : 29 : 07 10 of 16…" at bounding box center [520, 292] width 868 height 585
click at [909, 569] on button "Next" at bounding box center [917, 569] width 61 height 18
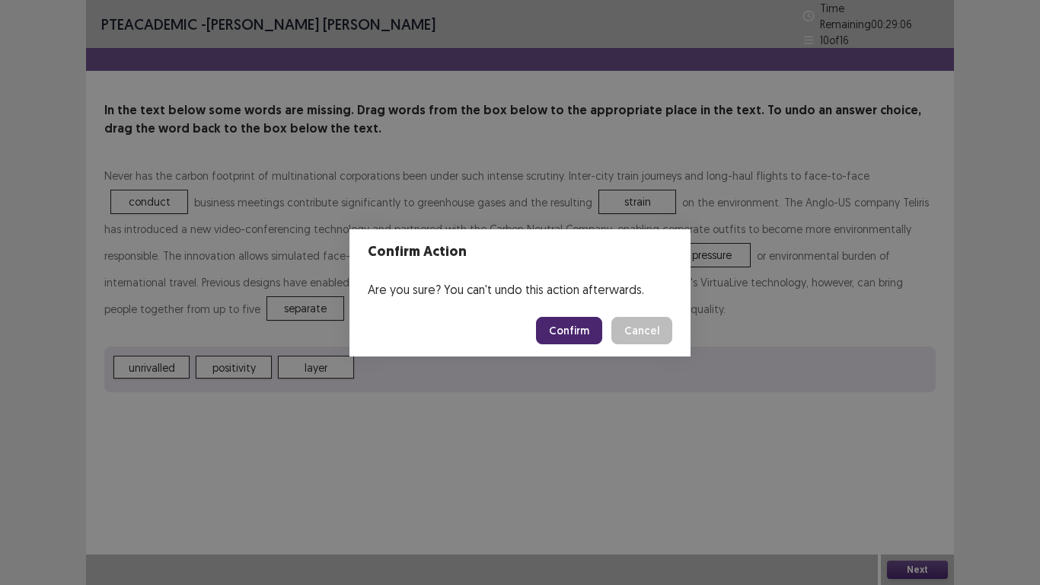
click at [578, 335] on button "Confirm" at bounding box center [569, 330] width 66 height 27
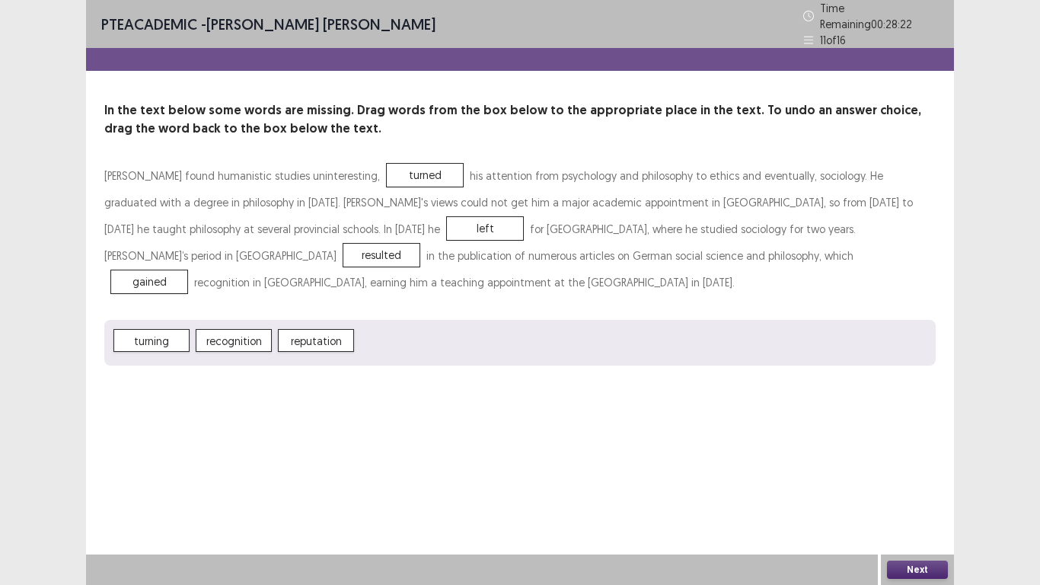
click at [929, 573] on button "Next" at bounding box center [917, 569] width 61 height 18
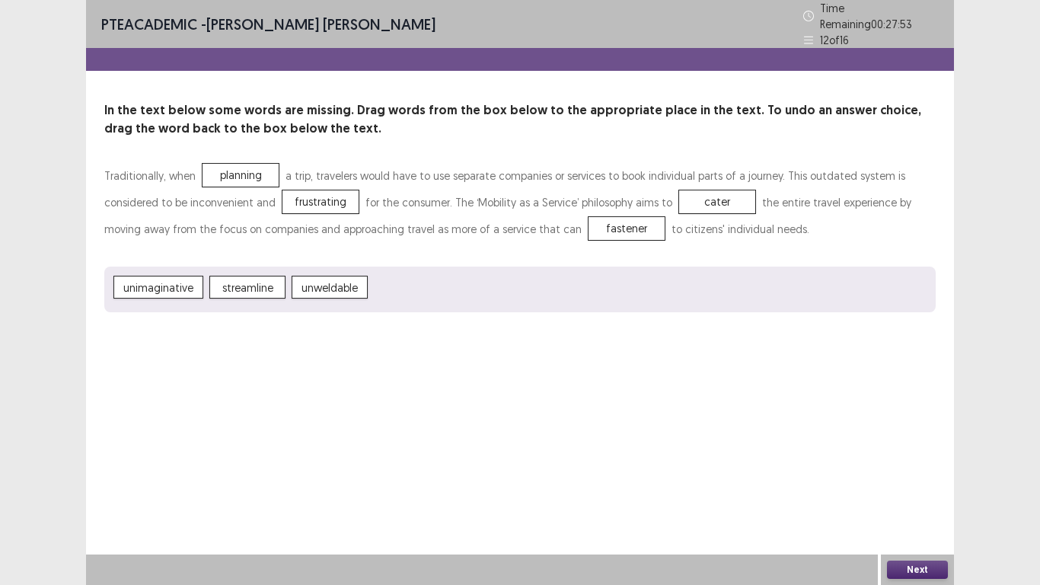
click at [911, 573] on button "Next" at bounding box center [917, 569] width 61 height 18
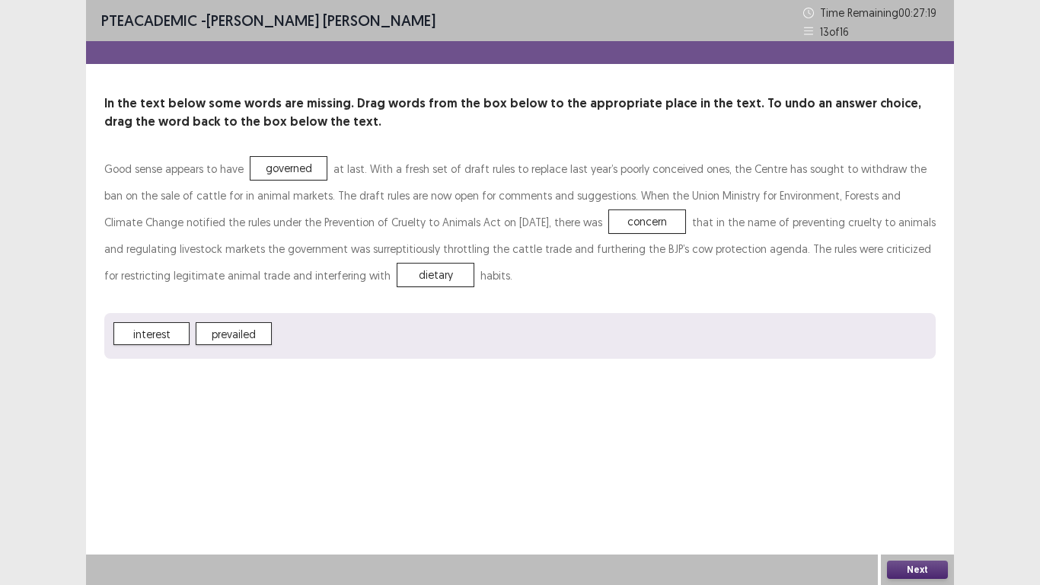
click at [921, 567] on button "Next" at bounding box center [917, 569] width 61 height 18
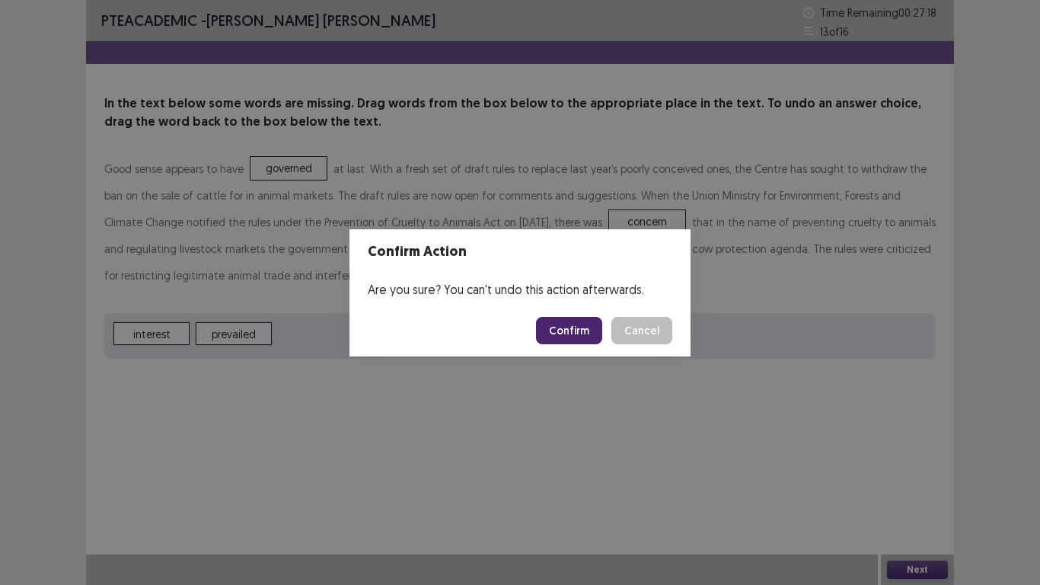
click at [566, 330] on button "Confirm" at bounding box center [569, 330] width 66 height 27
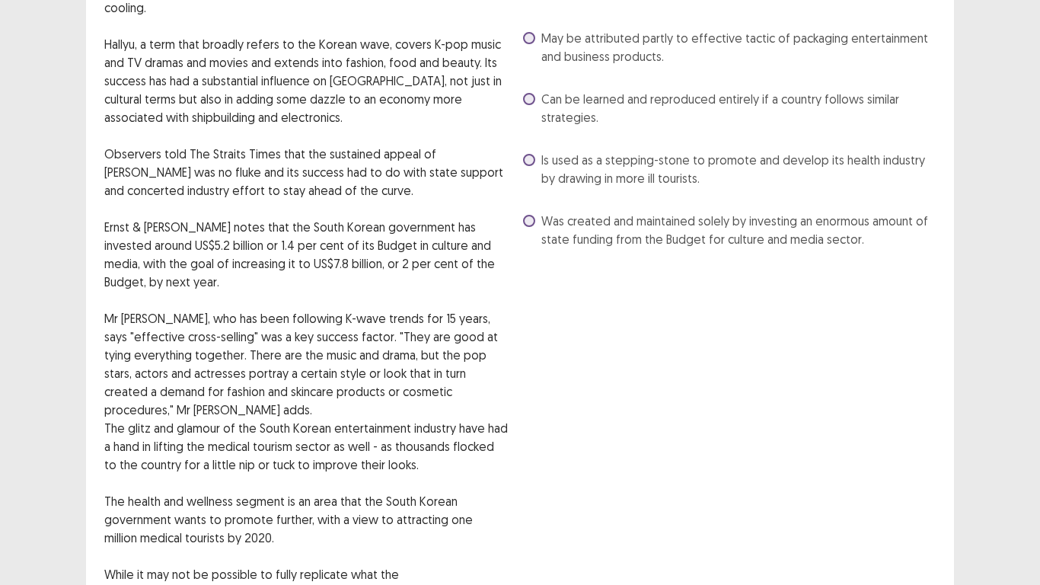
scroll to position [76, 0]
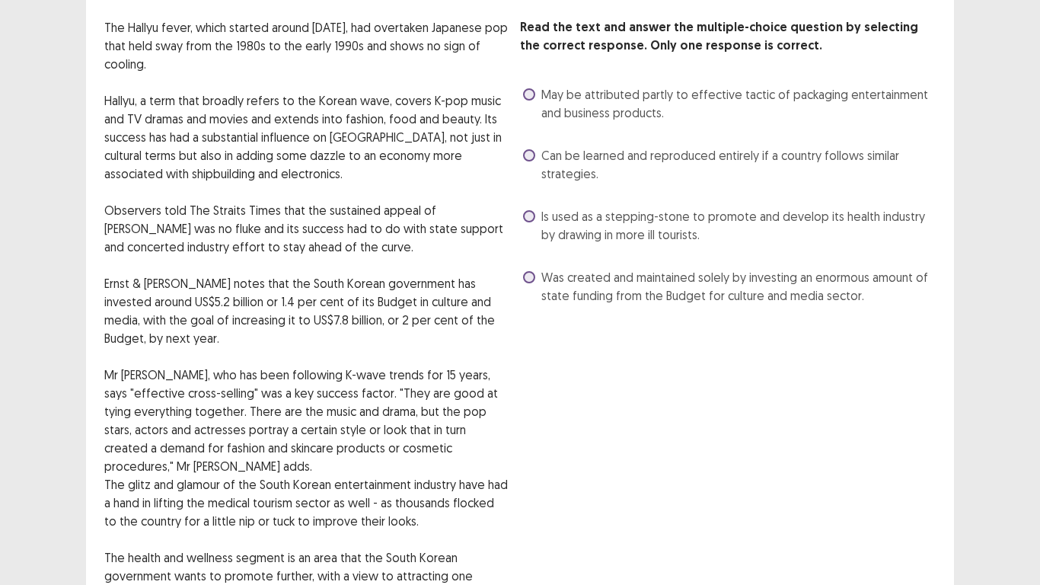
click at [531, 279] on span at bounding box center [529, 277] width 12 height 12
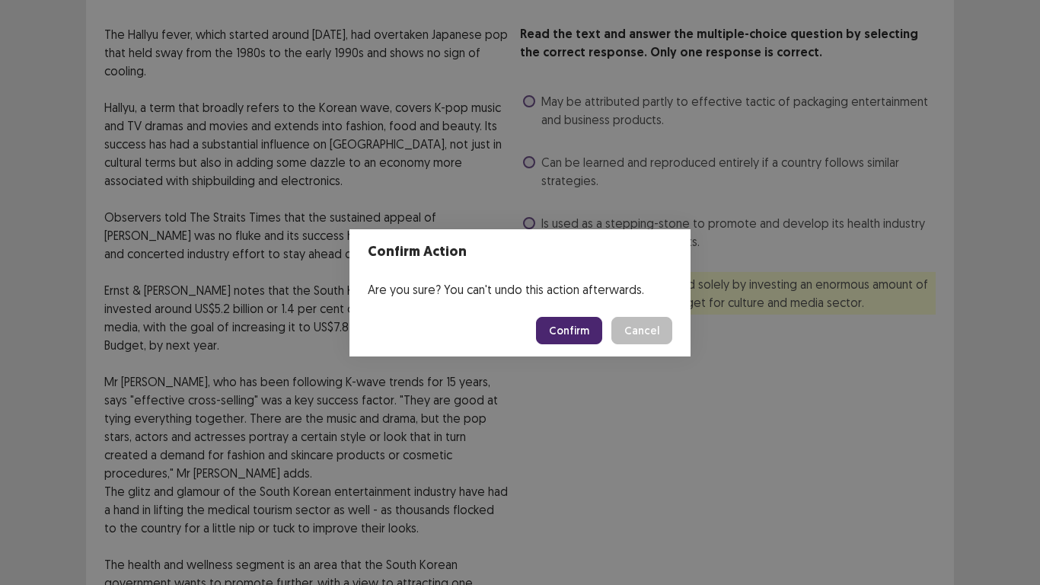
click at [578, 332] on button "Confirm" at bounding box center [569, 330] width 66 height 27
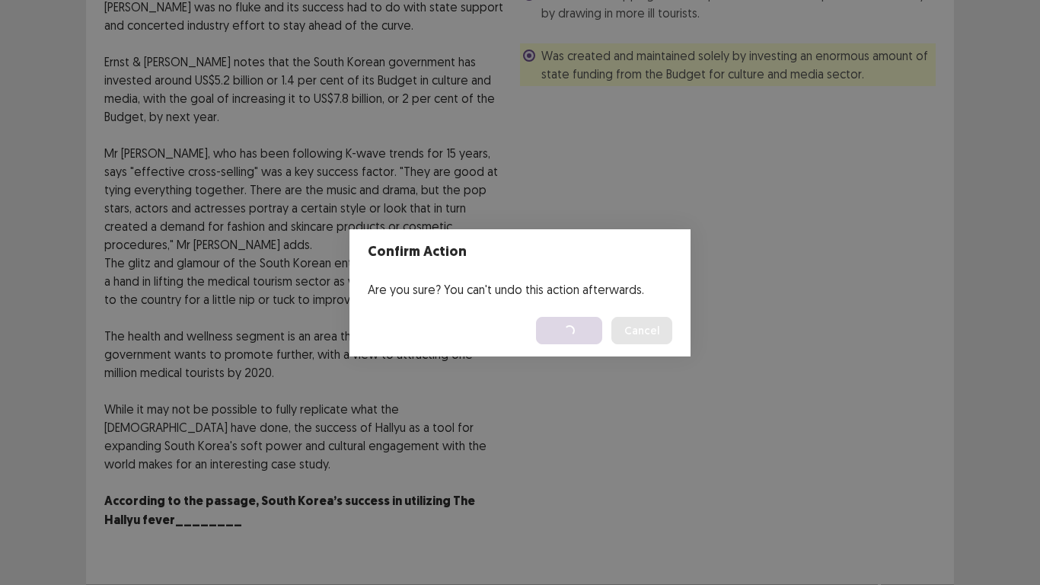
scroll to position [0, 0]
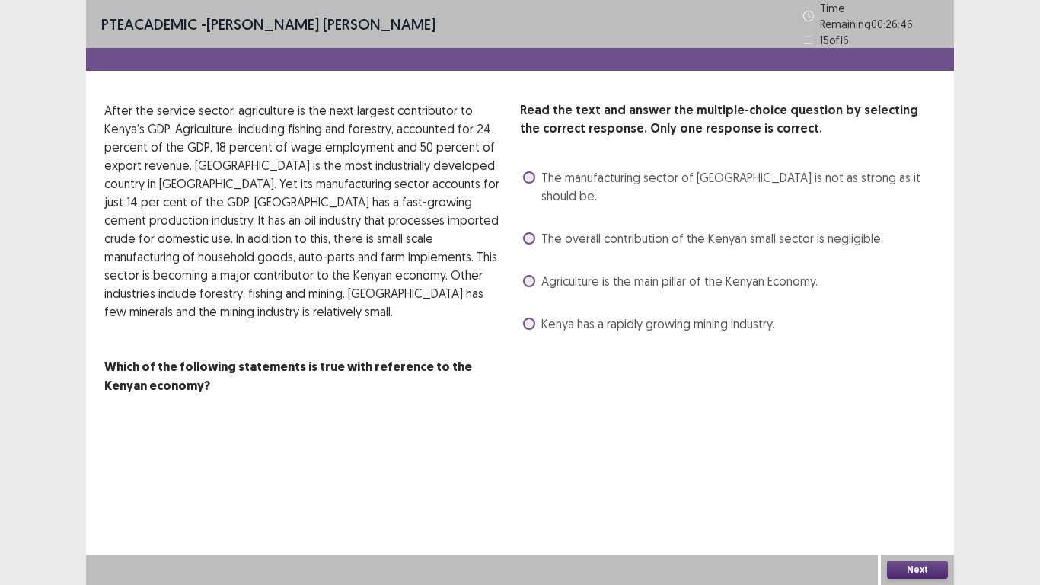
click at [531, 275] on span at bounding box center [529, 281] width 12 height 12
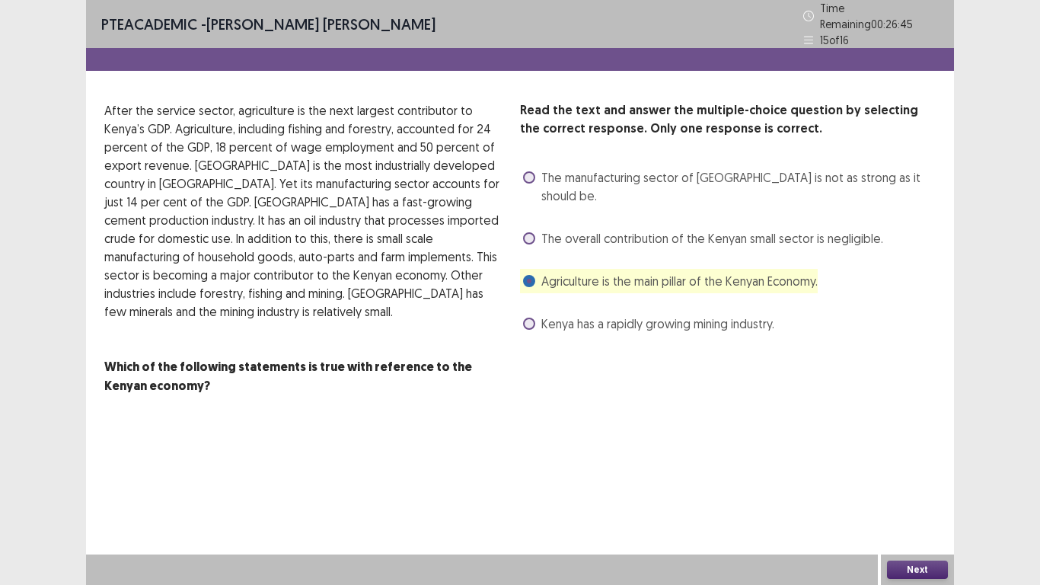
click at [911, 569] on button "Next" at bounding box center [917, 569] width 61 height 18
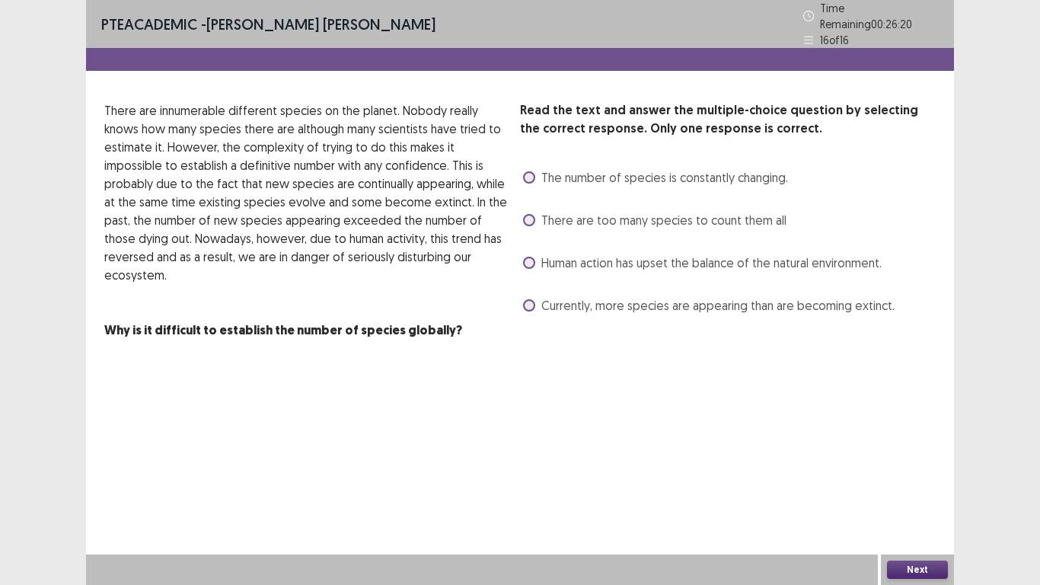
click at [538, 297] on label "Currently, more species are appearing than are becoming extinct." at bounding box center [709, 305] width 372 height 18
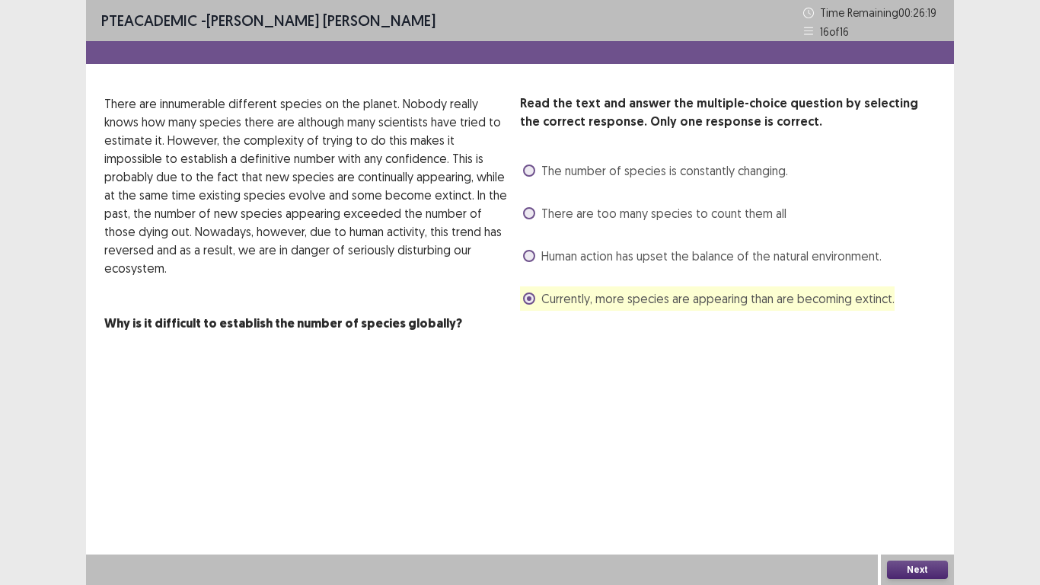
click at [929, 563] on button "Next" at bounding box center [917, 569] width 61 height 18
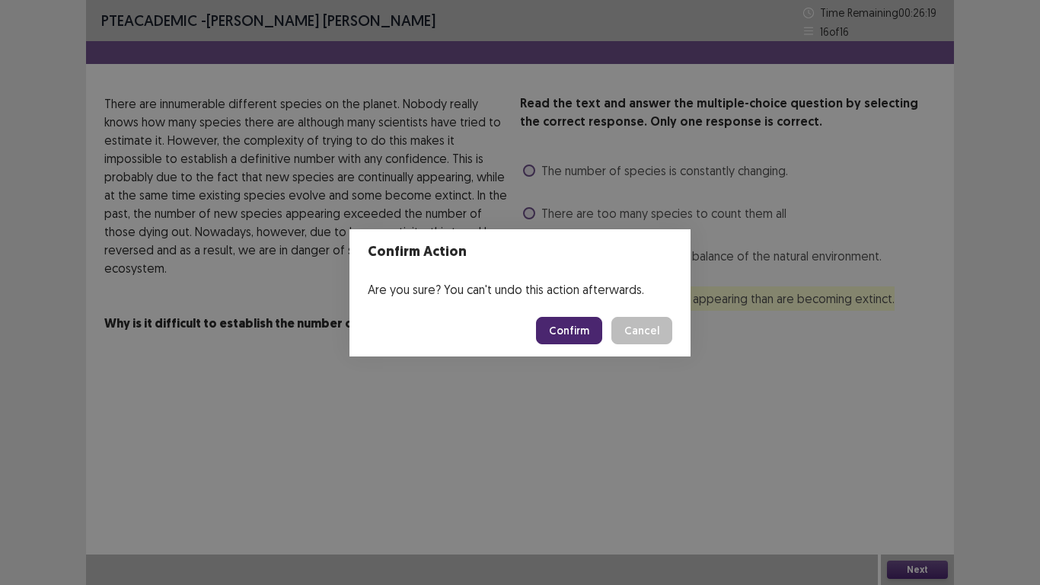
click at [556, 332] on button "Confirm" at bounding box center [569, 330] width 66 height 27
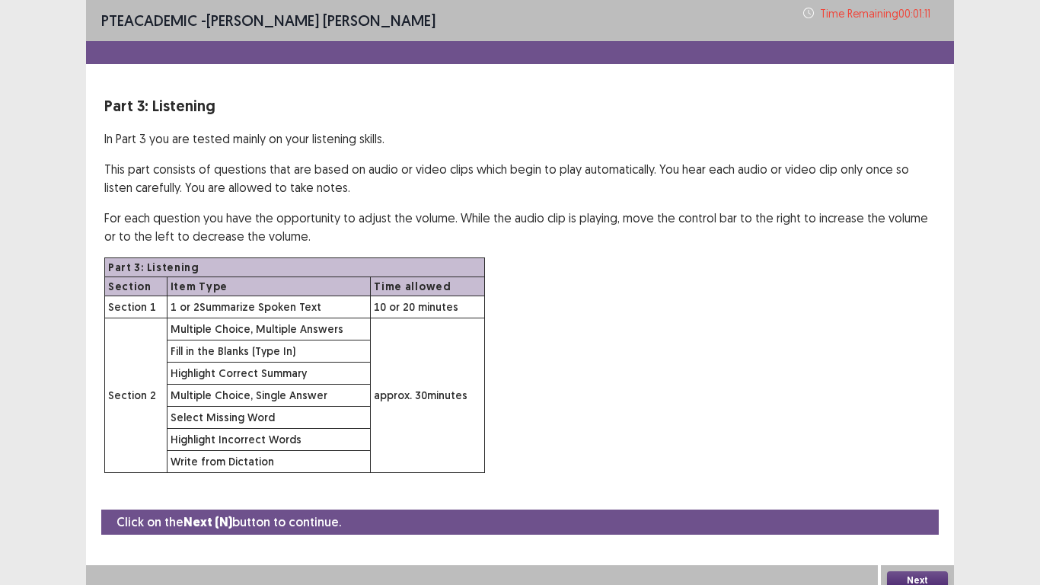
scroll to position [11, 0]
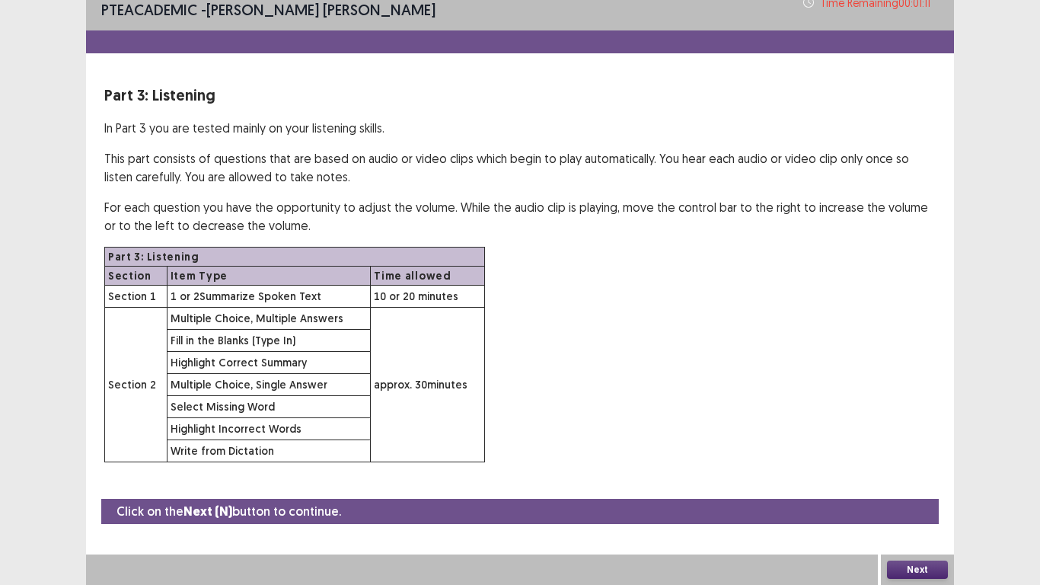
click at [925, 566] on button "Next" at bounding box center [917, 569] width 61 height 18
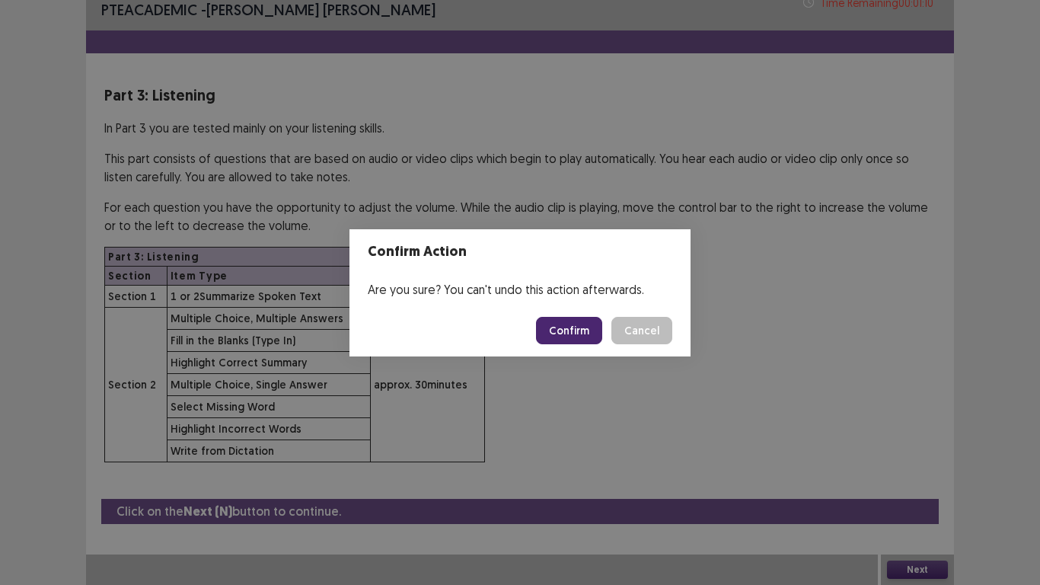
click at [569, 324] on button "Confirm" at bounding box center [569, 330] width 66 height 27
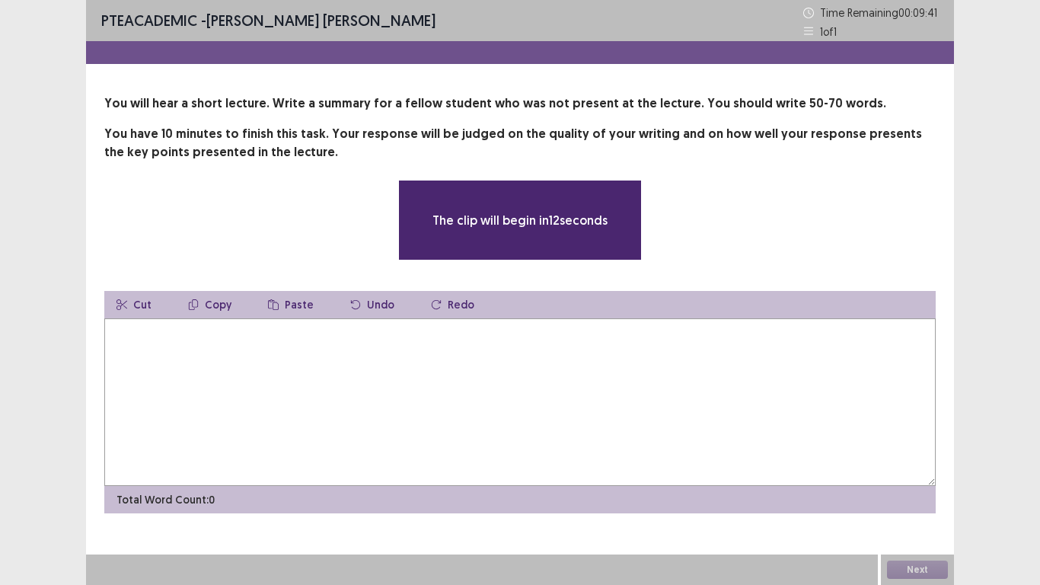
scroll to position [0, 0]
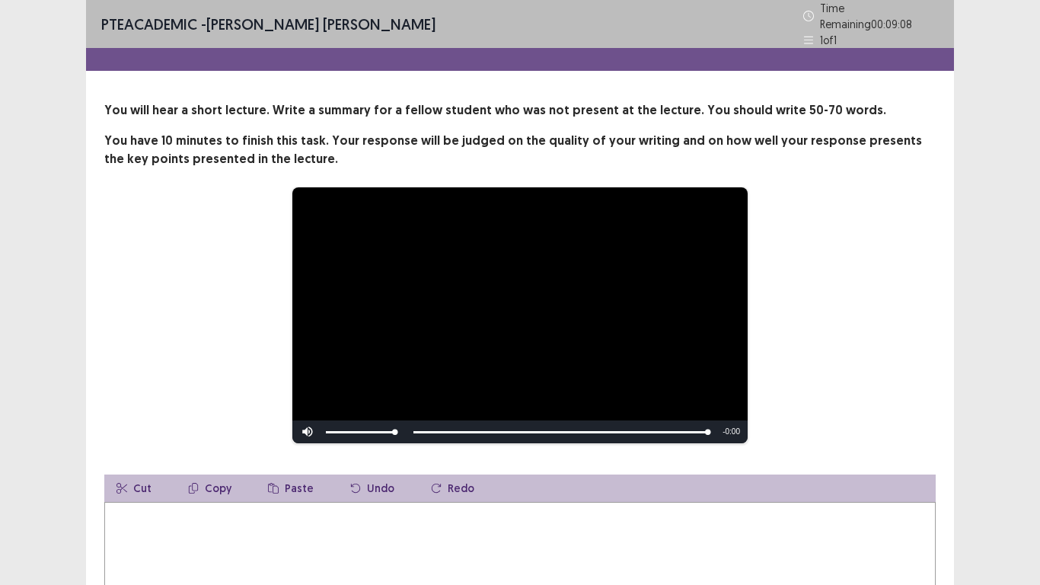
click at [229, 502] on textarea at bounding box center [519, 586] width 831 height 168
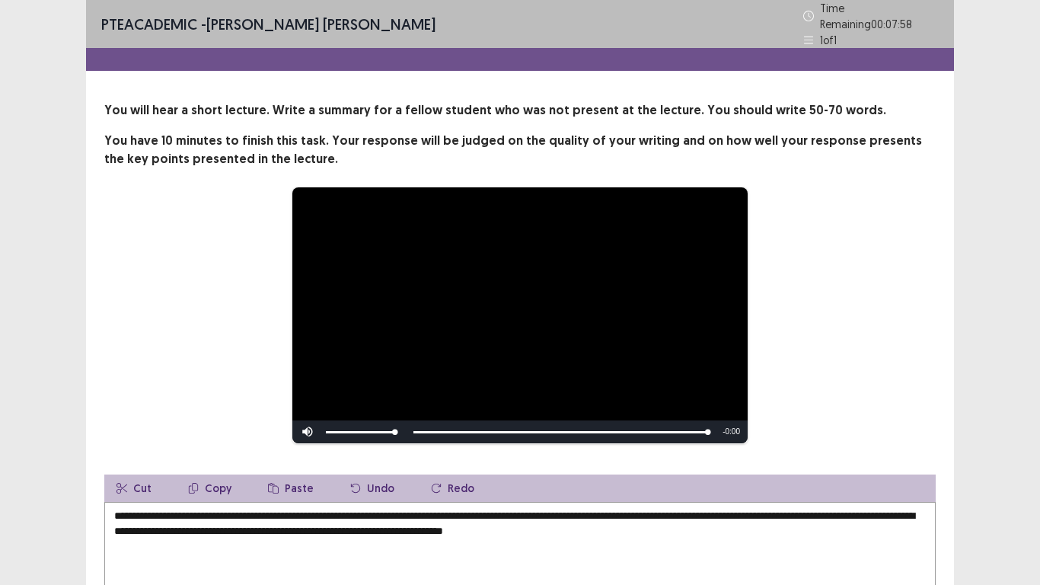
scroll to position [20, 0]
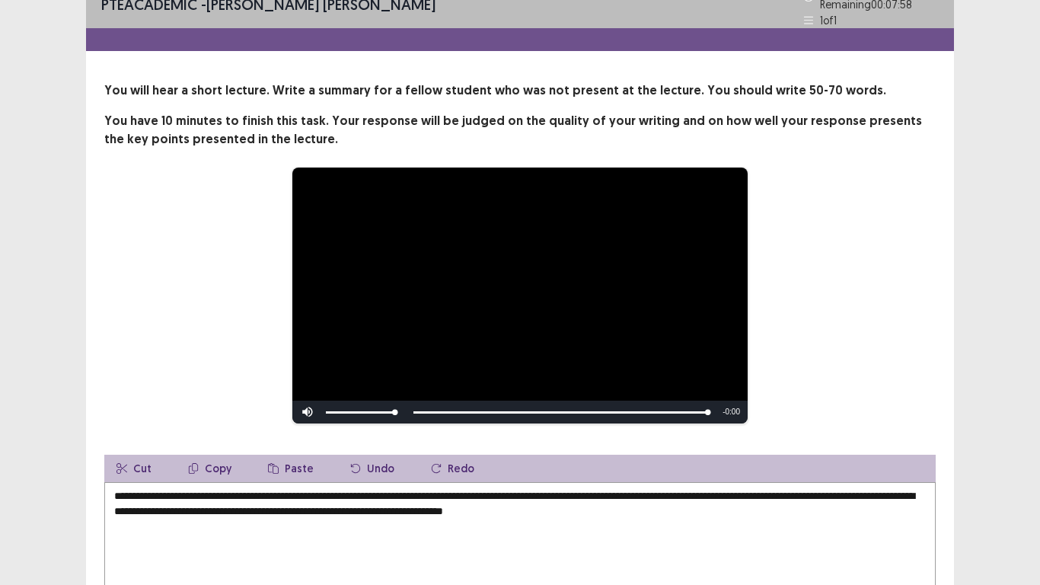
click at [737, 509] on textarea "**********" at bounding box center [519, 566] width 831 height 168
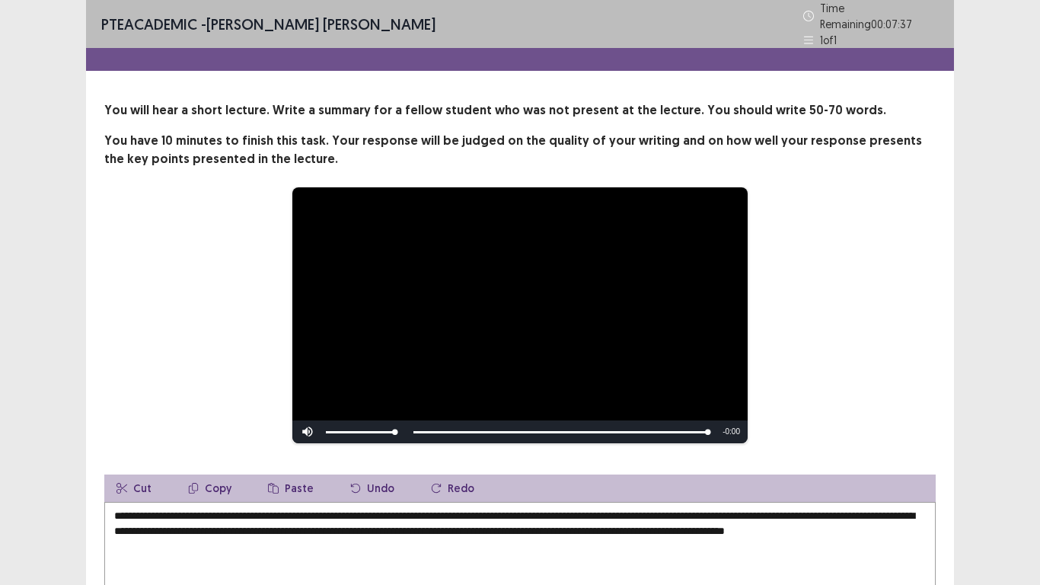
click at [764, 502] on textarea "**********" at bounding box center [519, 586] width 831 height 168
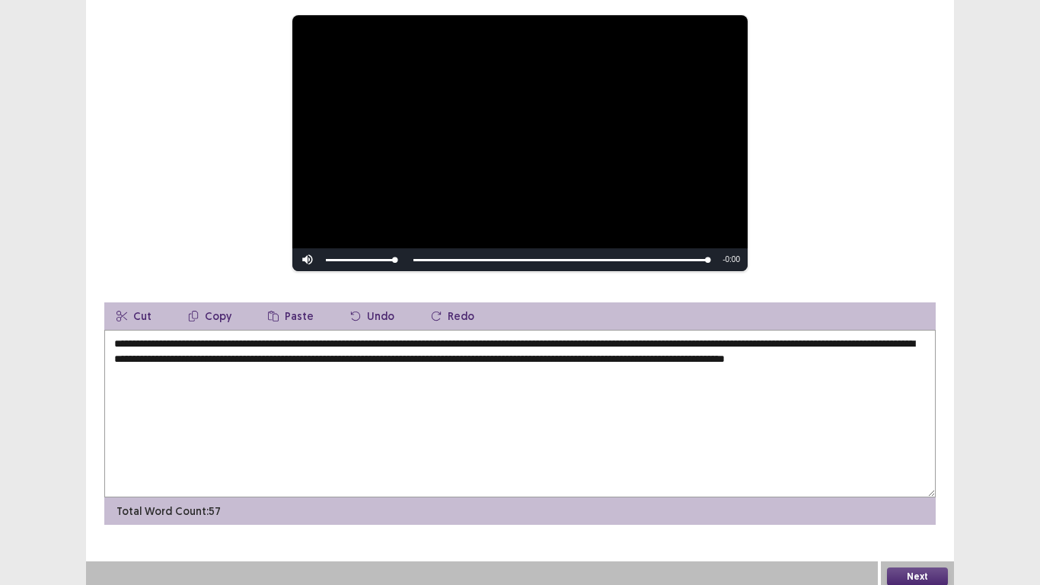
type textarea "**********"
click at [927, 567] on button "Next" at bounding box center [917, 576] width 61 height 18
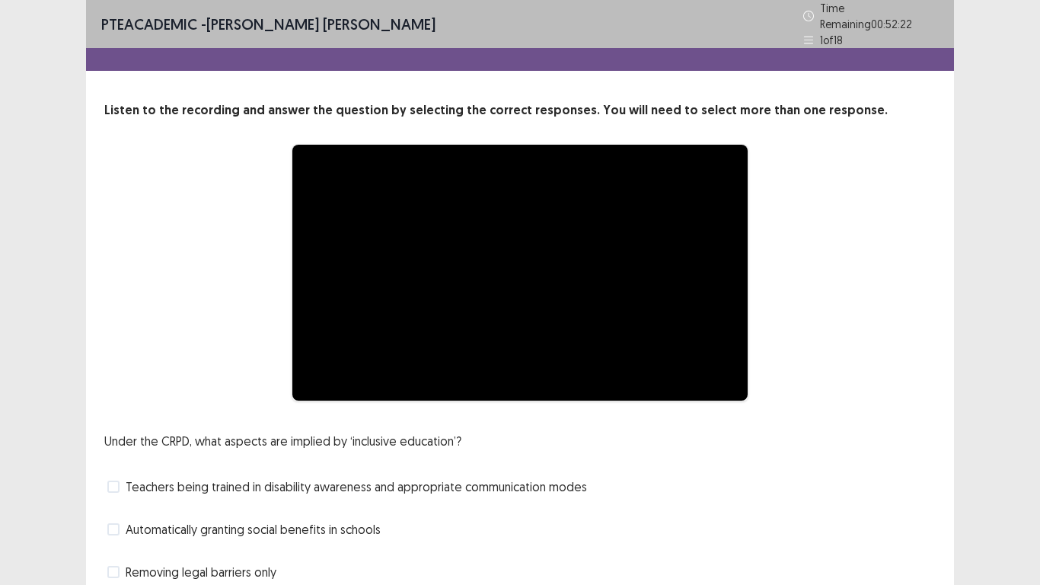
scroll to position [102, 0]
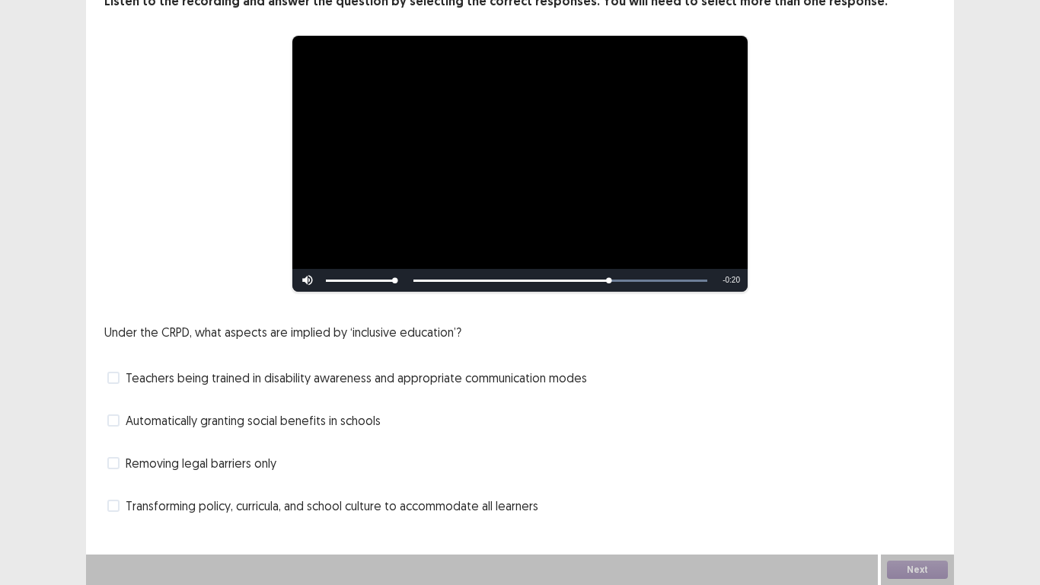
click at [117, 372] on span at bounding box center [113, 378] width 12 height 12
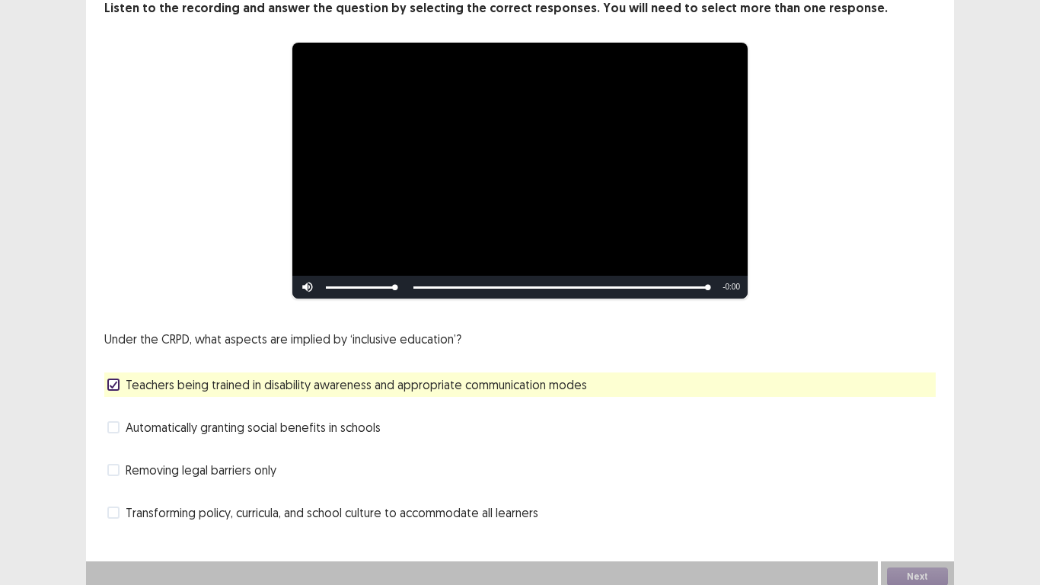
click at [115, 506] on span at bounding box center [113, 512] width 12 height 12
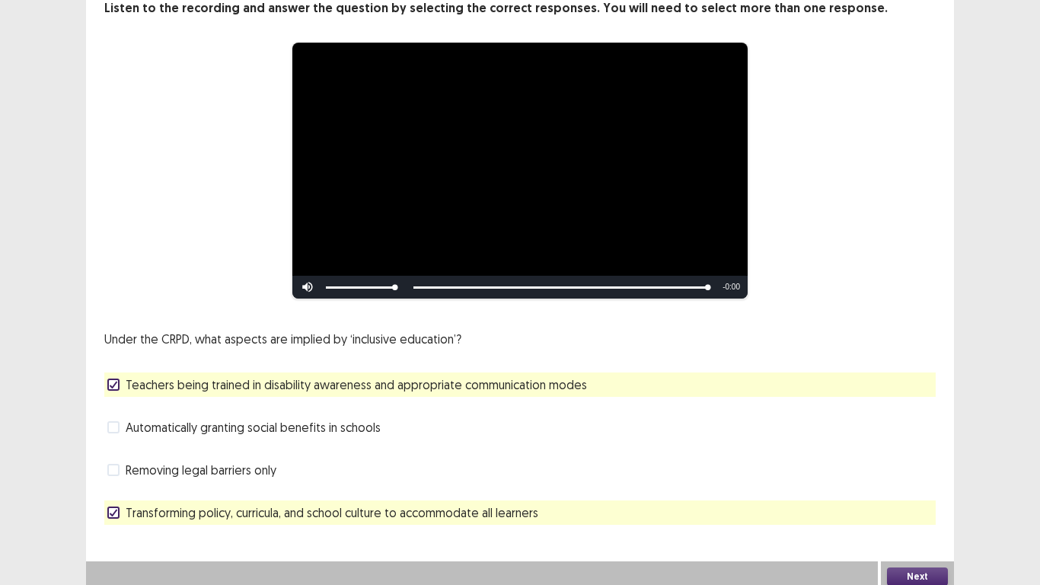
click at [917, 567] on button "Next" at bounding box center [917, 576] width 61 height 18
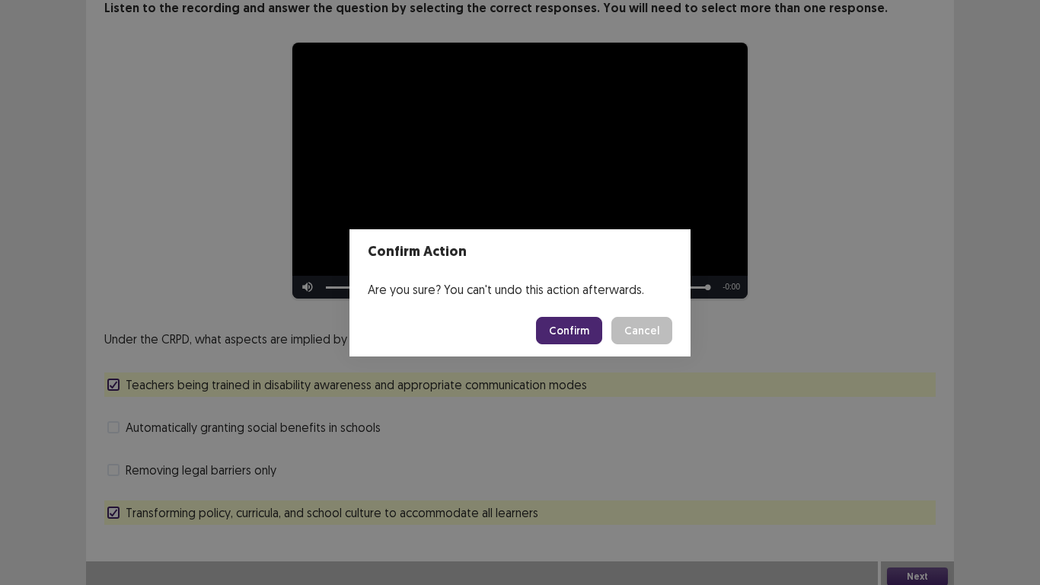
click at [566, 329] on button "Confirm" at bounding box center [569, 330] width 66 height 27
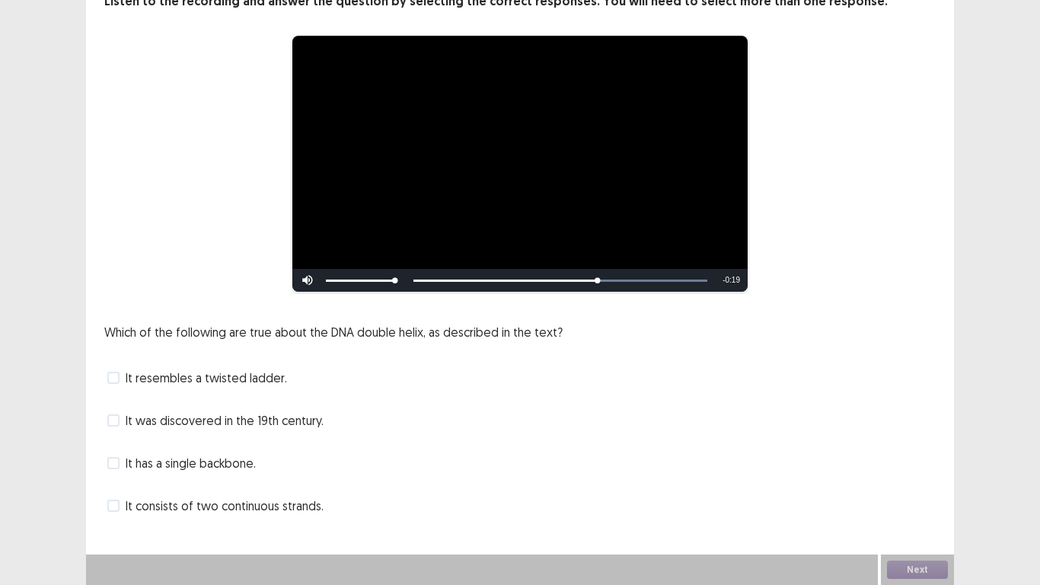
click at [112, 379] on span at bounding box center [113, 378] width 12 height 12
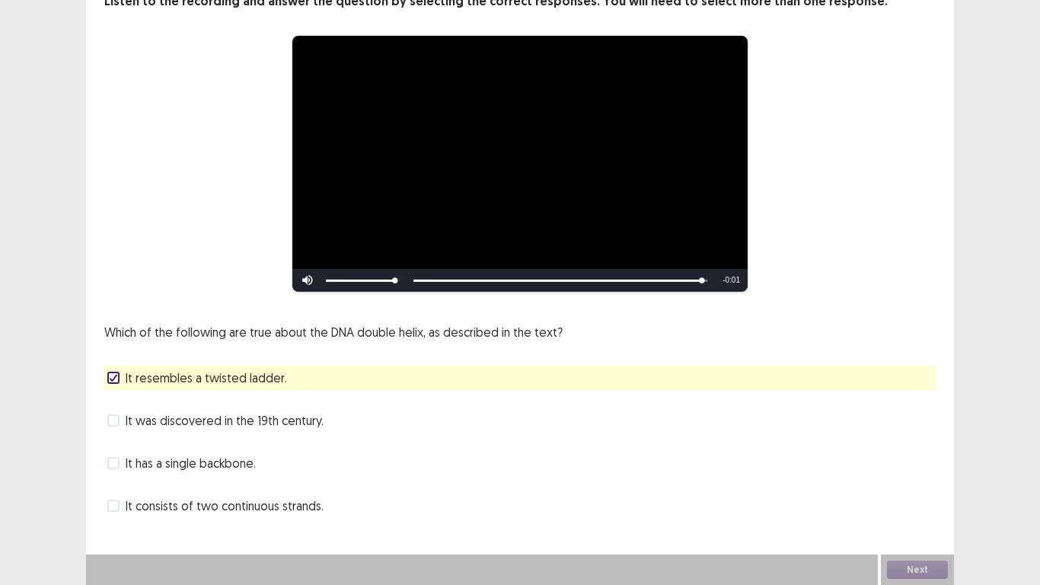
click at [113, 507] on span at bounding box center [113, 505] width 12 height 12
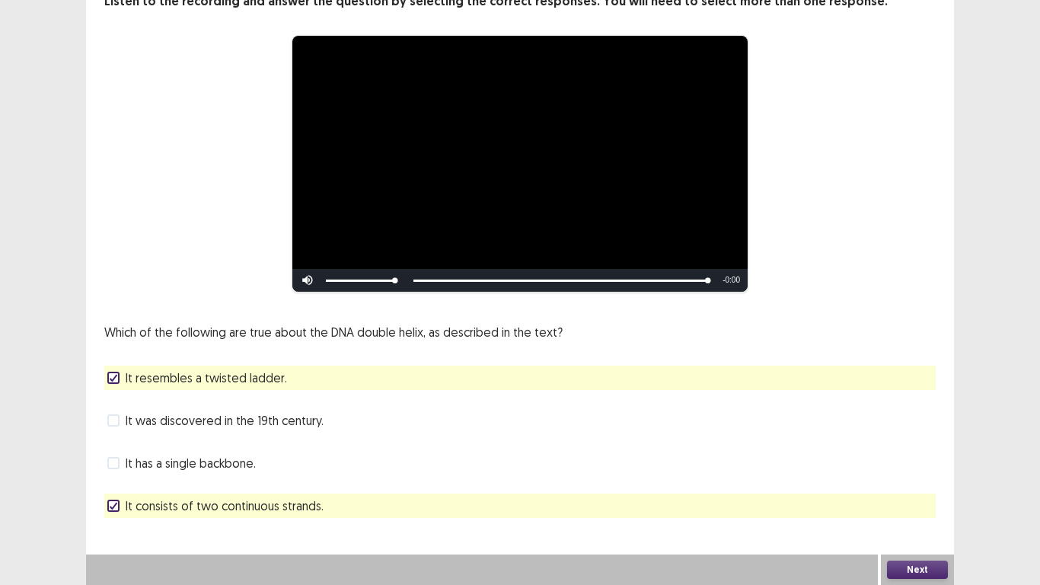
click at [917, 569] on button "Next" at bounding box center [917, 569] width 61 height 18
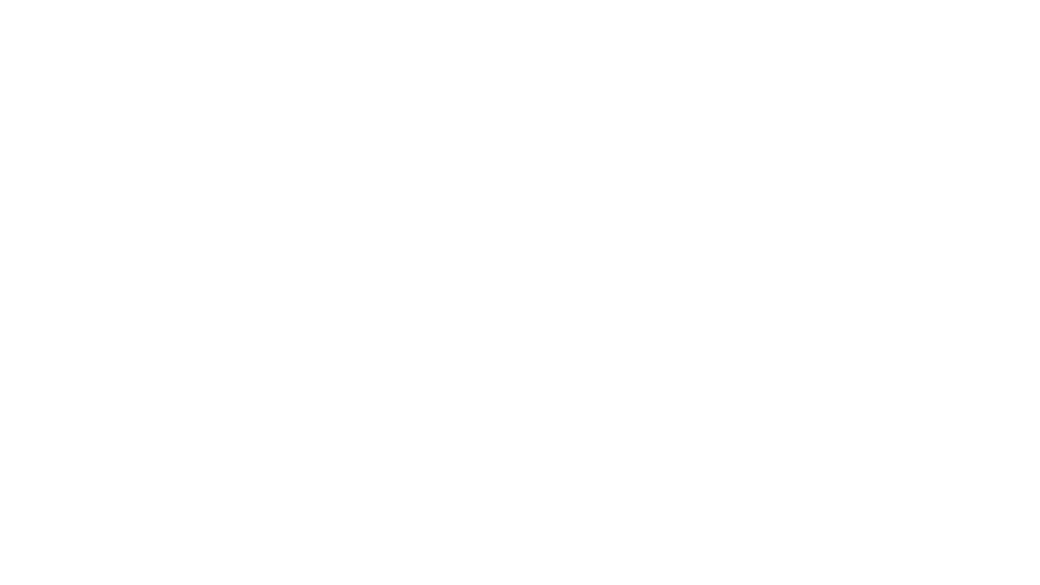
scroll to position [0, 0]
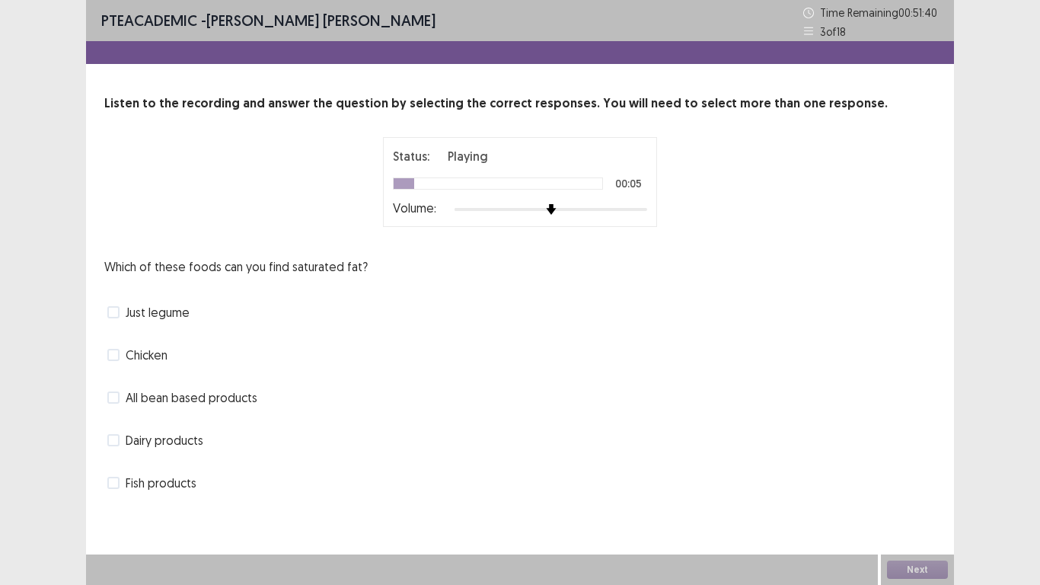
click at [111, 361] on label "Chicken" at bounding box center [137, 355] width 60 height 18
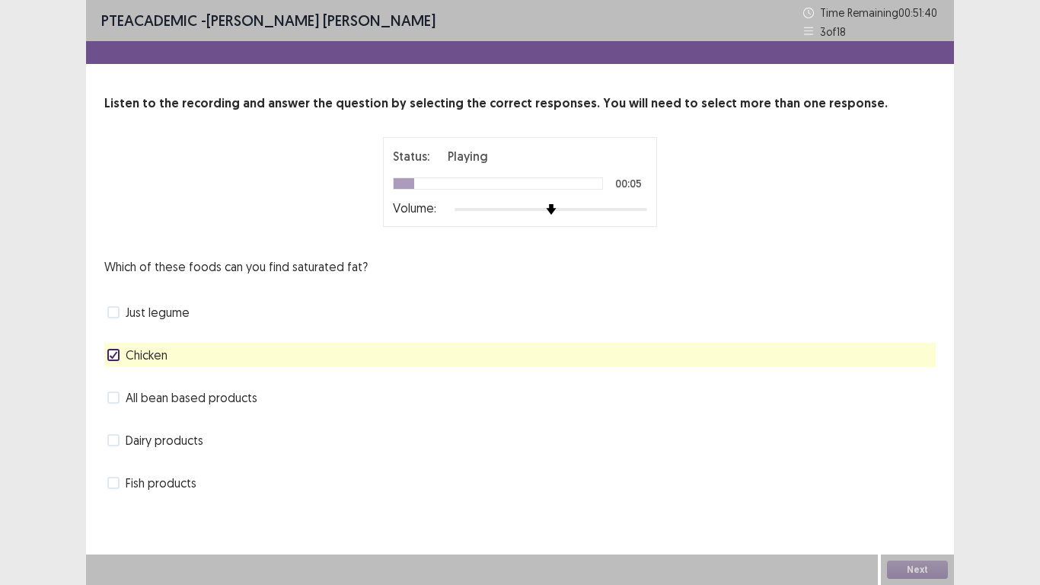
click at [115, 437] on span at bounding box center [113, 440] width 12 height 12
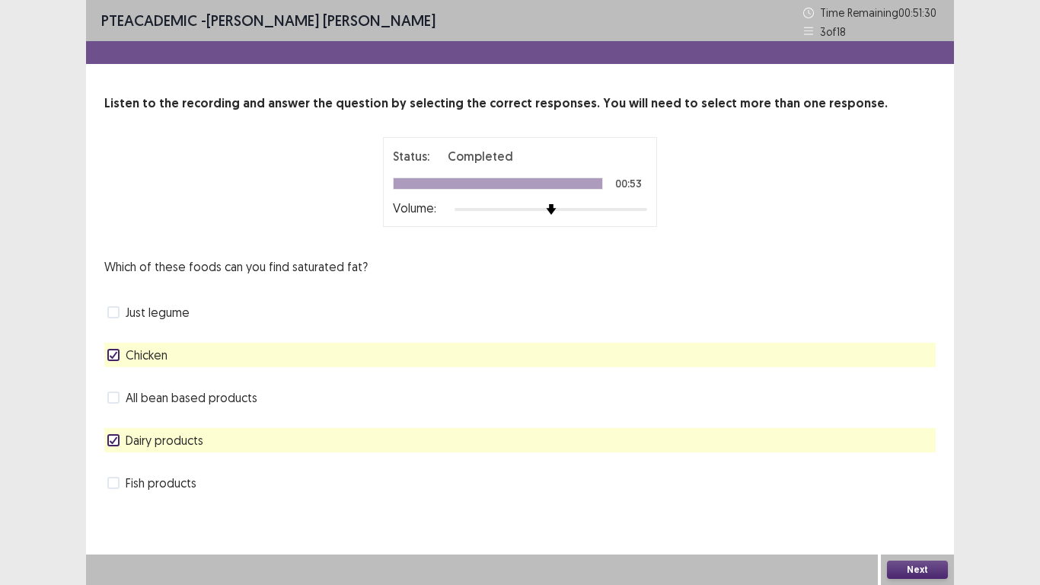
click at [923, 570] on button "Next" at bounding box center [917, 569] width 61 height 18
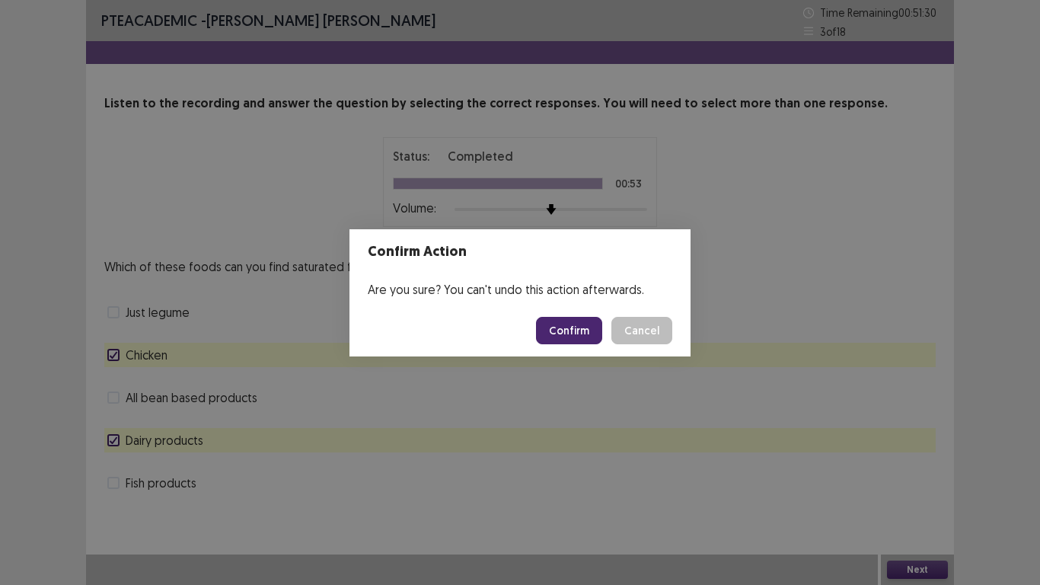
click at [576, 336] on button "Confirm" at bounding box center [569, 330] width 66 height 27
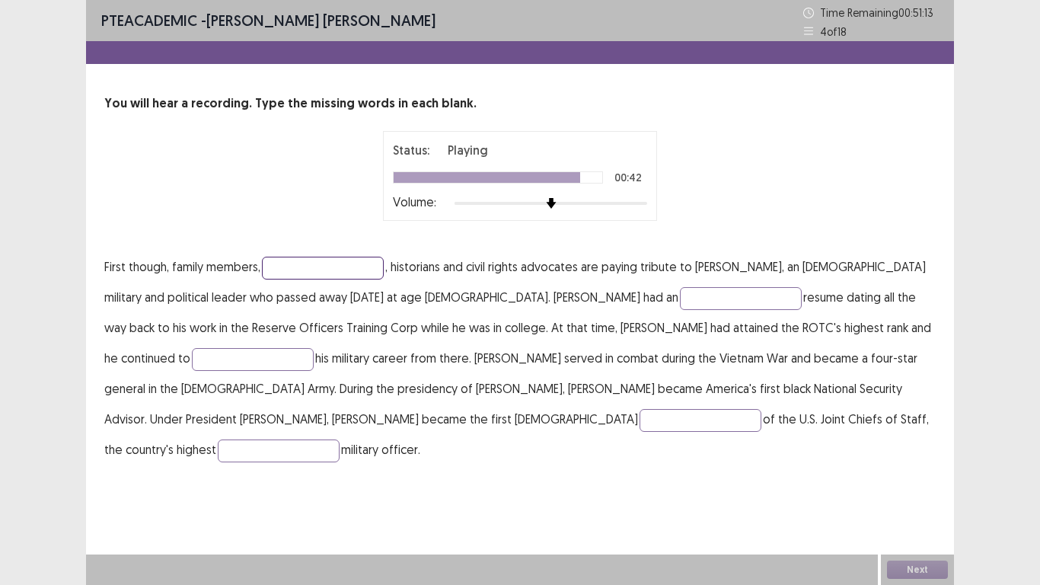
click at [341, 270] on input "text" at bounding box center [323, 268] width 122 height 23
click at [680, 305] on input "text" at bounding box center [741, 298] width 122 height 23
click at [356, 263] on input "**********" at bounding box center [323, 268] width 122 height 23
type input "*"
type input "**********"
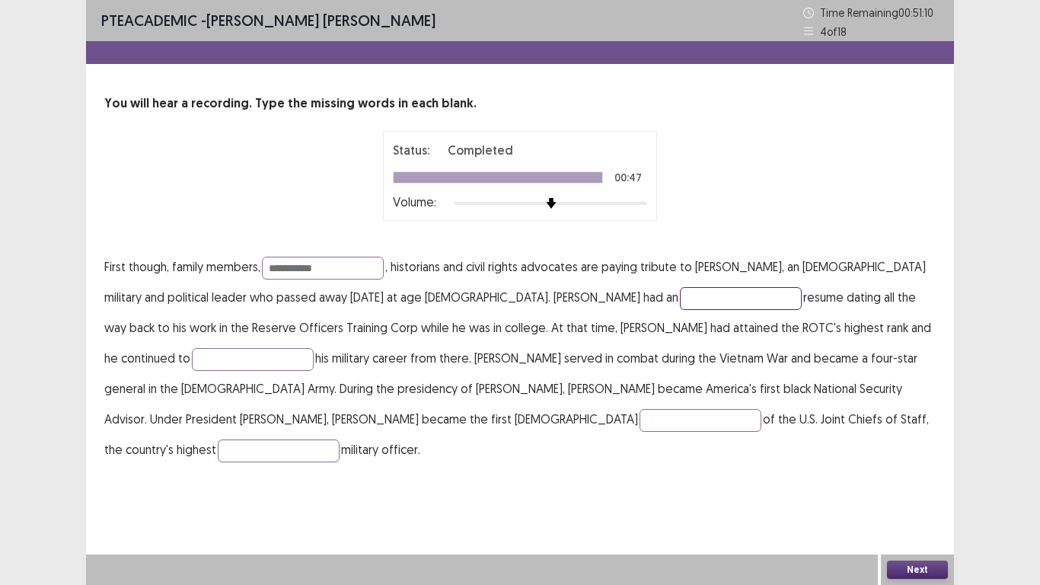
click at [680, 297] on input "text" at bounding box center [741, 298] width 122 height 23
type input "**********"
click at [314, 348] on input "text" at bounding box center [253, 359] width 122 height 23
type input "********"
click at [640, 419] on input "text" at bounding box center [701, 420] width 122 height 23
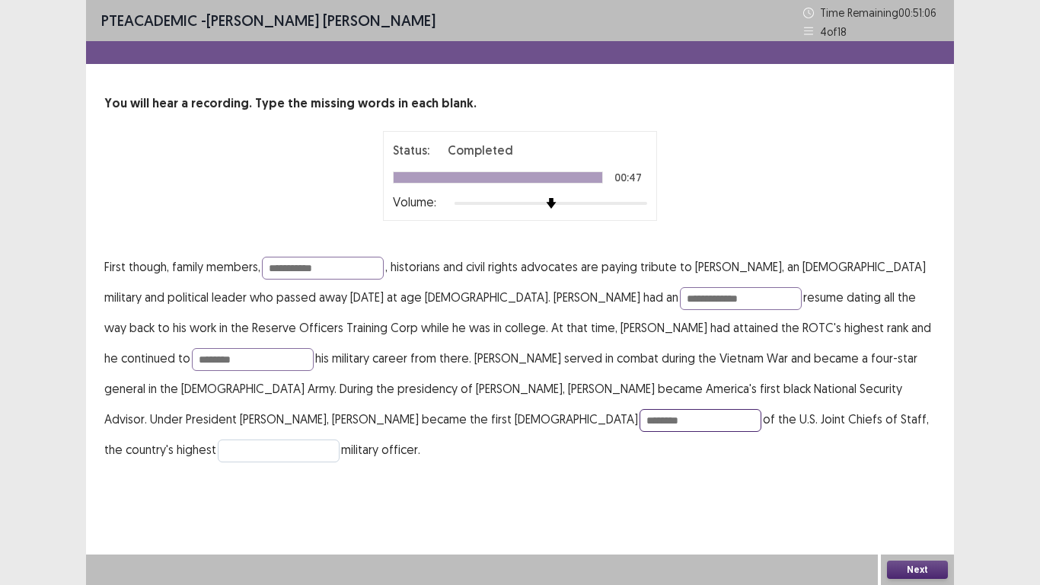
type input "********"
click at [340, 439] on input "text" at bounding box center [279, 450] width 122 height 23
type input "*******"
click at [911, 570] on button "Next" at bounding box center [917, 569] width 61 height 18
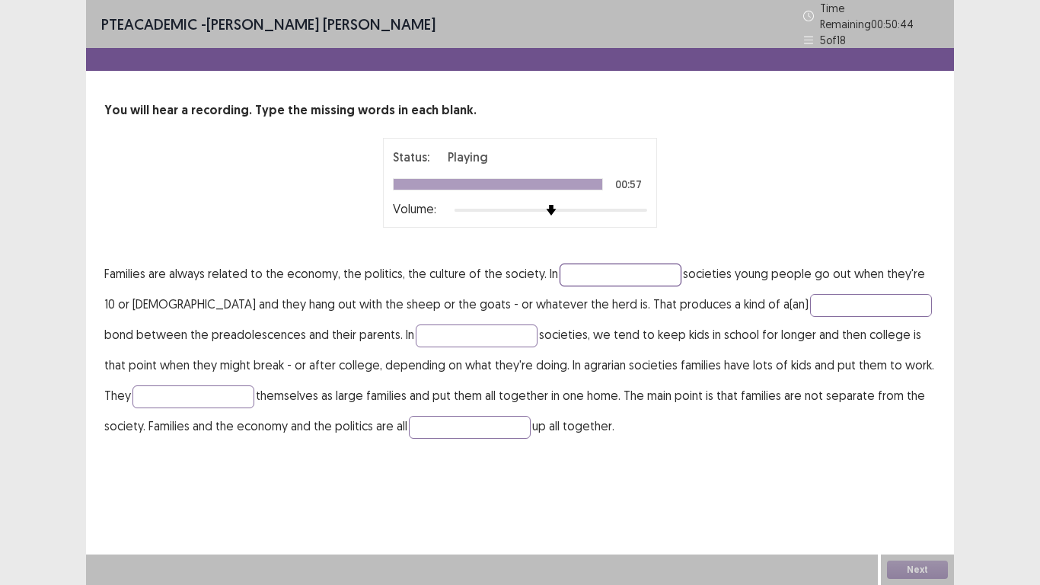
click at [625, 269] on input "text" at bounding box center [621, 274] width 122 height 23
type input "*"
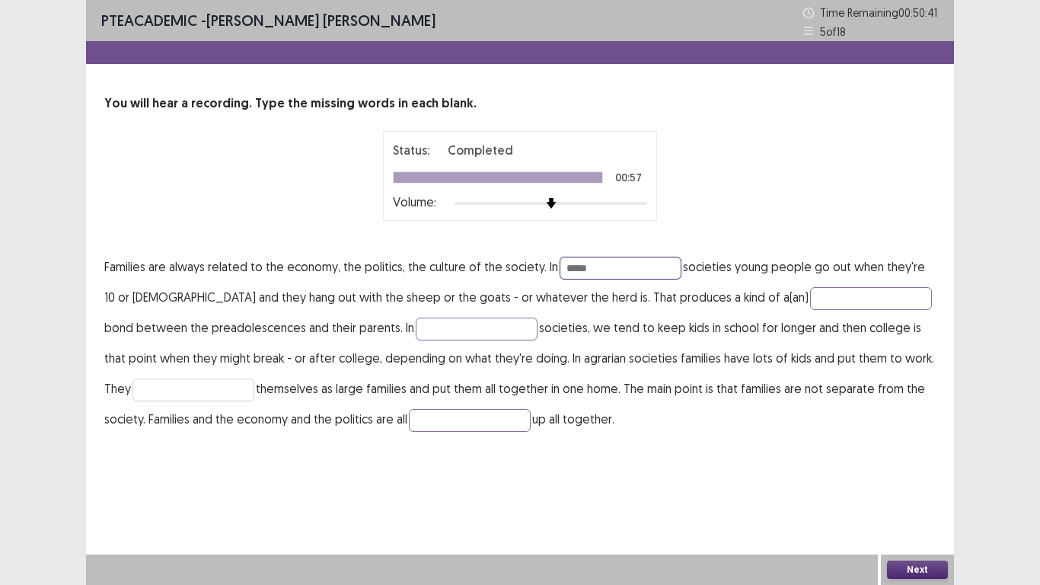
type input "*****"
click at [163, 391] on input "text" at bounding box center [193, 389] width 122 height 23
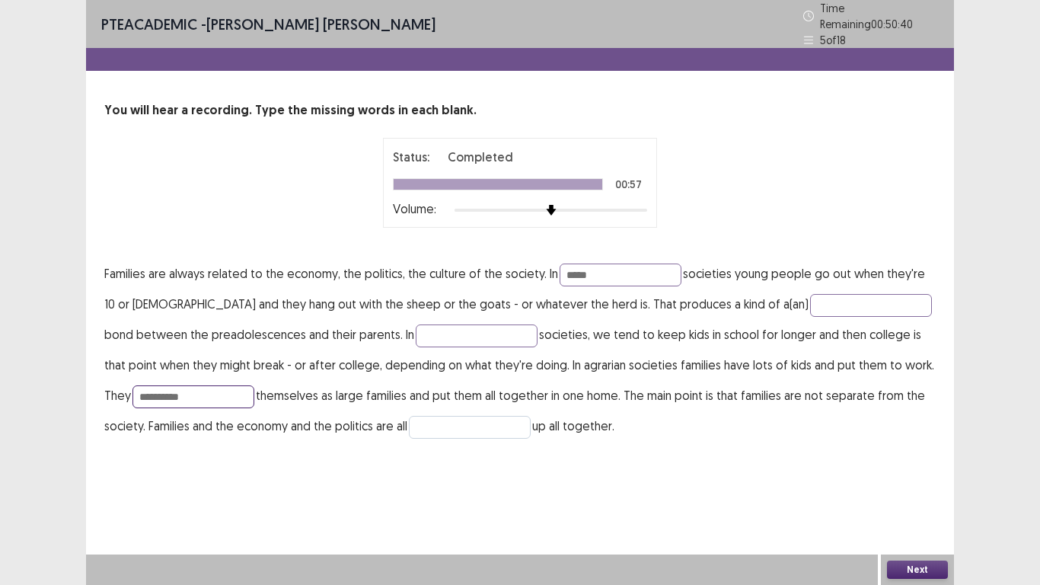
type input "**********"
click at [419, 416] on input "text" at bounding box center [470, 427] width 122 height 23
type input "****"
click at [901, 569] on button "Next" at bounding box center [917, 569] width 61 height 18
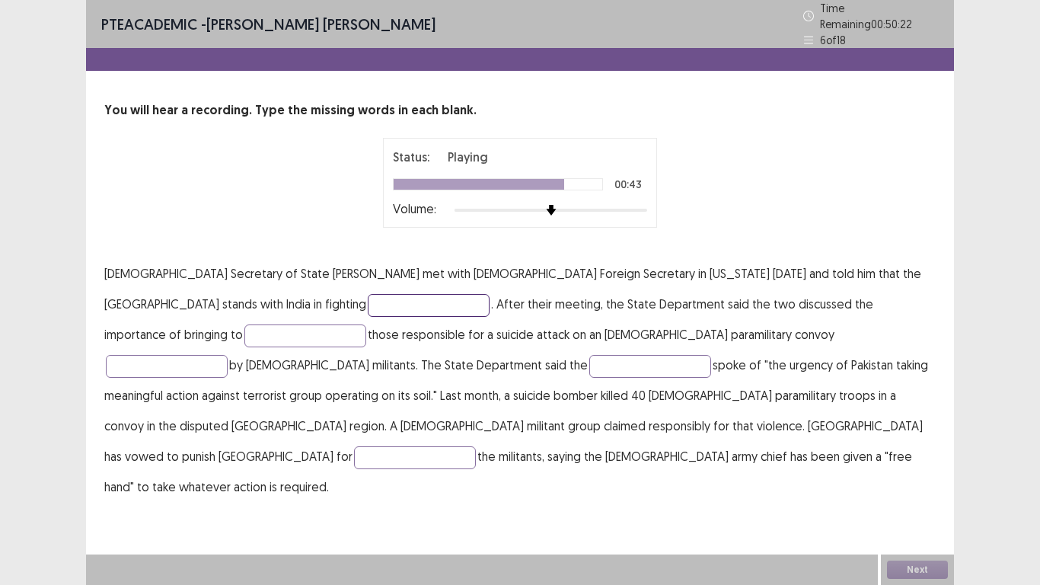
click at [368, 295] on input "text" at bounding box center [429, 305] width 122 height 23
type input "********"
click at [366, 324] on input "text" at bounding box center [305, 335] width 122 height 23
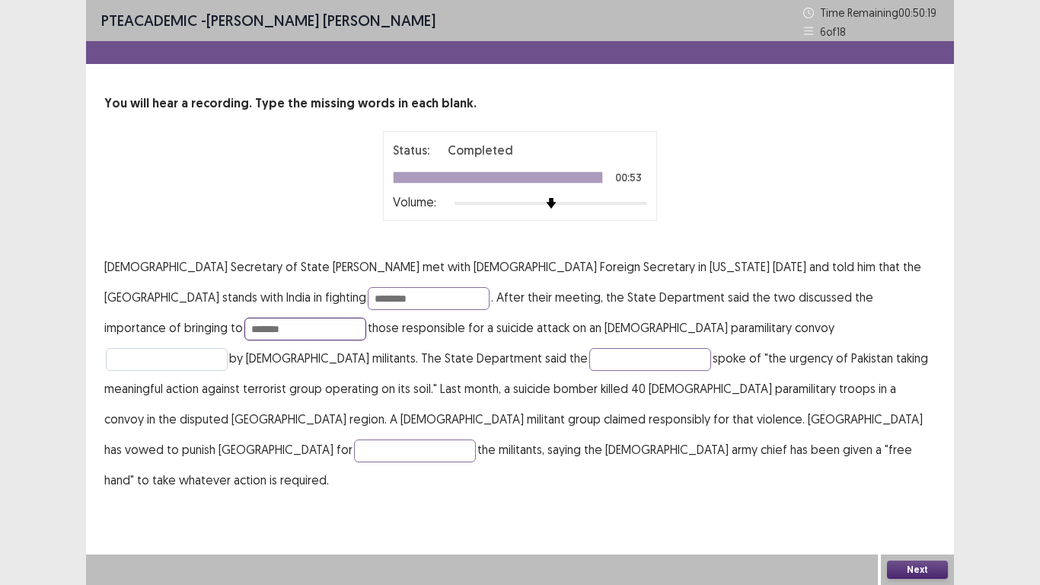
type input "*******"
click at [228, 348] on input "text" at bounding box center [167, 359] width 122 height 23
type input "*******"
click at [589, 361] on input "text" at bounding box center [650, 359] width 122 height 23
type input "*********"
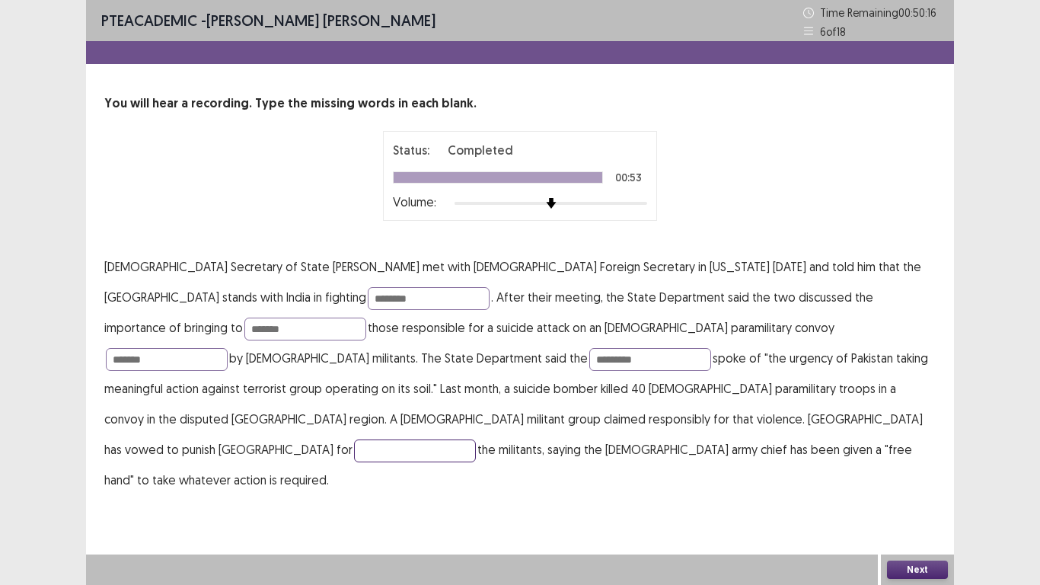
click at [462, 439] on input "text" at bounding box center [415, 450] width 122 height 23
type input "**********"
click at [914, 569] on button "Next" at bounding box center [917, 569] width 61 height 18
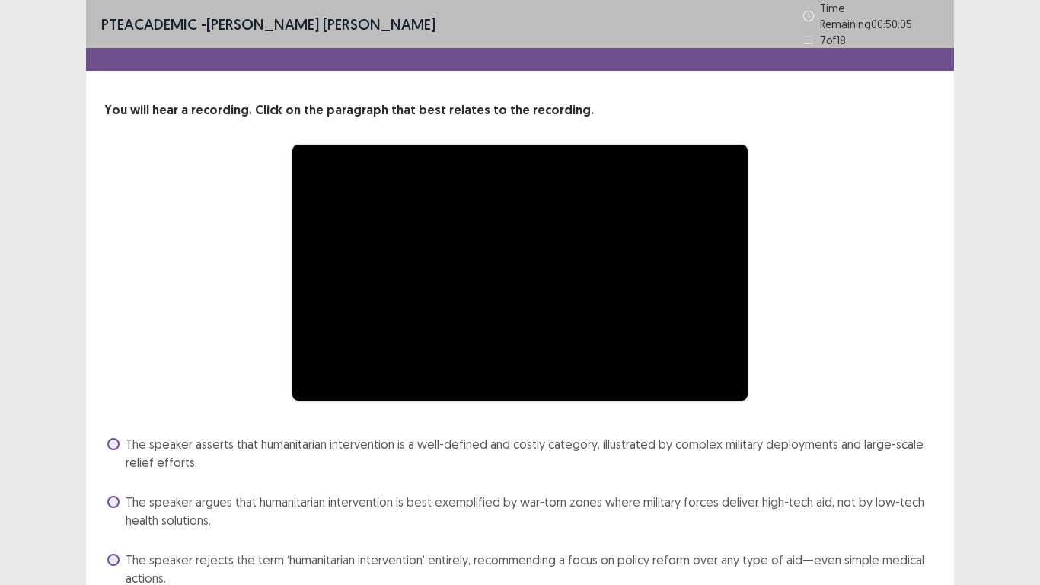
scroll to position [123, 0]
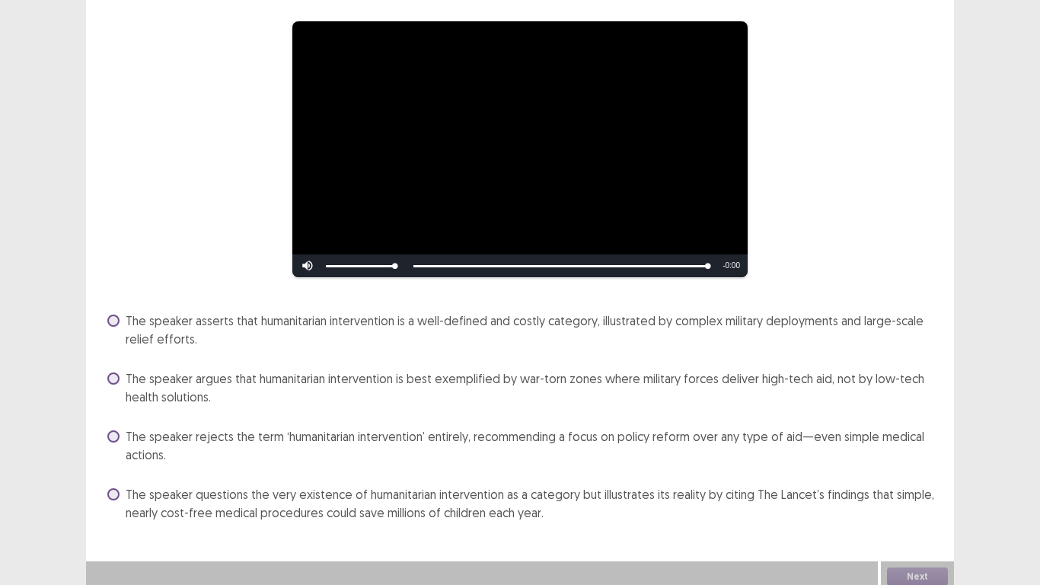
click at [114, 372] on span at bounding box center [113, 378] width 12 height 12
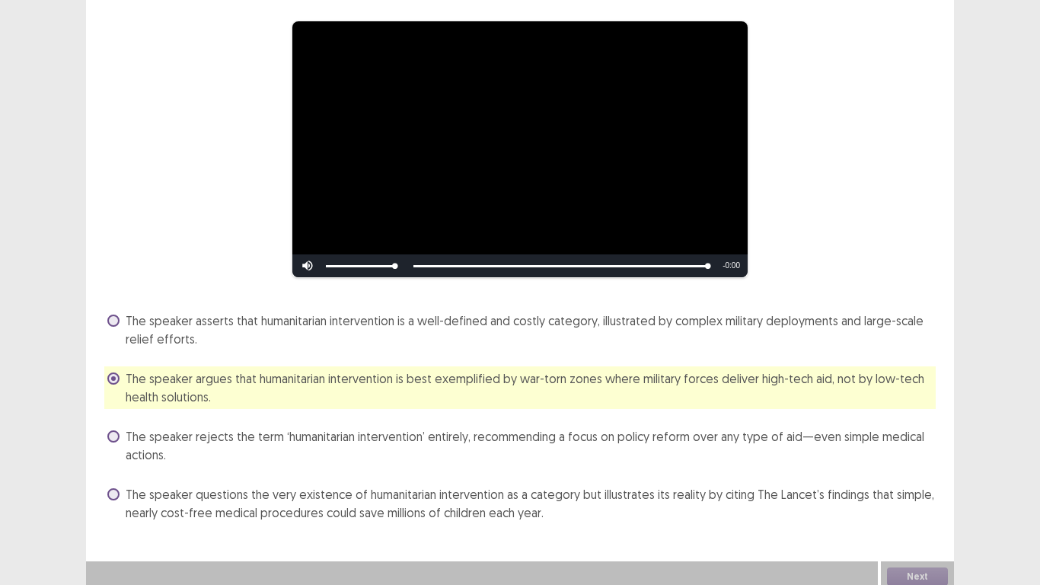
click at [915, 575] on div "Next" at bounding box center [917, 576] width 73 height 30
click at [913, 571] on button "Next" at bounding box center [917, 576] width 61 height 18
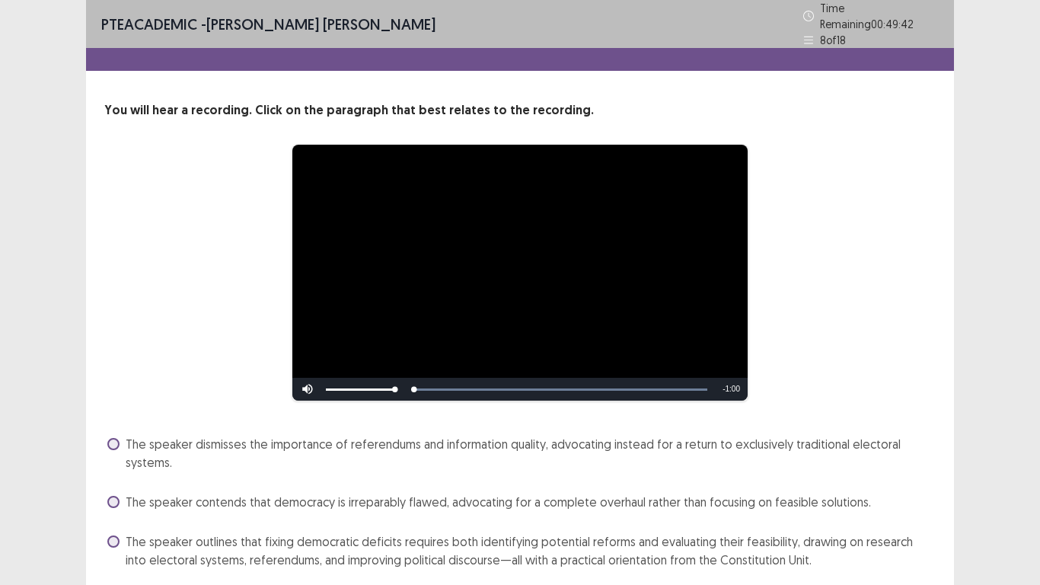
scroll to position [87, 0]
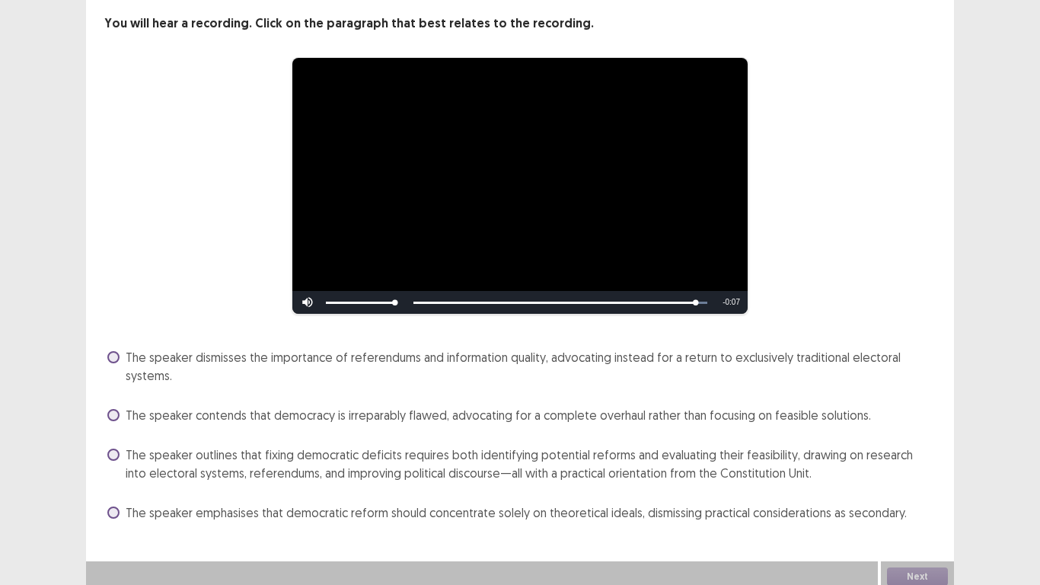
click at [116, 452] on span at bounding box center [113, 454] width 12 height 12
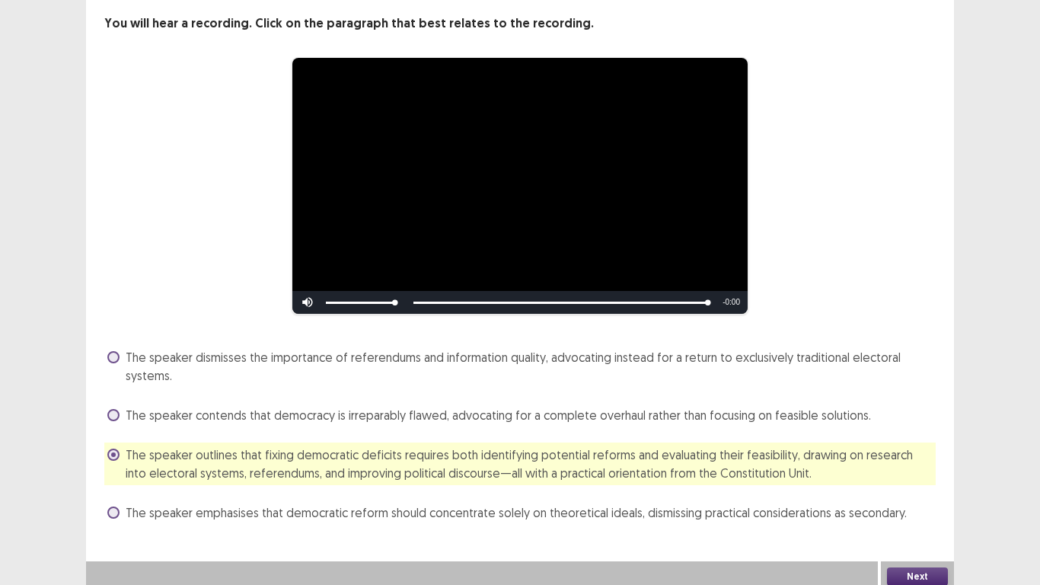
click at [930, 570] on button "Next" at bounding box center [917, 576] width 61 height 18
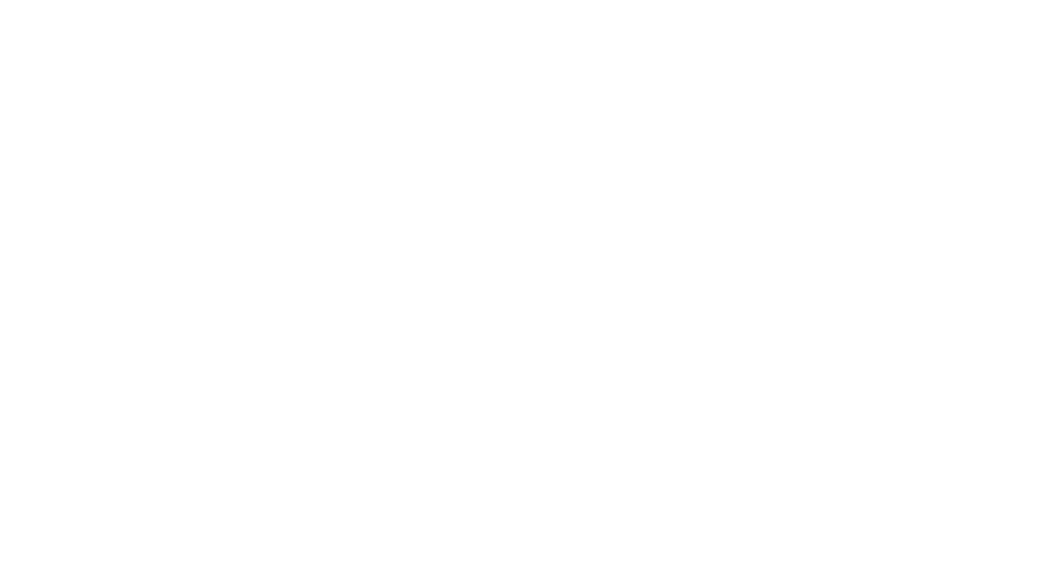
scroll to position [0, 0]
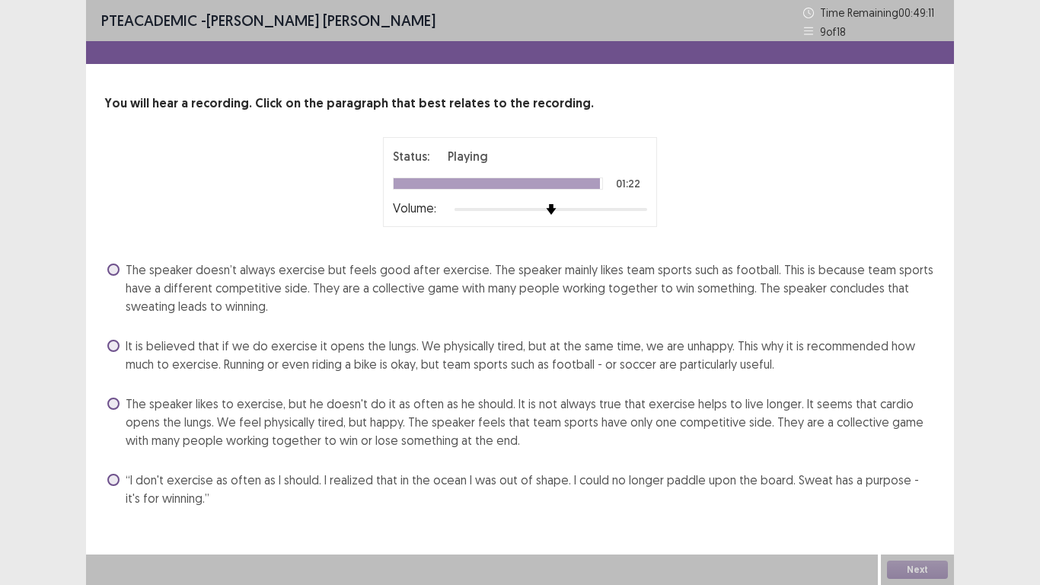
click at [110, 270] on span at bounding box center [113, 269] width 12 height 12
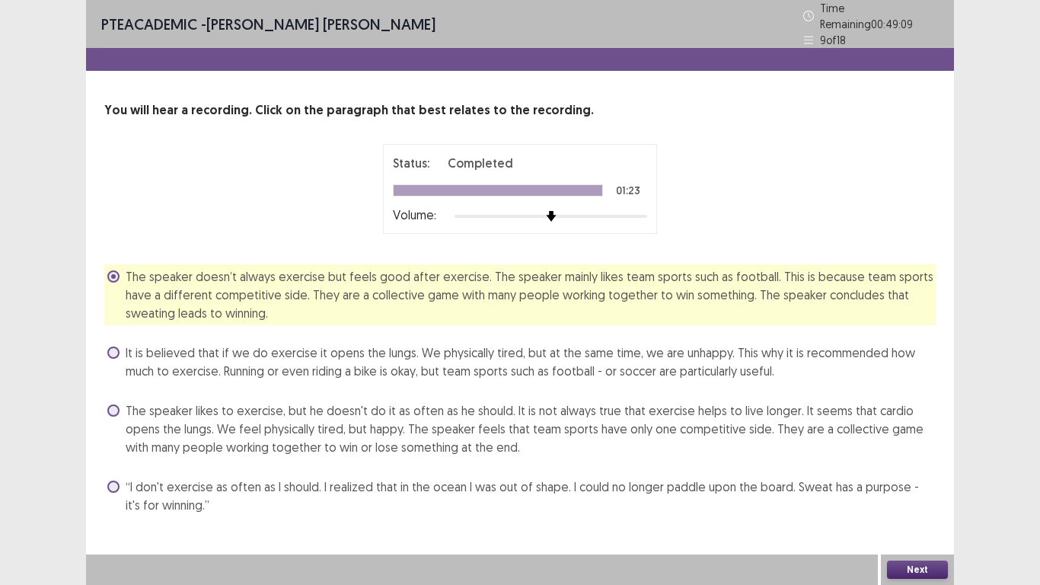
click at [904, 571] on button "Next" at bounding box center [917, 569] width 61 height 18
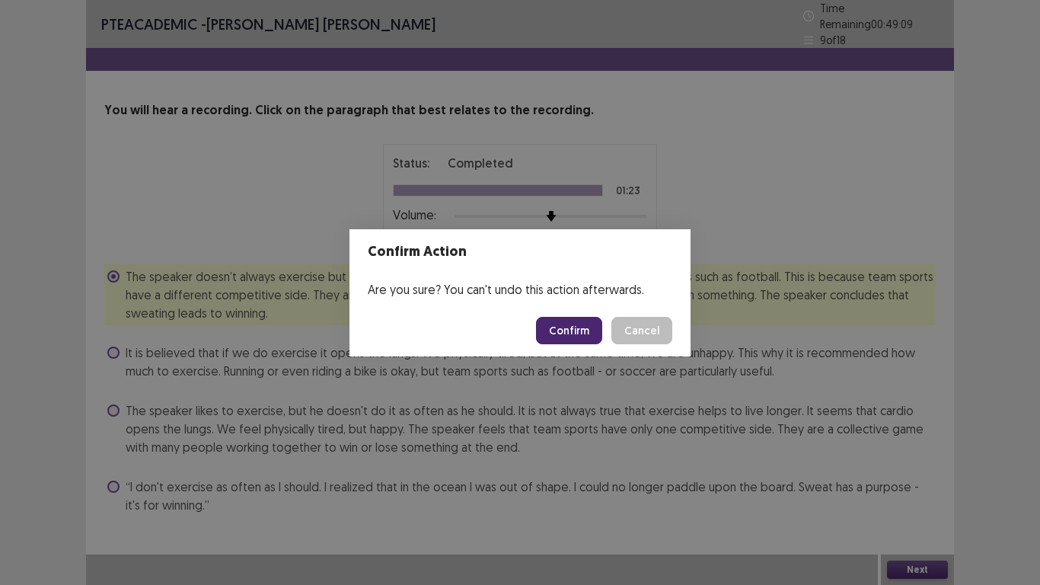
click at [569, 331] on button "Confirm" at bounding box center [569, 330] width 66 height 27
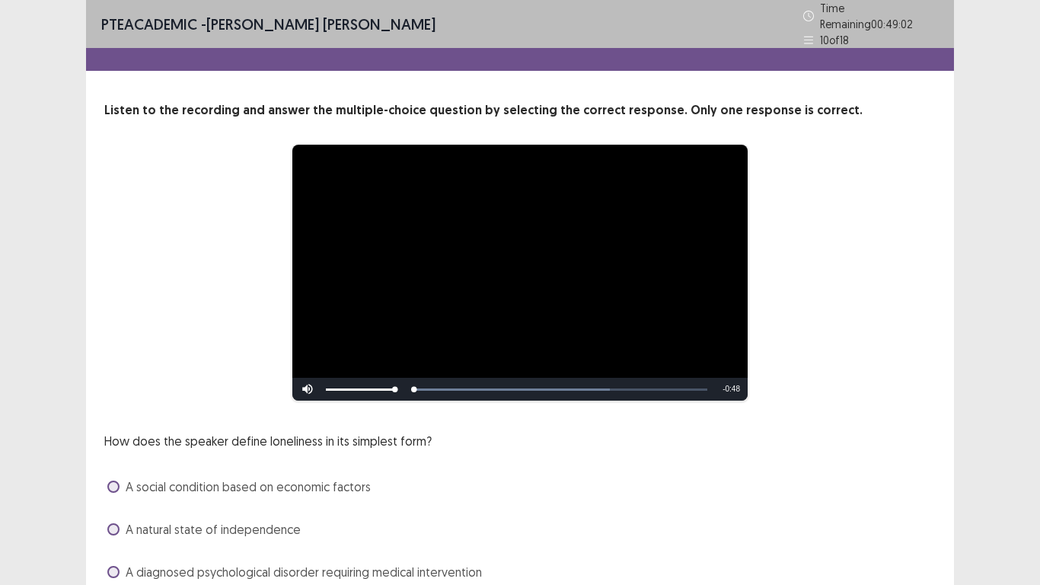
scroll to position [102, 0]
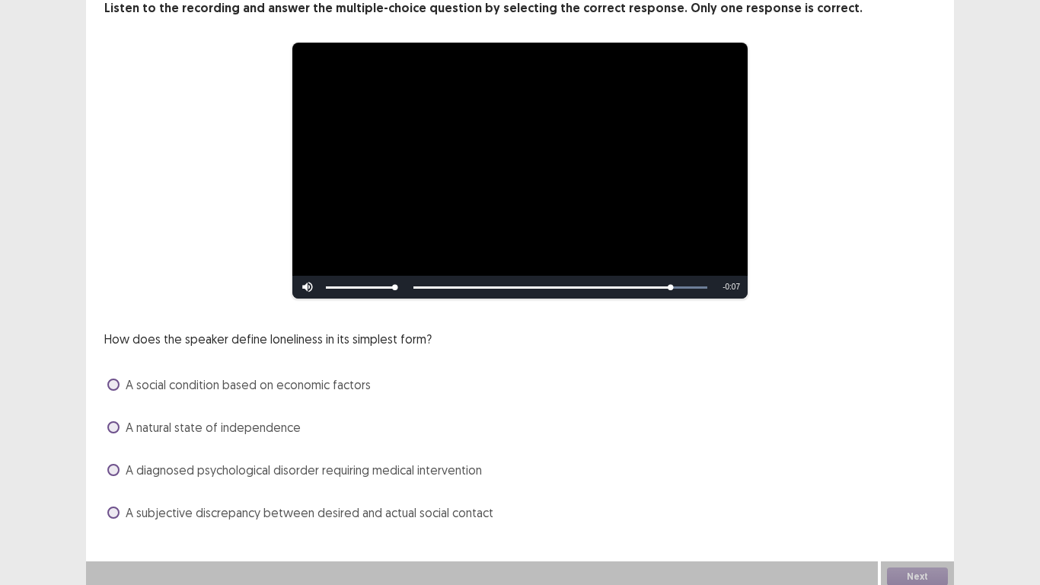
click at [115, 424] on span at bounding box center [113, 427] width 12 height 12
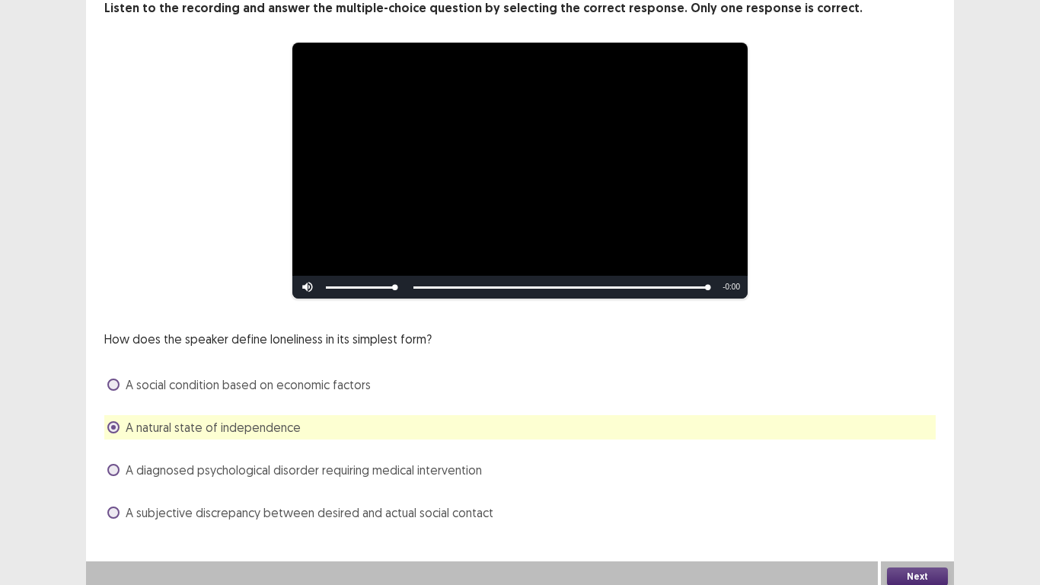
click at [905, 567] on button "Next" at bounding box center [917, 576] width 61 height 18
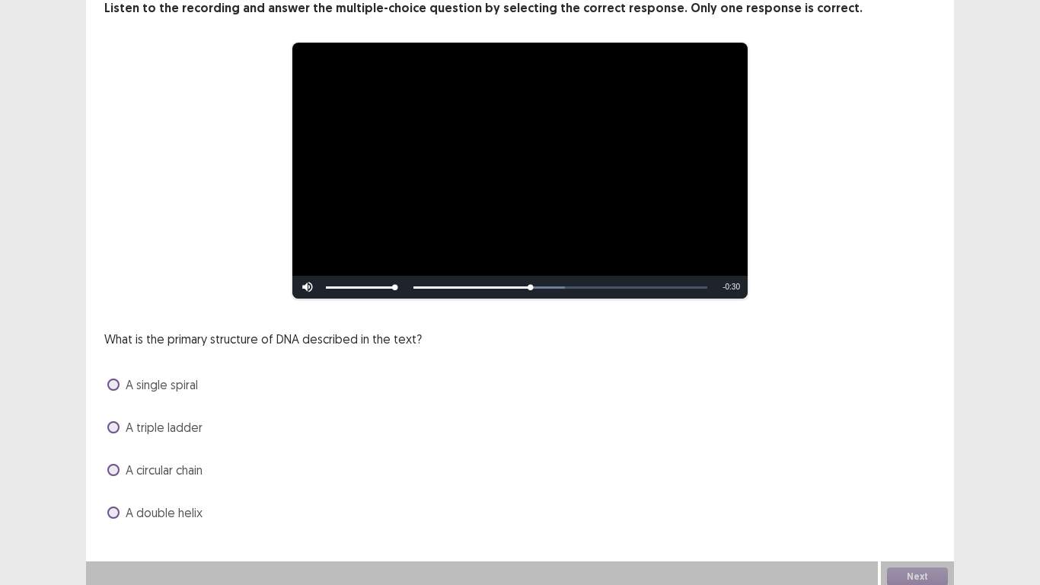
click at [112, 506] on span at bounding box center [113, 512] width 12 height 12
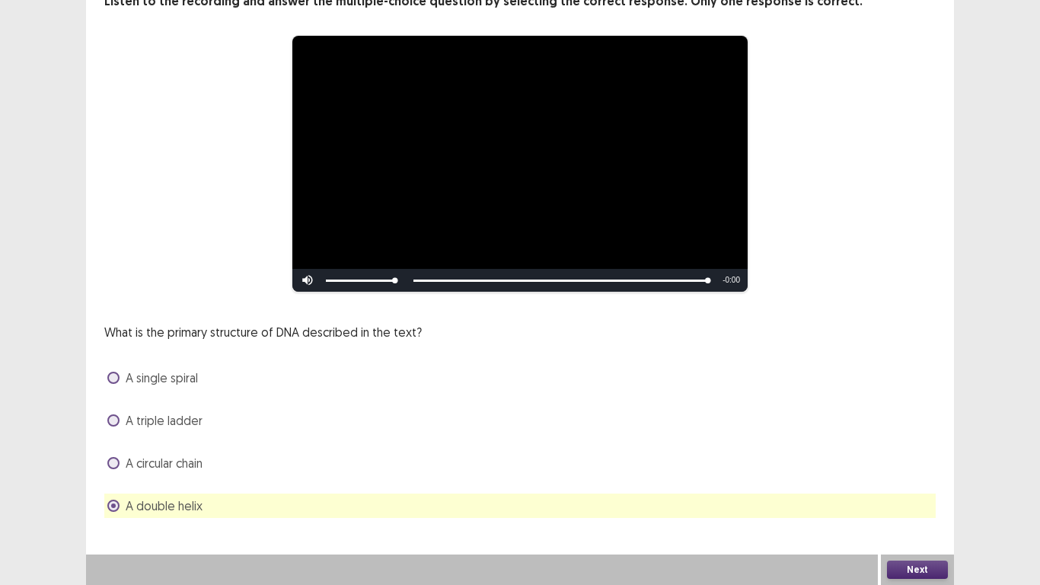
click at [904, 566] on button "Next" at bounding box center [917, 569] width 61 height 18
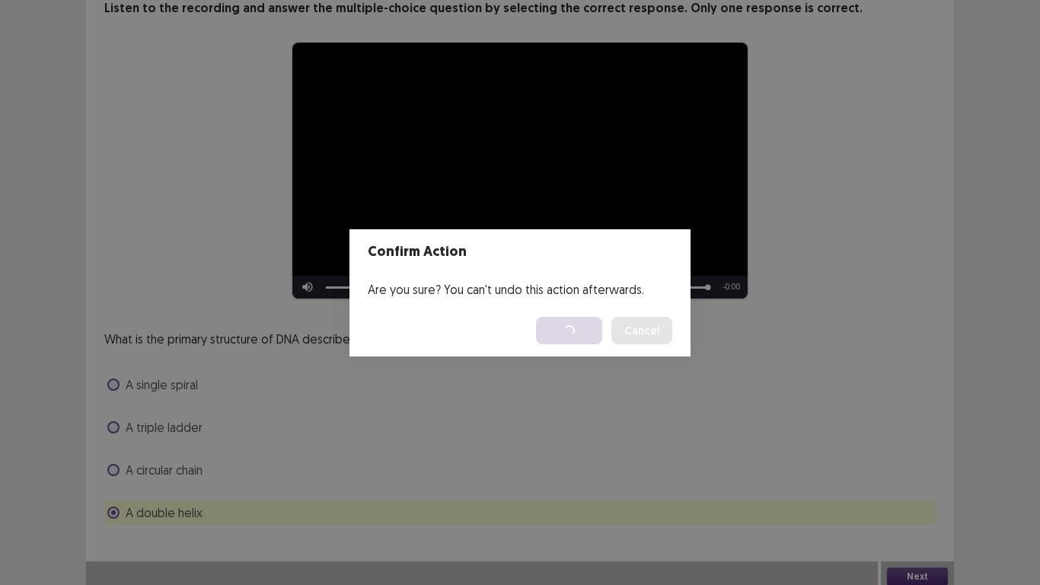
scroll to position [0, 0]
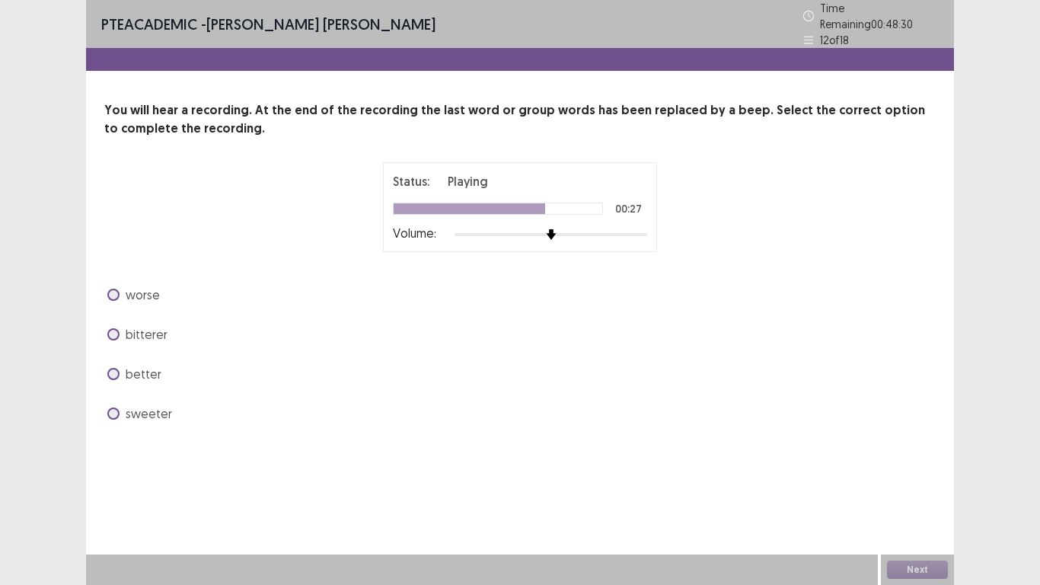
click at [113, 368] on span at bounding box center [113, 374] width 12 height 12
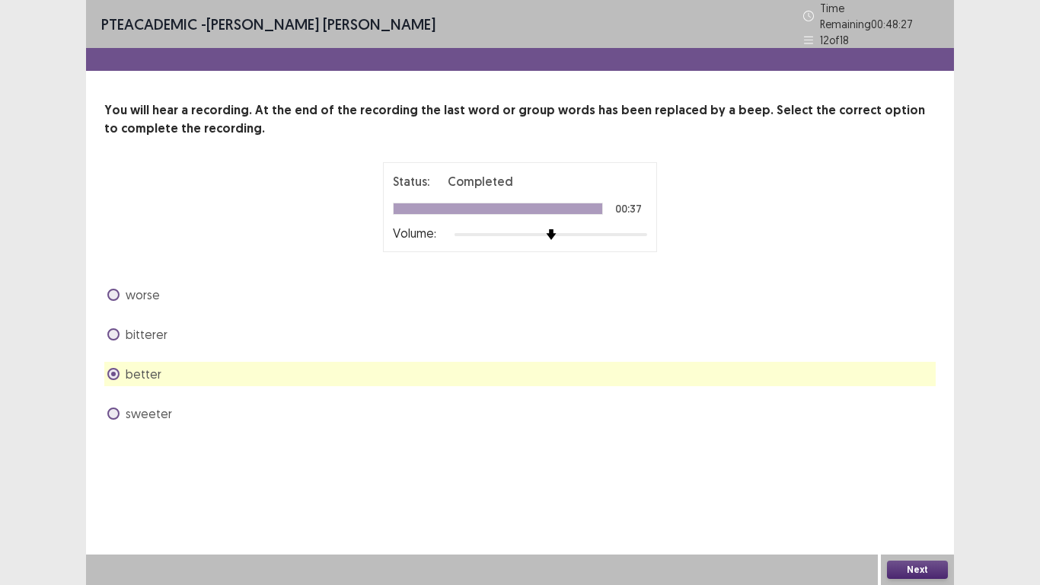
click at [924, 570] on button "Next" at bounding box center [917, 569] width 61 height 18
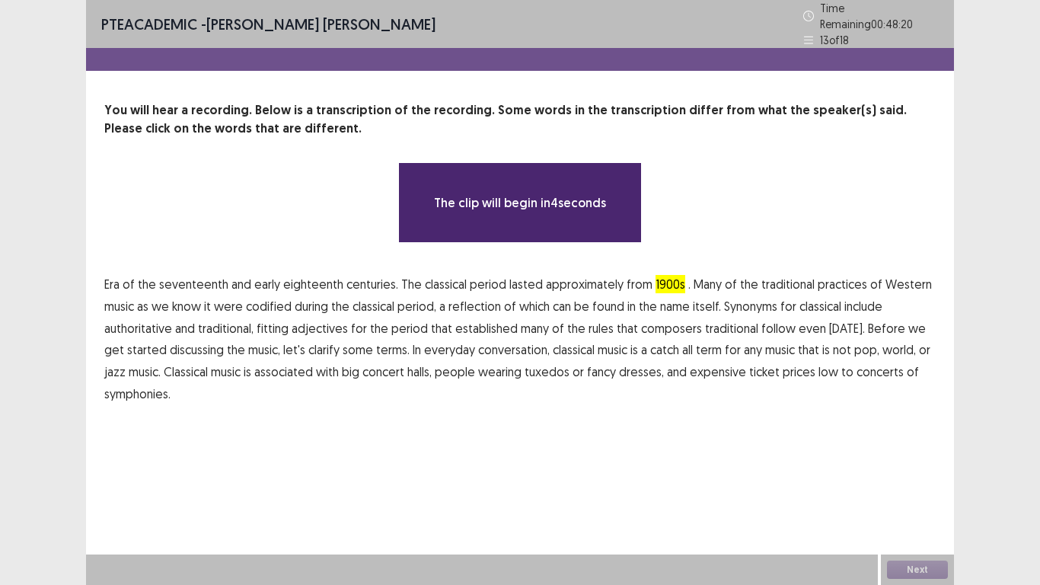
click at [154, 388] on span "symphonies." at bounding box center [137, 394] width 66 height 18
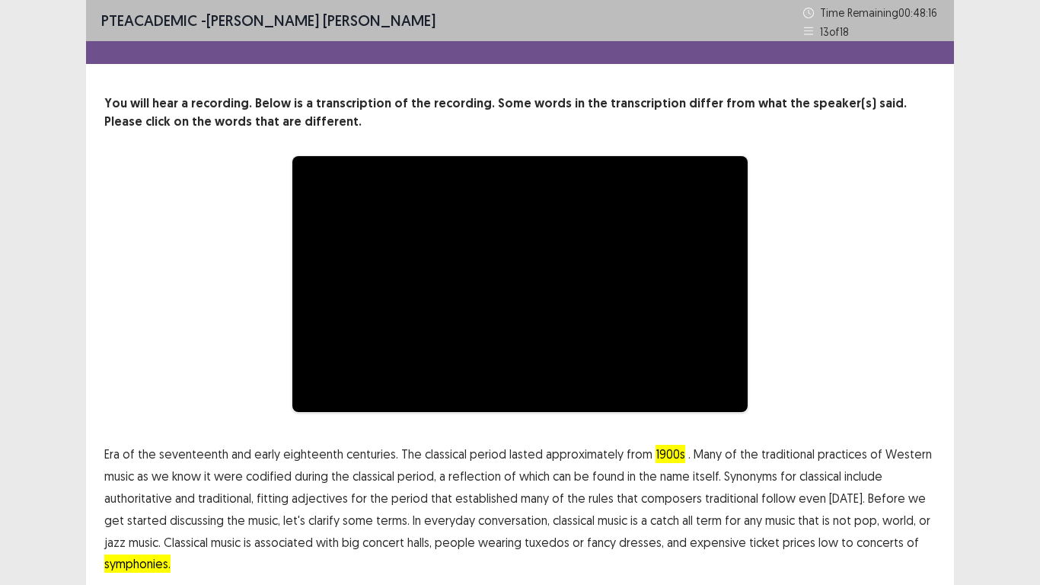
scroll to position [57, 0]
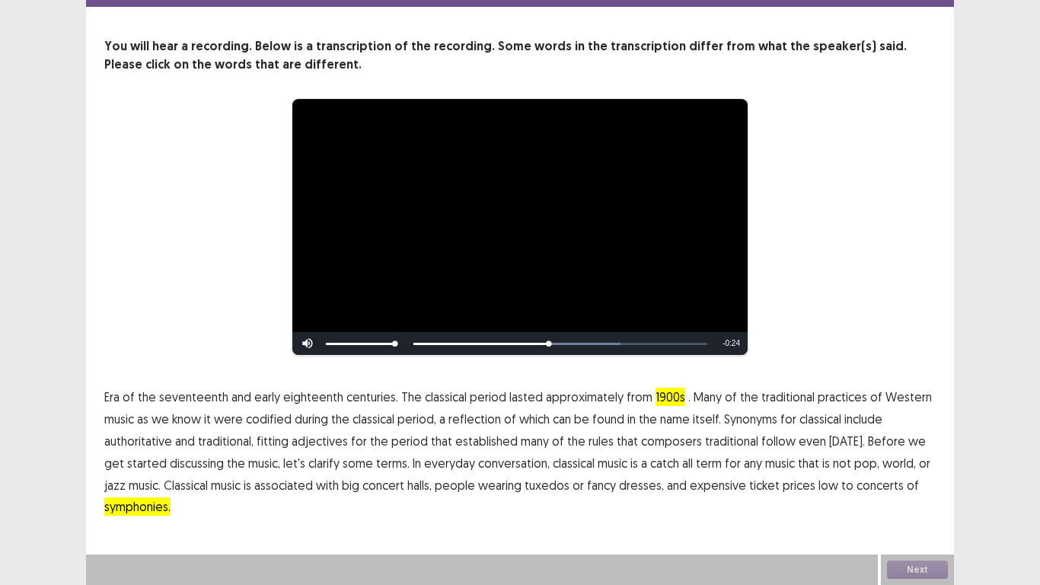
click at [726, 442] on span "traditional" at bounding box center [731, 441] width 53 height 18
click at [728, 442] on span "traditional" at bounding box center [731, 441] width 53 height 18
click at [140, 506] on span "symphonies." at bounding box center [137, 506] width 66 height 18
click at [916, 572] on div "Next" at bounding box center [917, 569] width 73 height 30
click at [920, 570] on button "Next" at bounding box center [917, 569] width 61 height 18
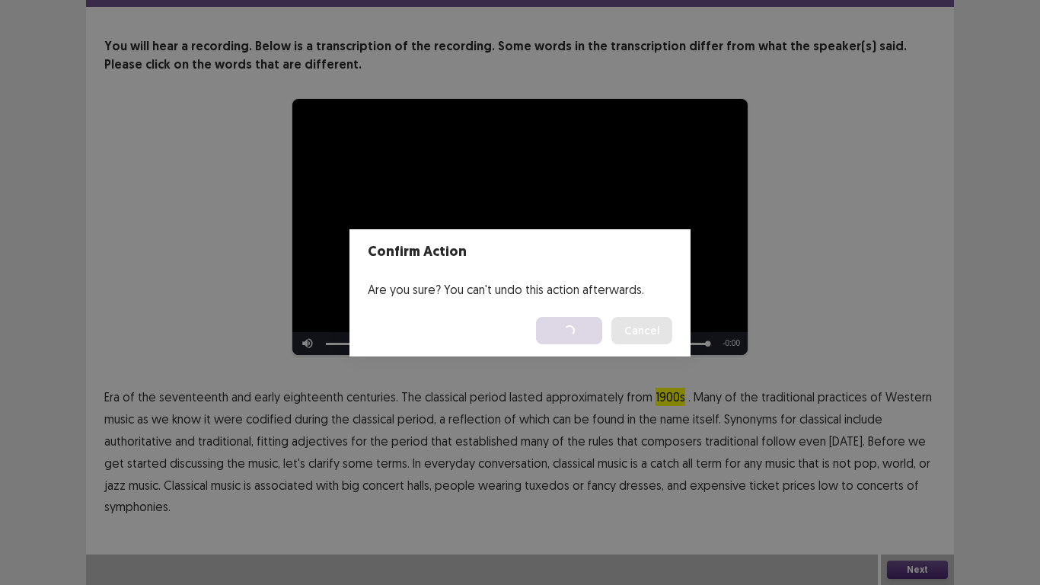
scroll to position [0, 0]
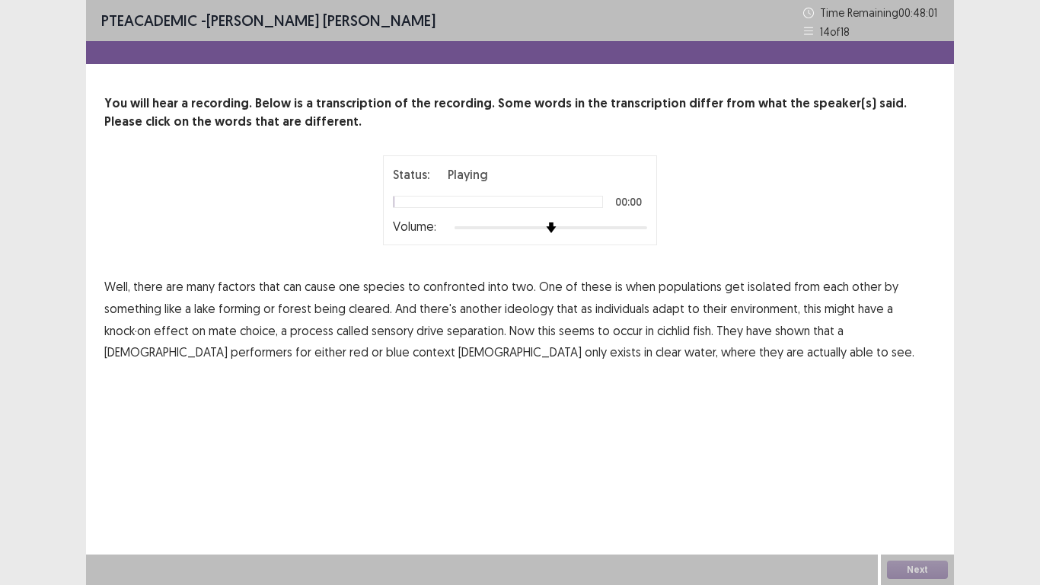
click at [467, 283] on span "confronted" at bounding box center [454, 286] width 62 height 18
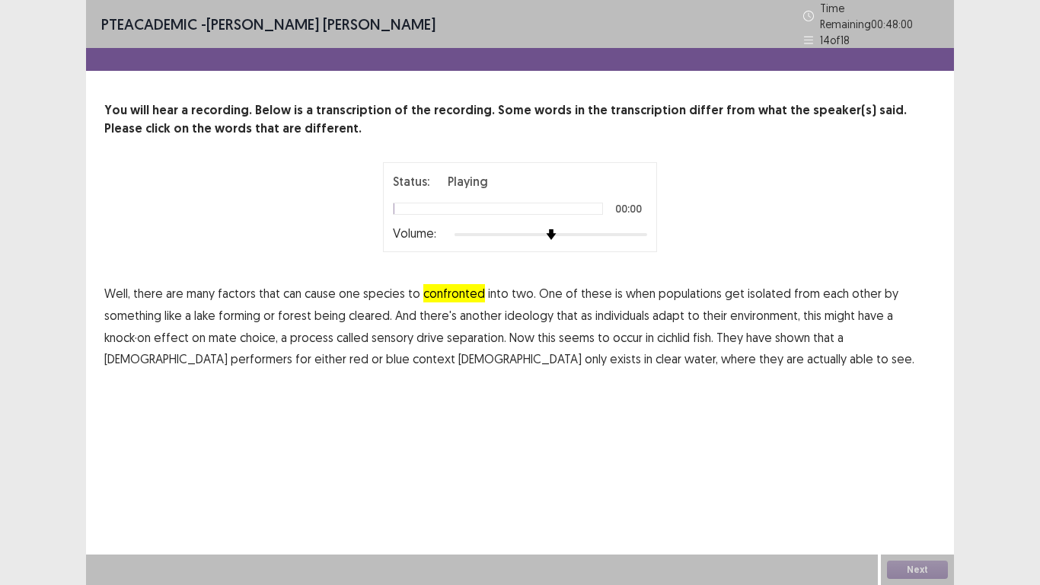
click at [530, 311] on span "ideology" at bounding box center [529, 315] width 49 height 18
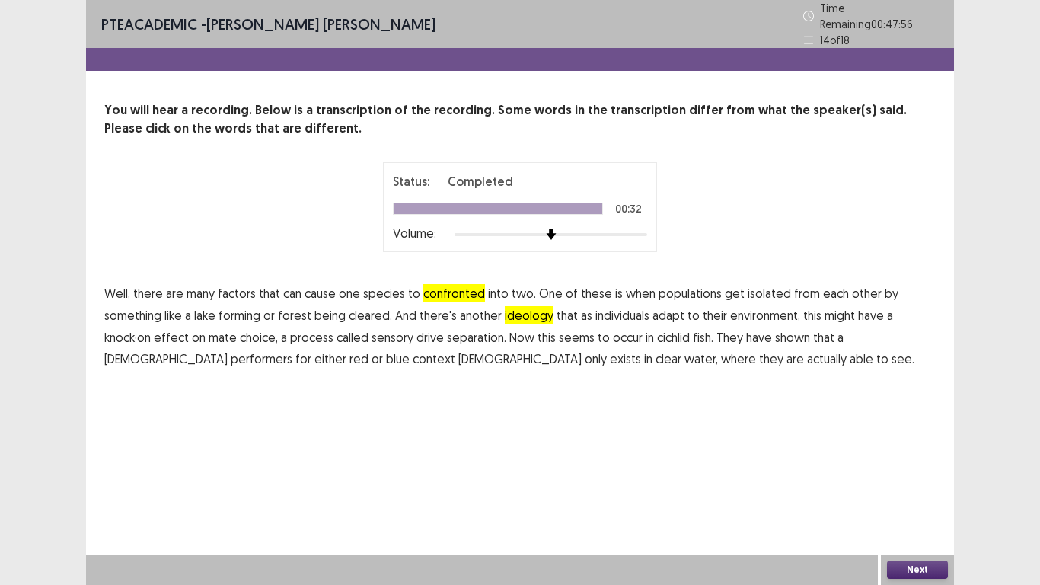
click at [933, 559] on div "Next" at bounding box center [917, 569] width 73 height 30
click at [933, 569] on button "Next" at bounding box center [917, 569] width 61 height 18
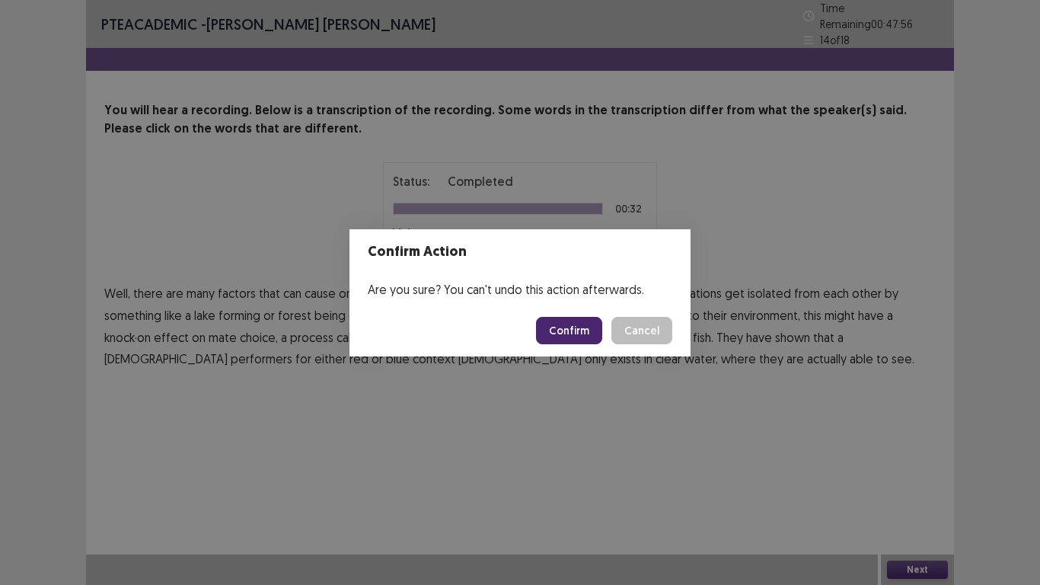
click at [598, 334] on button "Confirm" at bounding box center [569, 330] width 66 height 27
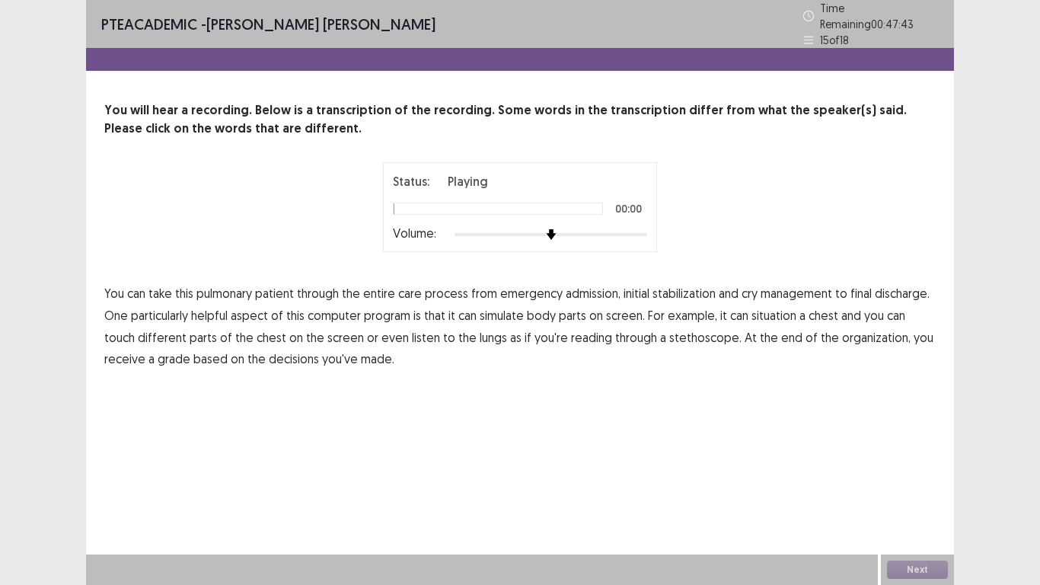
drag, startPoint x: 748, startPoint y: 287, endPoint x: 810, endPoint y: 295, distance: 62.1
click at [749, 287] on span "cry" at bounding box center [750, 293] width 16 height 18
click at [782, 313] on span "situation" at bounding box center [773, 315] width 45 height 18
click at [571, 333] on span "reading" at bounding box center [591, 337] width 41 height 18
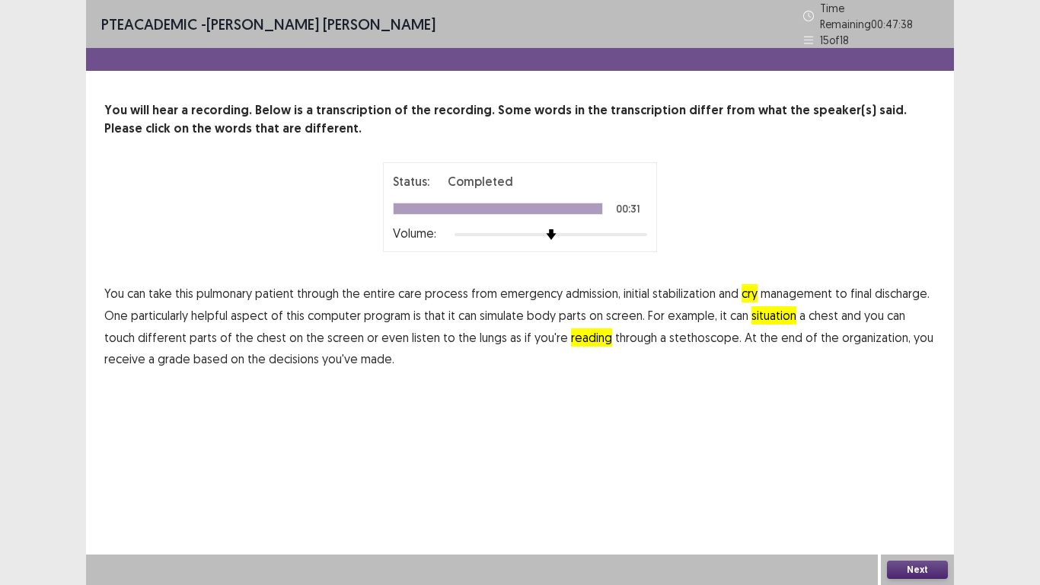
click at [905, 565] on button "Next" at bounding box center [917, 569] width 61 height 18
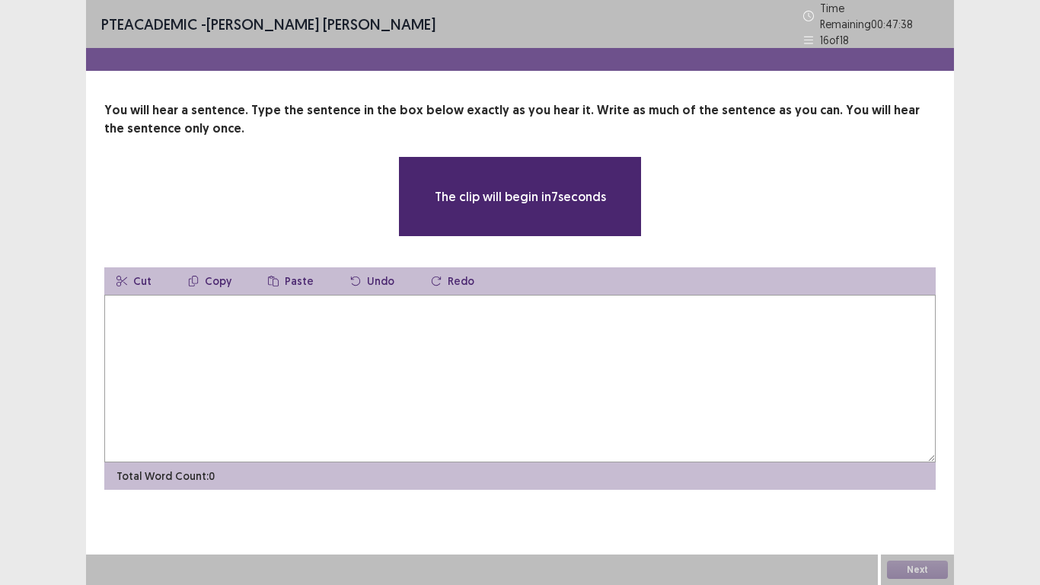
click at [227, 364] on textarea at bounding box center [519, 379] width 831 height 168
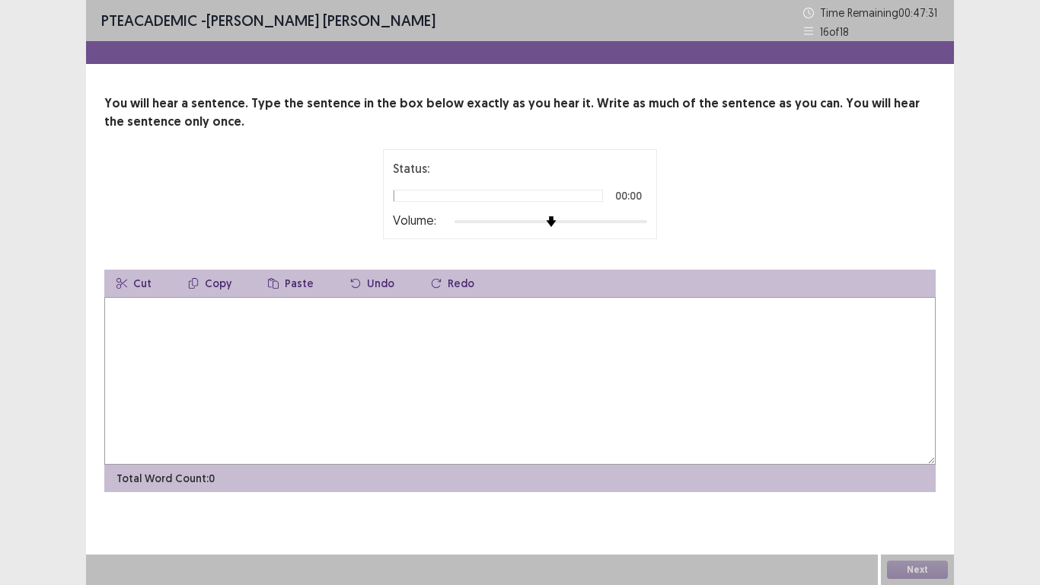
click at [190, 351] on textarea at bounding box center [519, 381] width 831 height 168
click at [144, 335] on textarea at bounding box center [519, 381] width 831 height 168
click at [134, 321] on textarea at bounding box center [519, 381] width 831 height 168
click at [120, 315] on textarea at bounding box center [519, 381] width 831 height 168
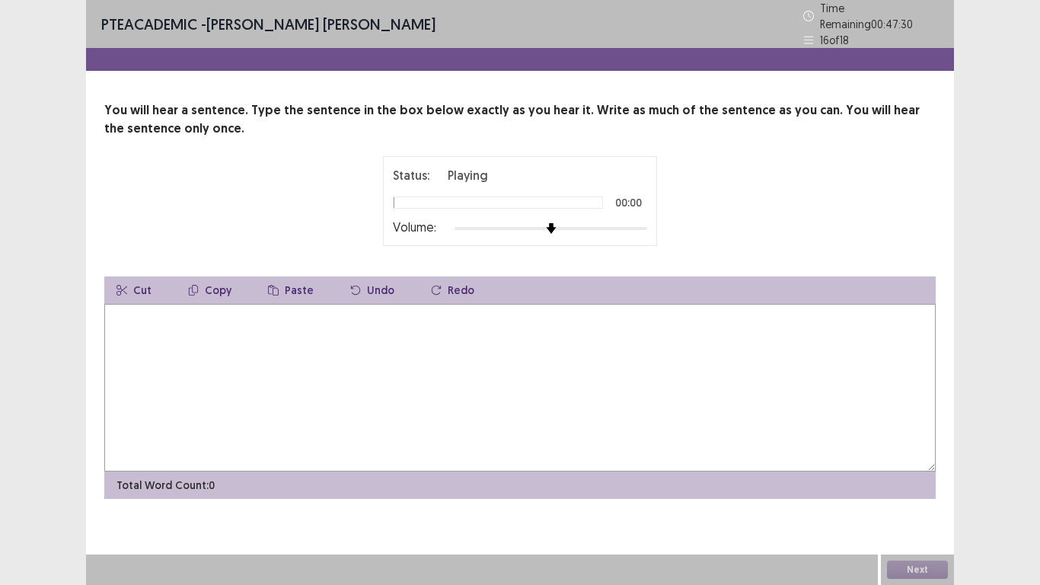
click at [117, 314] on textarea at bounding box center [519, 388] width 831 height 168
click at [221, 348] on textarea at bounding box center [519, 388] width 831 height 168
click at [140, 320] on textarea at bounding box center [519, 388] width 831 height 168
drag, startPoint x: 140, startPoint y: 320, endPoint x: 138, endPoint y: 295, distance: 24.5
click at [140, 311] on textarea at bounding box center [519, 388] width 831 height 168
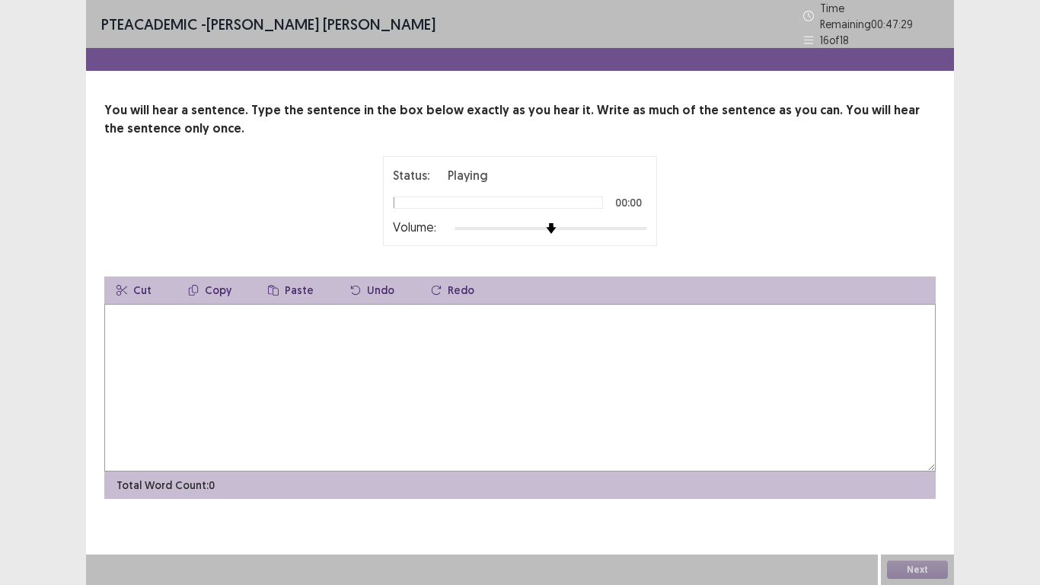
click at [138, 295] on button "Cut" at bounding box center [133, 289] width 59 height 27
click at [141, 337] on textarea at bounding box center [519, 388] width 831 height 168
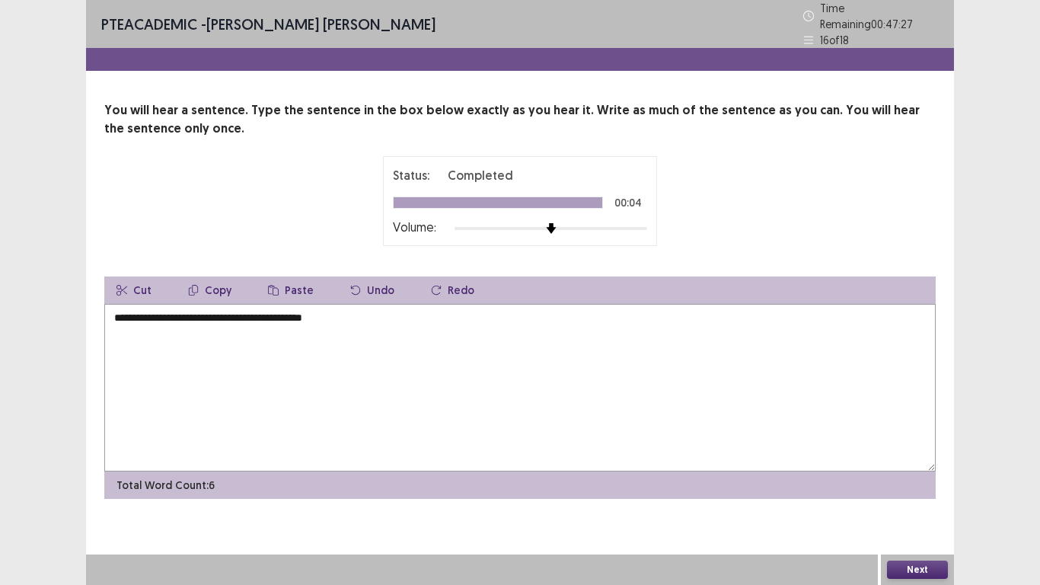
type textarea "**********"
click at [916, 567] on button "Next" at bounding box center [917, 569] width 61 height 18
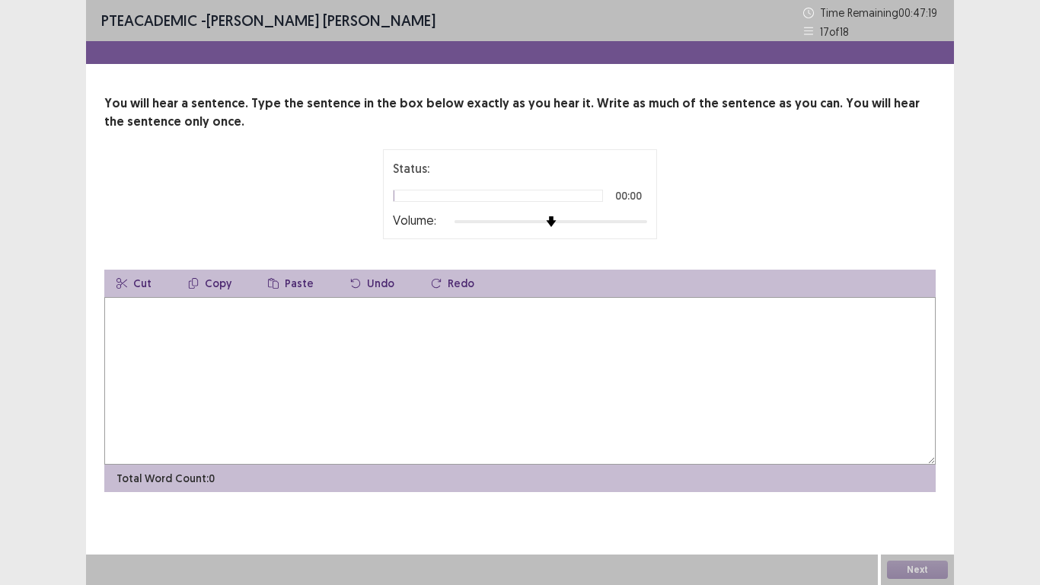
drag, startPoint x: 146, startPoint y: 323, endPoint x: 164, endPoint y: 348, distance: 30.6
click at [146, 323] on textarea at bounding box center [519, 381] width 831 height 168
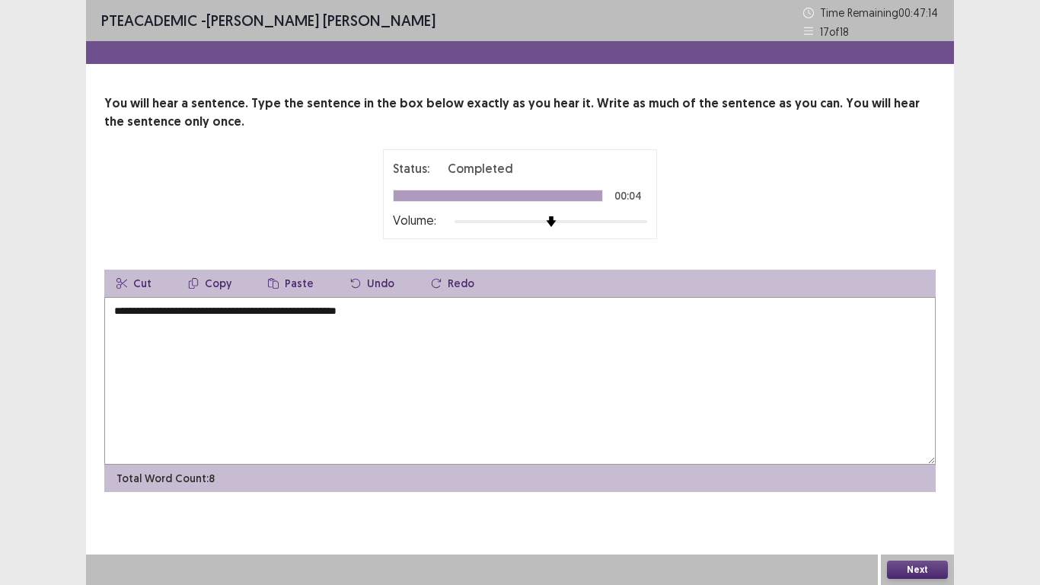
click at [209, 311] on textarea "**********" at bounding box center [519, 381] width 831 height 168
type textarea "**********"
click at [905, 571] on button "Next" at bounding box center [917, 569] width 61 height 18
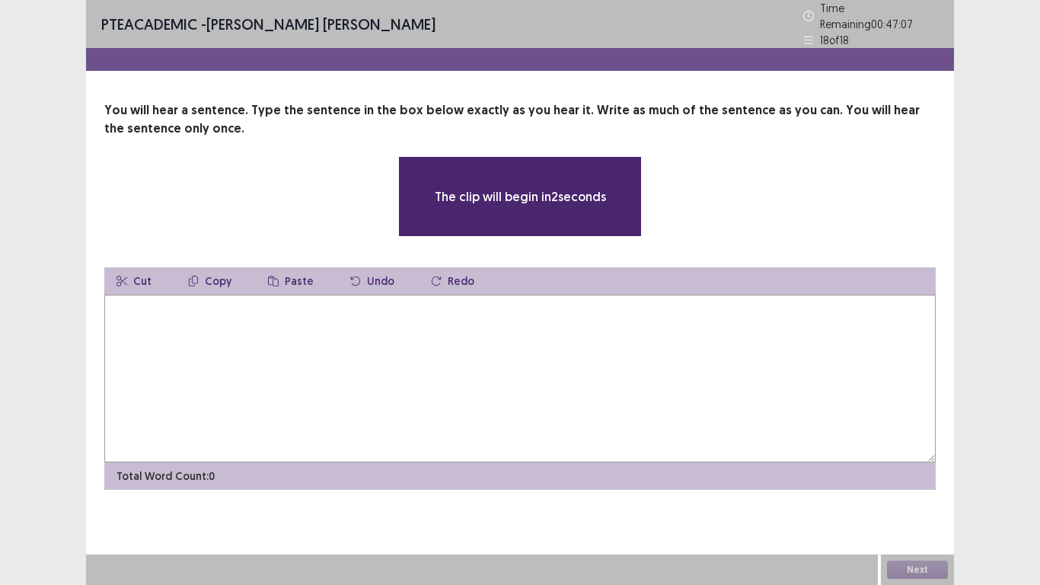
click at [129, 314] on textarea at bounding box center [519, 379] width 831 height 168
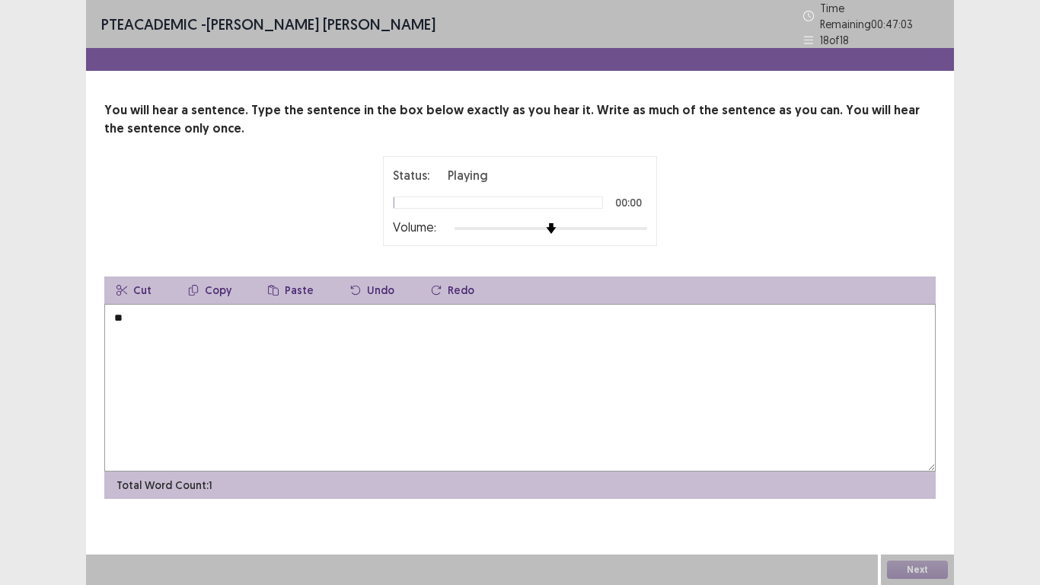
type textarea "*"
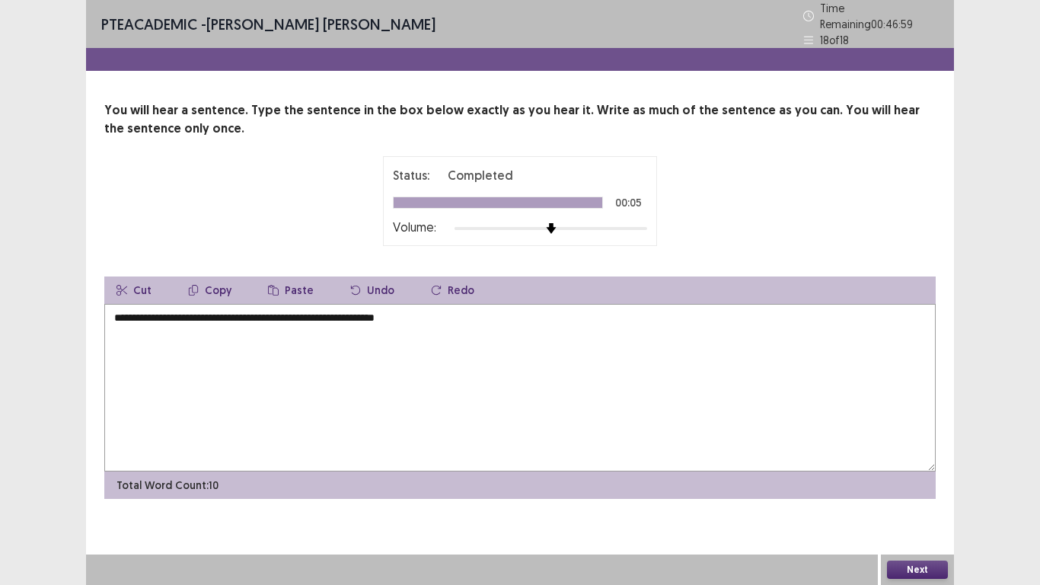
click at [287, 314] on textarea "**********" at bounding box center [519, 388] width 831 height 168
type textarea "**********"
click at [905, 566] on button "Next" at bounding box center [917, 569] width 61 height 18
